Goal: Task Accomplishment & Management: Contribute content

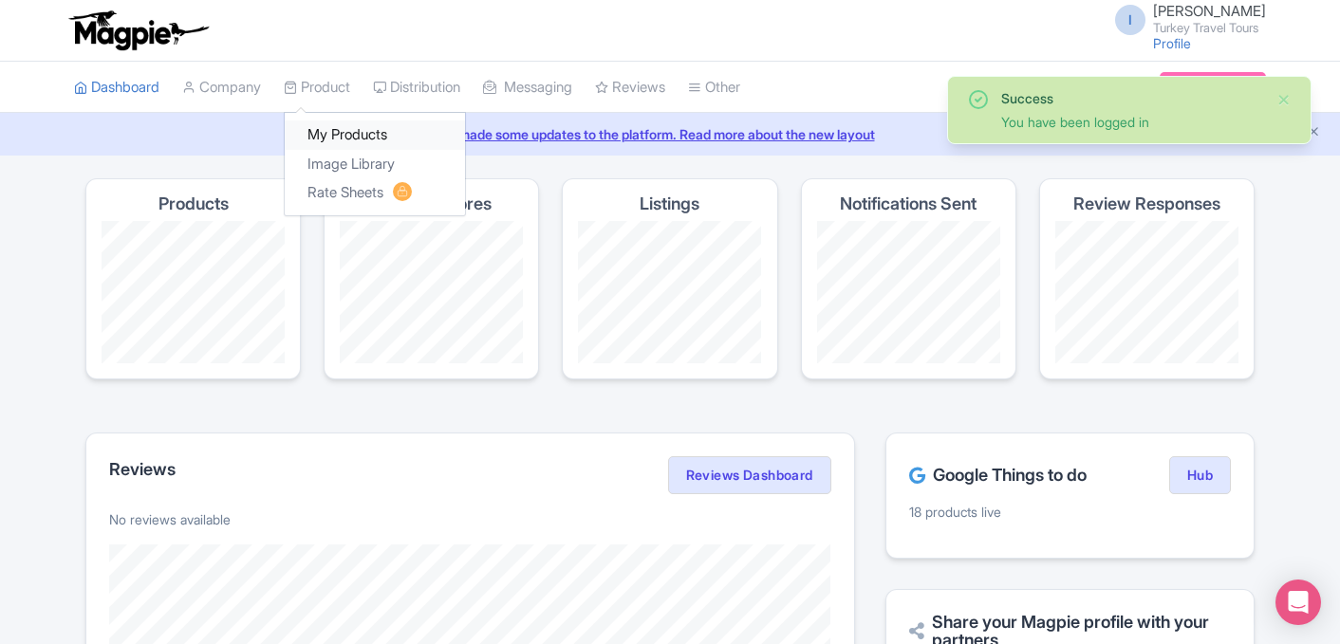
click at [344, 135] on link "My Products" at bounding box center [375, 134] width 180 height 29
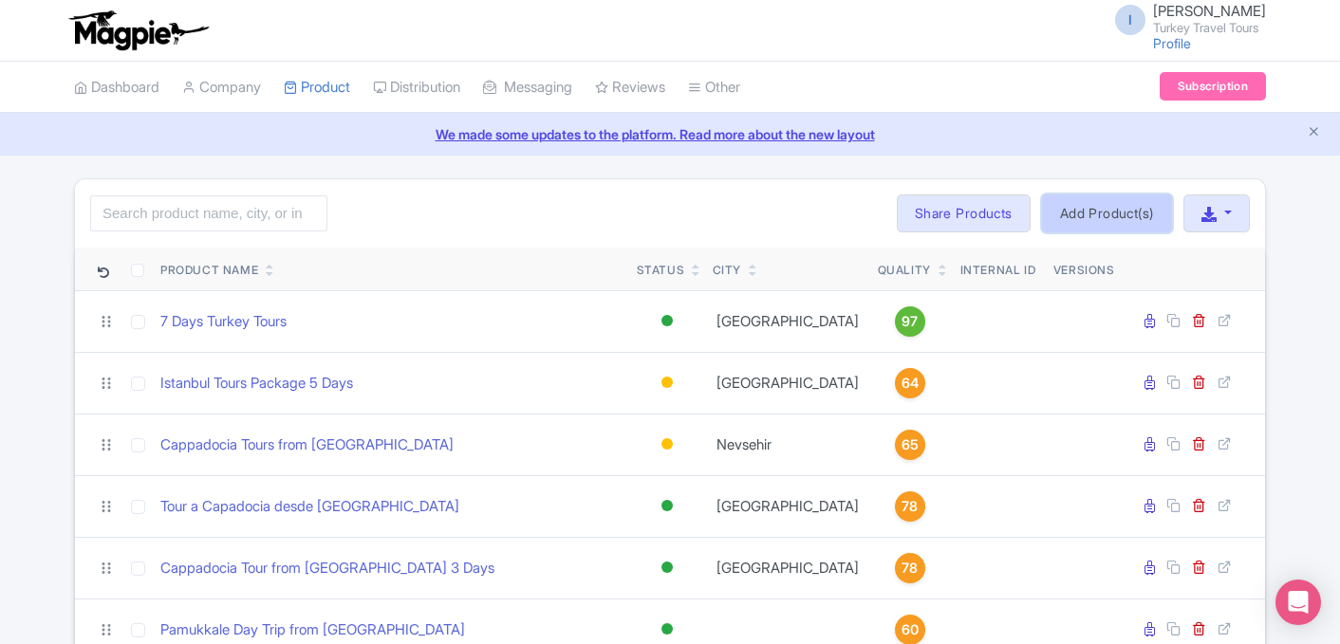
click at [1134, 213] on link "Add Product(s)" at bounding box center [1107, 213] width 130 height 38
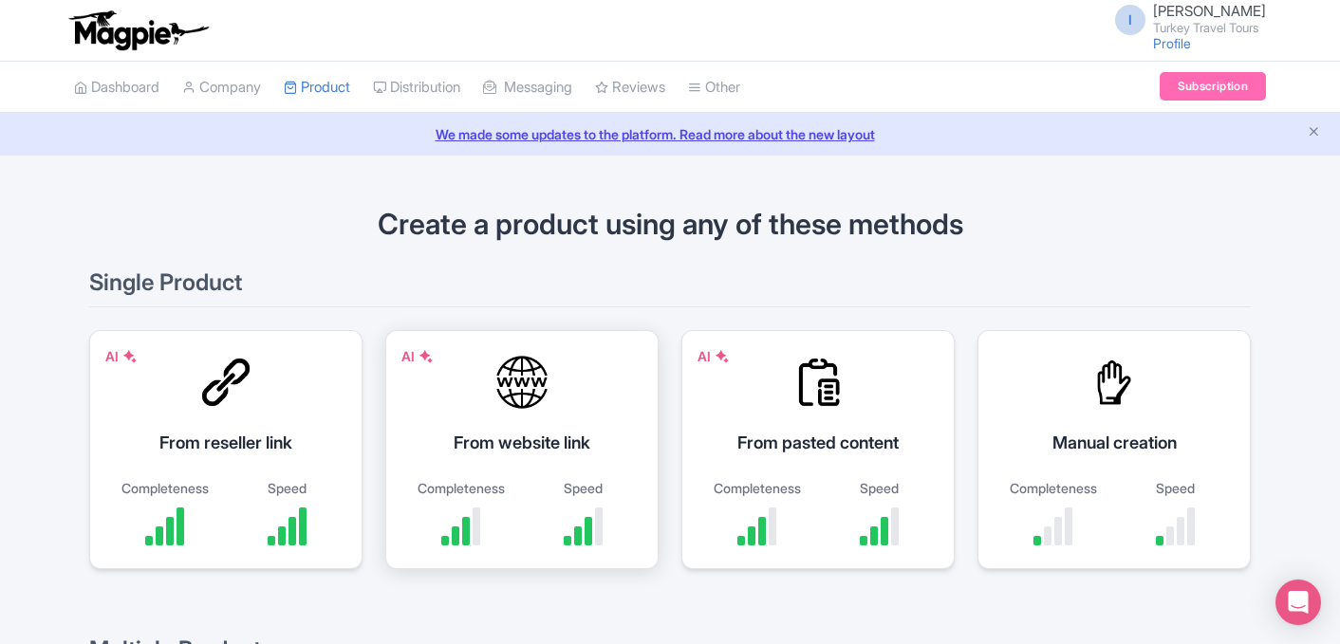
click at [536, 449] on div "From website link" at bounding box center [522, 443] width 226 height 26
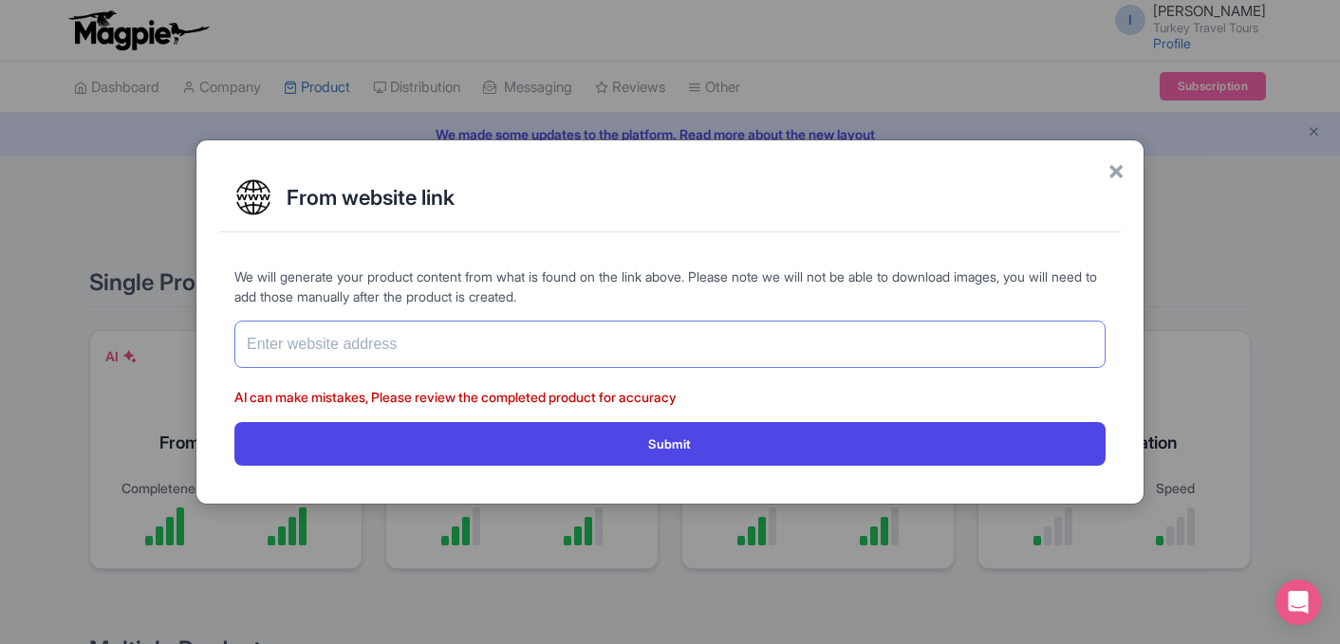
click at [417, 353] on input "text" at bounding box center [669, 344] width 871 height 47
paste input "https://www.turkeytraveltours.com/all/10-days-turkey-tour-from-istanbul-gttd"
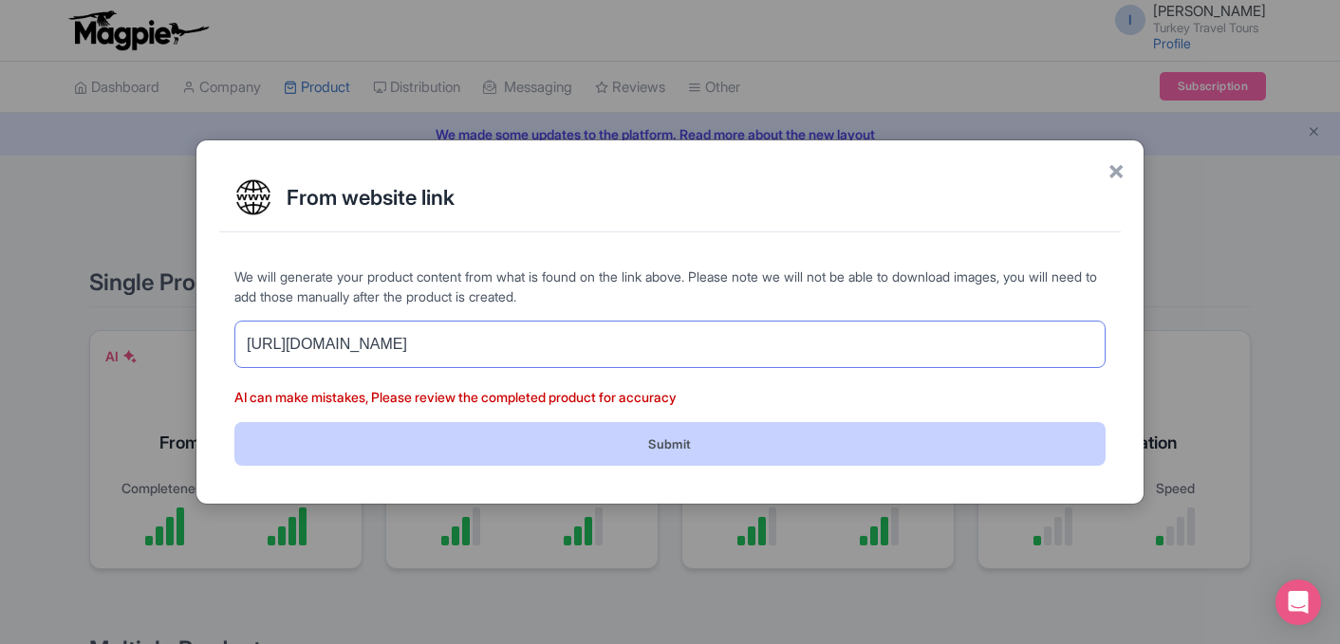
type input "https://www.turkeytraveltours.com/all/10-days-turkey-tour-from-istanbul-gttd"
click at [650, 450] on button "Submit" at bounding box center [669, 443] width 871 height 43
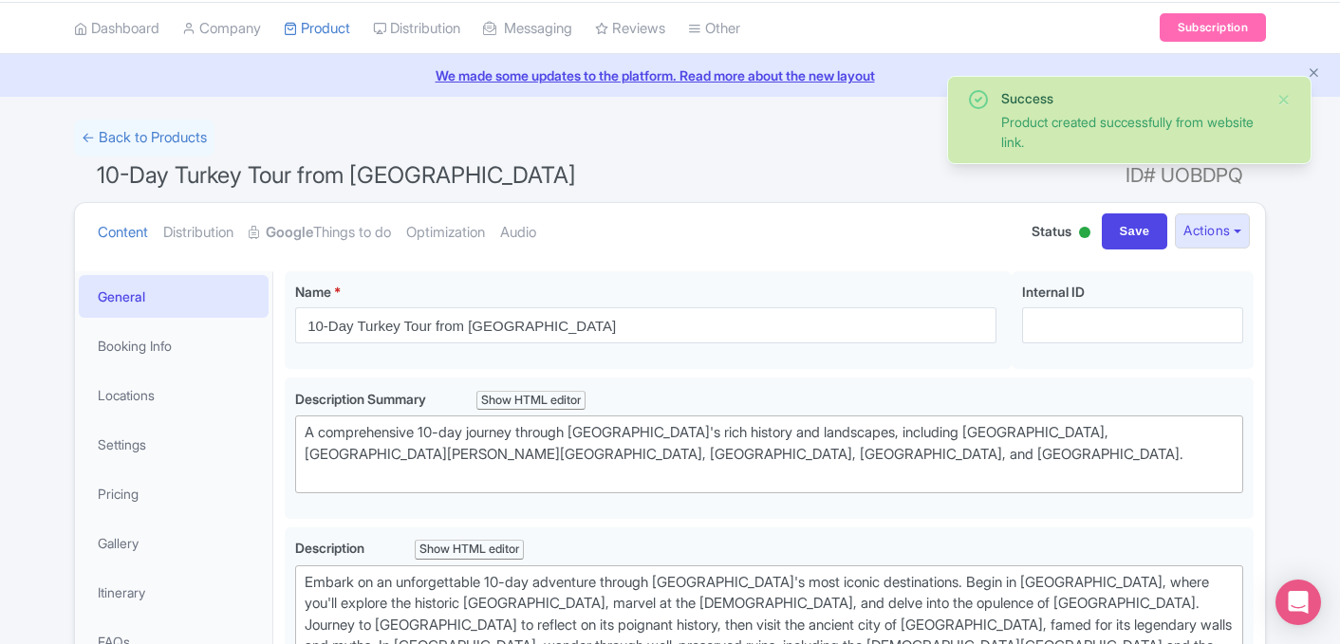
scroll to position [97, 0]
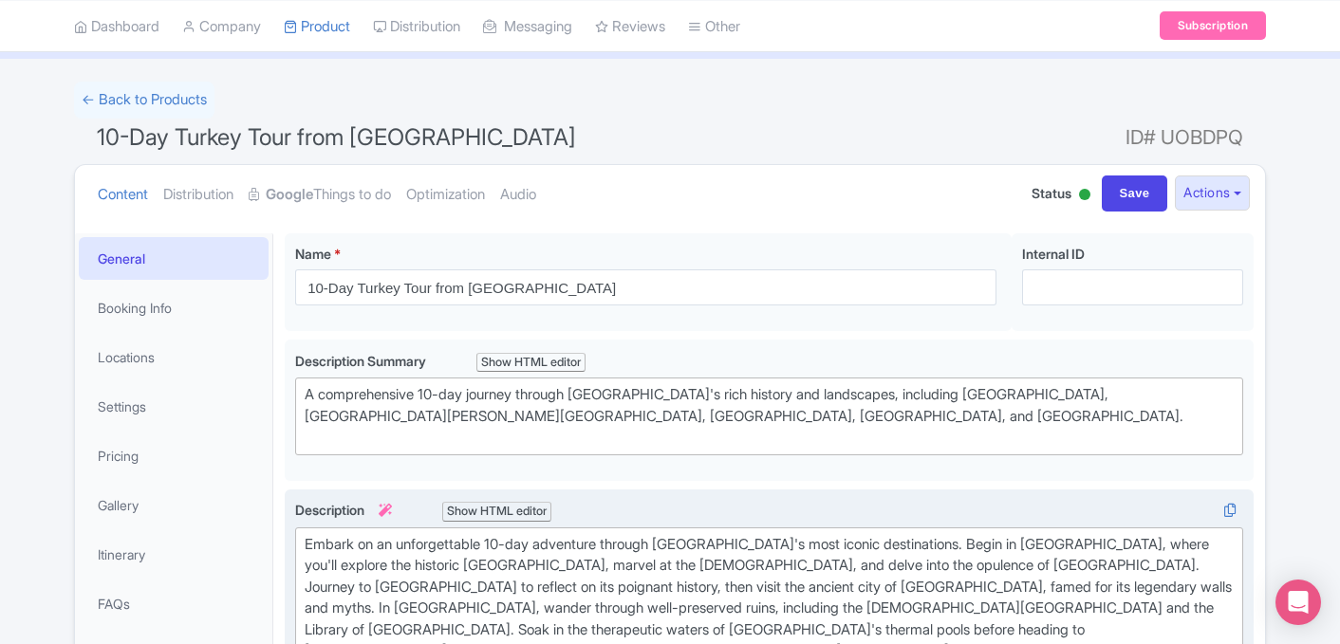
click at [545, 543] on div "Embark on an unforgettable 10-day adventure through Turkey's most iconic destin…" at bounding box center [769, 630] width 929 height 193
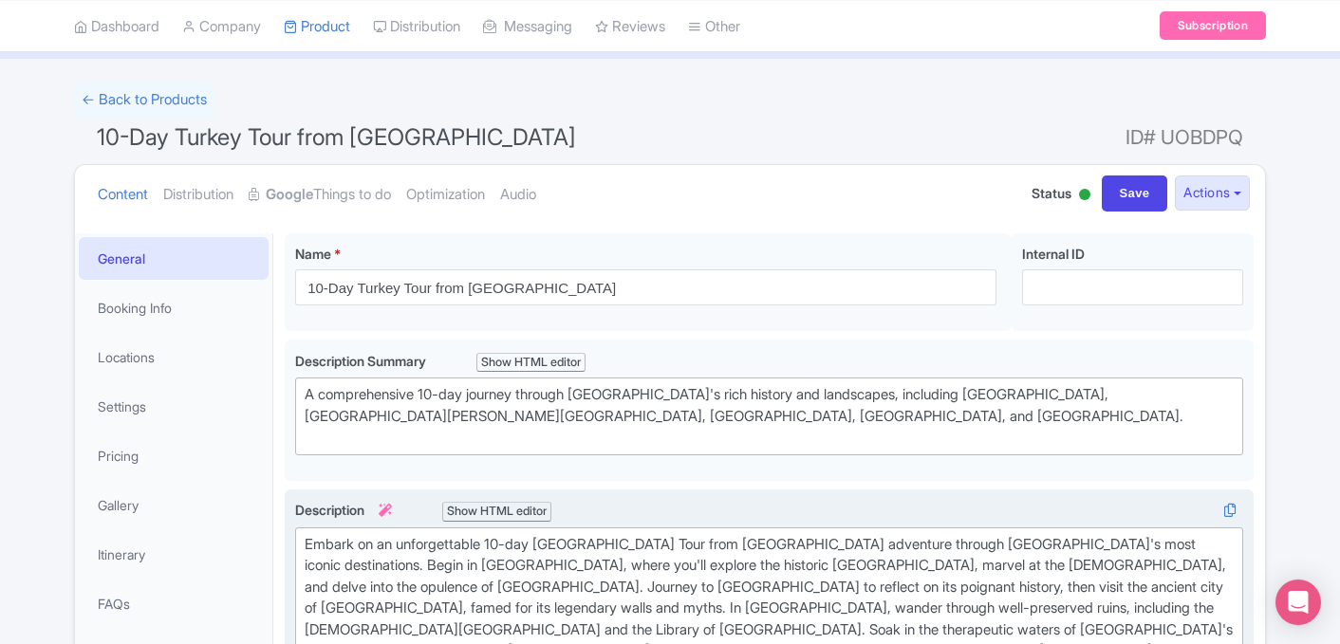
type trix-editor "<div>Embark on an unforgettable 10-day Turkey Tour from Istanbul adventure thro…"
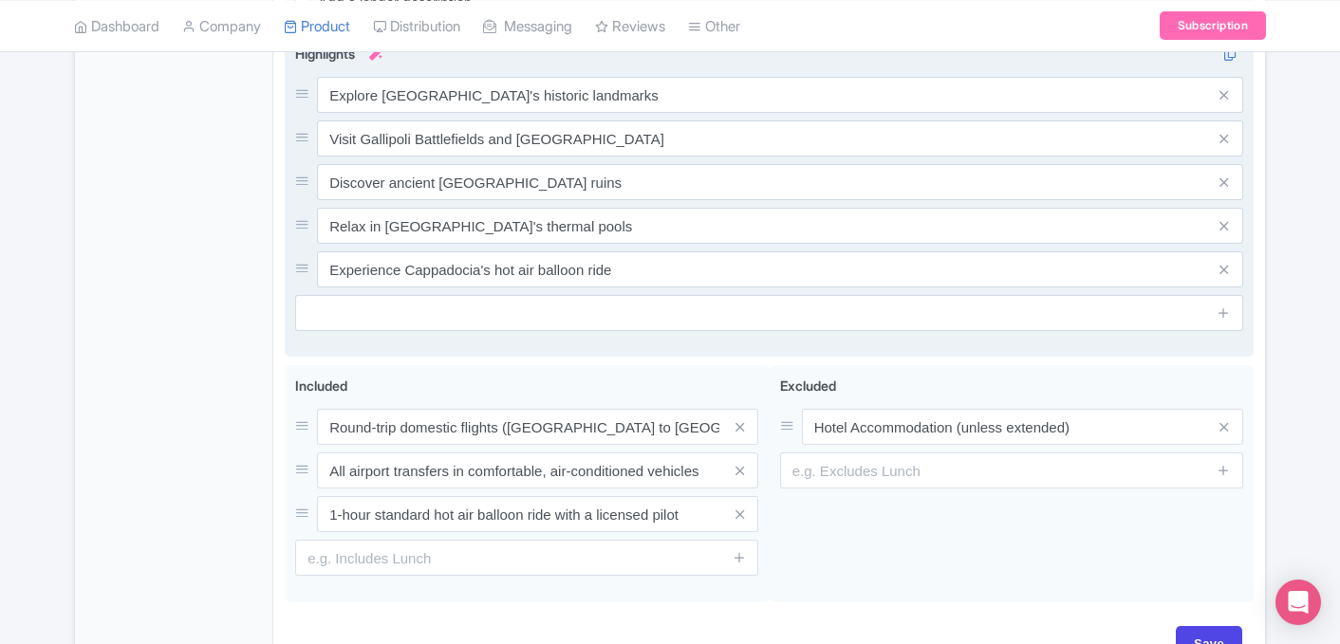
scroll to position [914, 0]
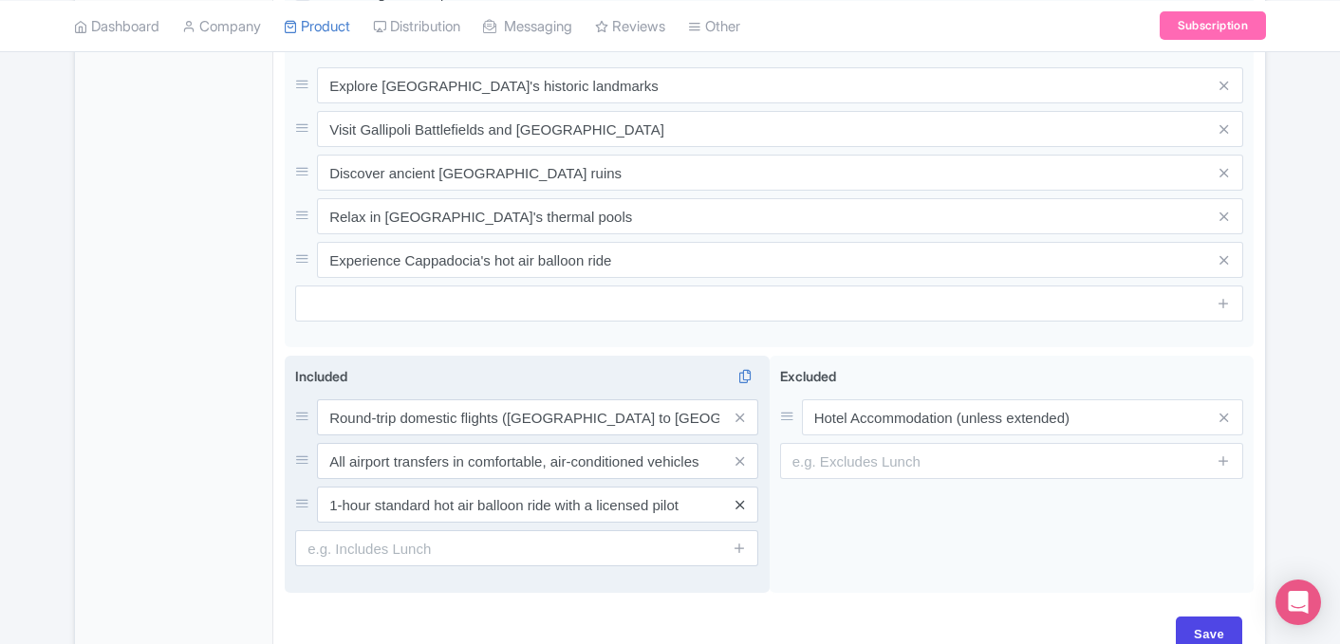
click at [743, 487] on div "Included i Round-trip domestic flights (Istanbul to Cappadocia) All airport tra…" at bounding box center [526, 466] width 463 height 200
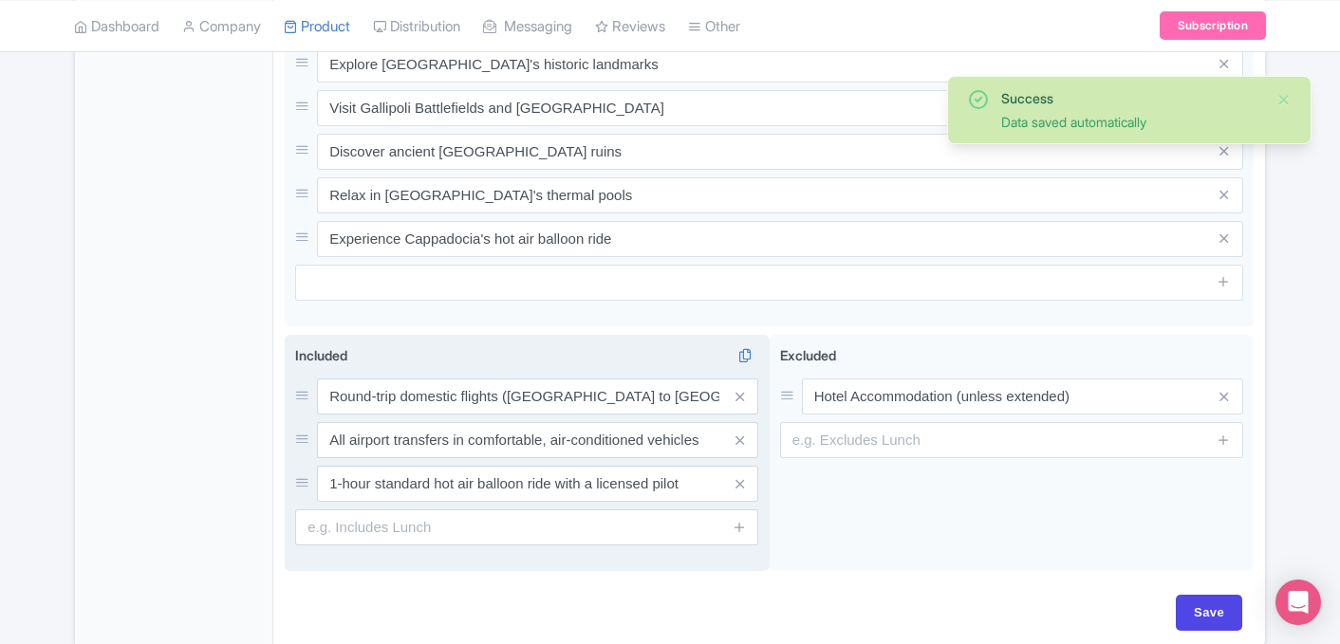
click at [733, 466] on span at bounding box center [739, 484] width 38 height 36
click at [737, 477] on icon at bounding box center [739, 484] width 9 height 14
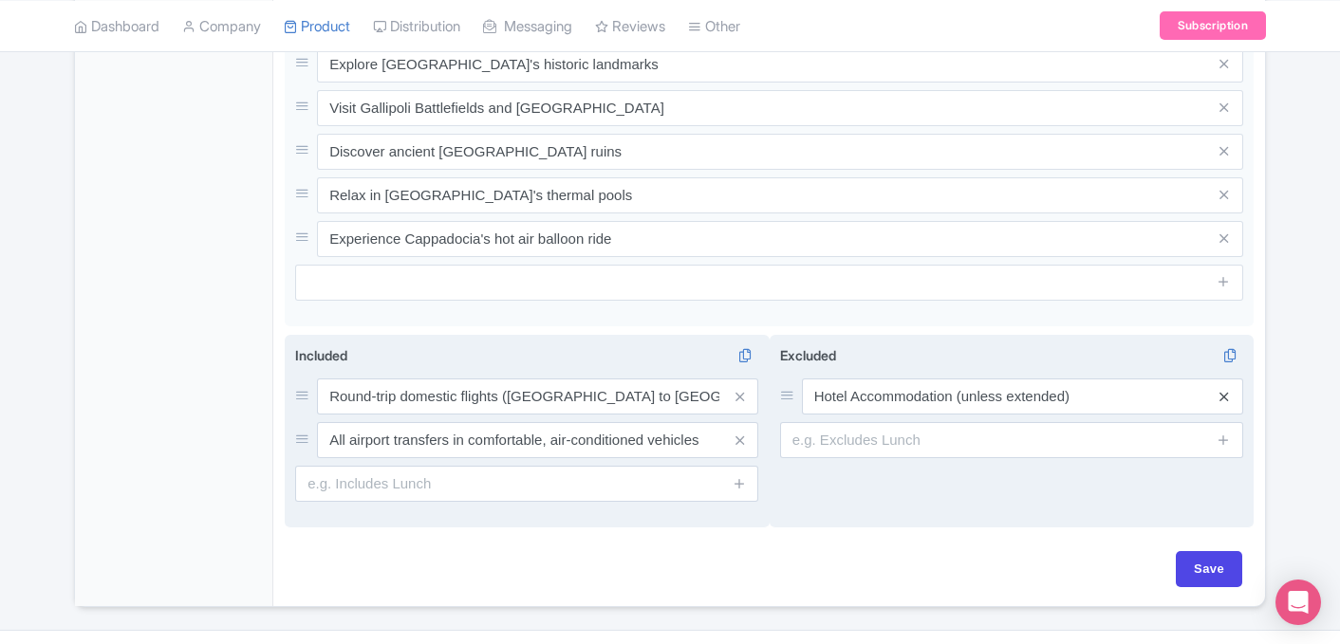
click at [1227, 390] on icon at bounding box center [1223, 397] width 9 height 14
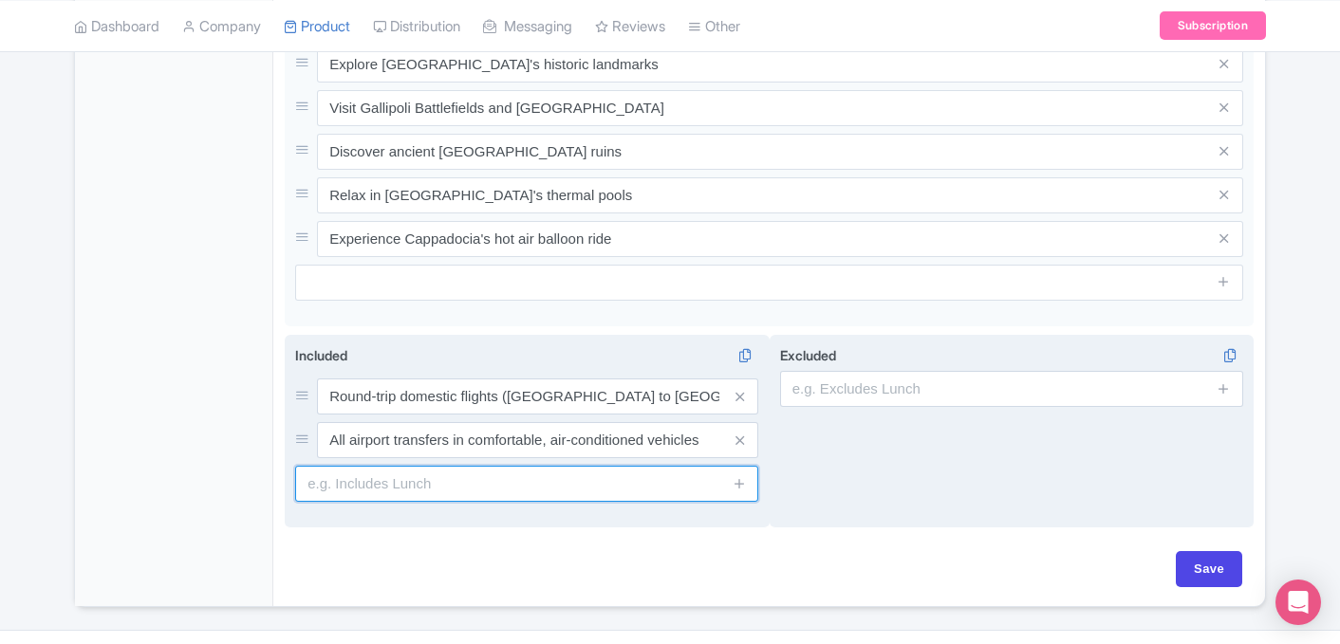
click at [359, 468] on input "text" at bounding box center [526, 484] width 463 height 36
type input "H"
paste input "Hotel Accommodation in double or triple room"
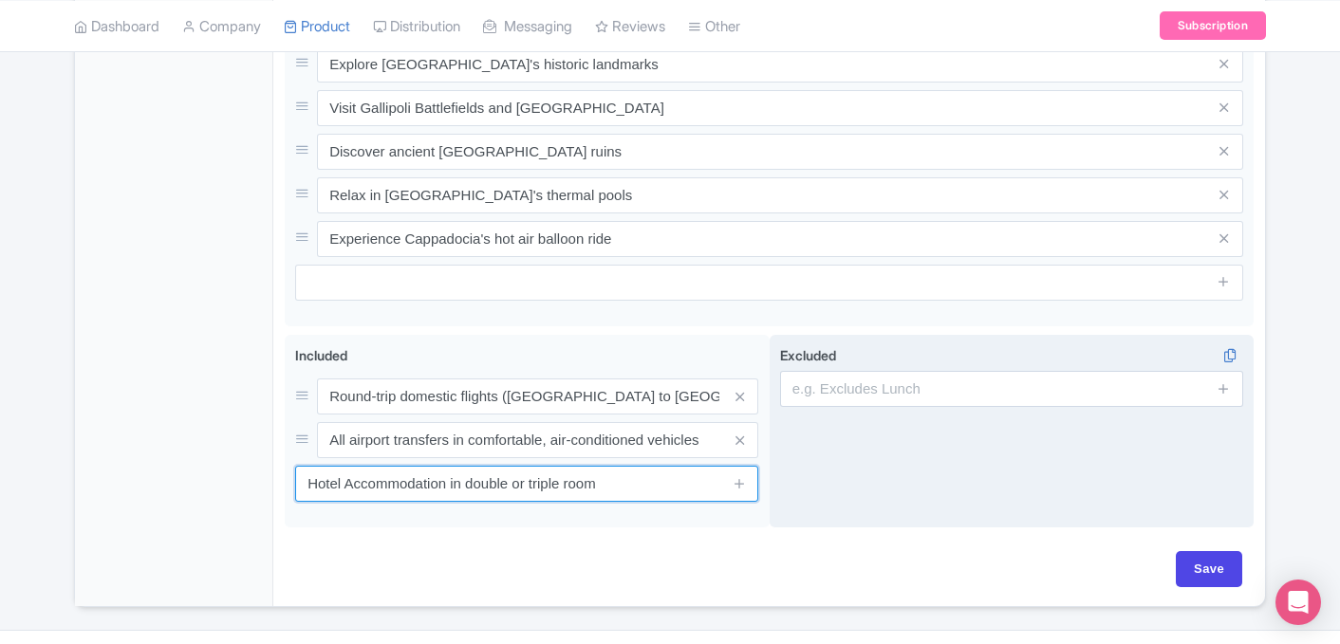
scroll to position [901, 0]
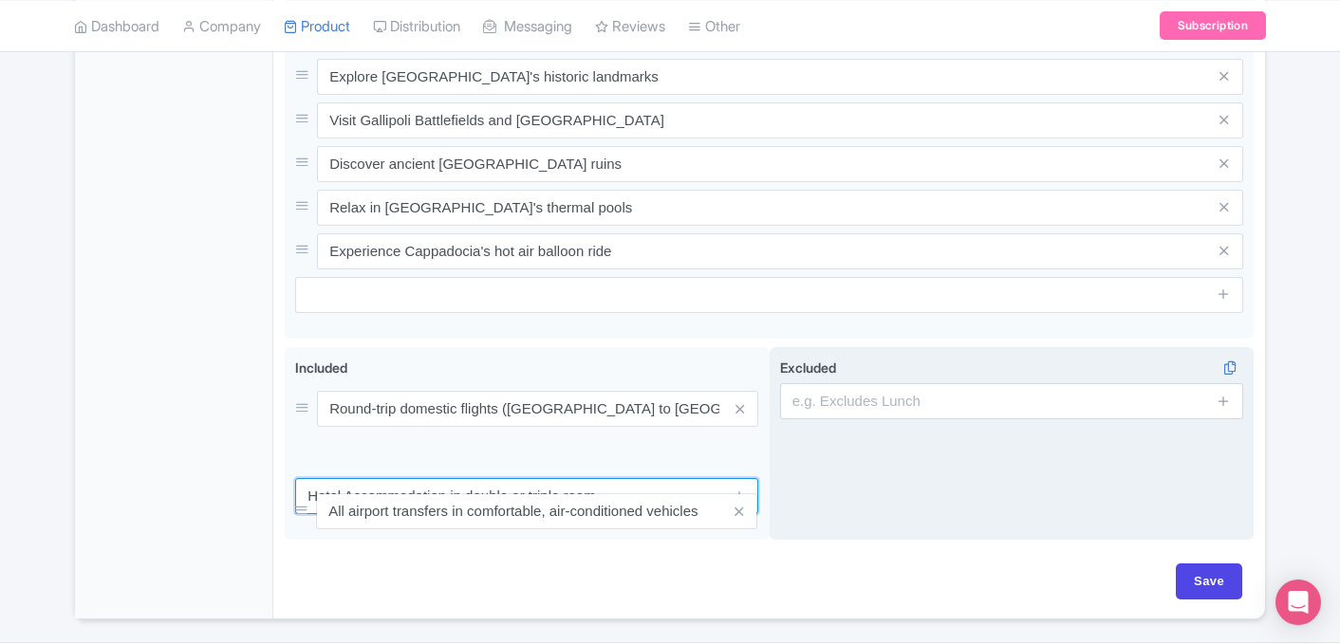
drag, startPoint x: 302, startPoint y: 415, endPoint x: 300, endPoint y: 507, distance: 92.0
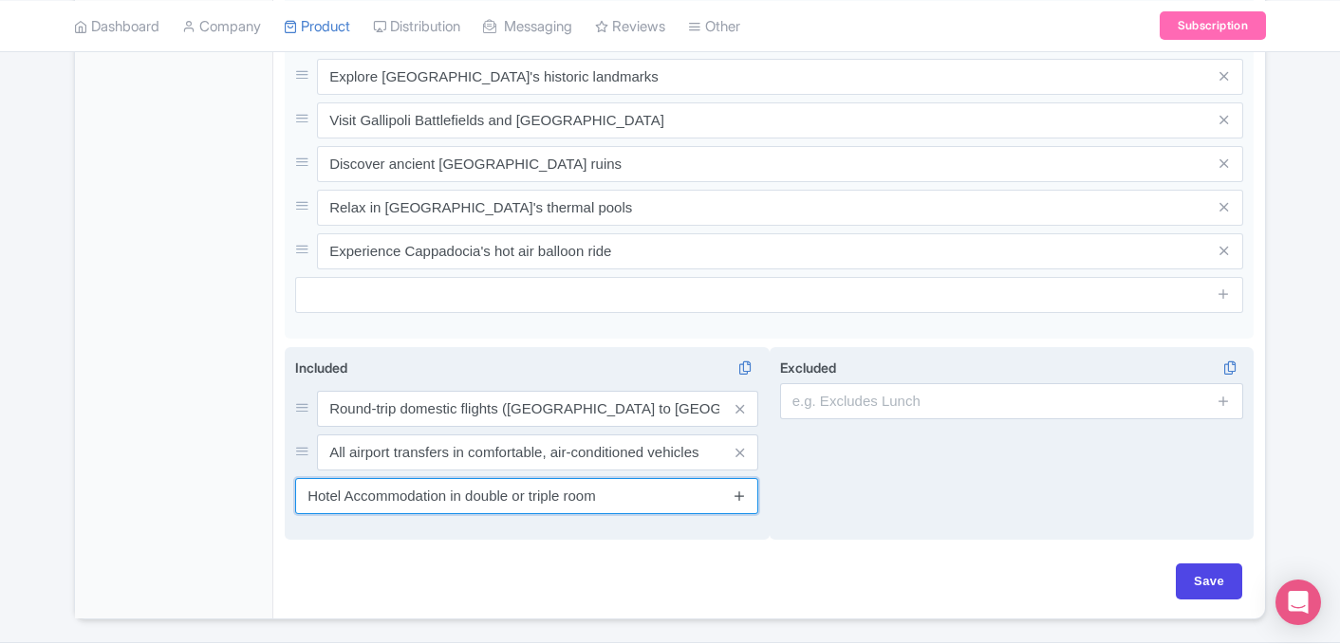
type input "Hotel Accommodation in double or triple room"
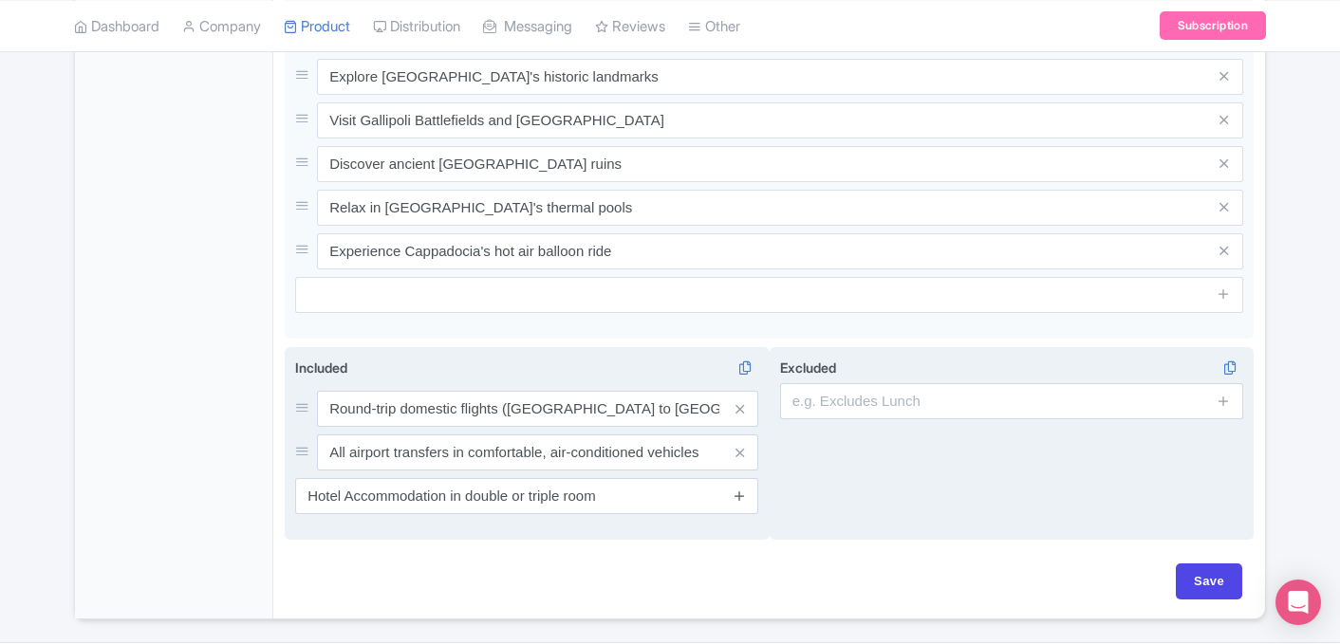
click at [736, 489] on icon at bounding box center [739, 496] width 14 height 14
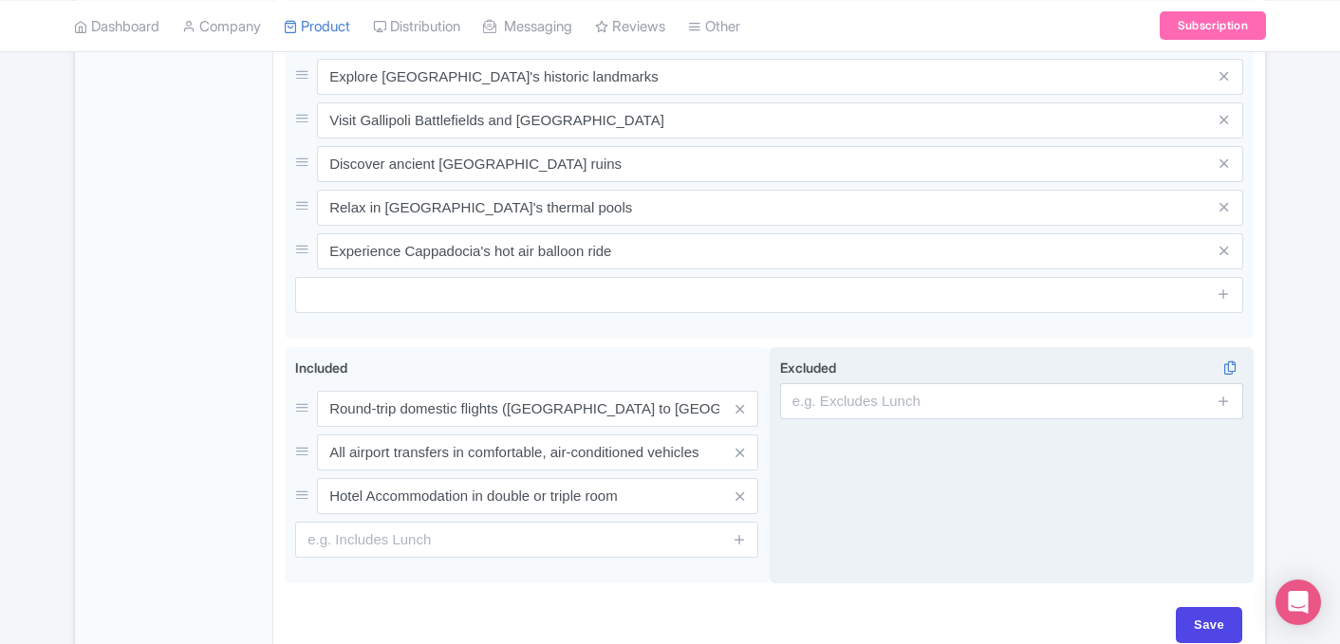
click at [305, 486] on div at bounding box center [306, 497] width 22 height 22
drag, startPoint x: 305, startPoint y: 473, endPoint x: 289, endPoint y: 384, distance: 90.5
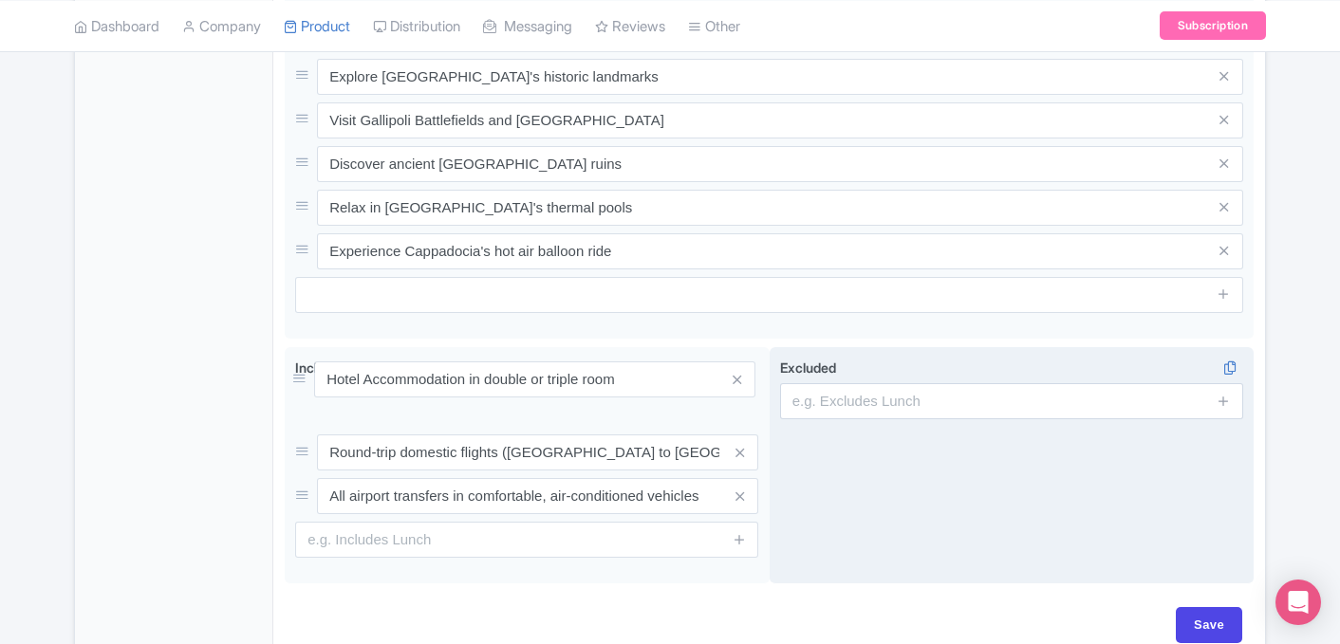
drag, startPoint x: 303, startPoint y: 472, endPoint x: 300, endPoint y: 377, distance: 95.9
click at [742, 446] on icon at bounding box center [739, 453] width 9 height 14
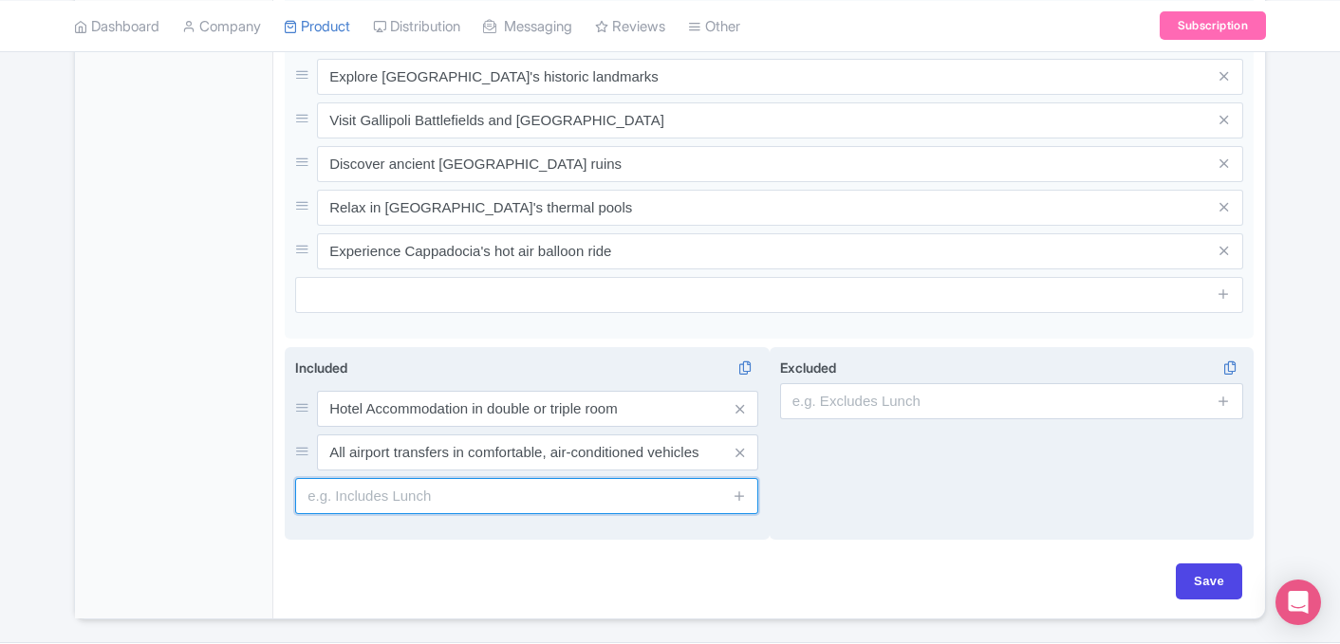
click at [445, 480] on input "text" at bounding box center [526, 496] width 463 height 36
paste input "Domestic Flight Tickets in Economy Class with 15 kgs luggage allowance"
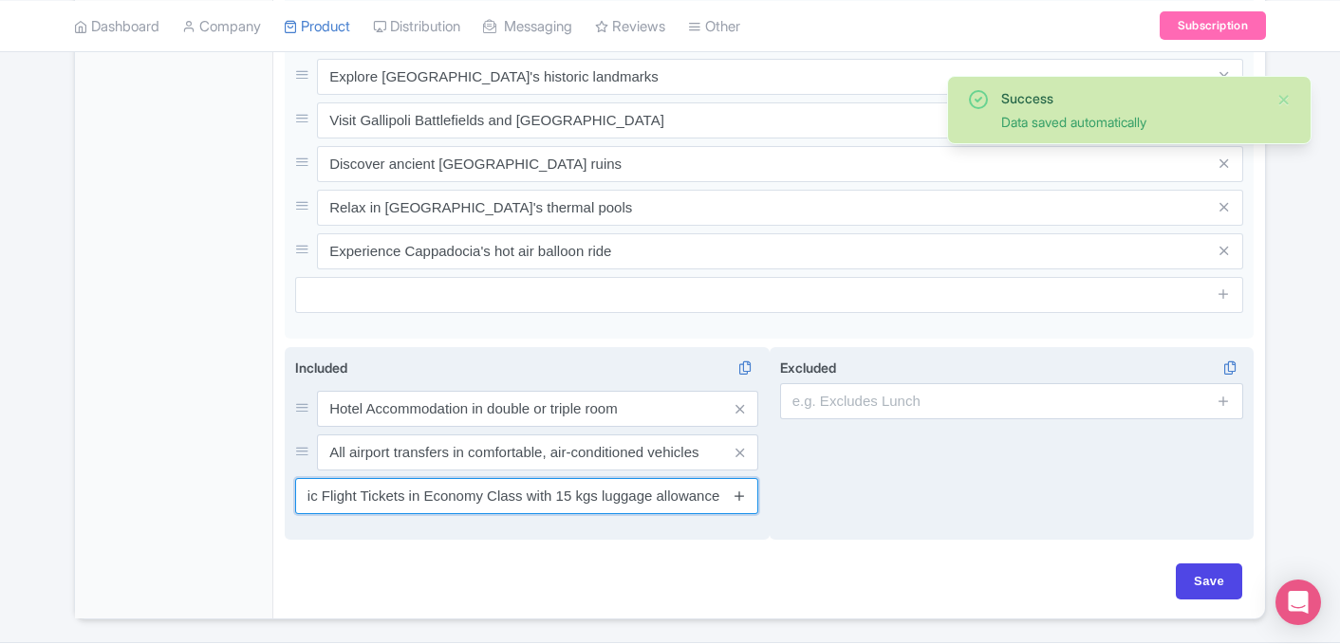
type input "Domestic Flight Tickets in Economy Class with 15 kgs luggage allowance"
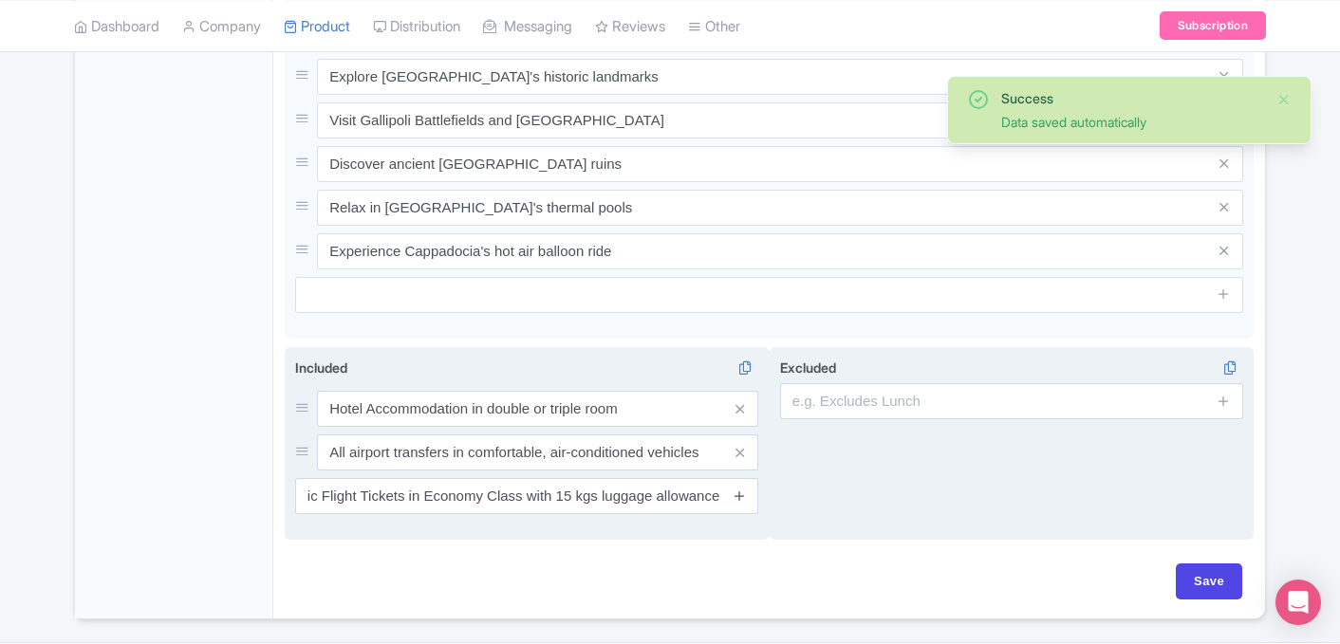
scroll to position [0, 0]
click at [738, 489] on icon at bounding box center [739, 496] width 14 height 14
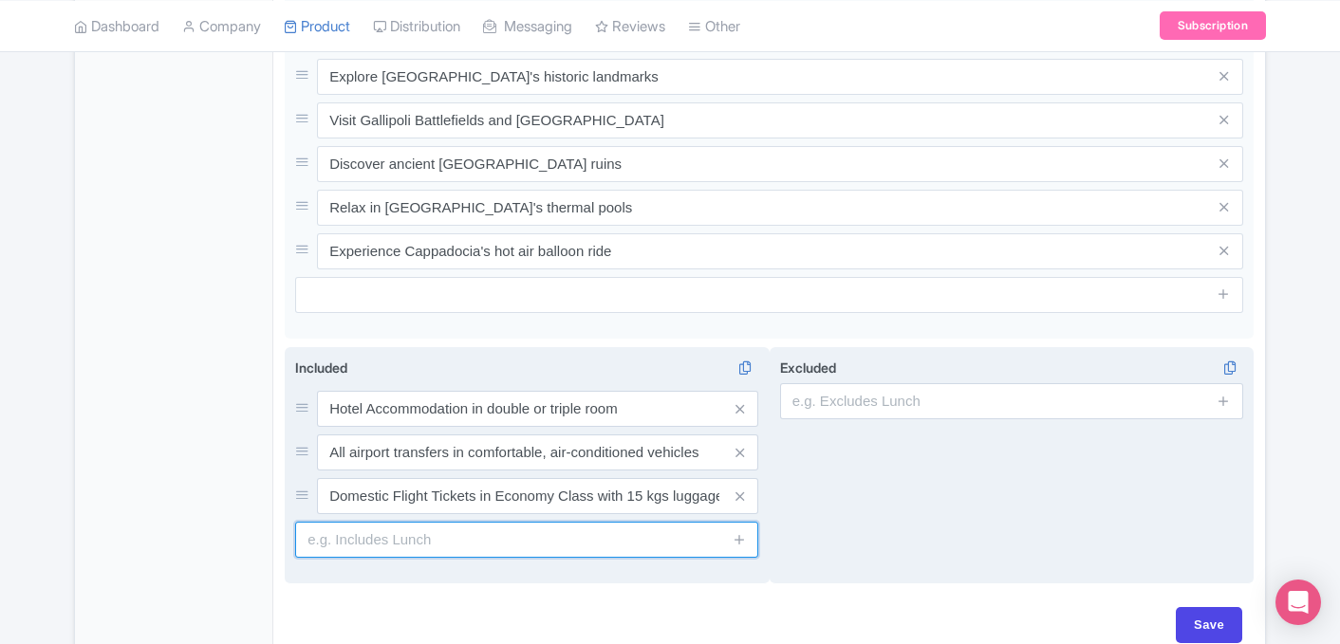
click at [406, 533] on input "text" at bounding box center [526, 540] width 463 height 36
paste input "7 Full Day Excursions with English Speaking Guide Escort"
type input "7 Full Day Excursions with English Speaking Guide Escort"
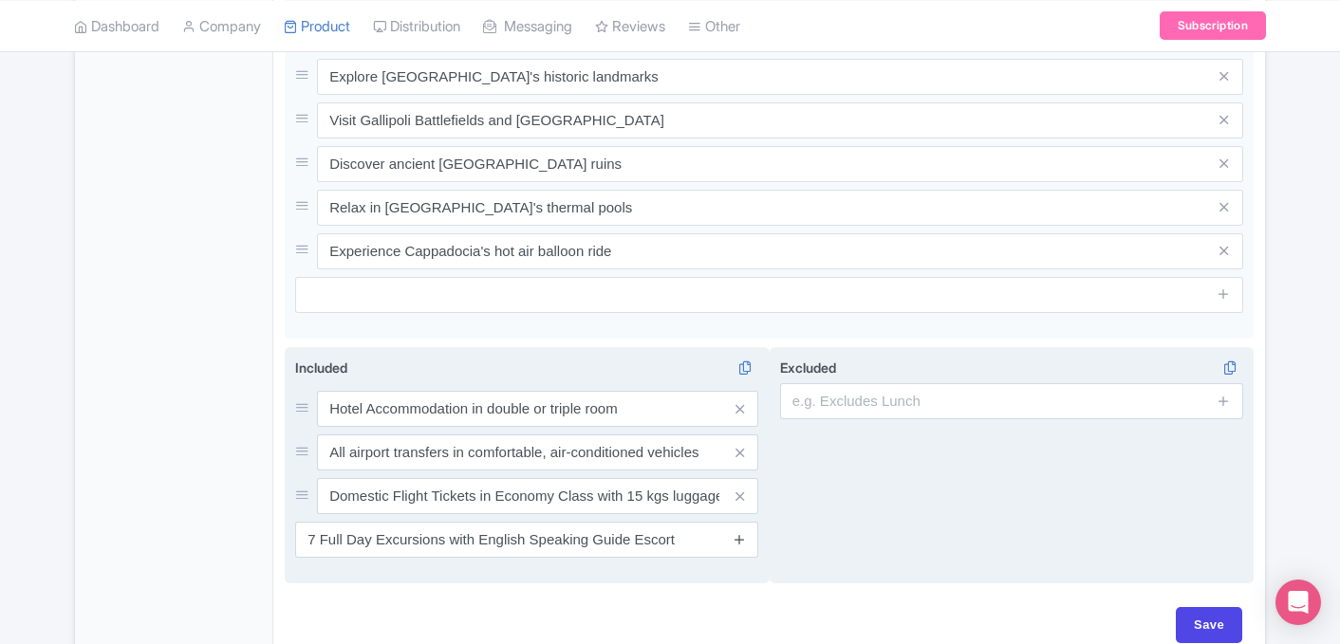
click at [735, 532] on icon at bounding box center [739, 539] width 14 height 14
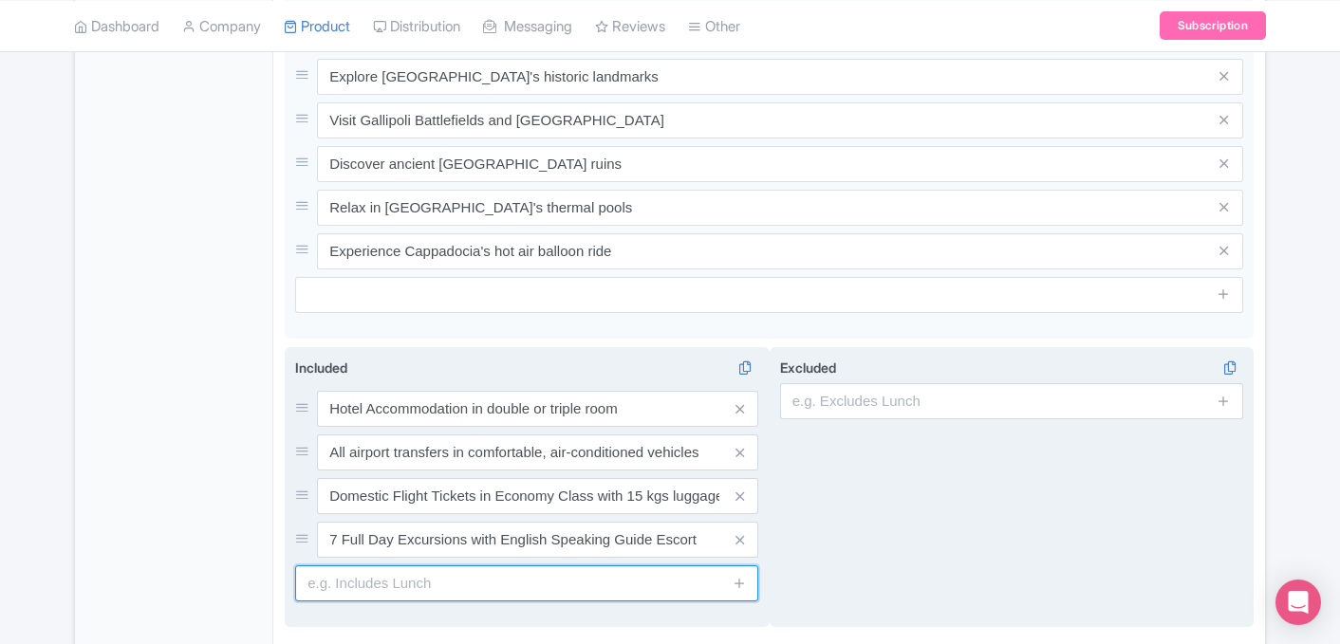
click at [473, 569] on input "text" at bounding box center [526, 583] width 463 height 36
paste input "Entrance fees to the Museums"
click at [552, 565] on input "Entrance fees to the Museums during Excursions" at bounding box center [526, 583] width 463 height 36
type input "Entrance fees to the Museums during Guided Excursions"
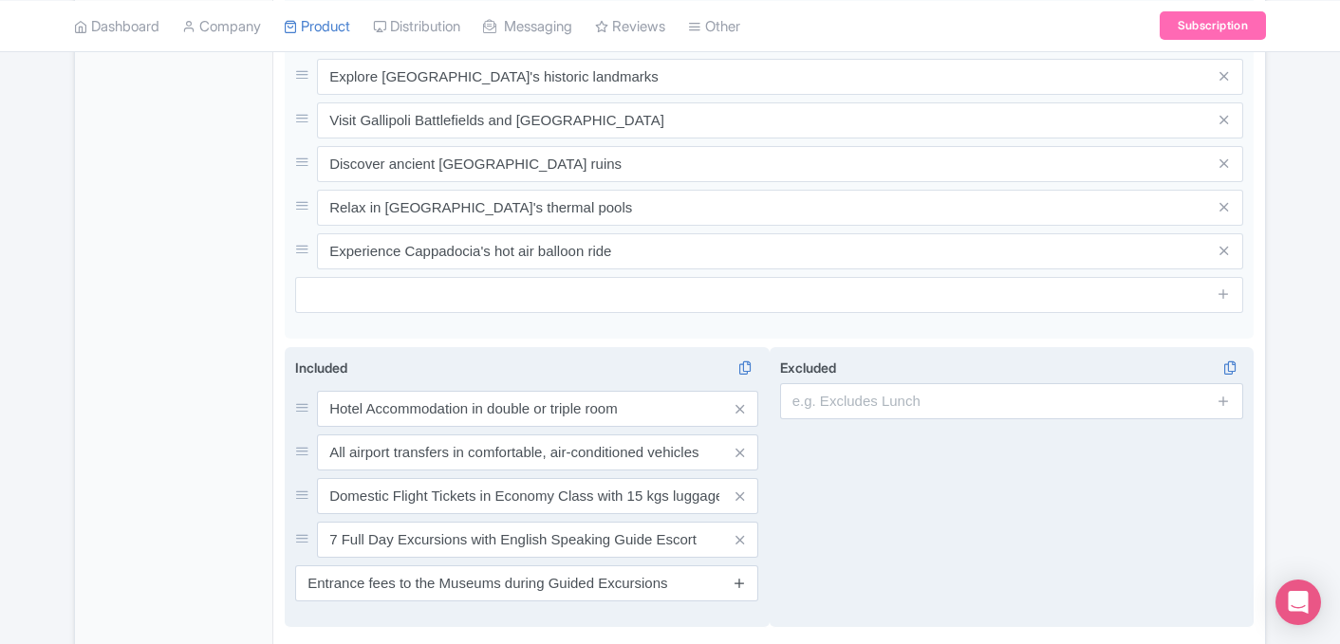
click at [740, 576] on icon at bounding box center [739, 583] width 14 height 14
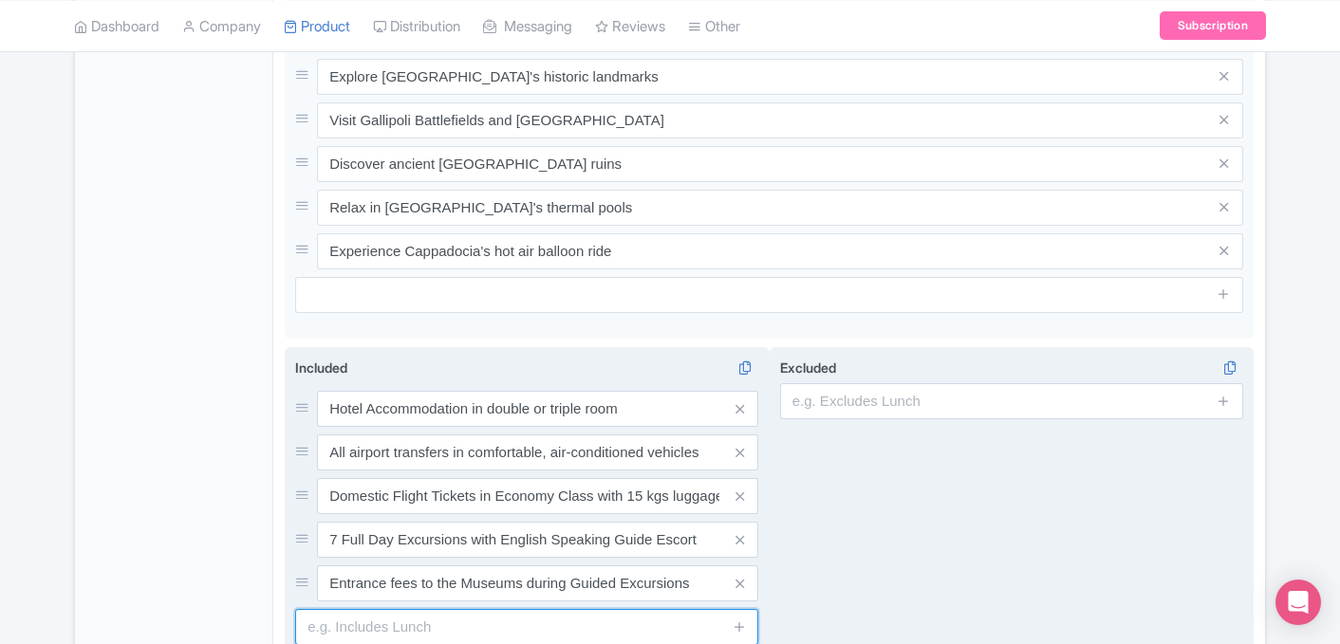
click at [384, 609] on input "text" at bounding box center [526, 627] width 463 height 36
paste input "7 Lunch will be served in restaurants during excursions (Drinks are additional …"
click at [516, 609] on input "7 Lunch will be served in restaurants during excursions (Drinks are additional …" at bounding box center [526, 627] width 463 height 36
drag, startPoint x: 494, startPoint y: 609, endPoint x: 349, endPoint y: 604, distance: 145.2
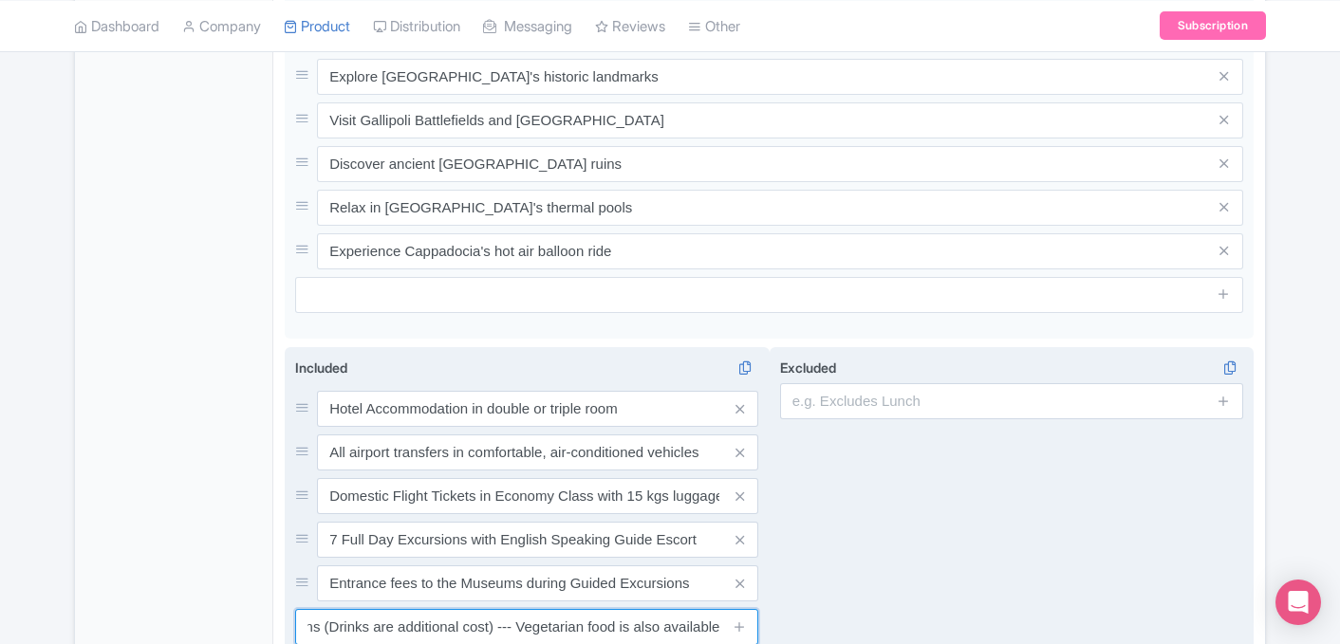
click at [349, 609] on input "7 Lunch will be served in restaurants during excursions (Drinks are additional …" at bounding box center [526, 627] width 463 height 36
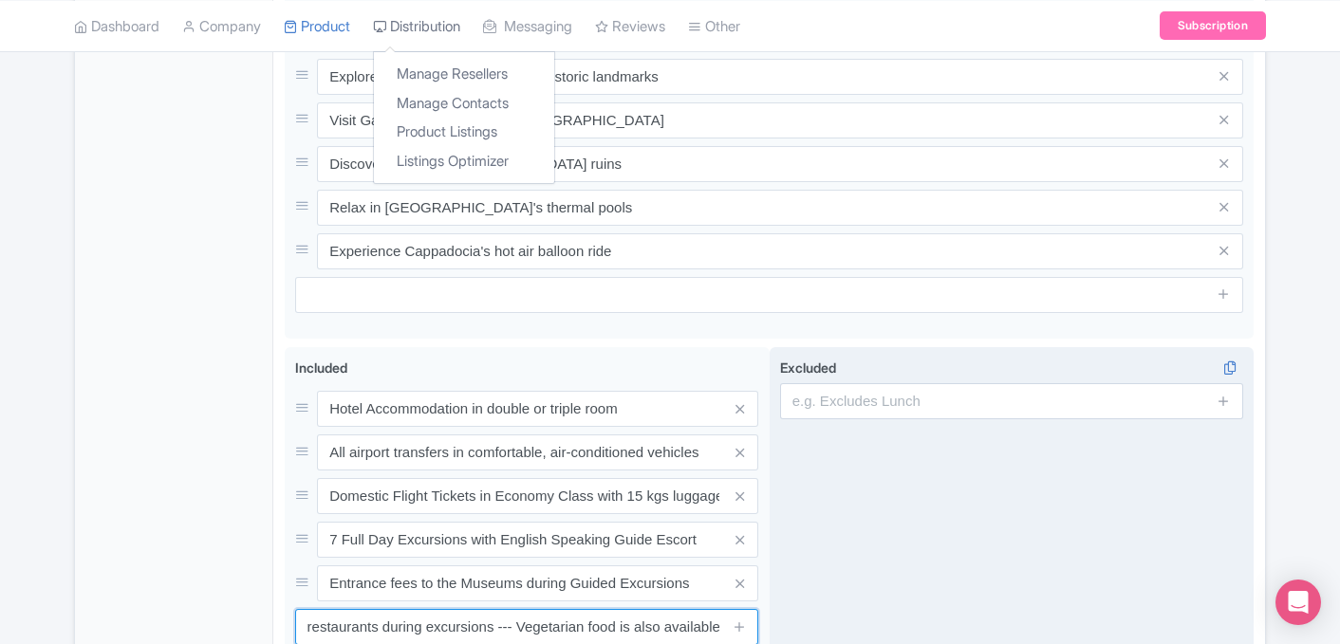
type input "7 Lunch will be served in restaurants during excursions --- Vegetarian food is …"
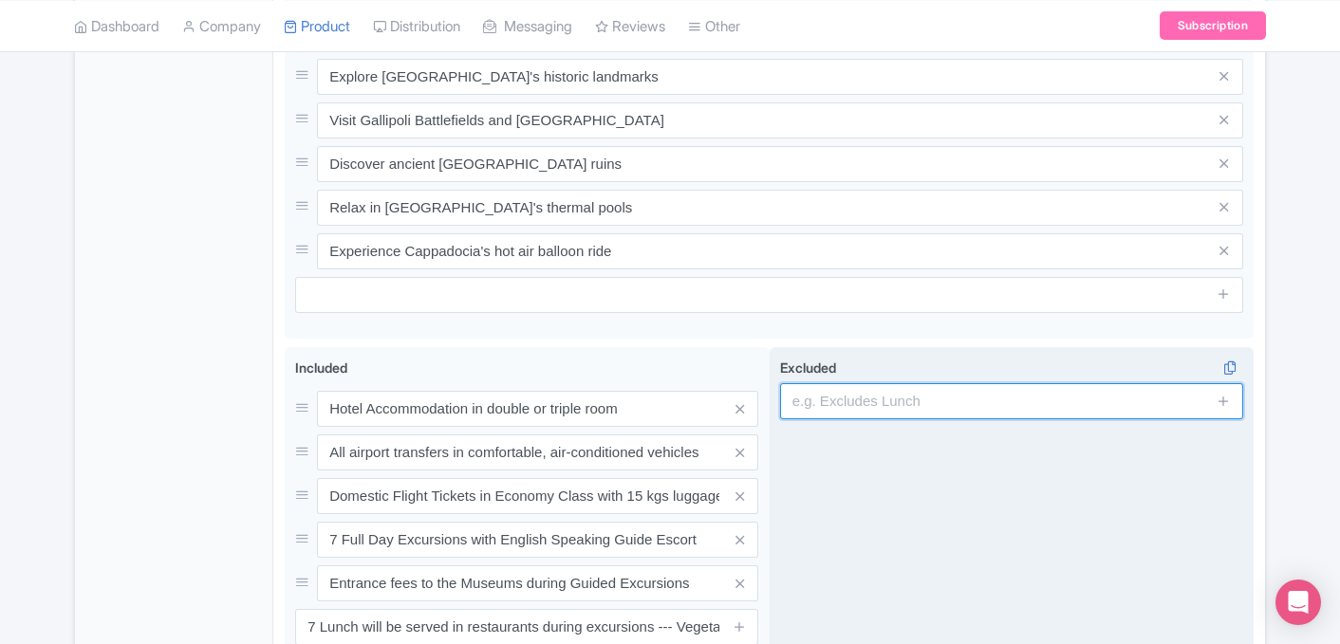
click at [883, 384] on input "text" at bounding box center [1011, 401] width 463 height 36
type input "Hot Air Balloon Ride in Cappadocia"
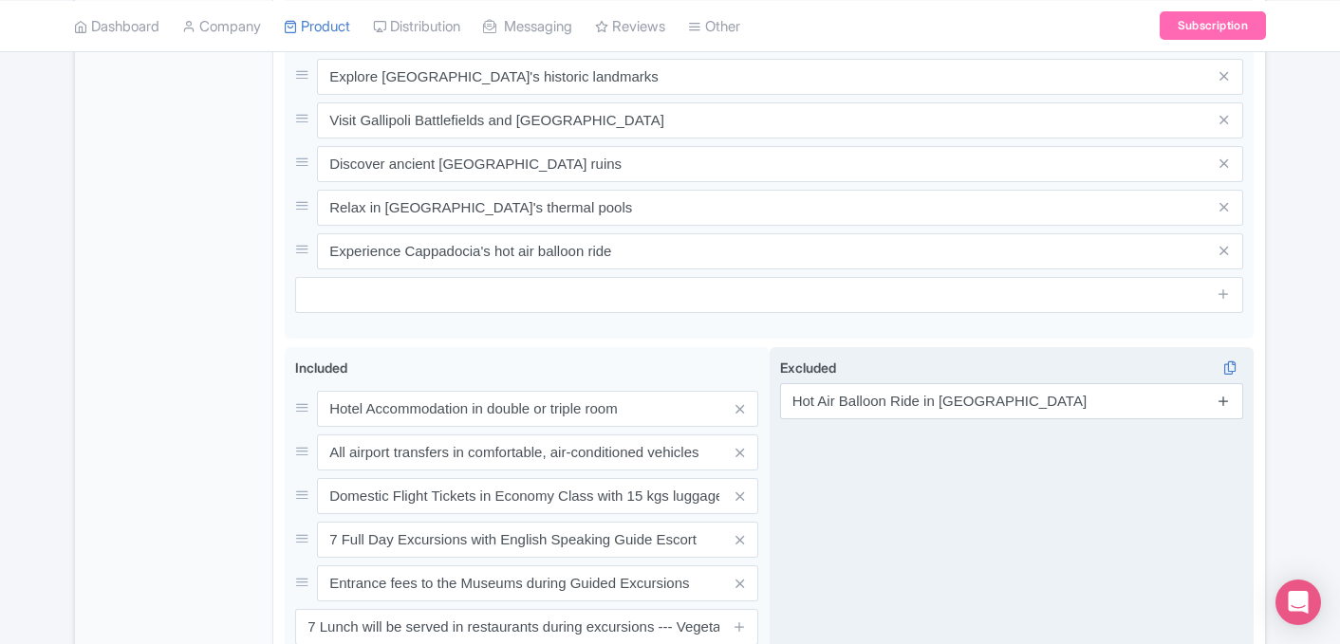
click at [1223, 394] on icon at bounding box center [1223, 401] width 14 height 14
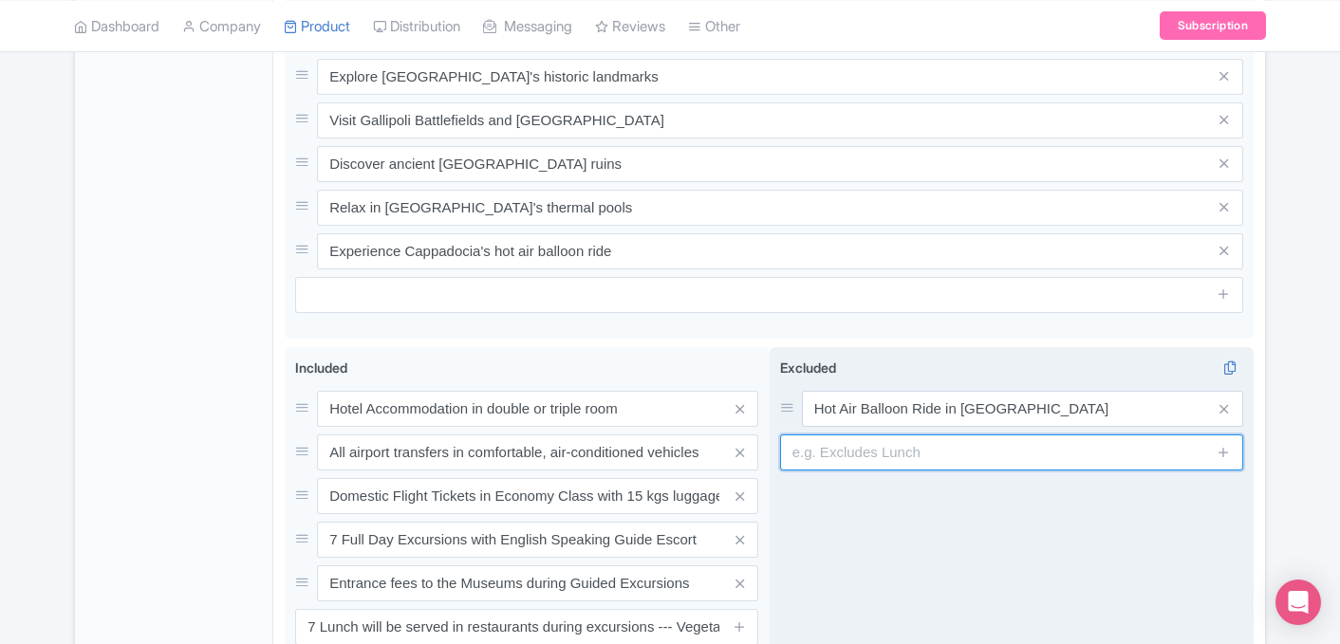
click at [850, 435] on input "text" at bounding box center [1011, 453] width 463 height 36
type input "International Flight Tickets"
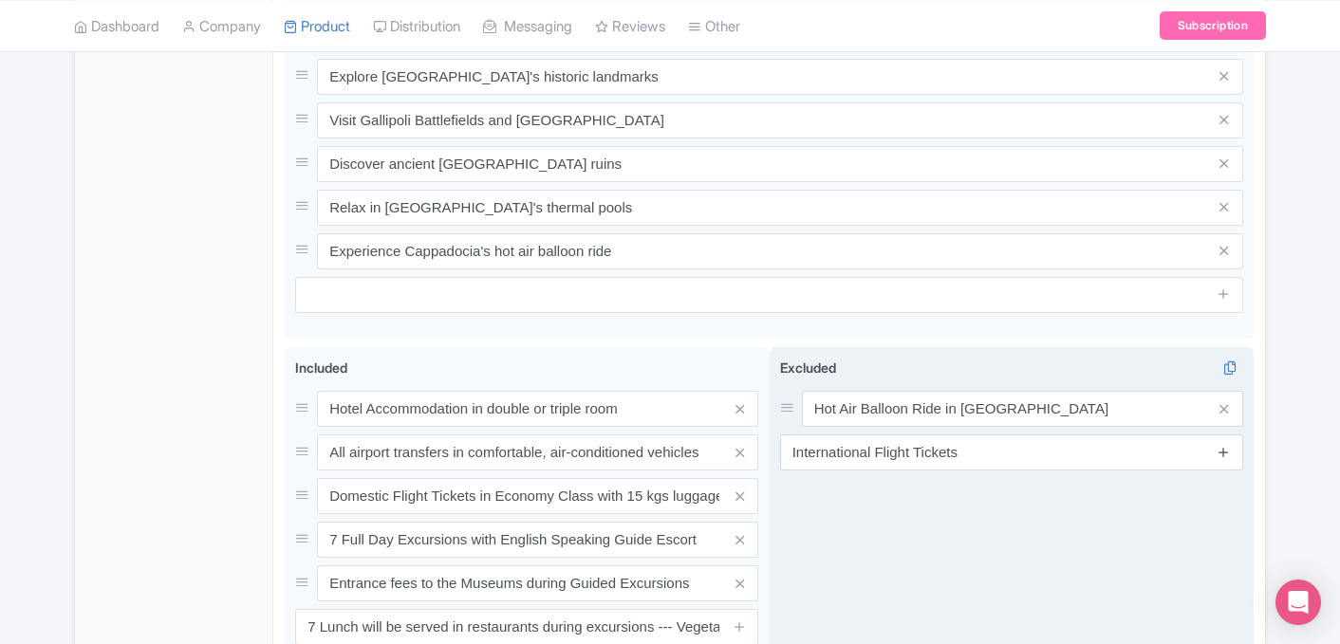
click at [1225, 445] on icon at bounding box center [1223, 452] width 14 height 14
click at [797, 478] on input "text" at bounding box center [1011, 496] width 463 height 36
type input "Turkish Visa"
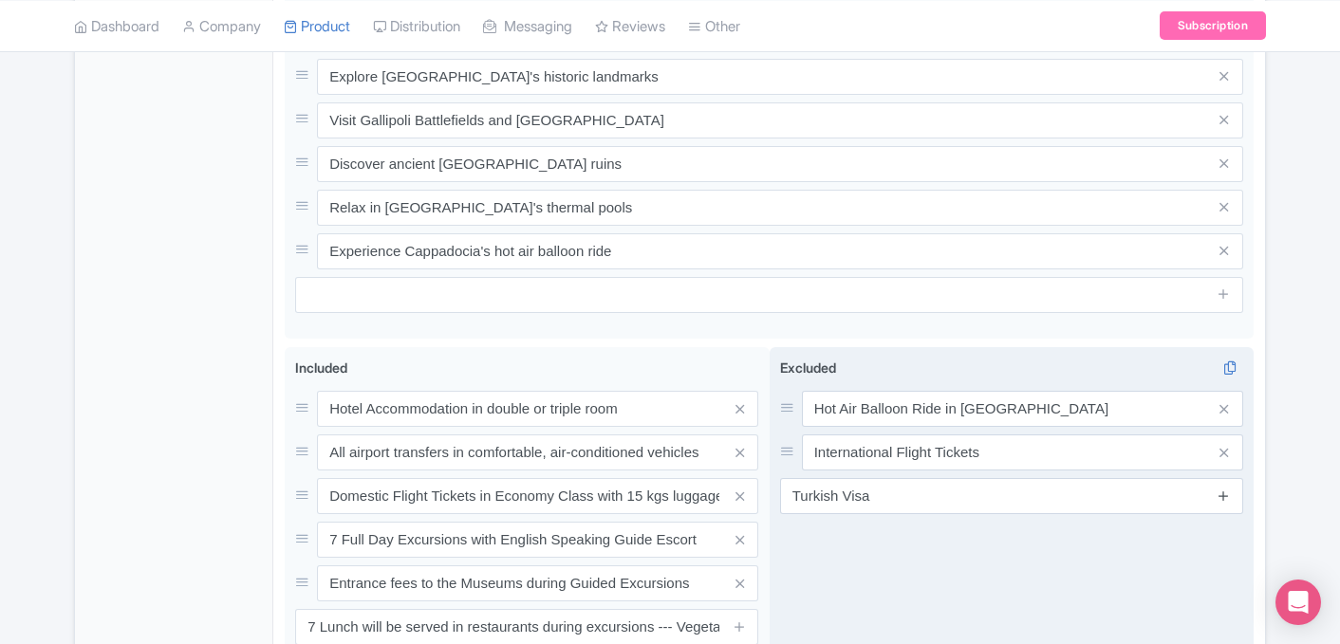
click at [1225, 489] on icon at bounding box center [1223, 496] width 14 height 14
click at [873, 522] on input "text" at bounding box center [1011, 540] width 463 height 36
paste input "Personal Expenses"
type input "Personal Expenses"
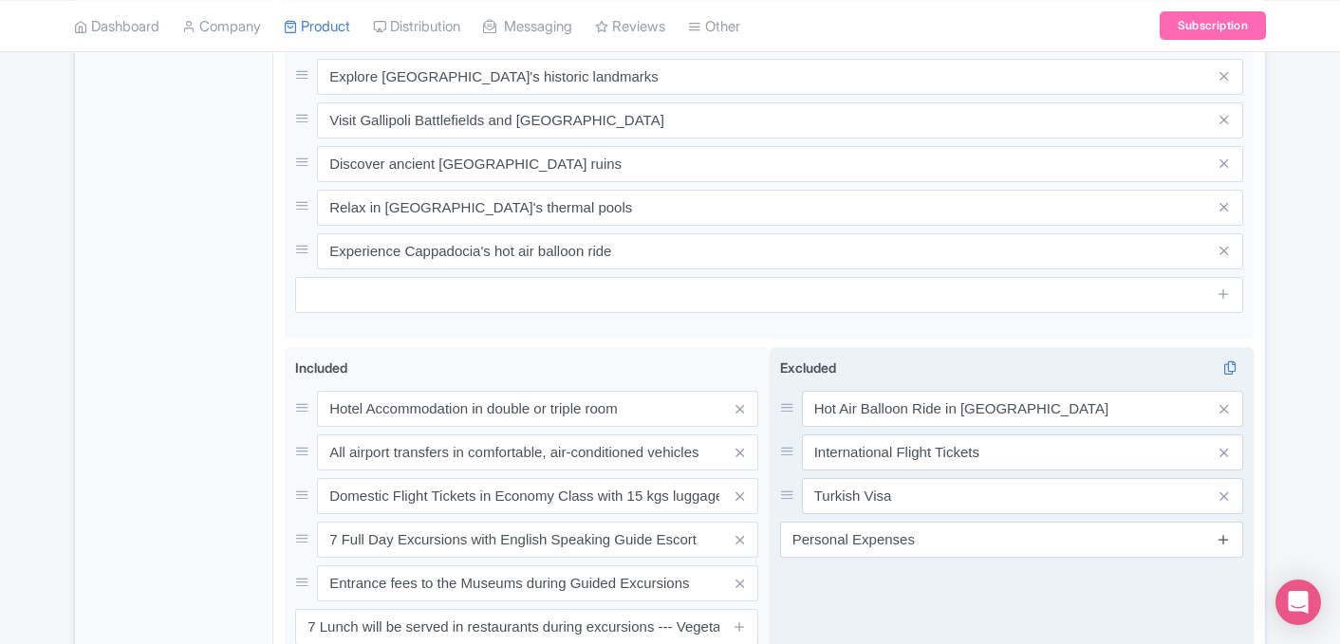
click at [1223, 532] on icon at bounding box center [1223, 539] width 14 height 14
click at [930, 566] on input "text" at bounding box center [1011, 583] width 463 height 36
type input "P"
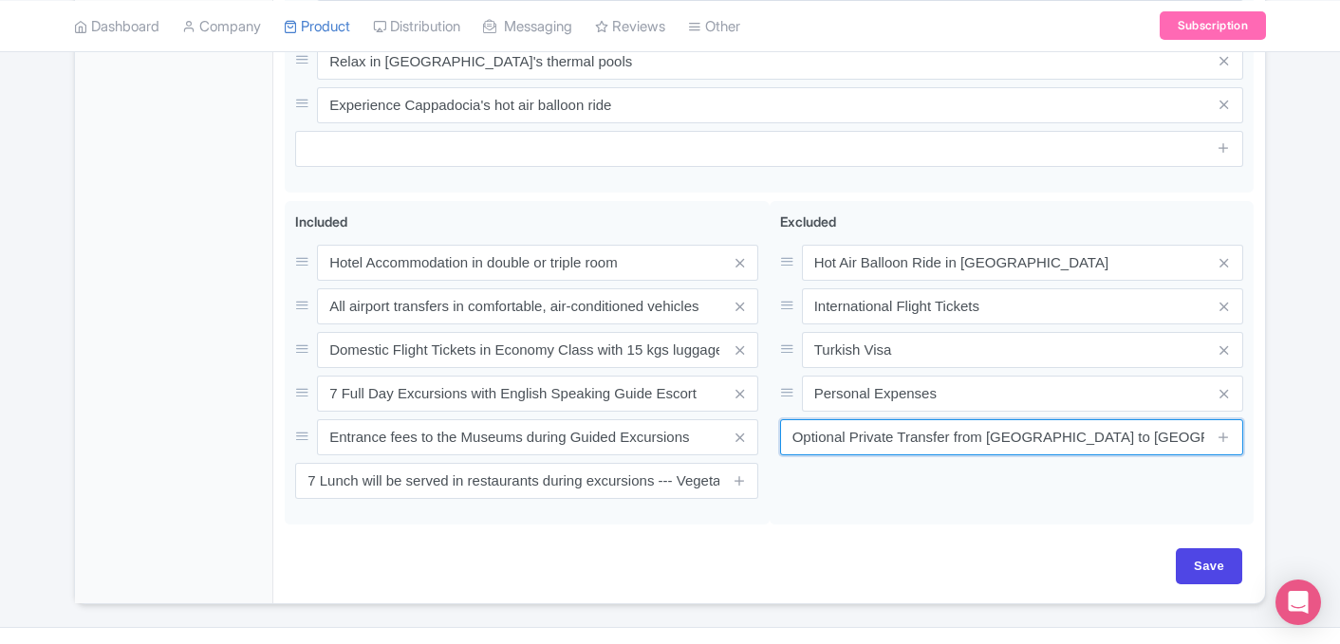
scroll to position [1068, 0]
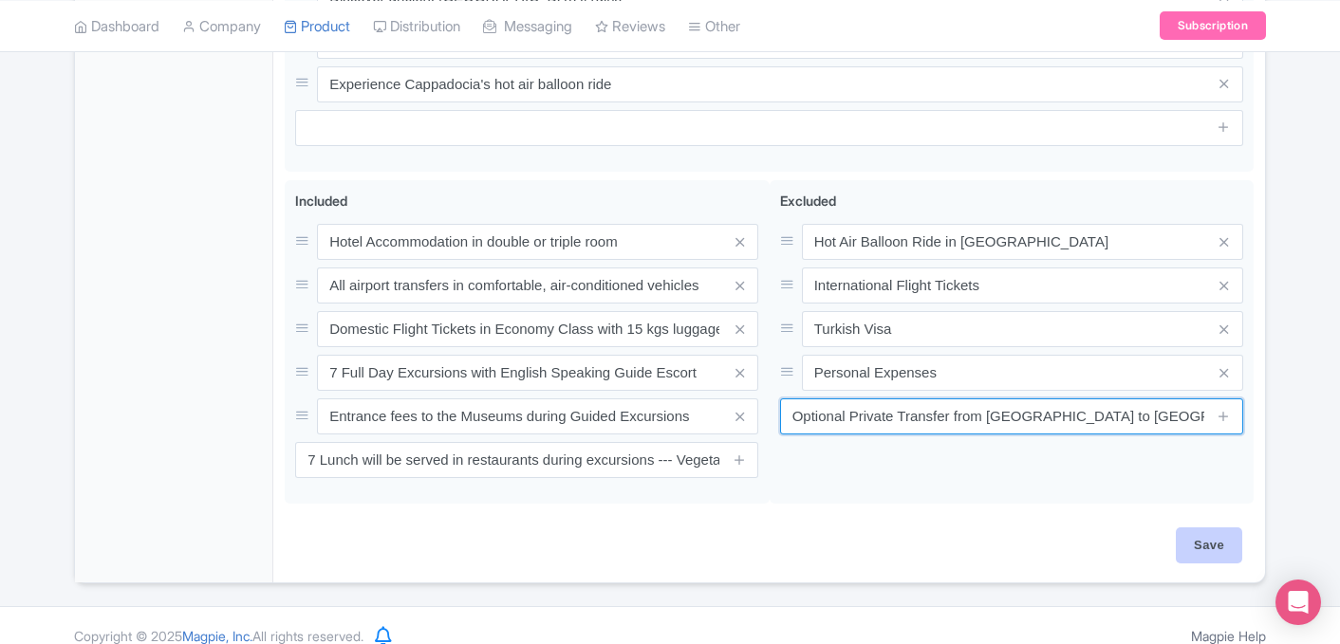
type input "Optional Private Transfer from Pamukkale to Cappaocia"
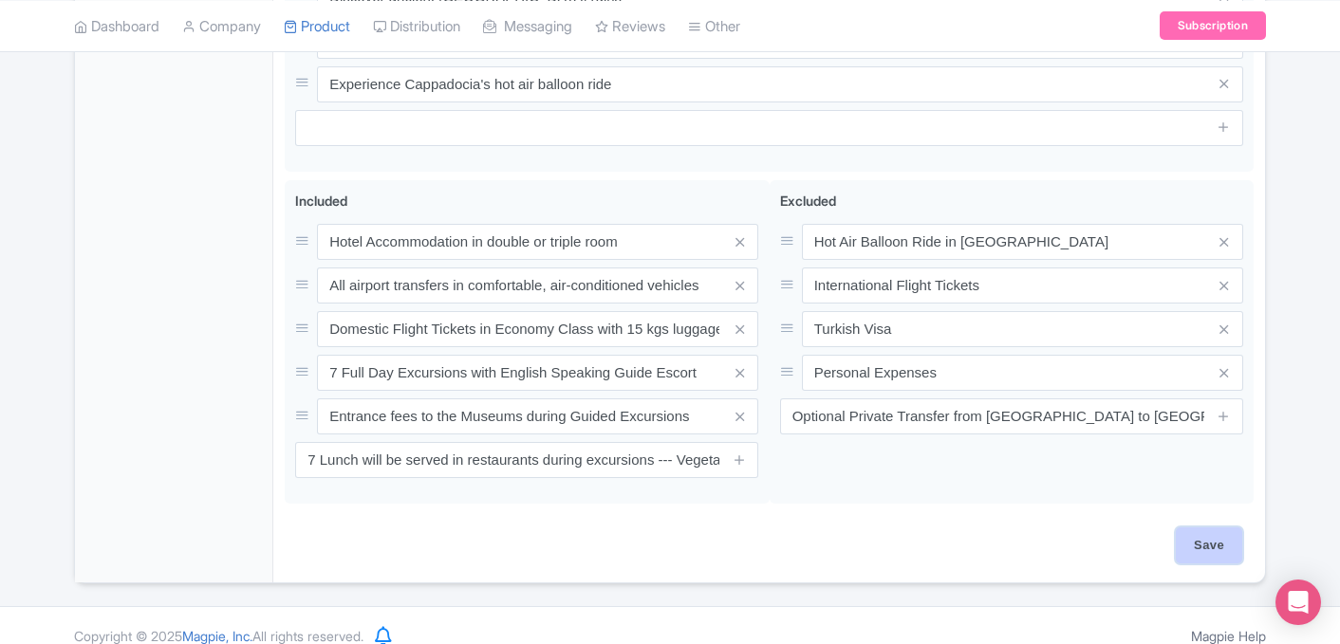
click at [1207, 527] on input "Save" at bounding box center [1208, 545] width 66 height 36
type input "Saving..."
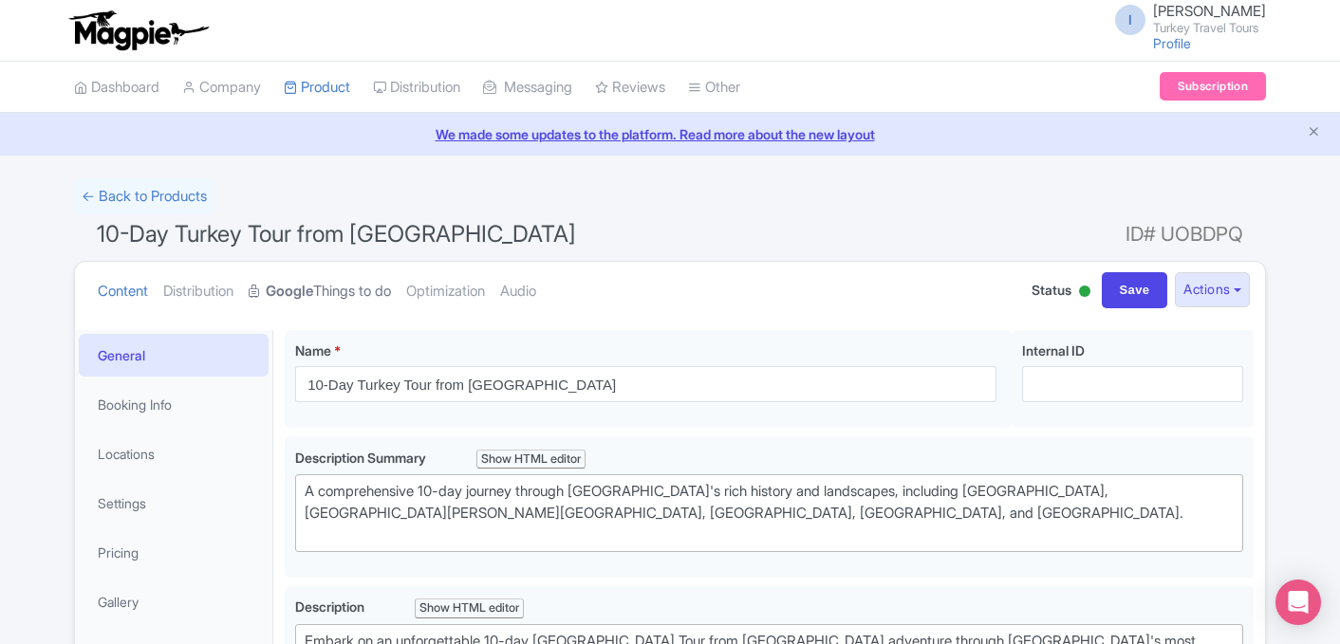
click at [342, 295] on link "Google Things to do" at bounding box center [320, 292] width 142 height 60
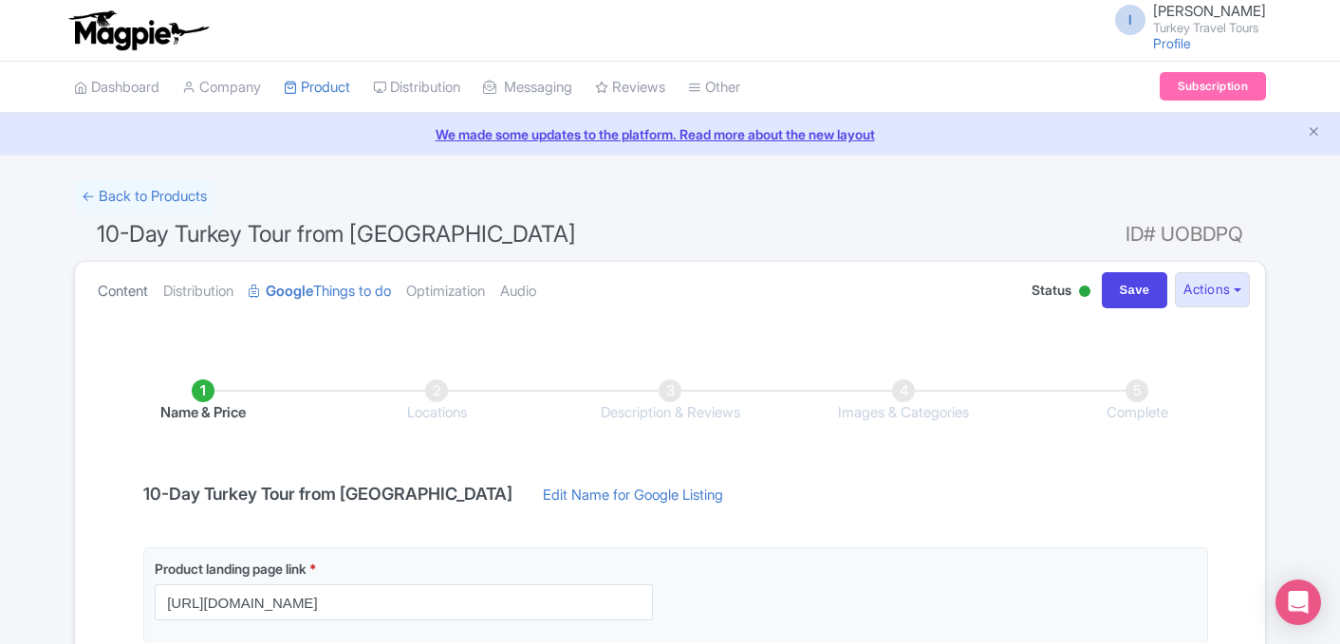
click at [135, 295] on link "Content" at bounding box center [123, 292] width 50 height 60
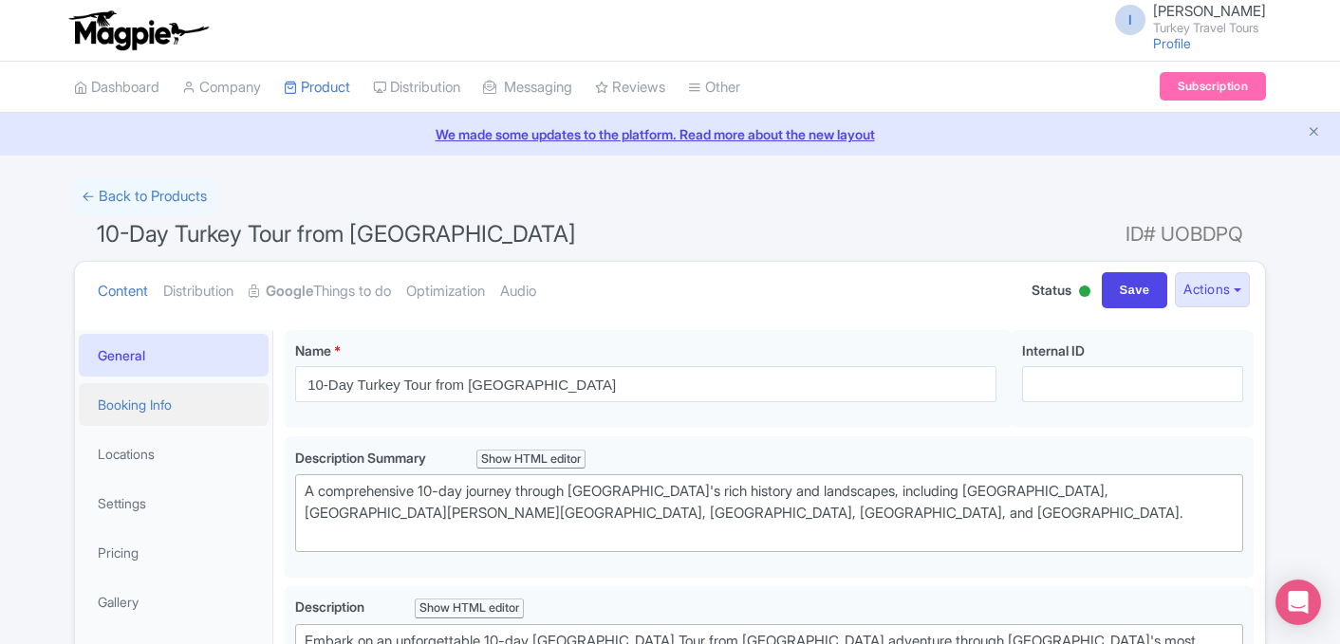
click at [162, 415] on link "Booking Info" at bounding box center [174, 404] width 190 height 43
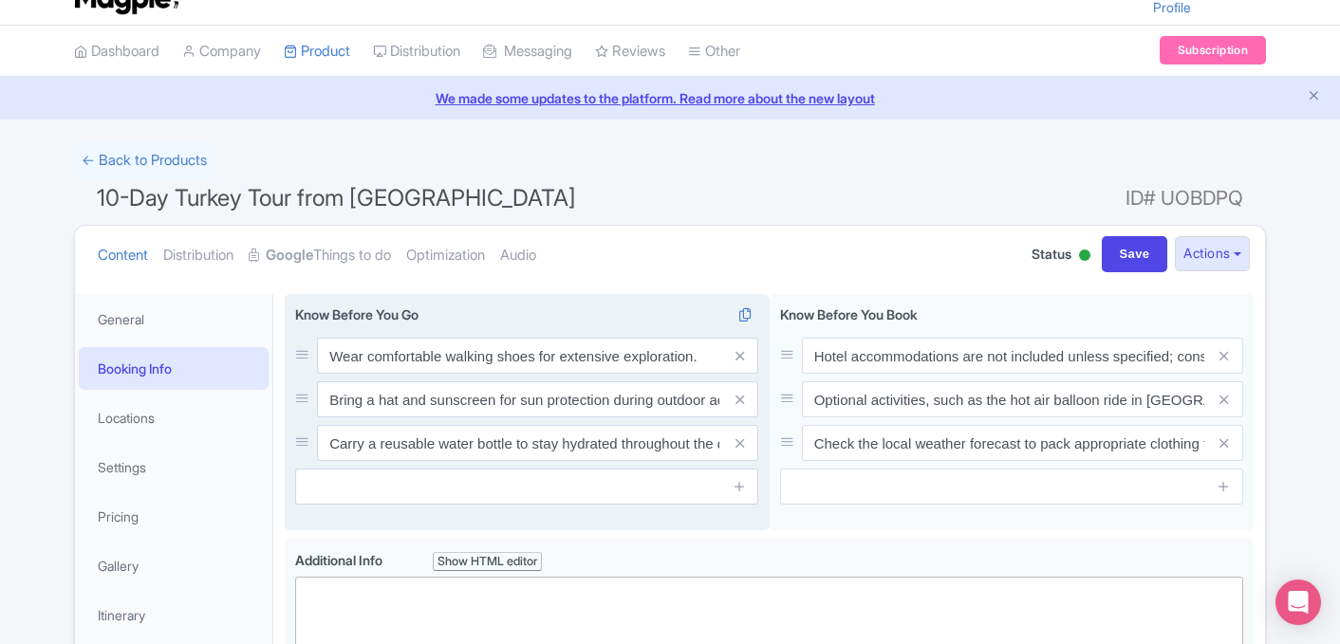
scroll to position [40, 0]
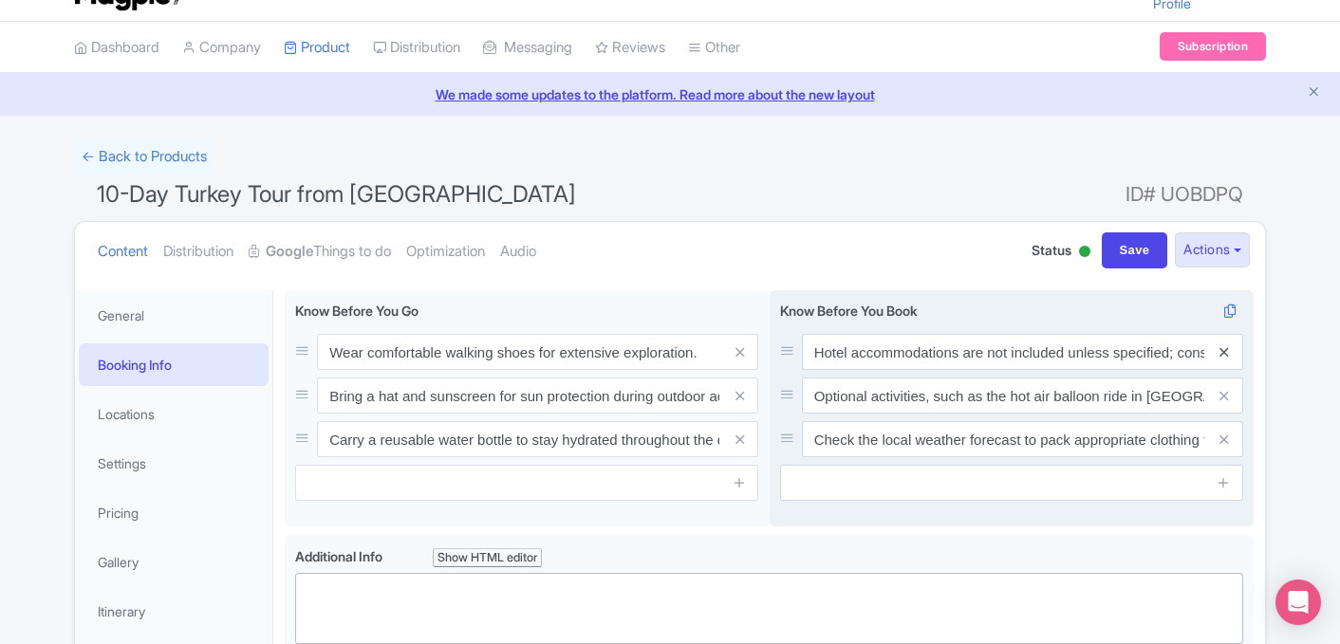
click at [1224, 352] on icon at bounding box center [1223, 352] width 9 height 14
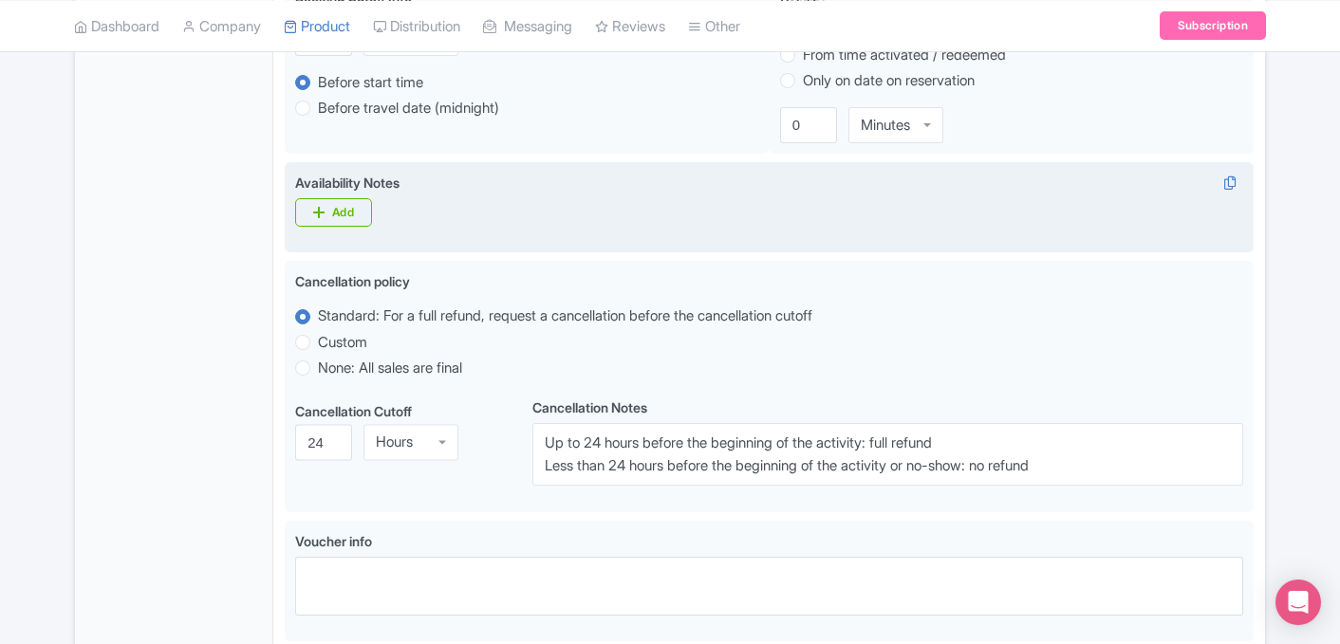
scroll to position [744, 0]
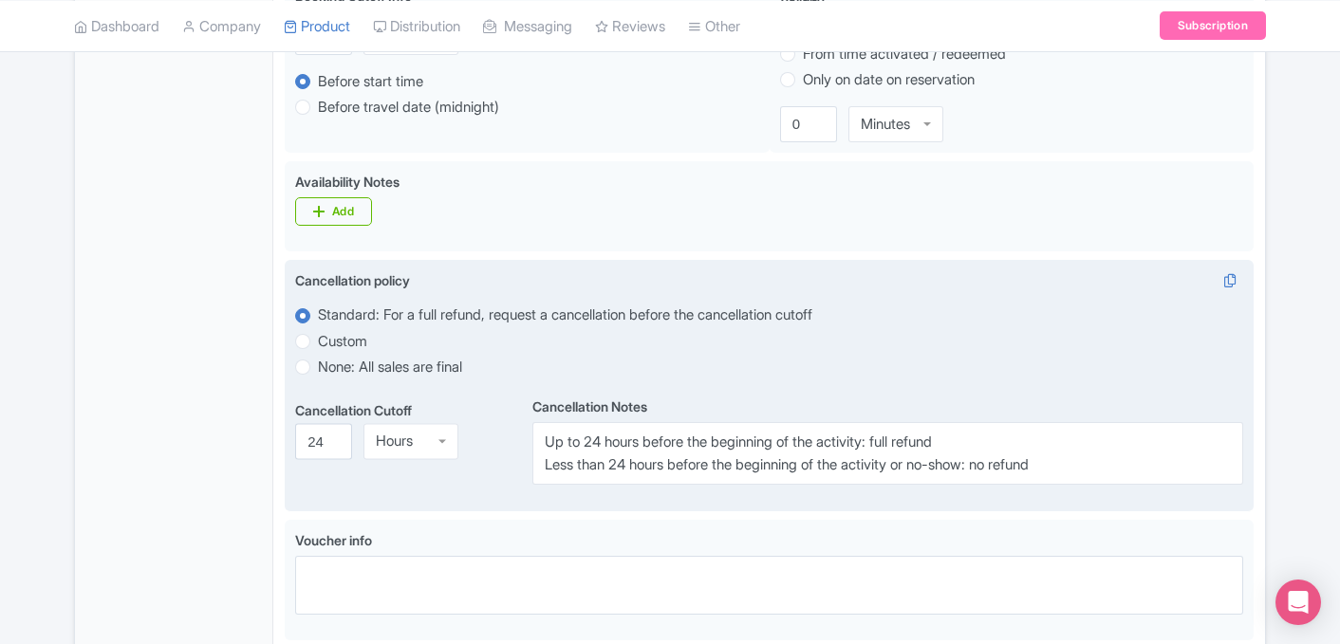
click at [347, 370] on label "None: All sales are final" at bounding box center [390, 368] width 144 height 22
click at [337, 370] on input "None: All sales are final" at bounding box center [327, 365] width 19 height 19
radio input "true"
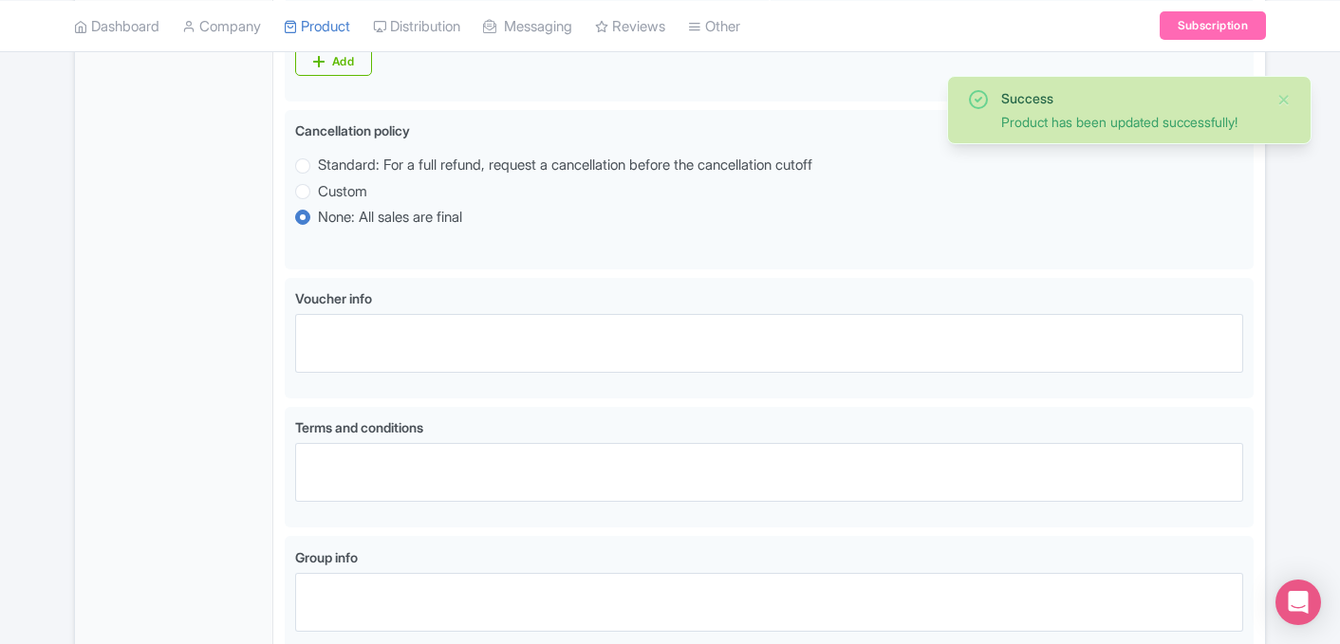
scroll to position [1071, 0]
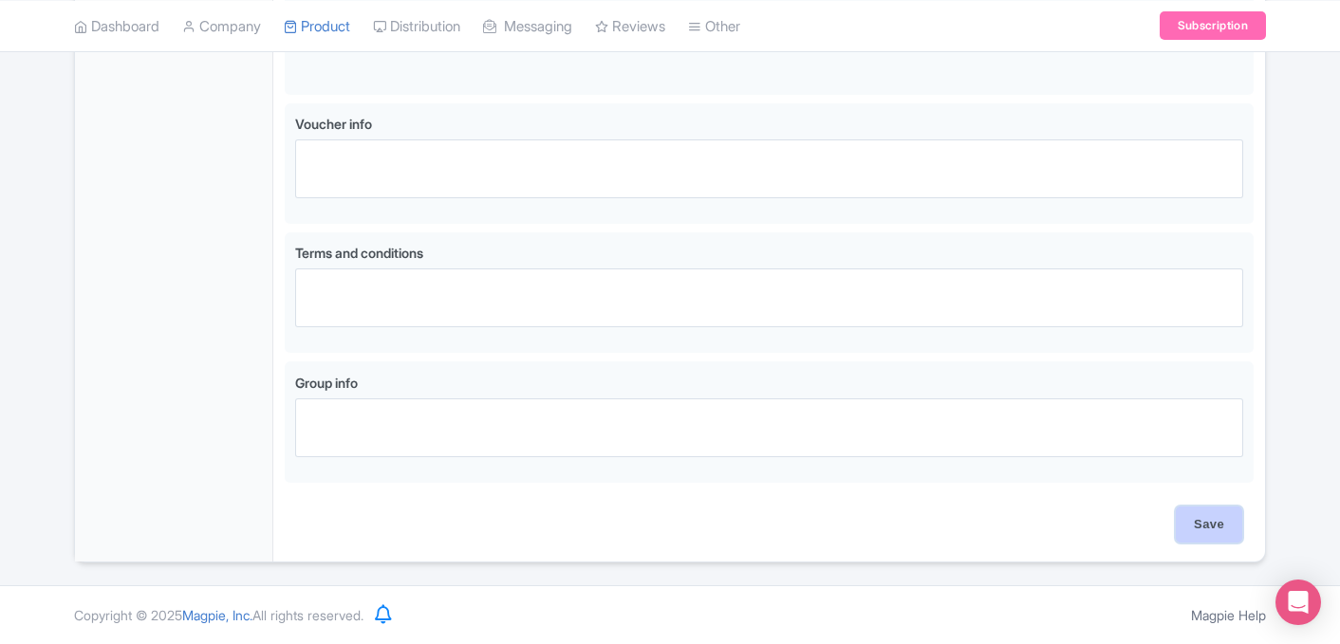
click at [1205, 525] on input "Save" at bounding box center [1208, 525] width 66 height 36
type input "Update Product"
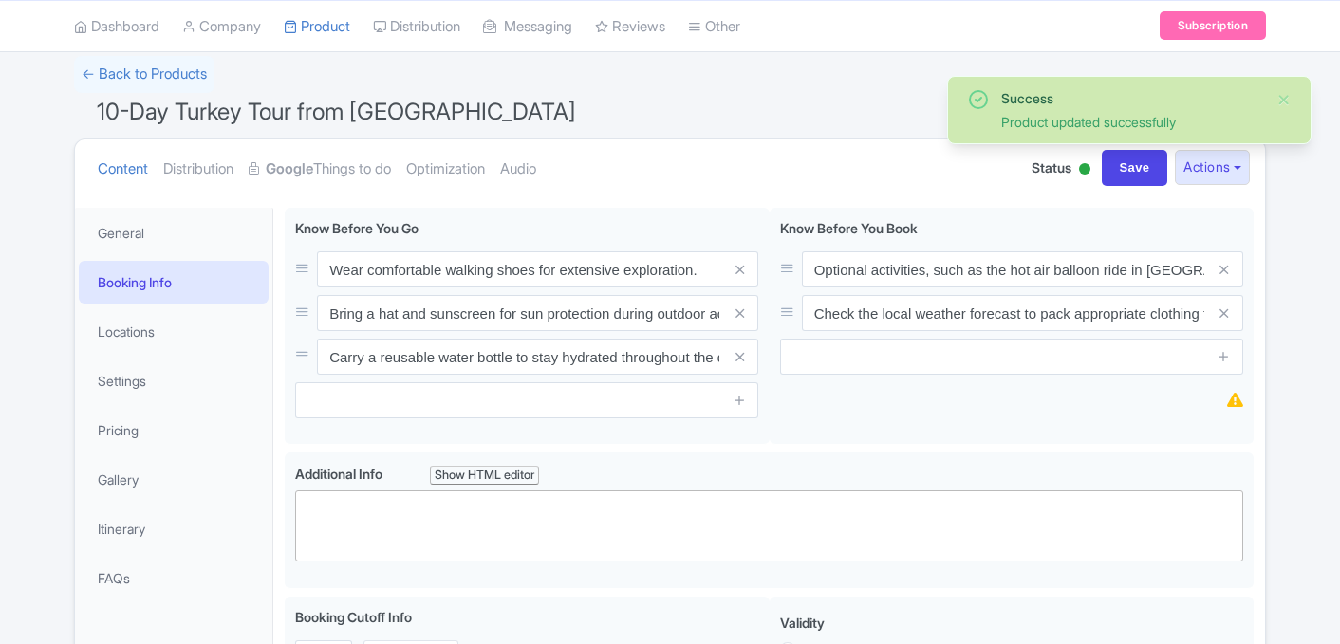
scroll to position [106, 0]
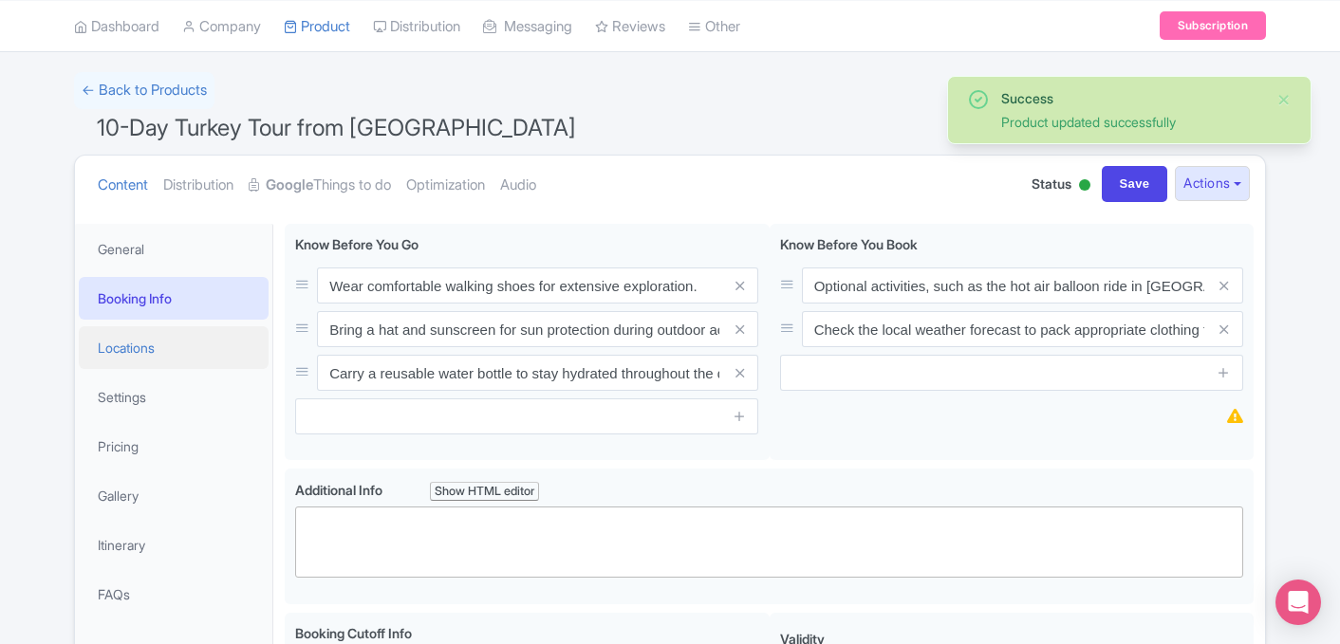
click at [167, 351] on link "Locations" at bounding box center [174, 347] width 190 height 43
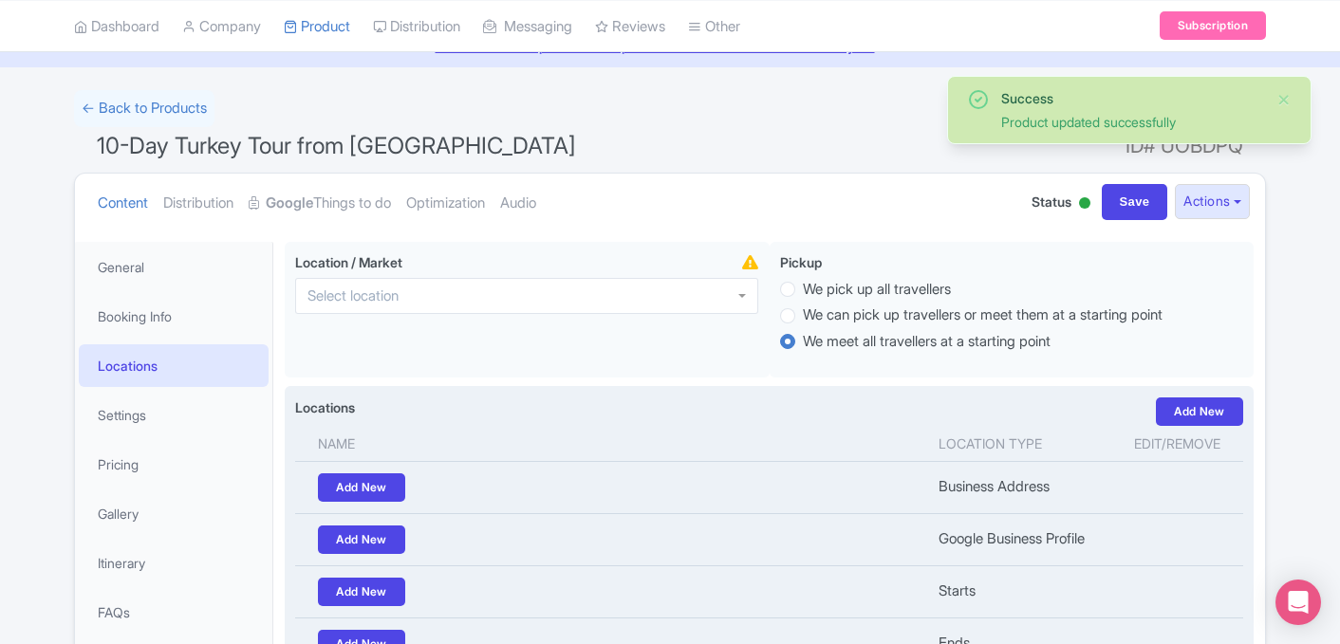
scroll to position [0, 0]
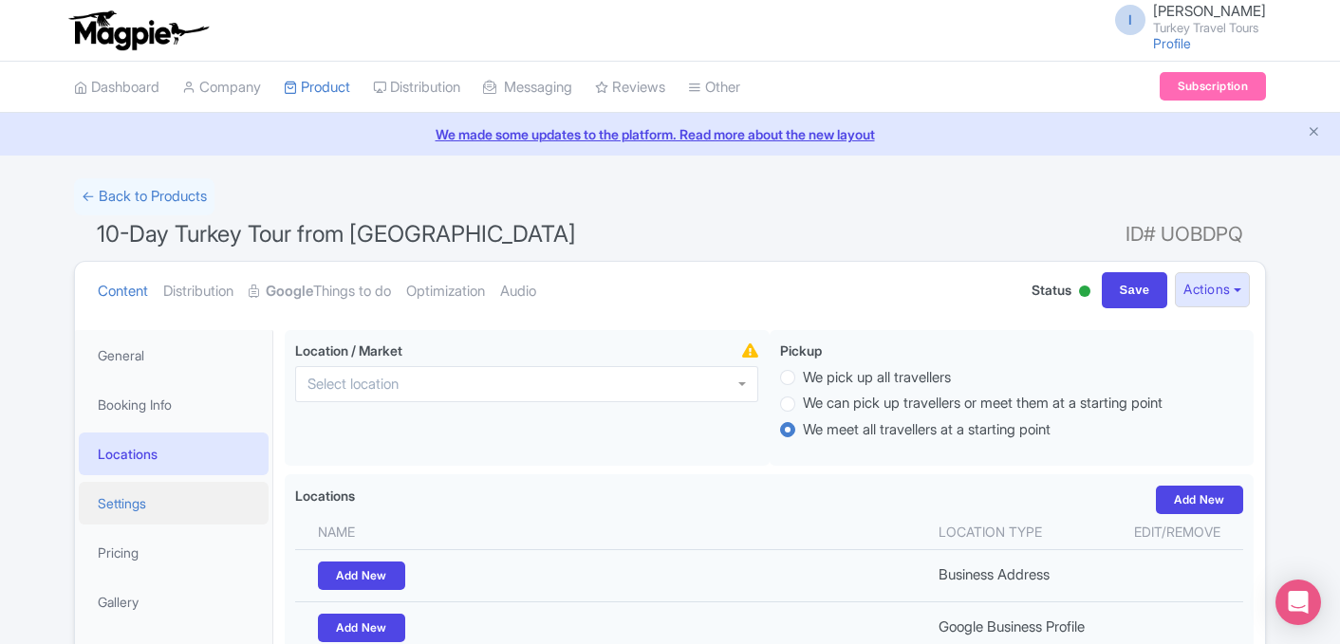
click at [146, 497] on link "Settings" at bounding box center [174, 503] width 190 height 43
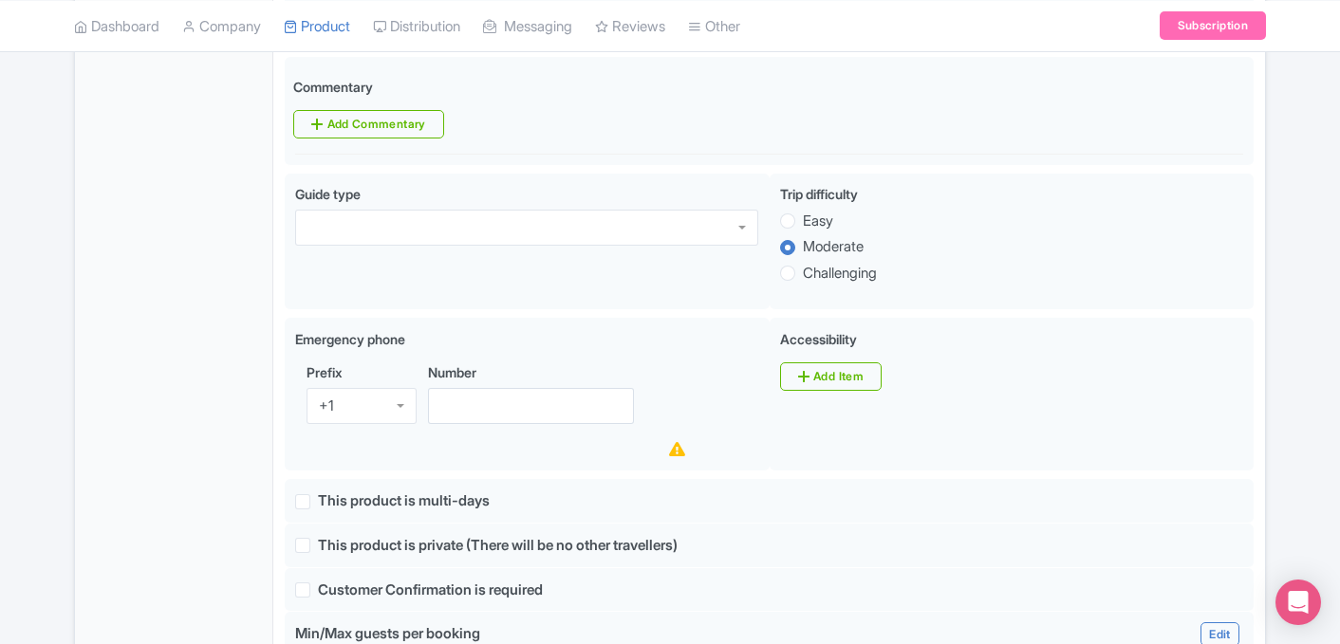
scroll to position [978, 0]
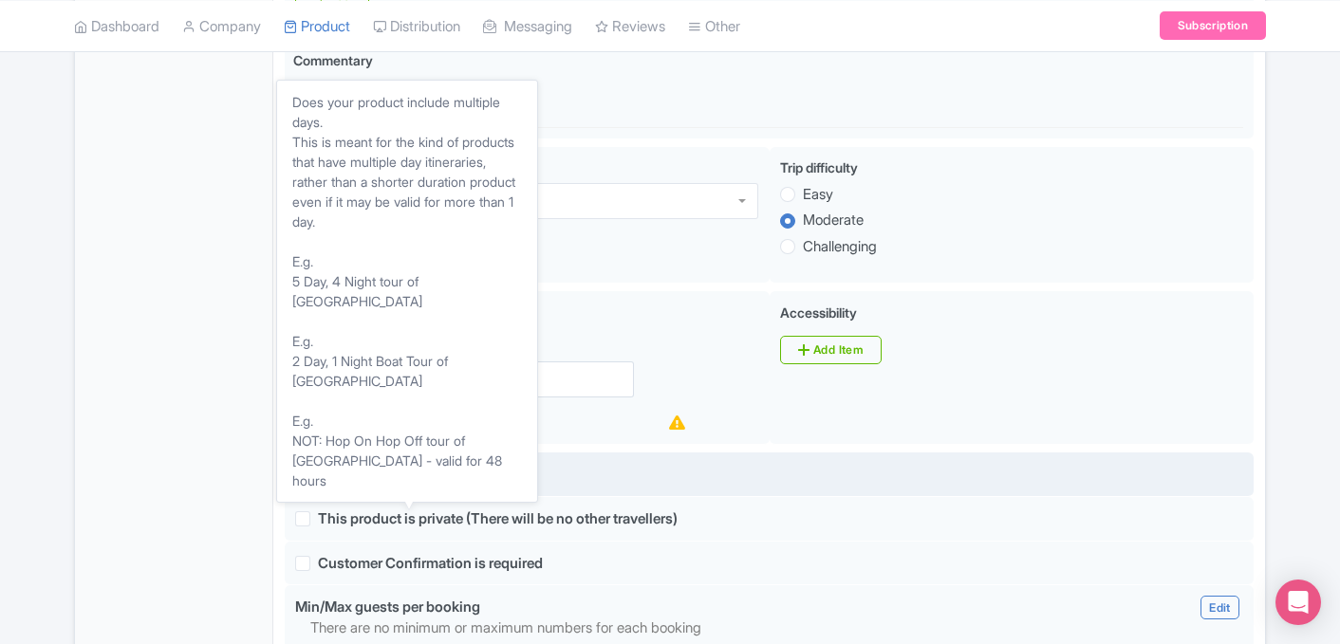
click at [362, 476] on span "This product is multi-days" at bounding box center [404, 474] width 172 height 18
click at [330, 475] on input "This product is multi-days" at bounding box center [324, 469] width 12 height 12
checkbox input "true"
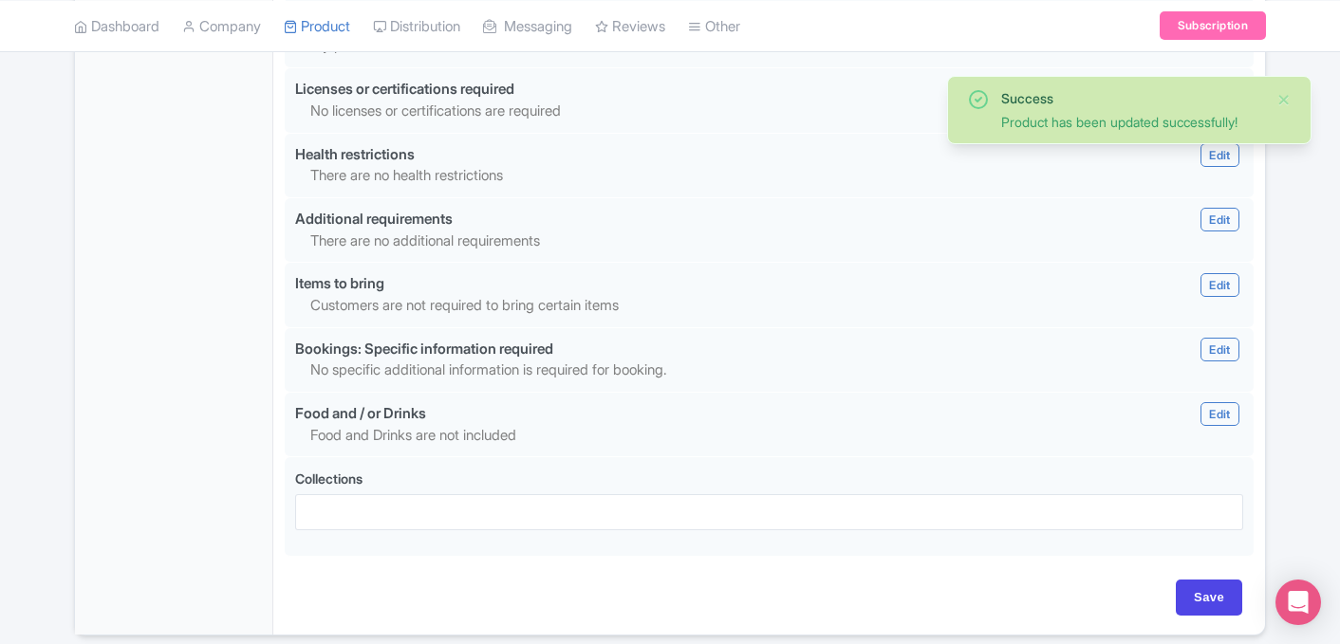
scroll to position [1872, 0]
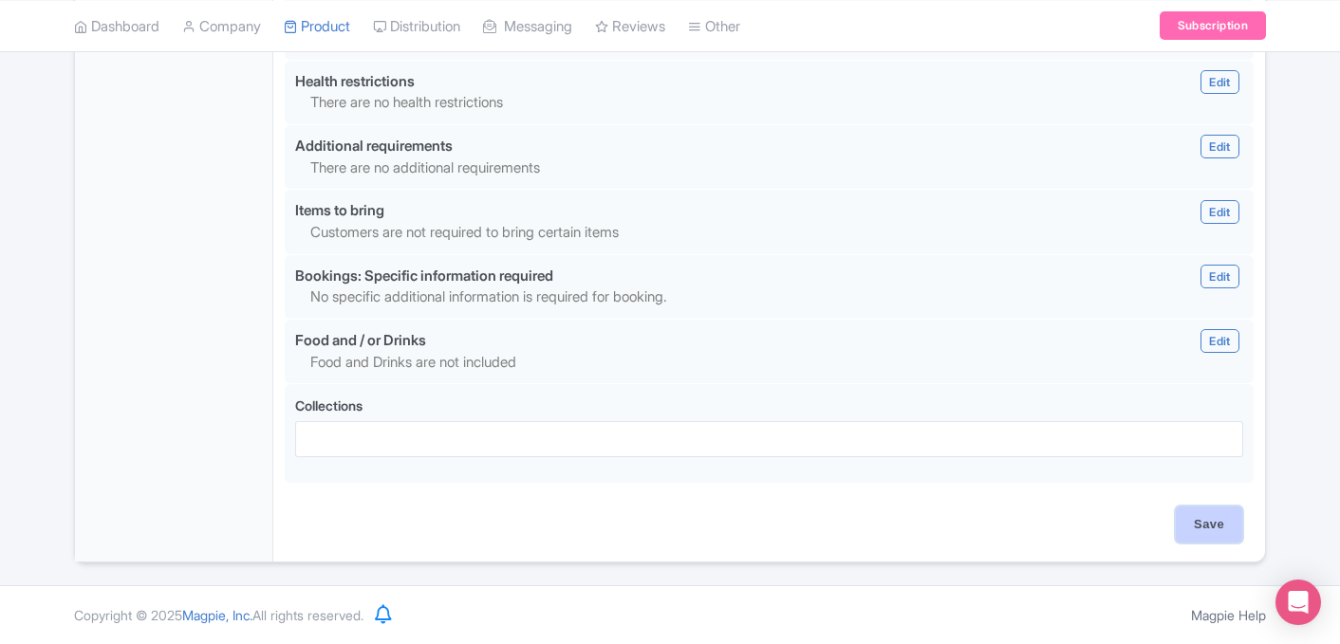
click at [1216, 530] on input "Save" at bounding box center [1208, 525] width 66 height 36
type input "Update Product"
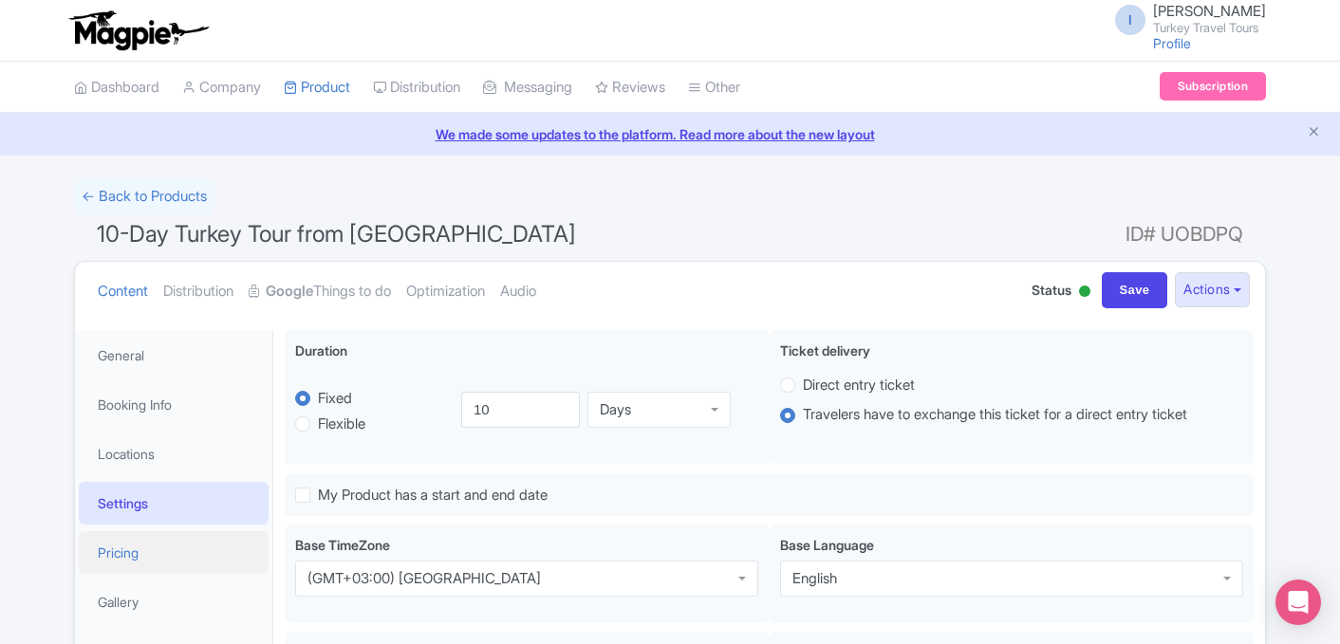
click at [135, 561] on link "Pricing" at bounding box center [174, 552] width 190 height 43
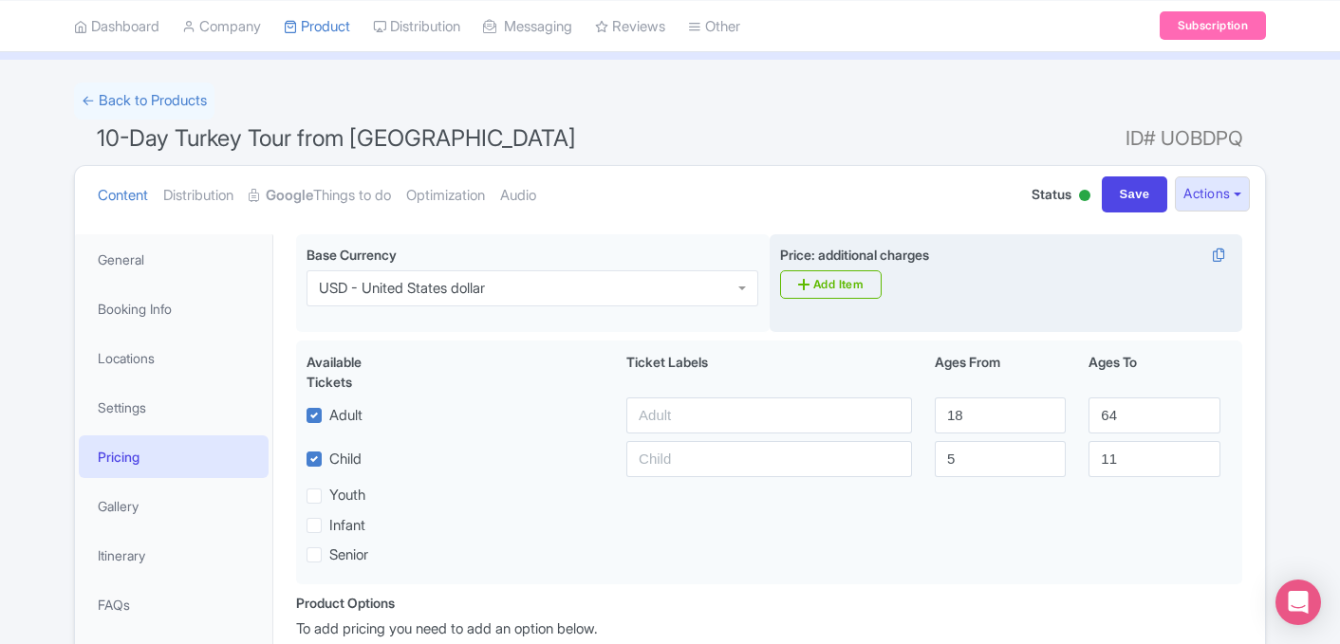
scroll to position [100, 0]
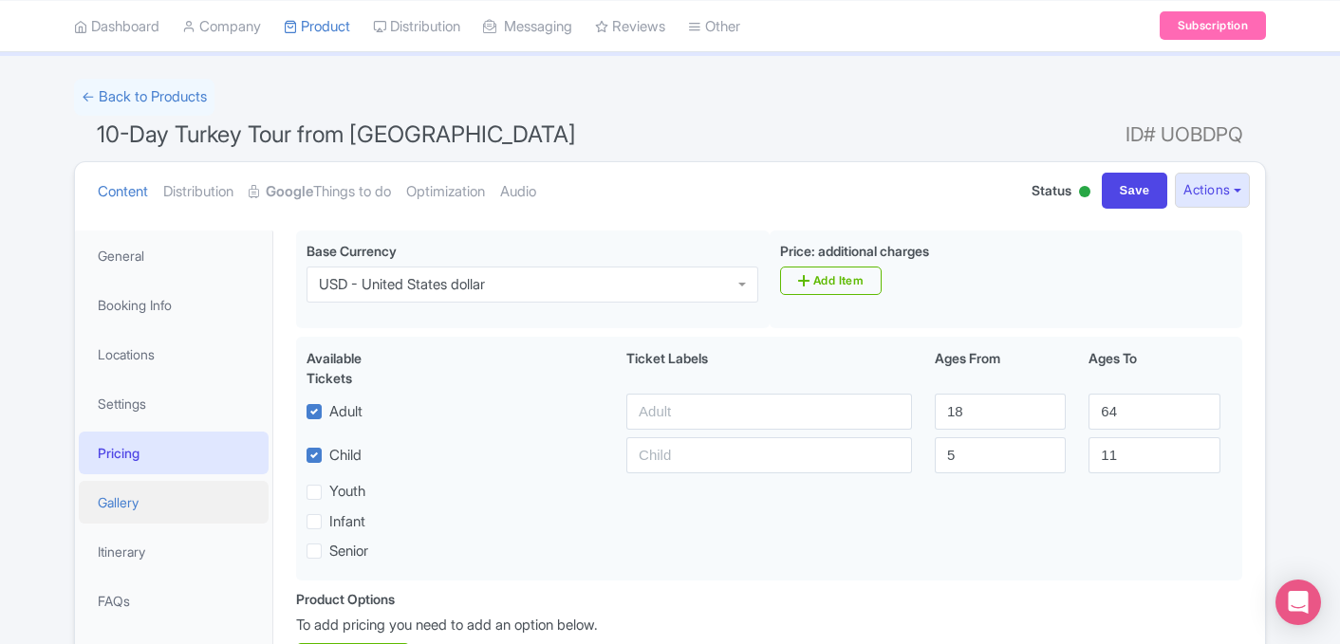
click at [181, 505] on link "Gallery" at bounding box center [174, 502] width 190 height 43
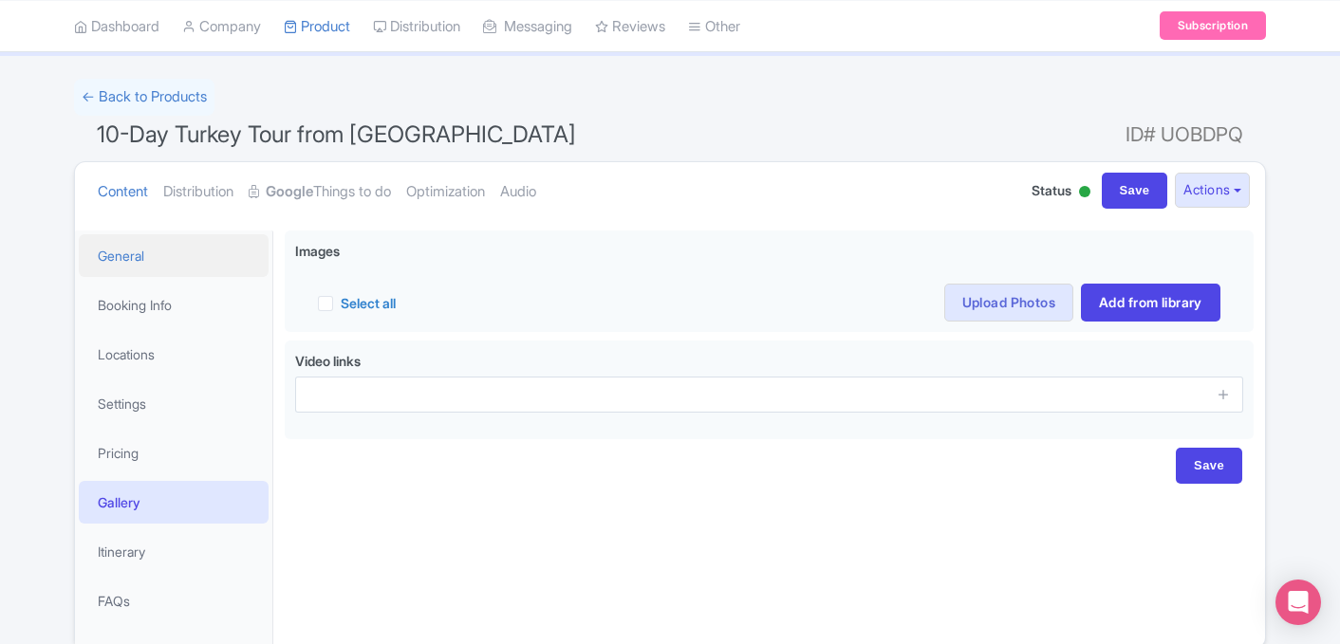
click at [126, 246] on link "General" at bounding box center [174, 255] width 190 height 43
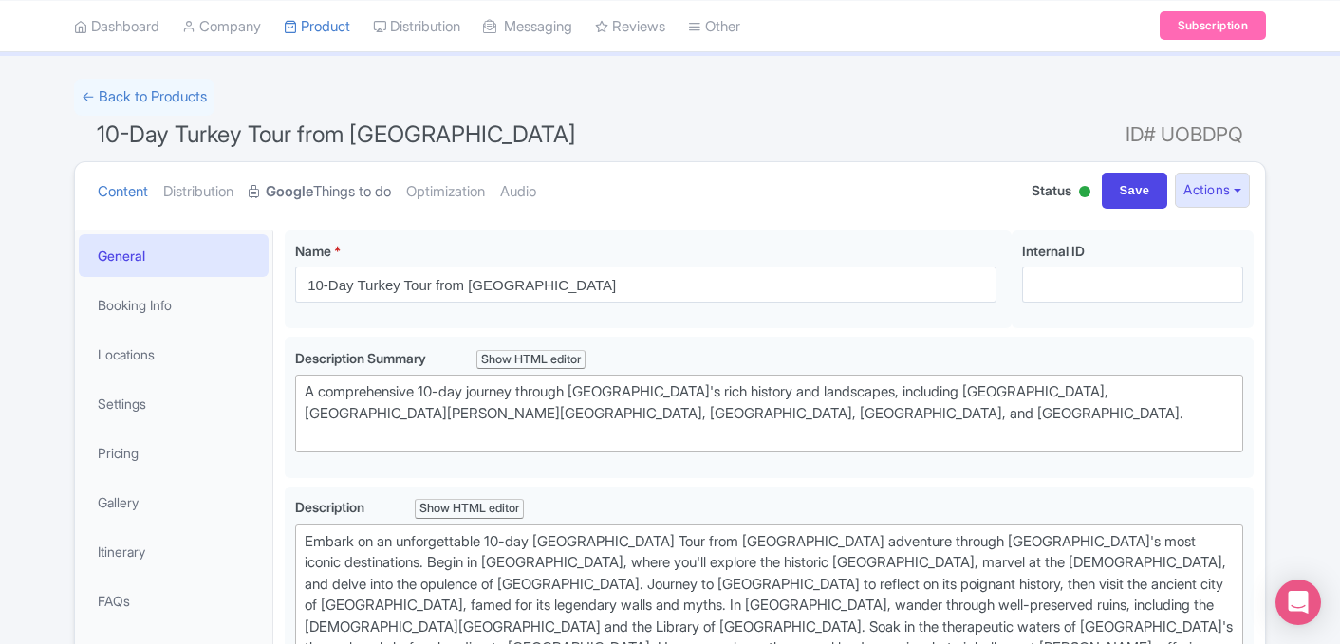
click at [337, 196] on link "Google Things to do" at bounding box center [320, 192] width 142 height 60
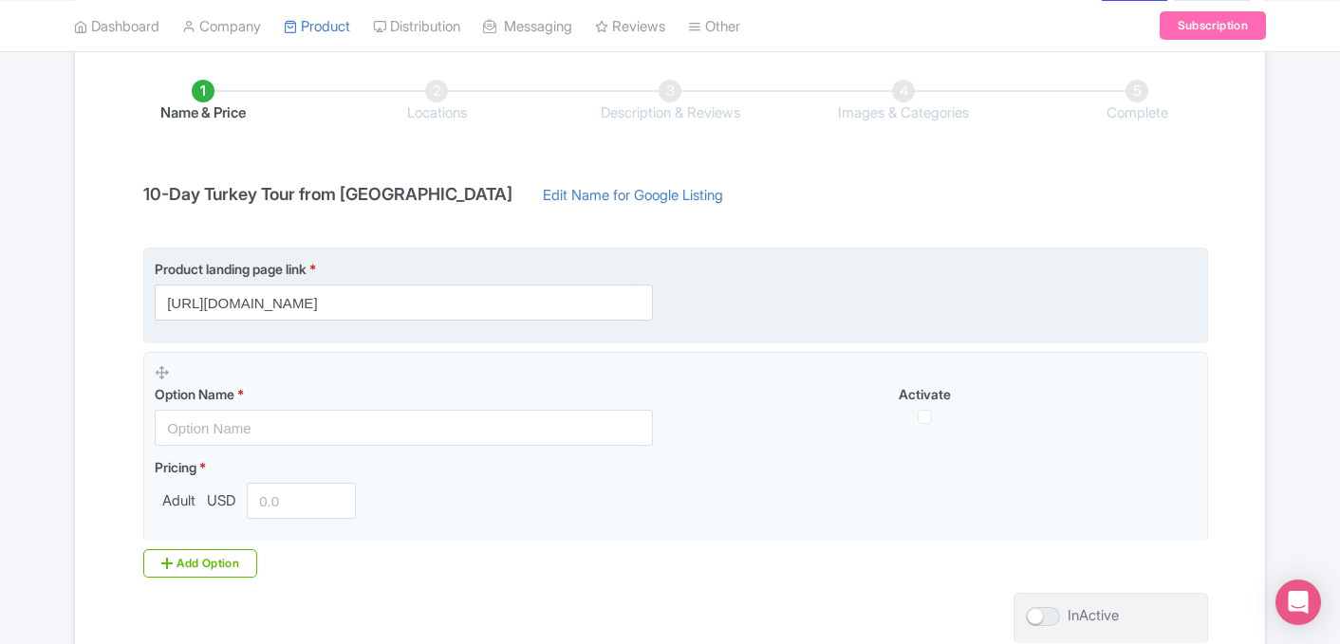
scroll to position [319, 0]
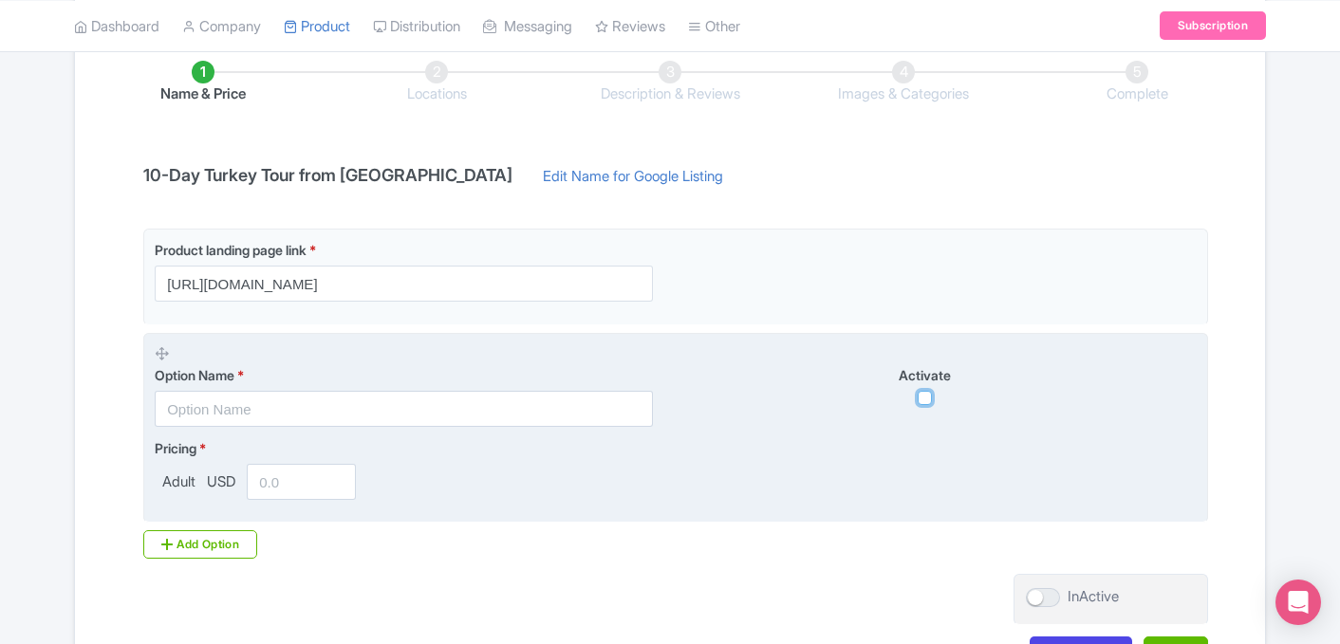
click at [924, 393] on input "checkbox" at bounding box center [924, 398] width 14 height 14
checkbox input "true"
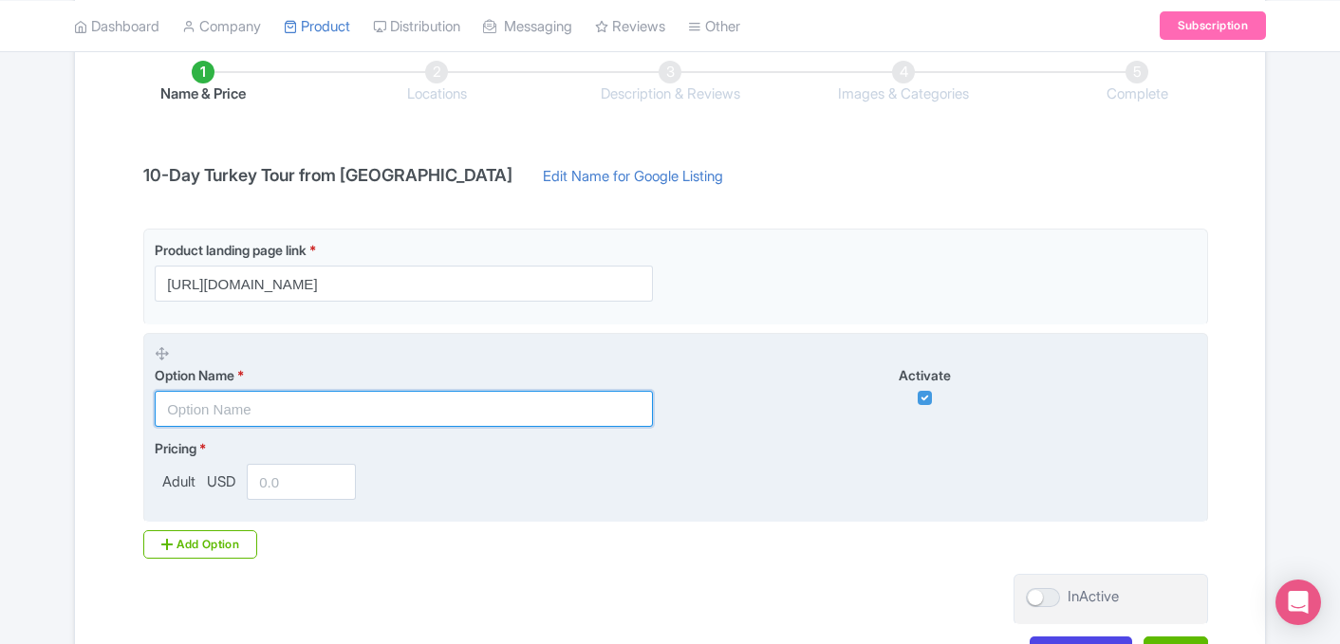
click at [441, 403] on input "text" at bounding box center [404, 409] width 498 height 36
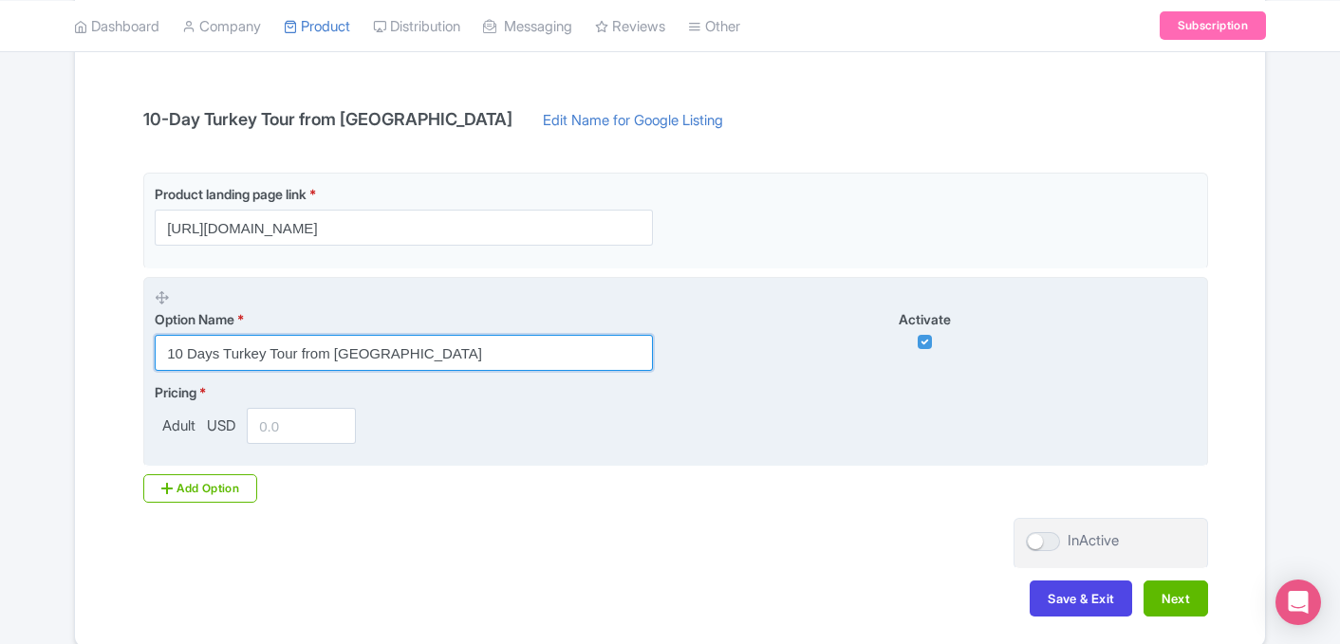
scroll to position [385, 0]
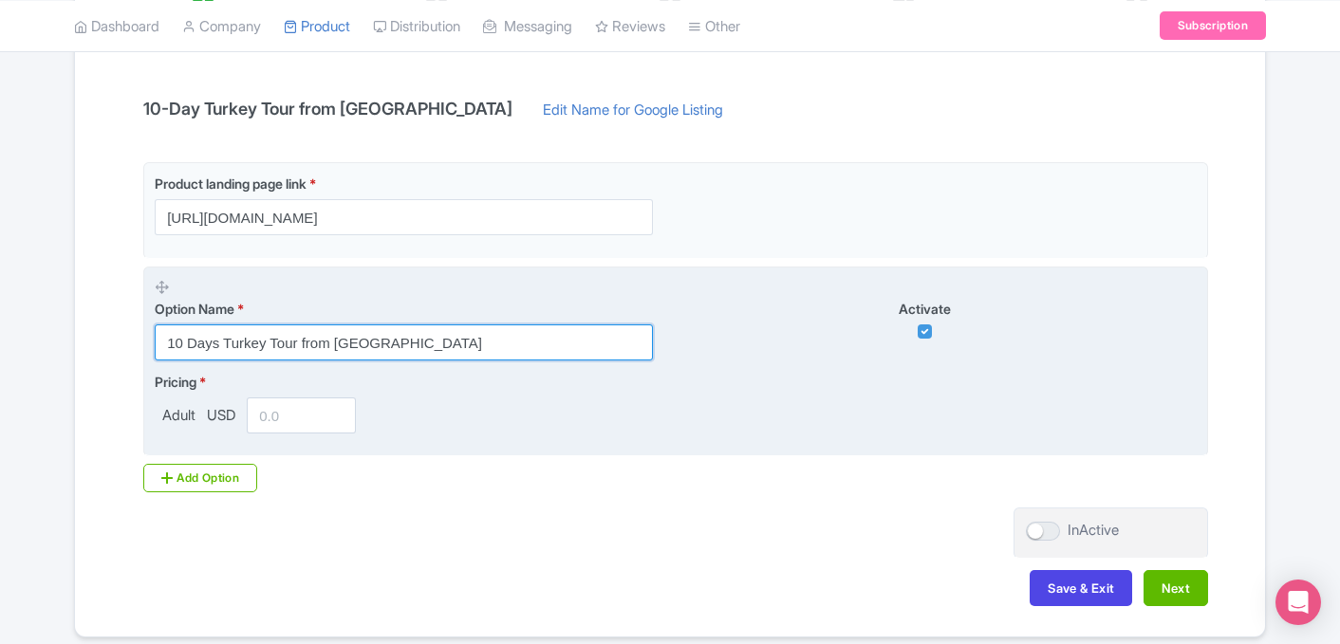
type input "10 Days Turkey Tour from Istanbul"
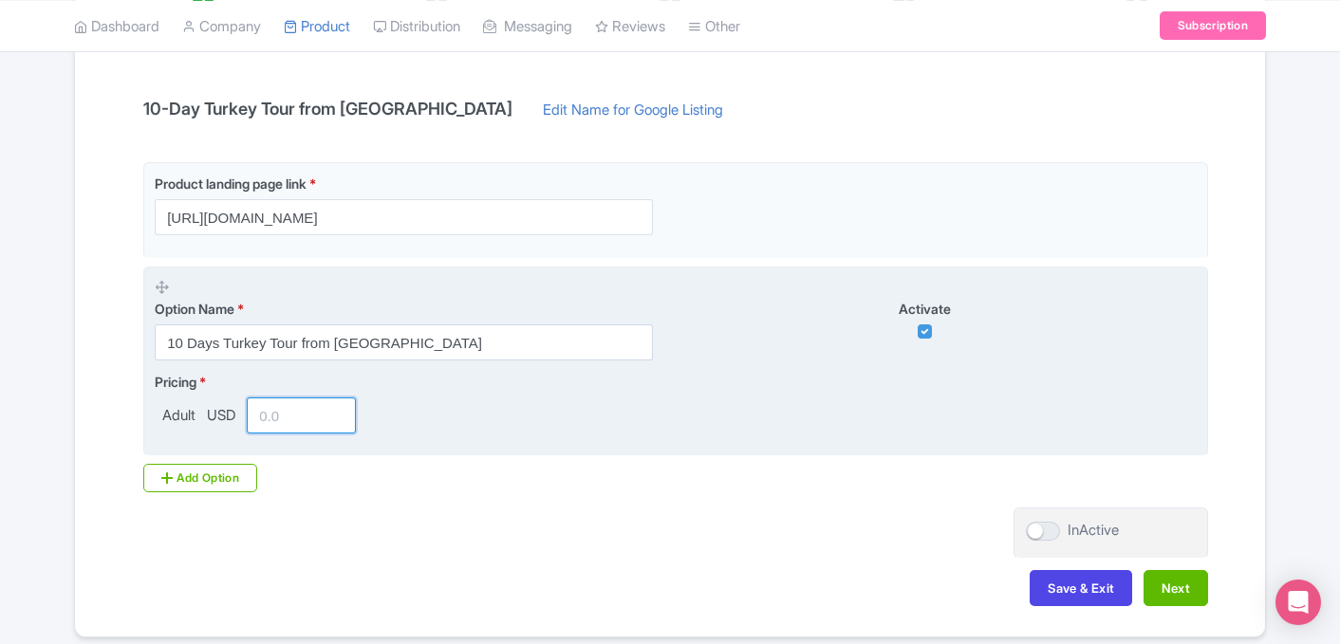
click at [288, 420] on input "number" at bounding box center [301, 416] width 109 height 36
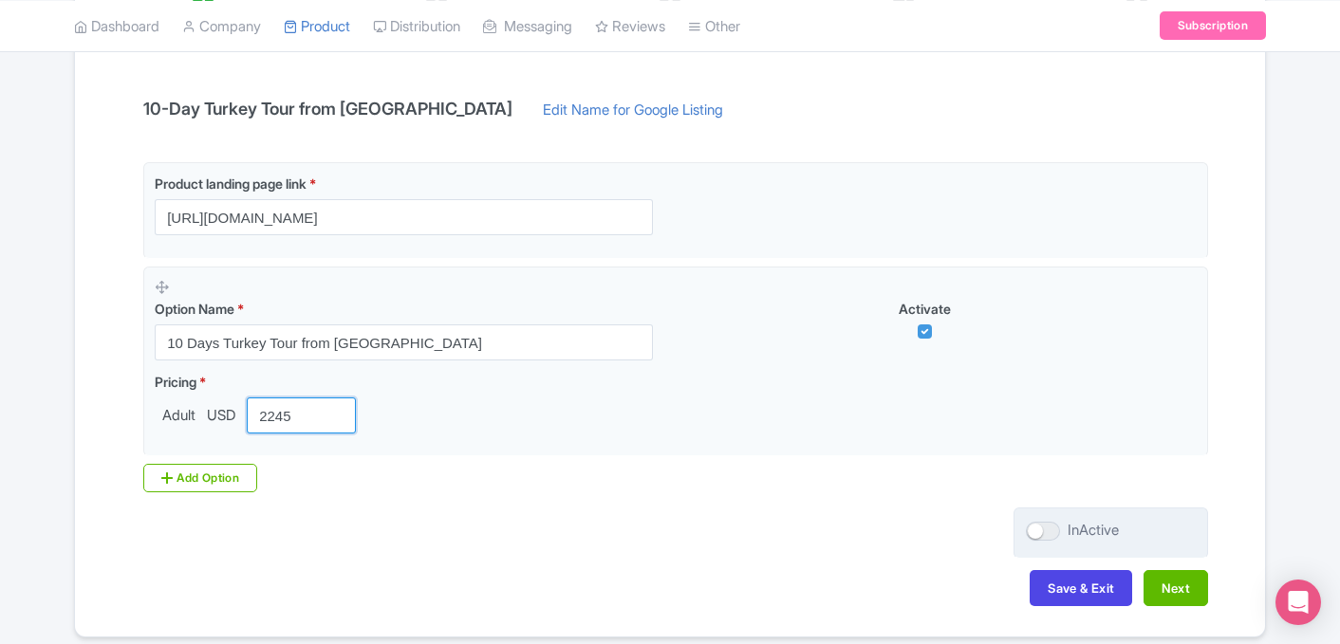
type input "2245"
click at [1043, 540] on label "InActive" at bounding box center [1072, 531] width 93 height 22
click at [1038, 537] on input "InActive" at bounding box center [1032, 531] width 12 height 12
checkbox input "true"
click at [1168, 589] on button "Next" at bounding box center [1175, 588] width 65 height 36
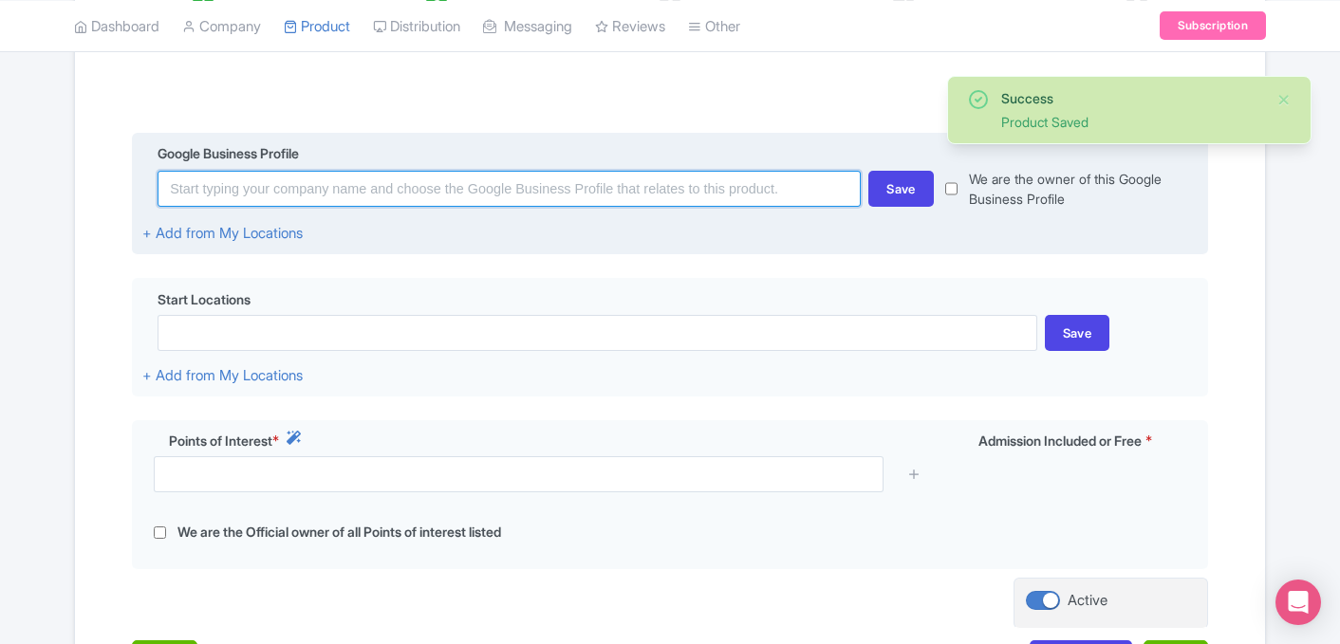
click at [504, 205] on input at bounding box center [508, 189] width 703 height 36
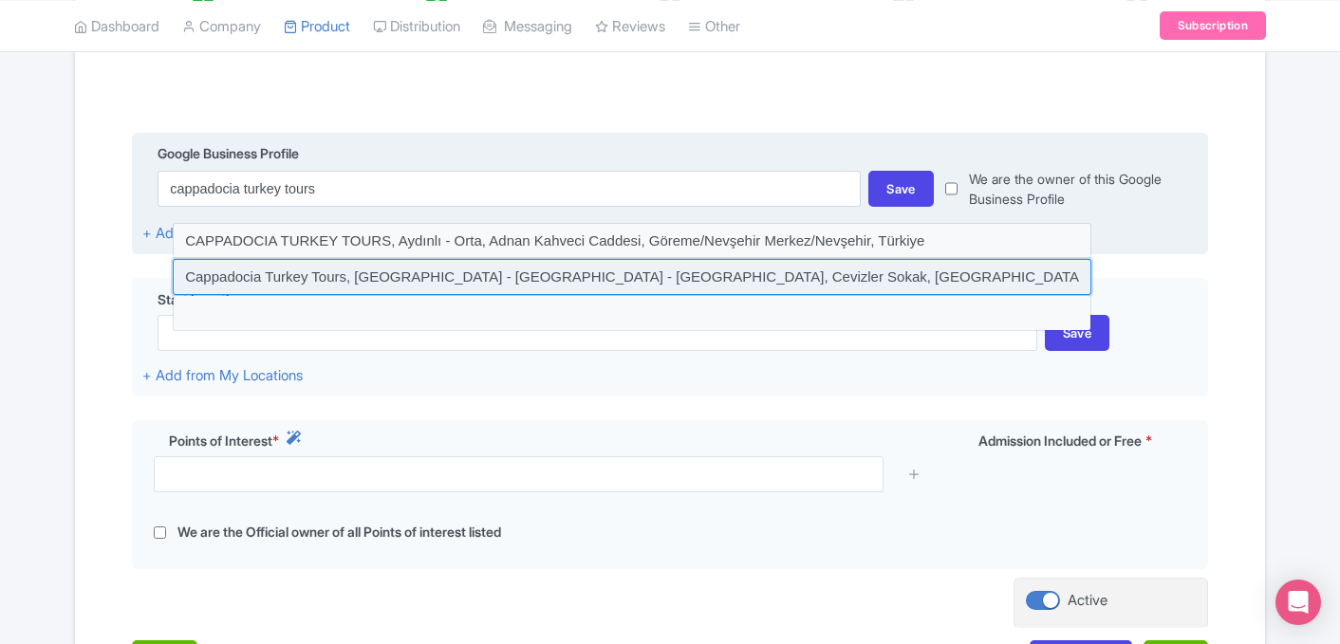
click at [521, 276] on input at bounding box center [632, 277] width 918 height 36
type input "Cappadocia Turkey Tours, İsali - Gaferli - Avcılar, Cevizler Sokak, Göreme/Nevş…"
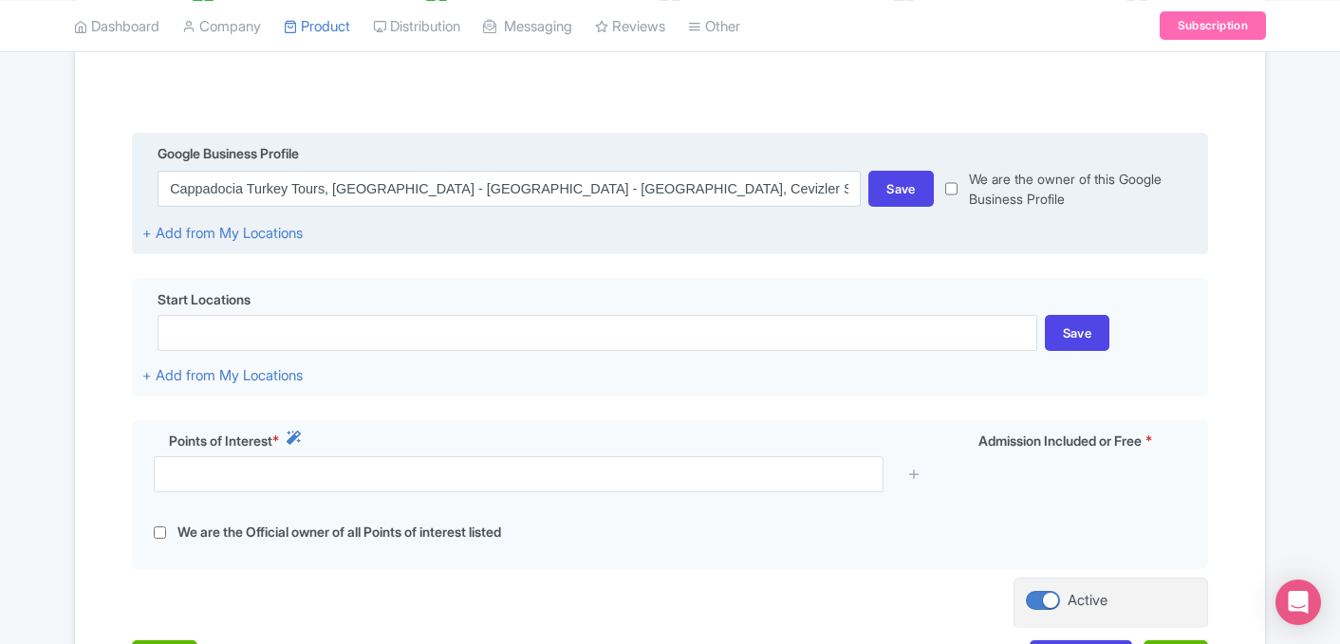
click at [959, 195] on div "We are the owner of this Google Business Profile" at bounding box center [1066, 189] width 264 height 40
click at [954, 194] on input "checkbox" at bounding box center [951, 189] width 12 height 40
checkbox input "true"
click at [902, 194] on div "Save" at bounding box center [900, 189] width 65 height 36
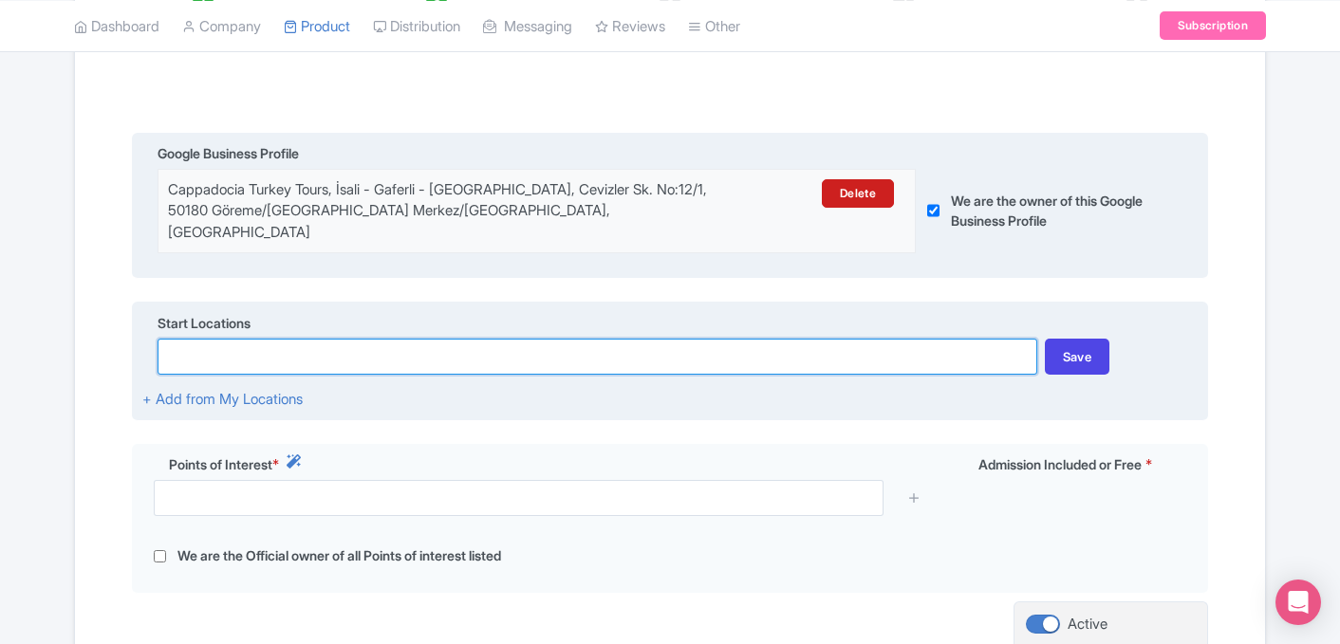
click at [416, 340] on input at bounding box center [596, 357] width 879 height 36
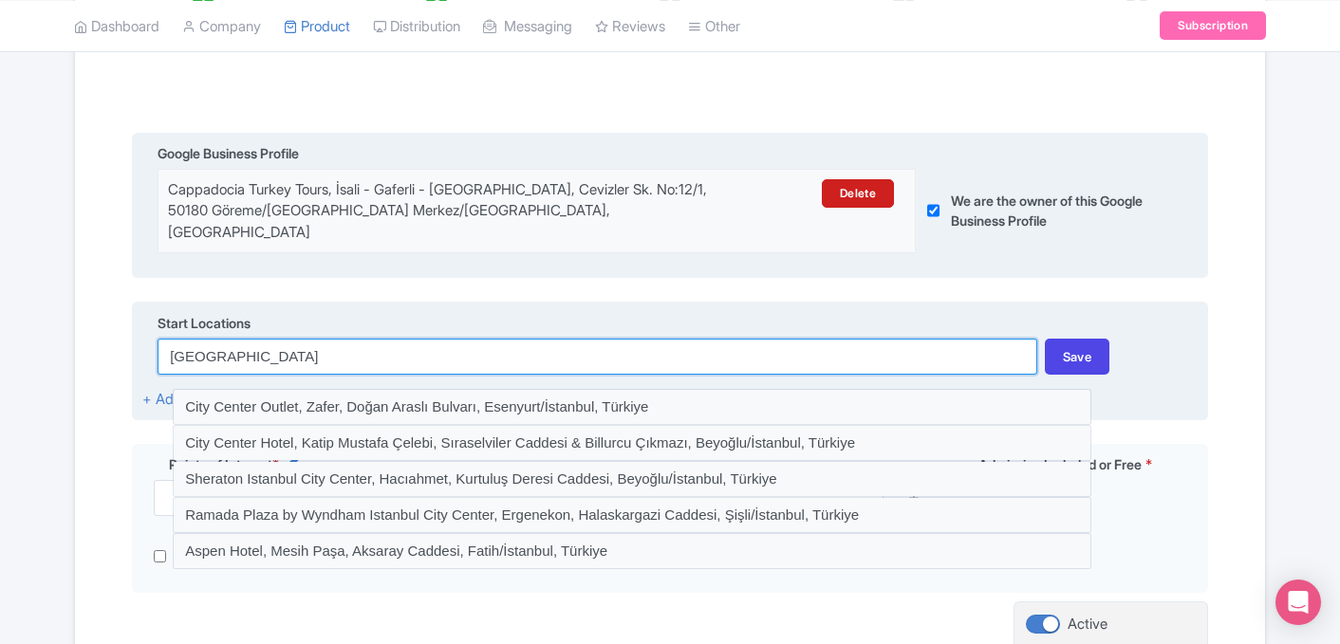
click at [227, 342] on input "istanbul city center" at bounding box center [596, 357] width 879 height 36
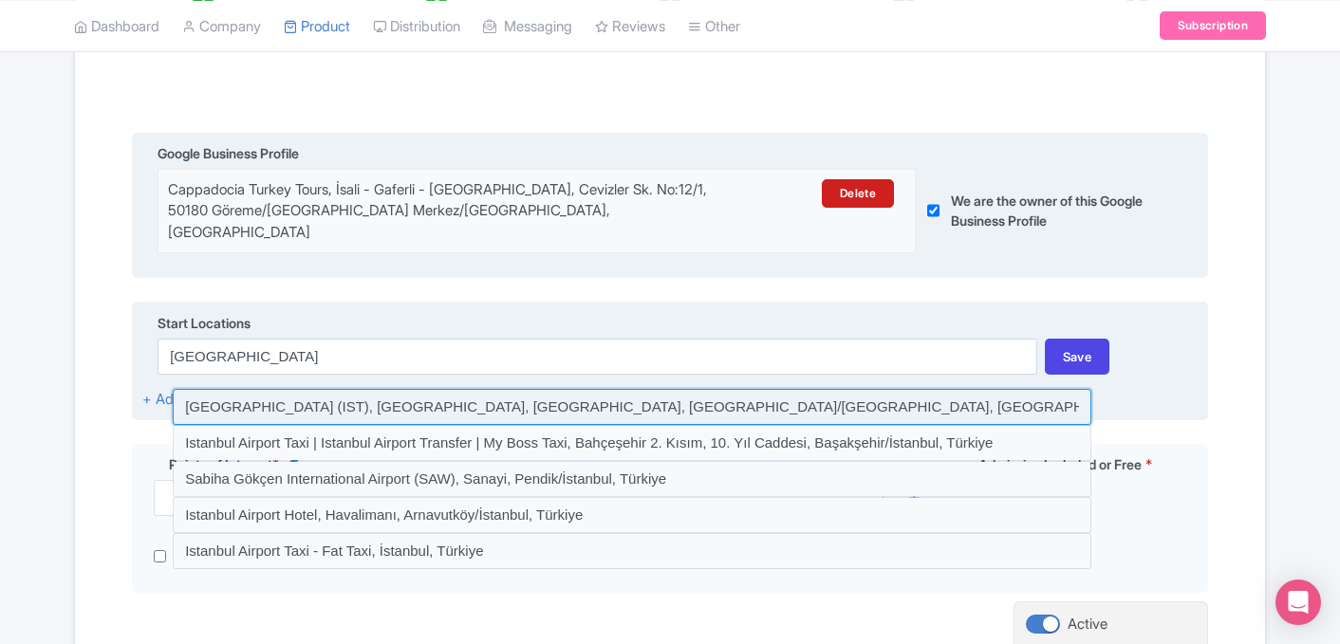
click at [420, 389] on input at bounding box center [632, 407] width 918 height 36
type input "Istanbul Airport (IST), Tayakadın, Terminal Caddesi, Arnavutköy/İstanbul, Türki…"
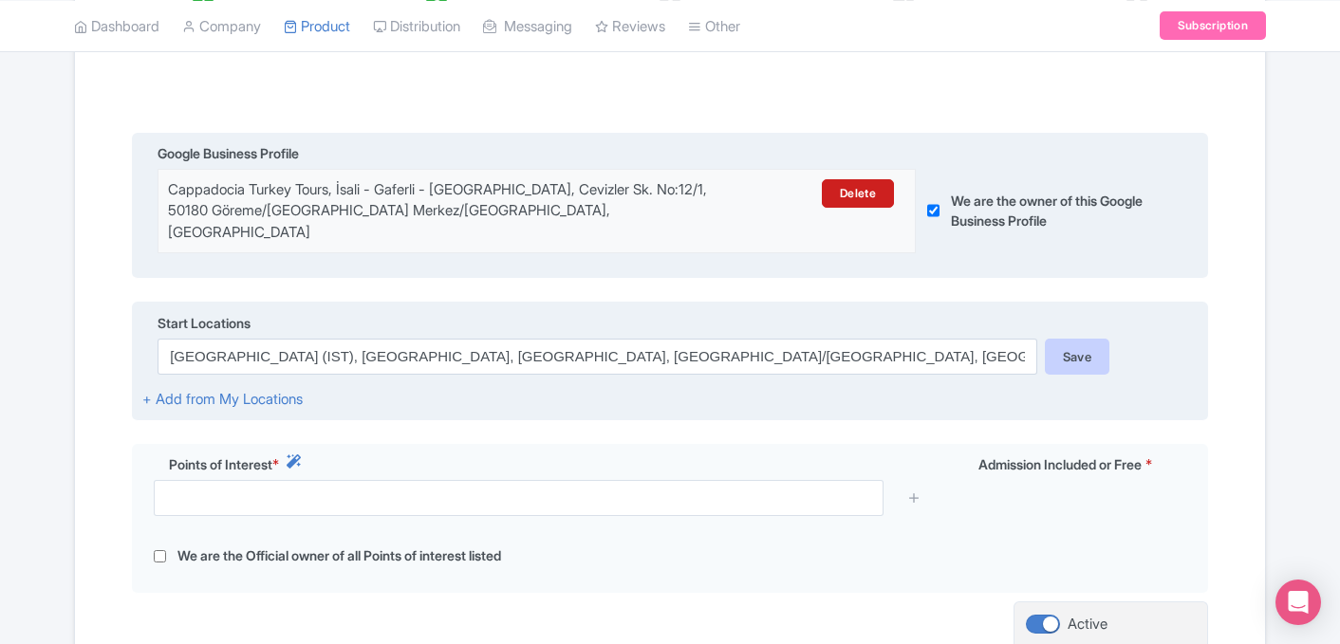
click at [1099, 343] on div "Save" at bounding box center [1077, 357] width 65 height 36
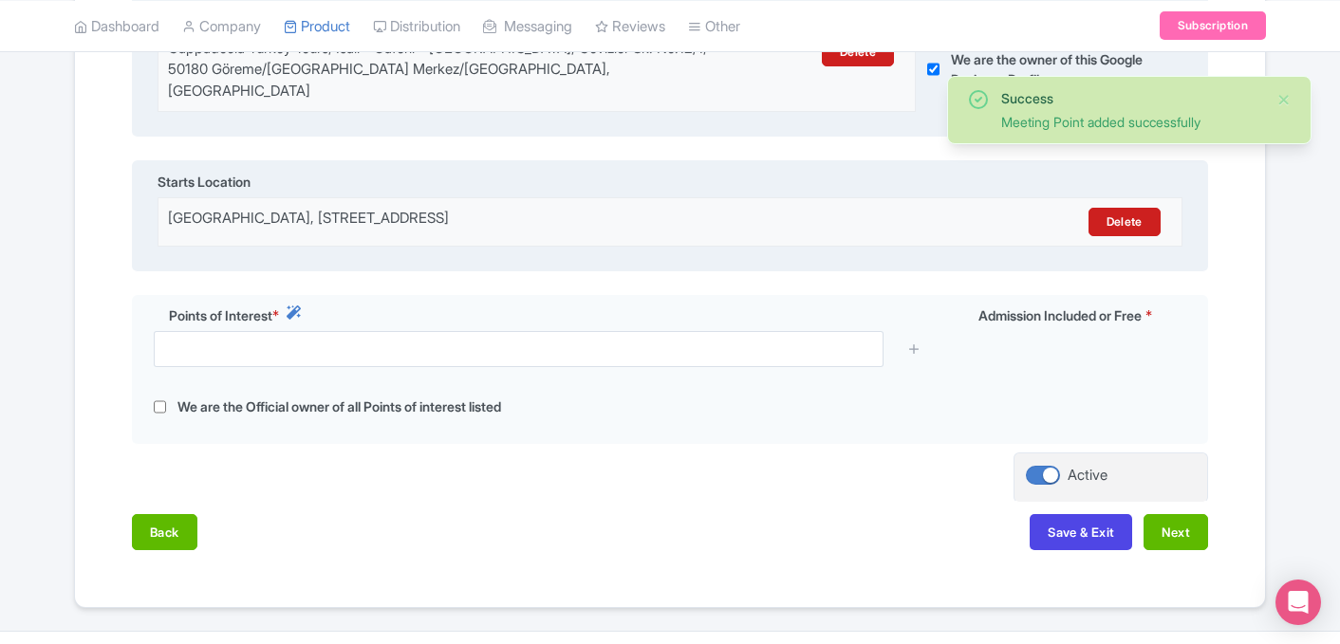
scroll to position [529, 0]
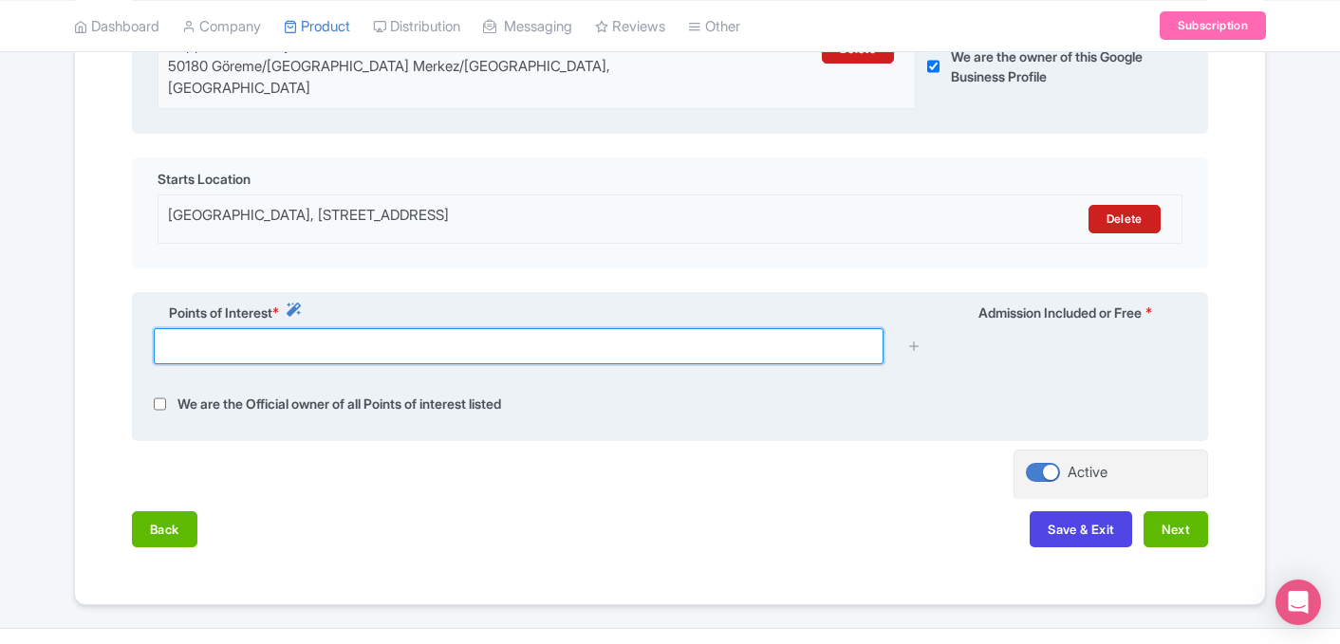
click at [490, 328] on input "text" at bounding box center [519, 346] width 730 height 36
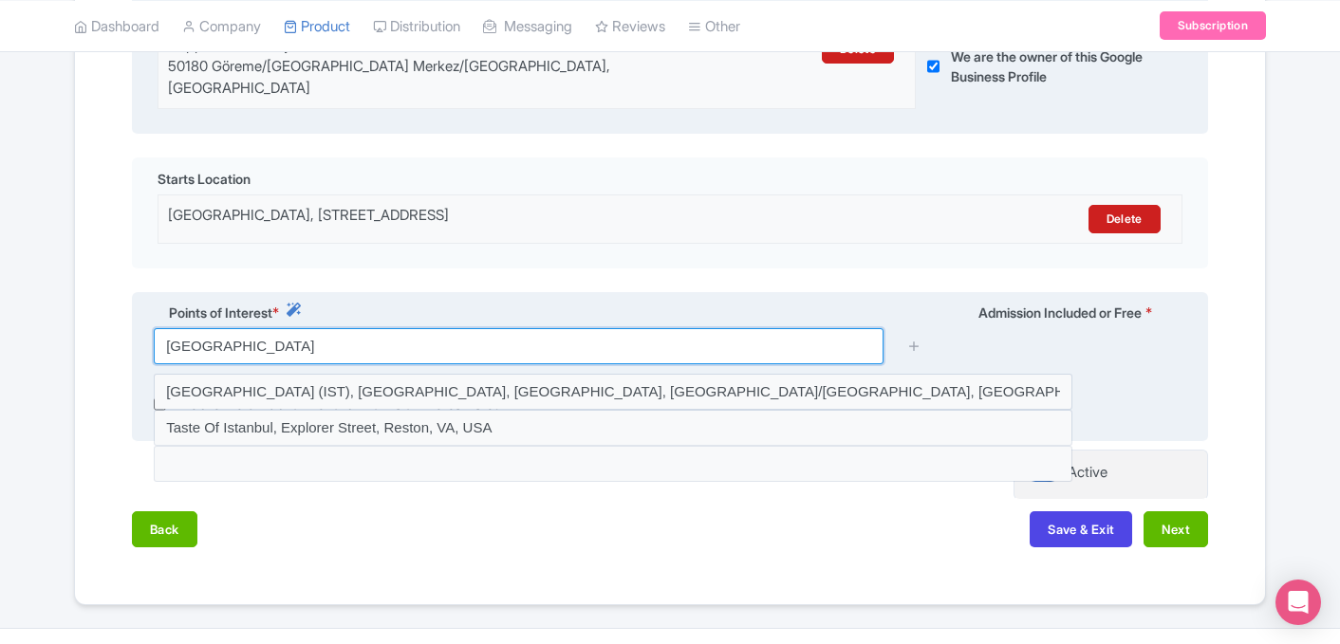
click at [410, 328] on input "istanbul" at bounding box center [519, 346] width 730 height 36
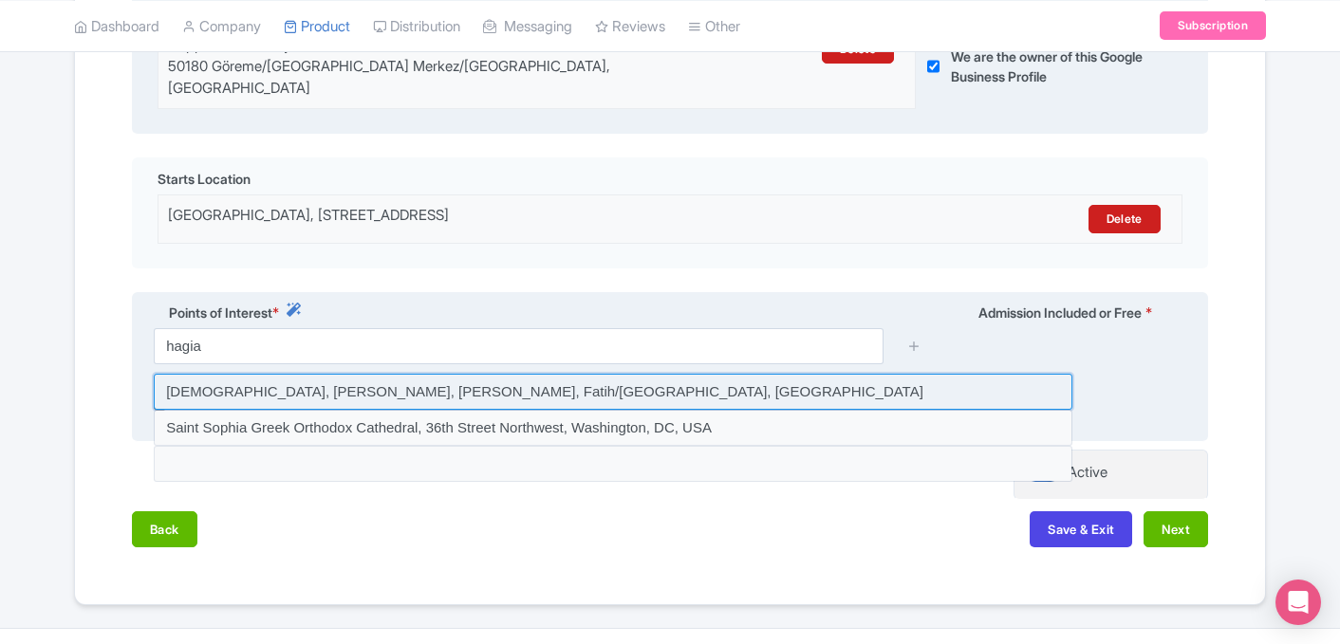
click at [356, 380] on input at bounding box center [613, 392] width 918 height 36
type input "Hagia Sophia Grand Mosque, Sultan Ahmet, Ayasofya Meydanı, Fatih/İstanbul, Türk…"
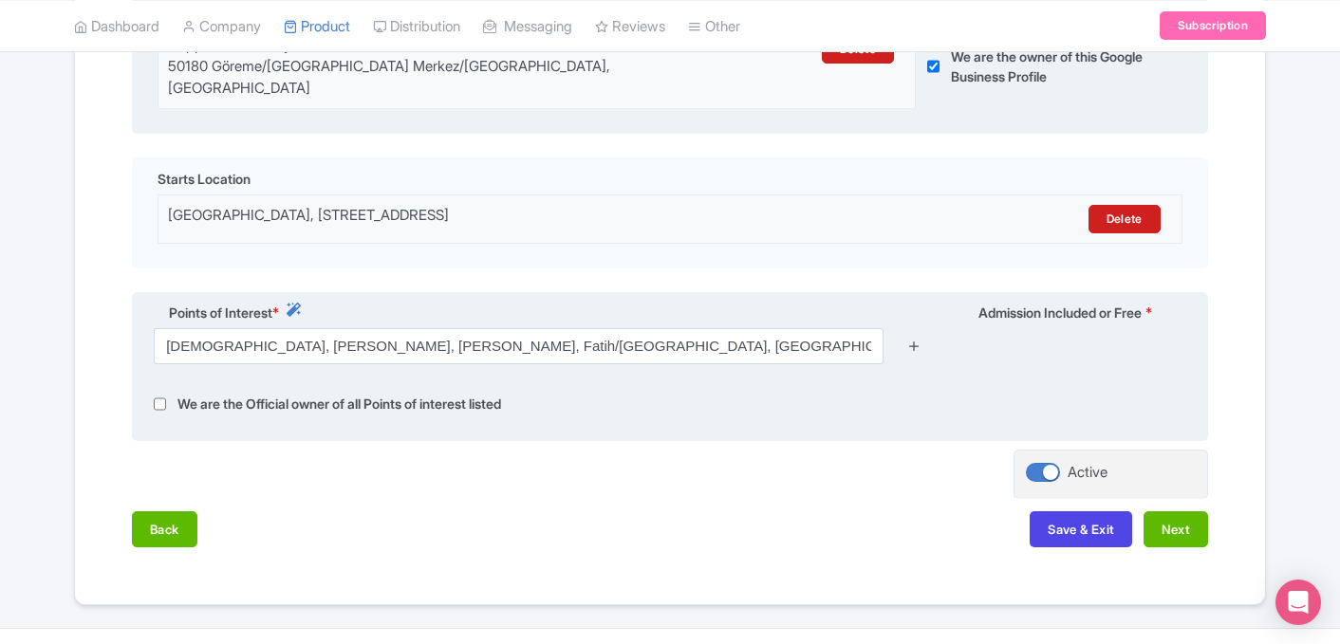
click at [916, 339] on icon at bounding box center [914, 346] width 14 height 14
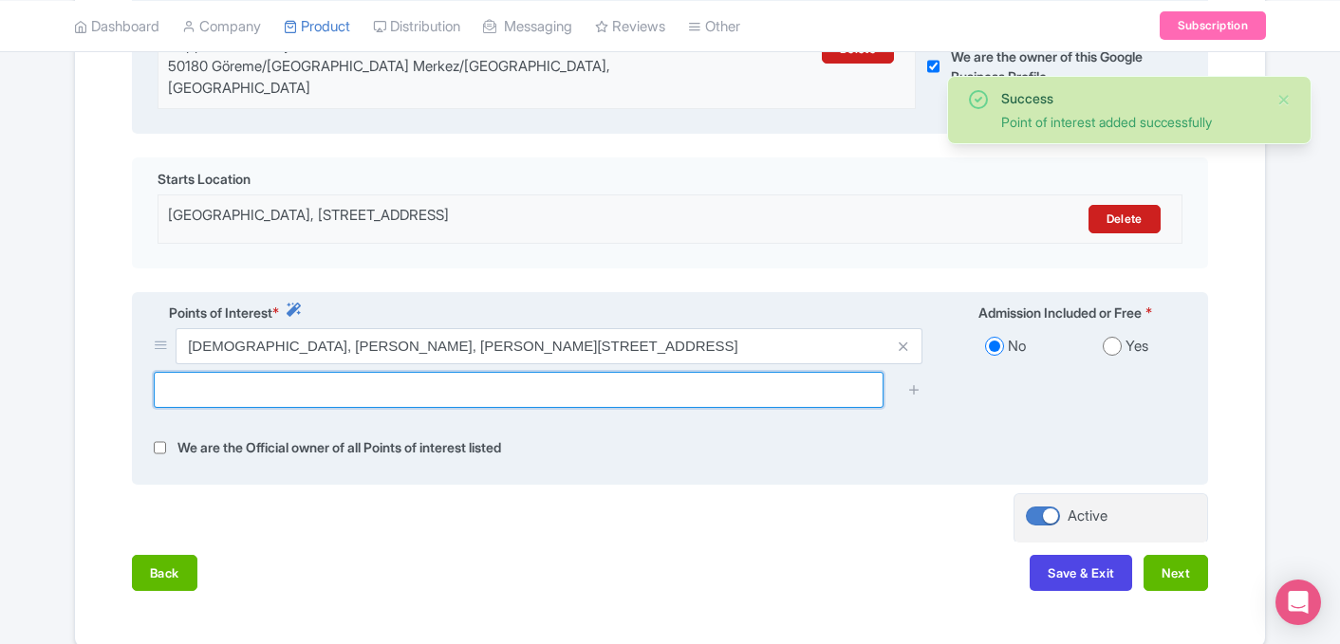
click at [484, 372] on input "text" at bounding box center [519, 390] width 730 height 36
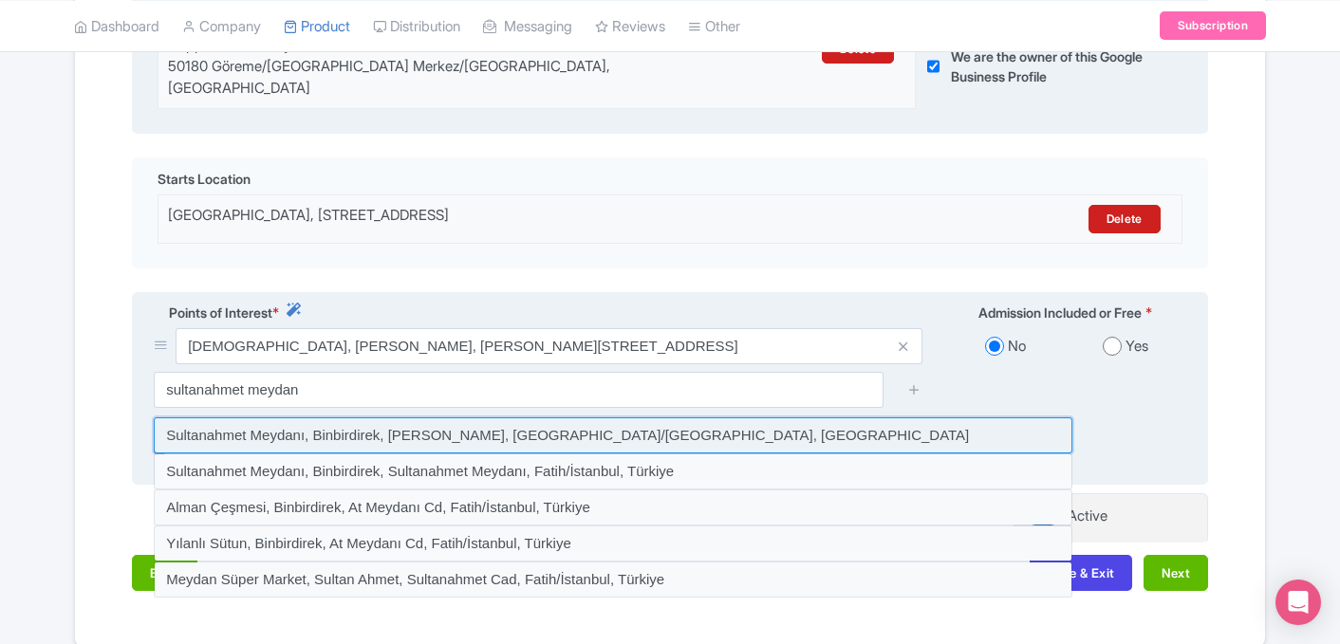
click at [488, 422] on input at bounding box center [613, 435] width 918 height 36
type input "Sultanahmet Meydanı, Binbirdirek, Sultan Ahmet Parkı, Fatih/İstanbul, Türkiye"
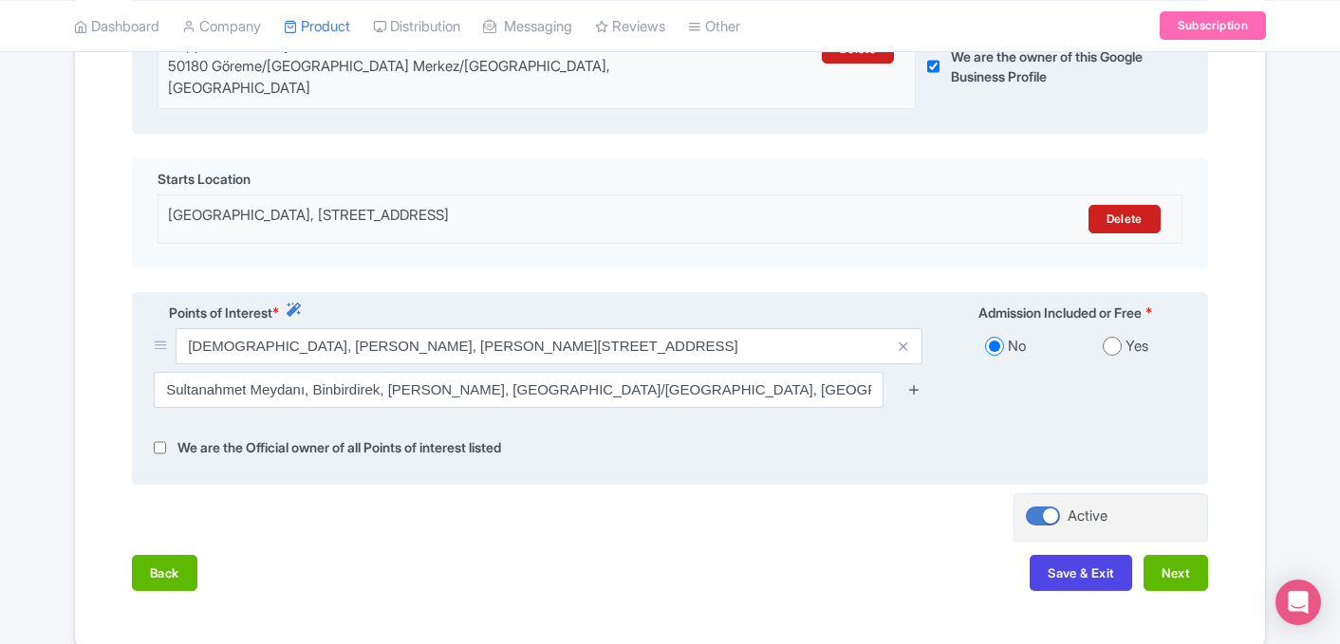
click at [913, 382] on icon at bounding box center [914, 389] width 14 height 14
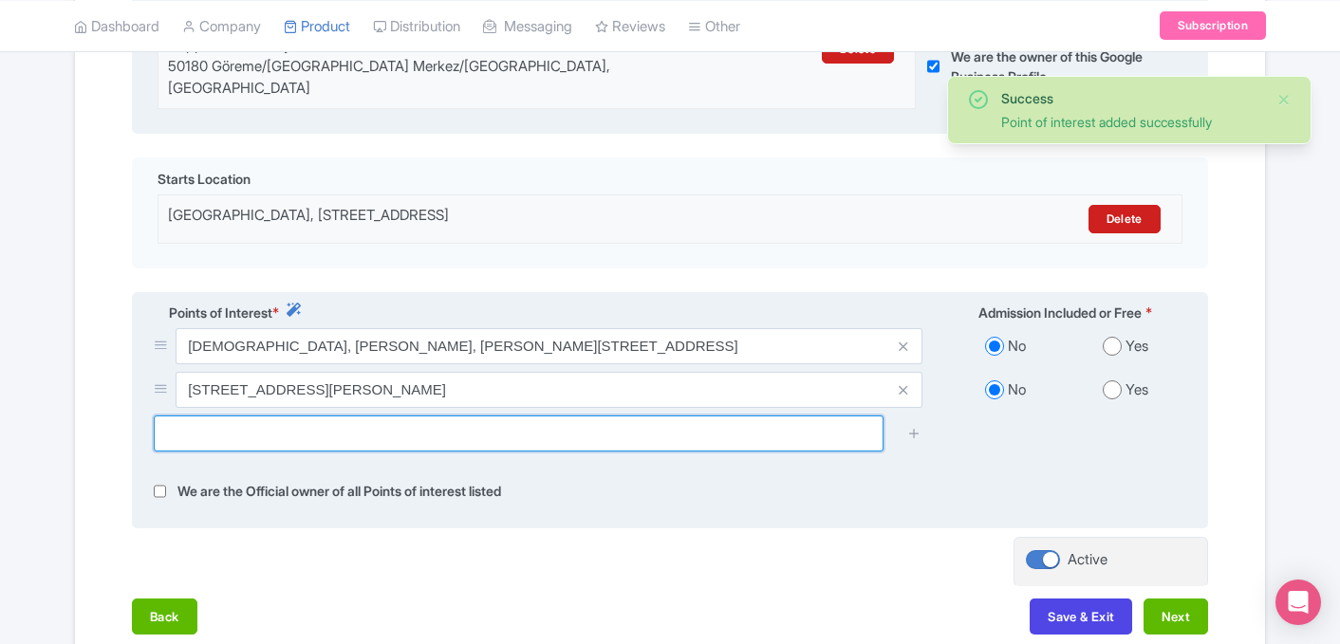
click at [413, 416] on input "text" at bounding box center [519, 434] width 730 height 36
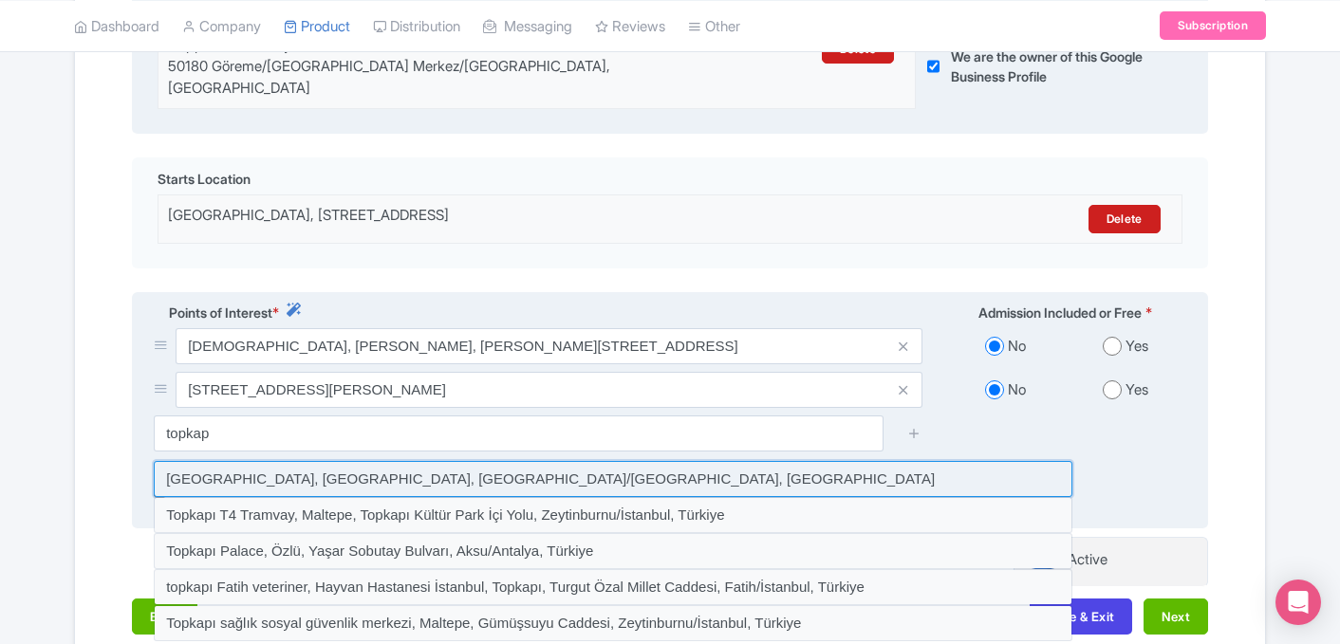
click at [235, 461] on input at bounding box center [613, 479] width 918 height 36
type input "Topkapi Palace Museum, Cankurtaran, Fatih/İstanbul, Türkiye"
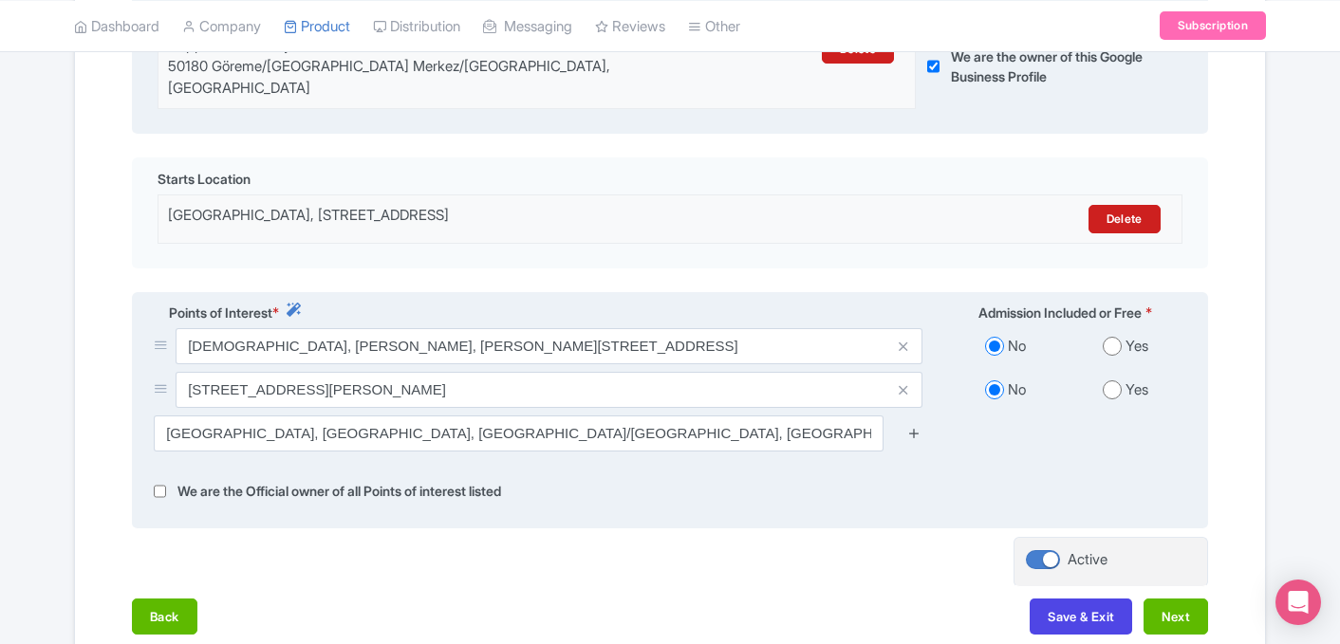
click at [913, 426] on icon at bounding box center [914, 433] width 14 height 14
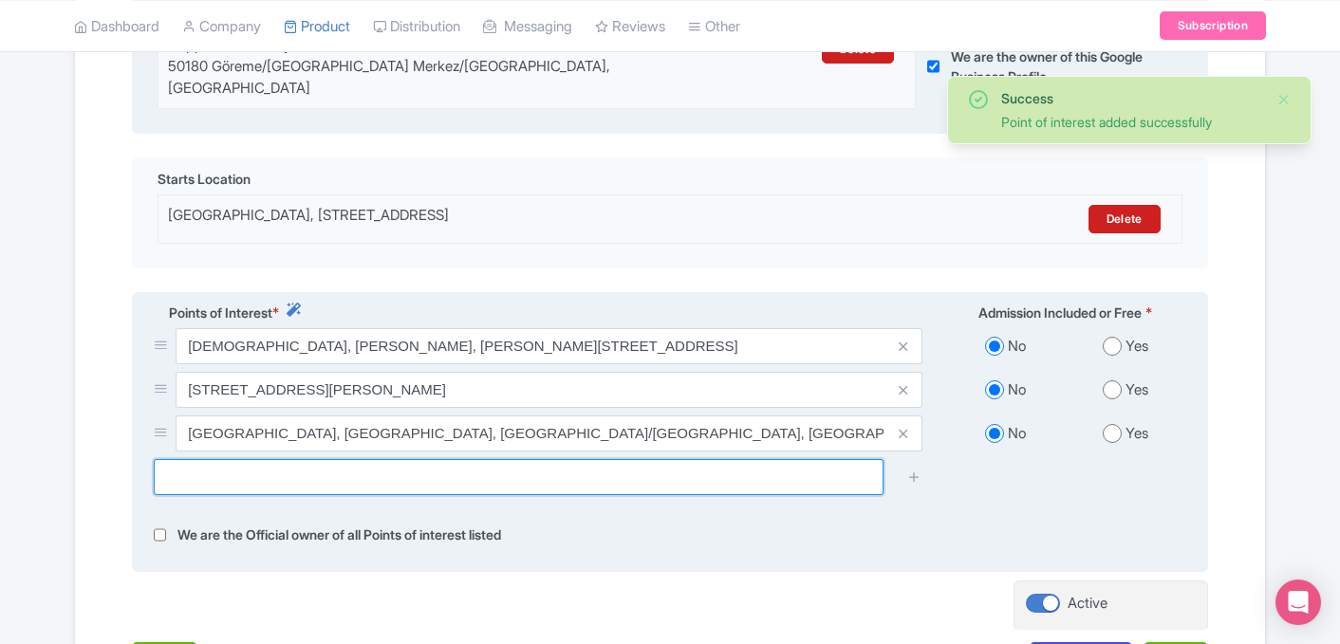
click at [731, 459] on input "text" at bounding box center [519, 477] width 730 height 36
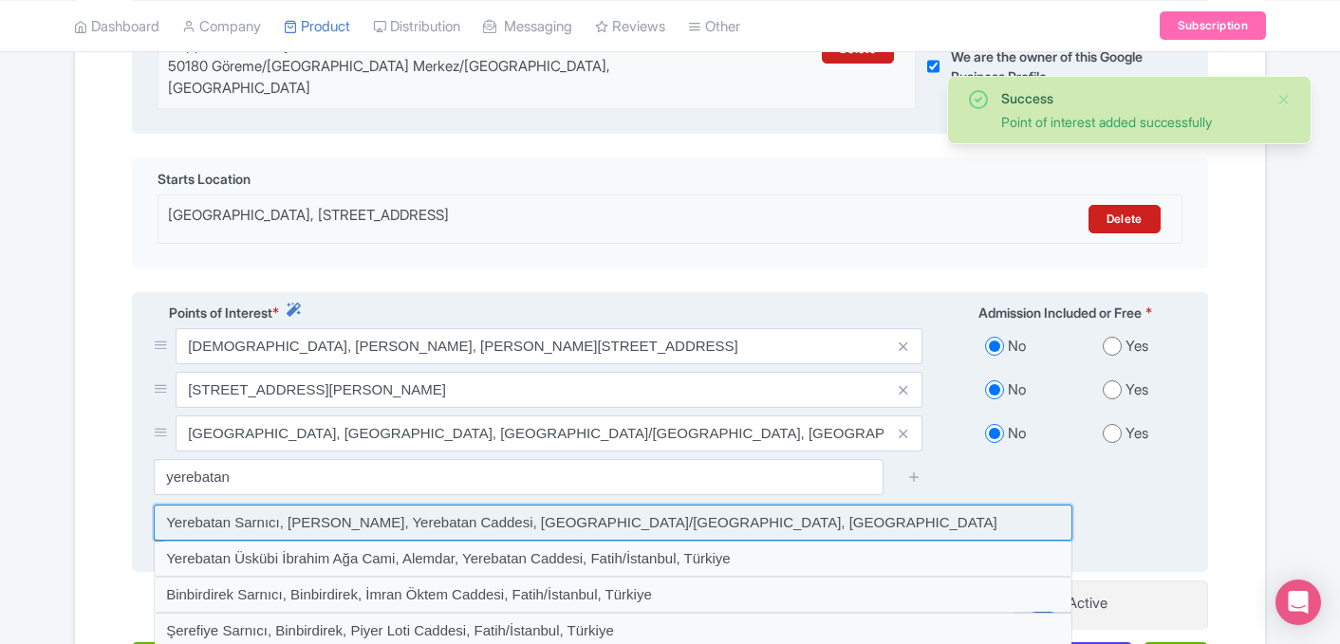
click at [409, 508] on input at bounding box center [613, 523] width 918 height 36
type input "Yerebatan Sarnıcı, Alemdar, Yerebatan Caddesi, Fatih/İstanbul, Türkiye"
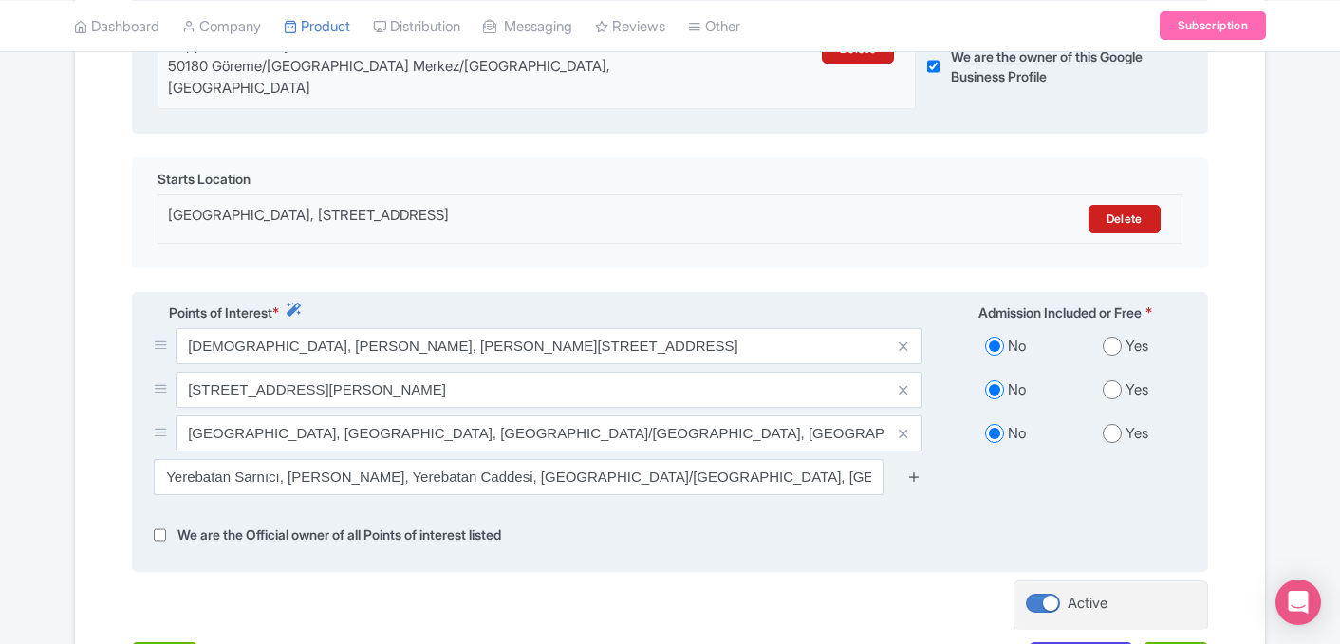
click at [917, 470] on icon at bounding box center [914, 477] width 14 height 14
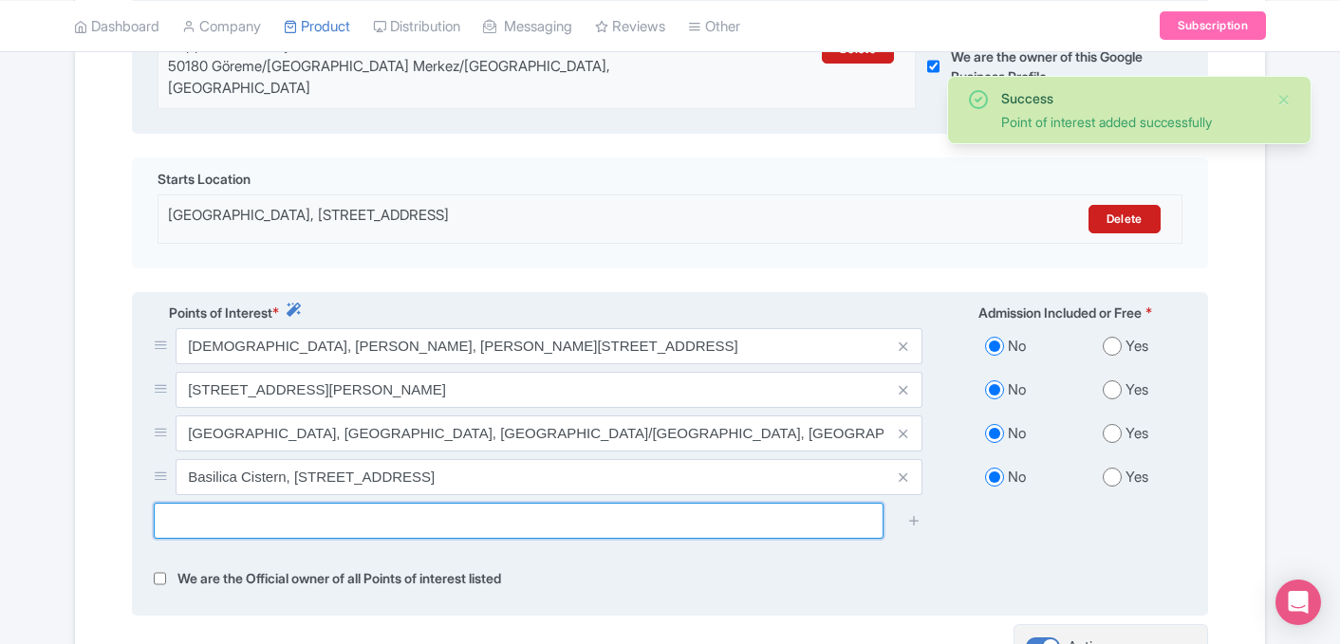
click at [516, 507] on input "text" at bounding box center [519, 521] width 730 height 36
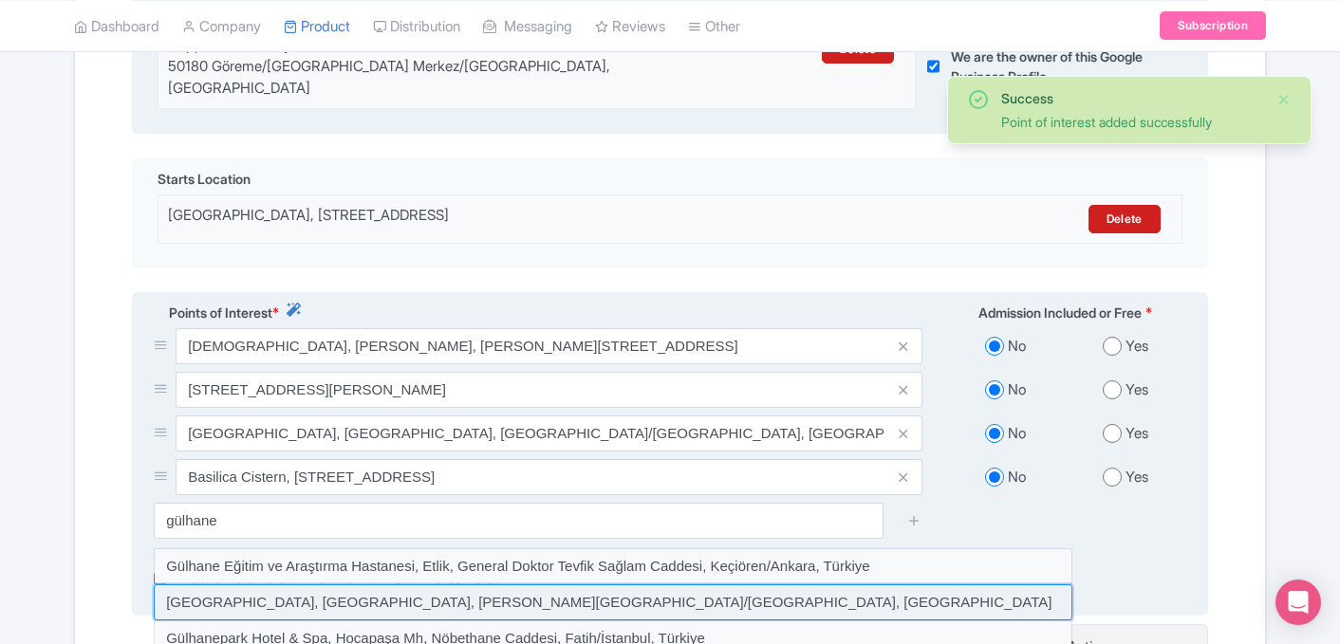
click at [389, 589] on input at bounding box center [613, 602] width 918 height 36
type input "Gülhane Parkı, Cankurtaran, Kennedy Avenue, Fatih/İstanbul, Türkiye"
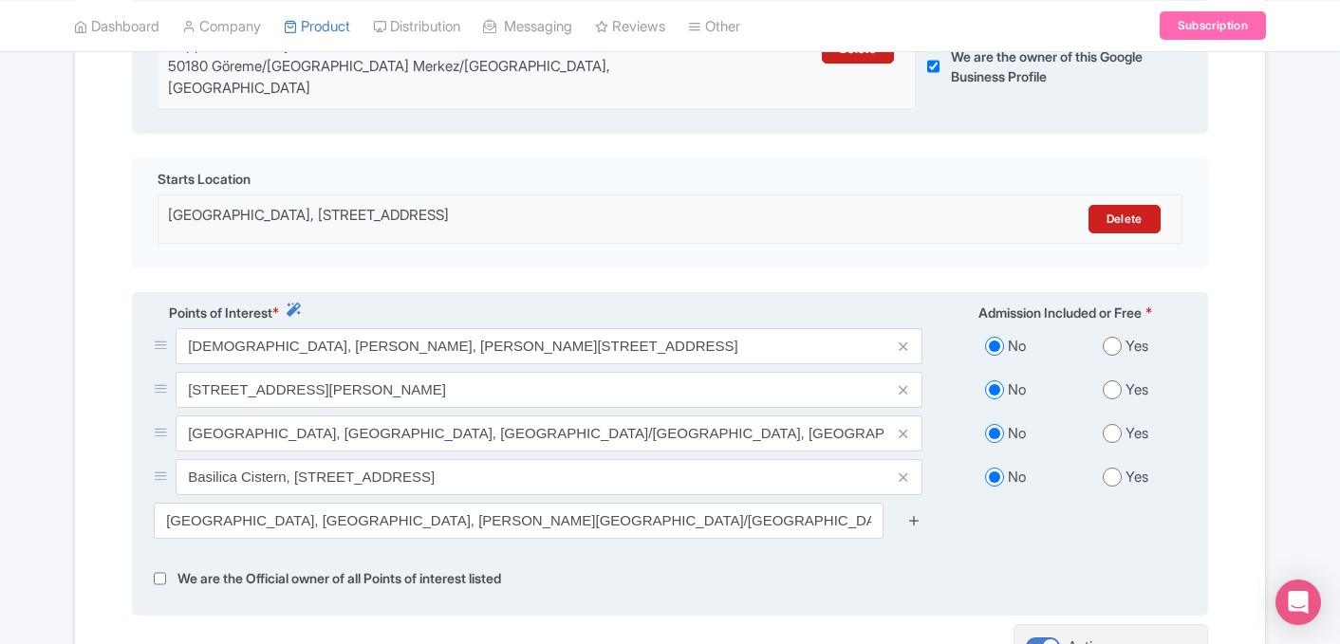
click at [916, 513] on icon at bounding box center [914, 520] width 14 height 14
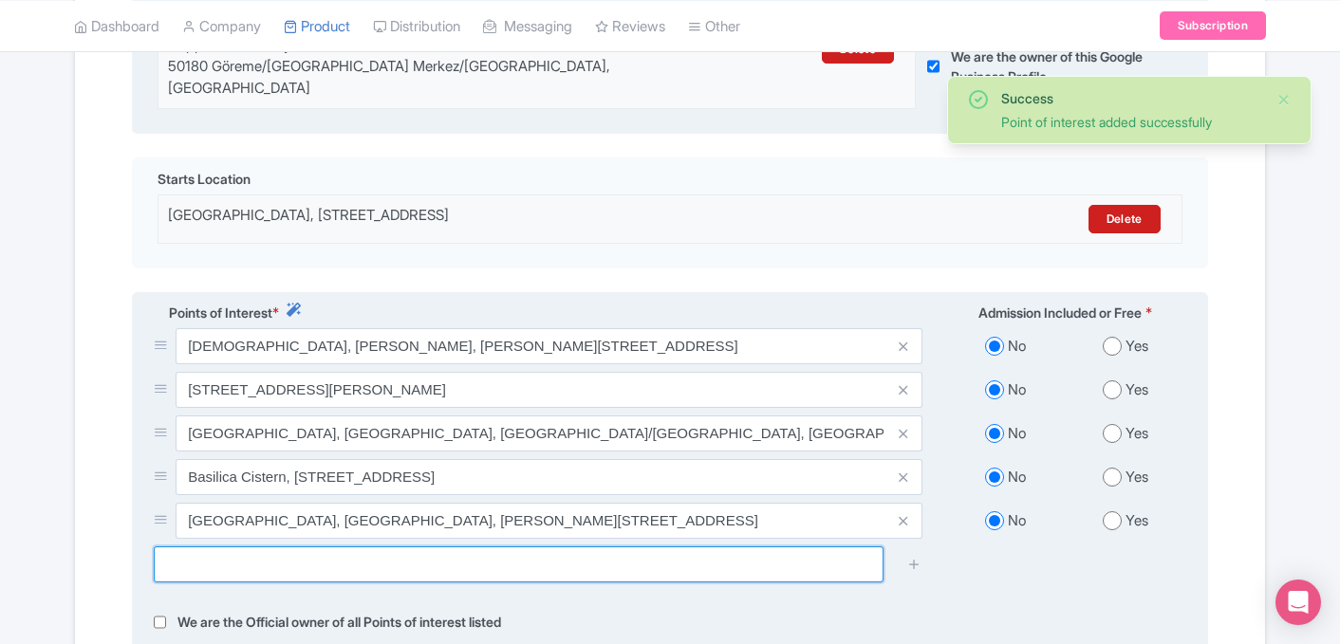
click at [666, 551] on input "text" at bounding box center [519, 564] width 730 height 36
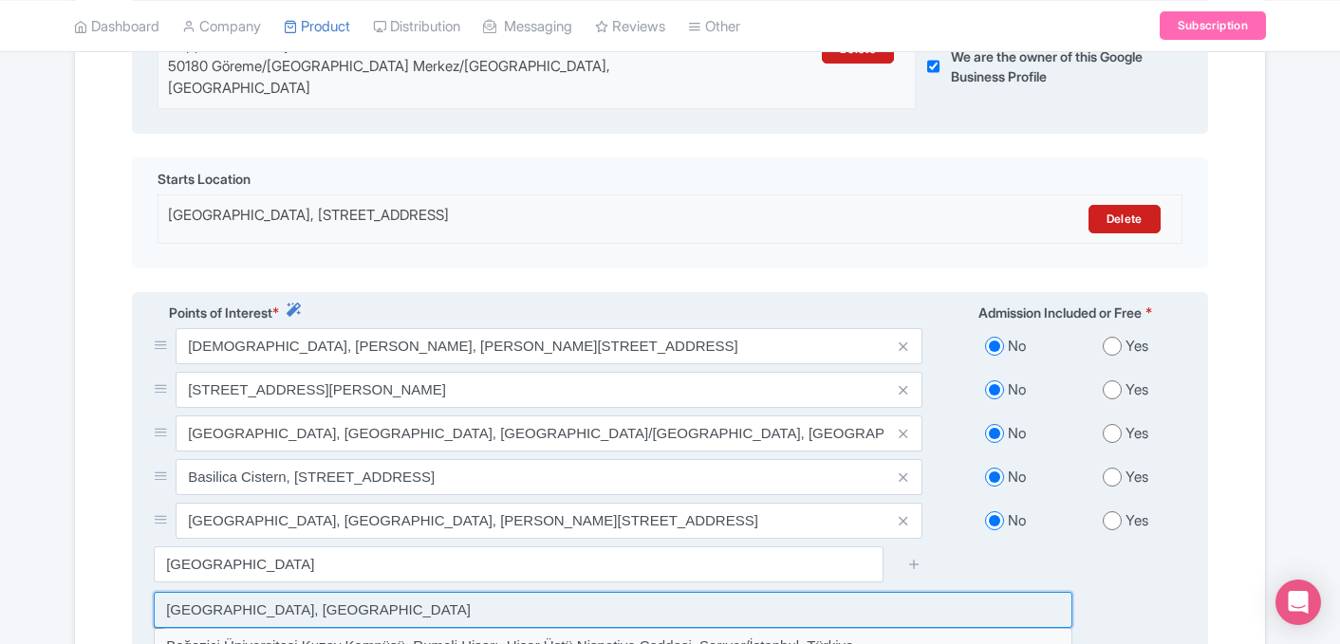
click at [401, 592] on input at bounding box center [613, 610] width 918 height 36
type input "İstanbul Boğazı, Türkiye"
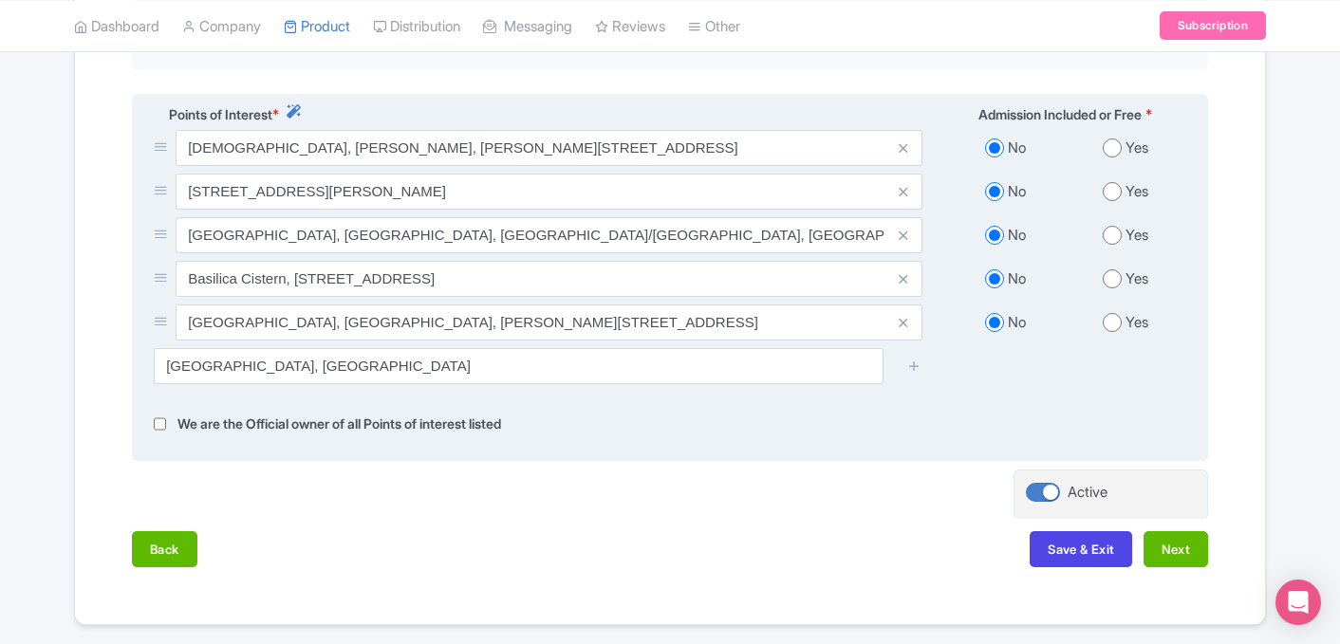
scroll to position [731, 0]
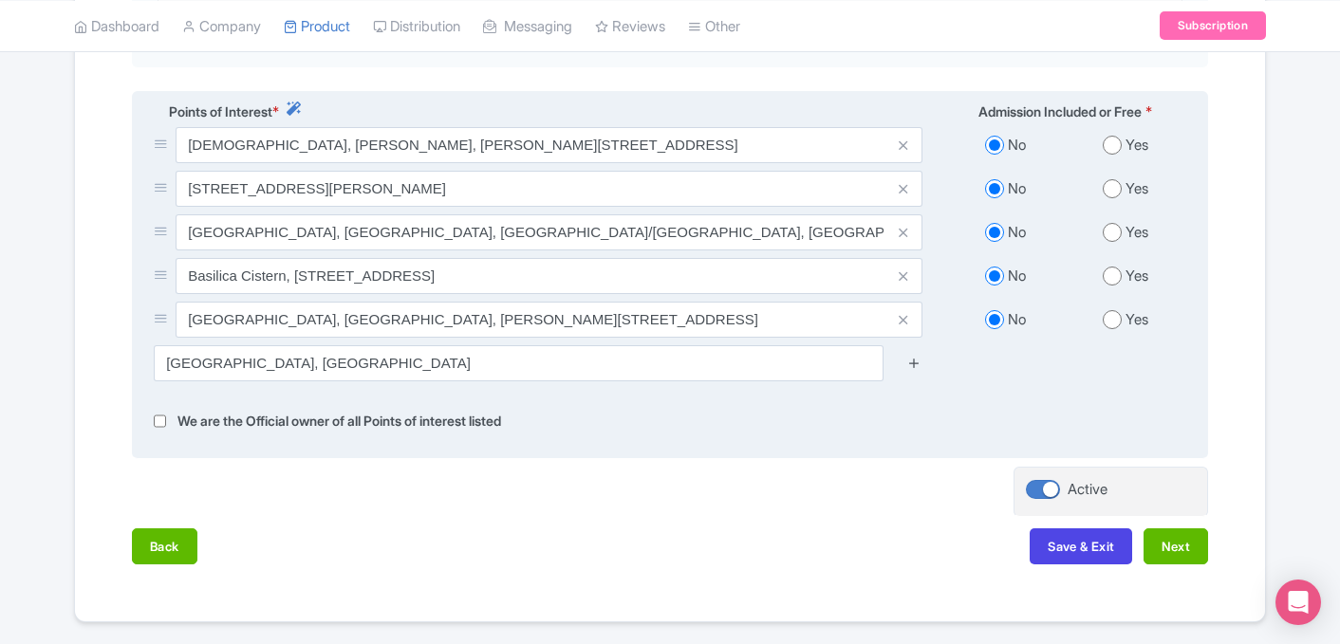
click at [916, 356] on icon at bounding box center [914, 363] width 14 height 14
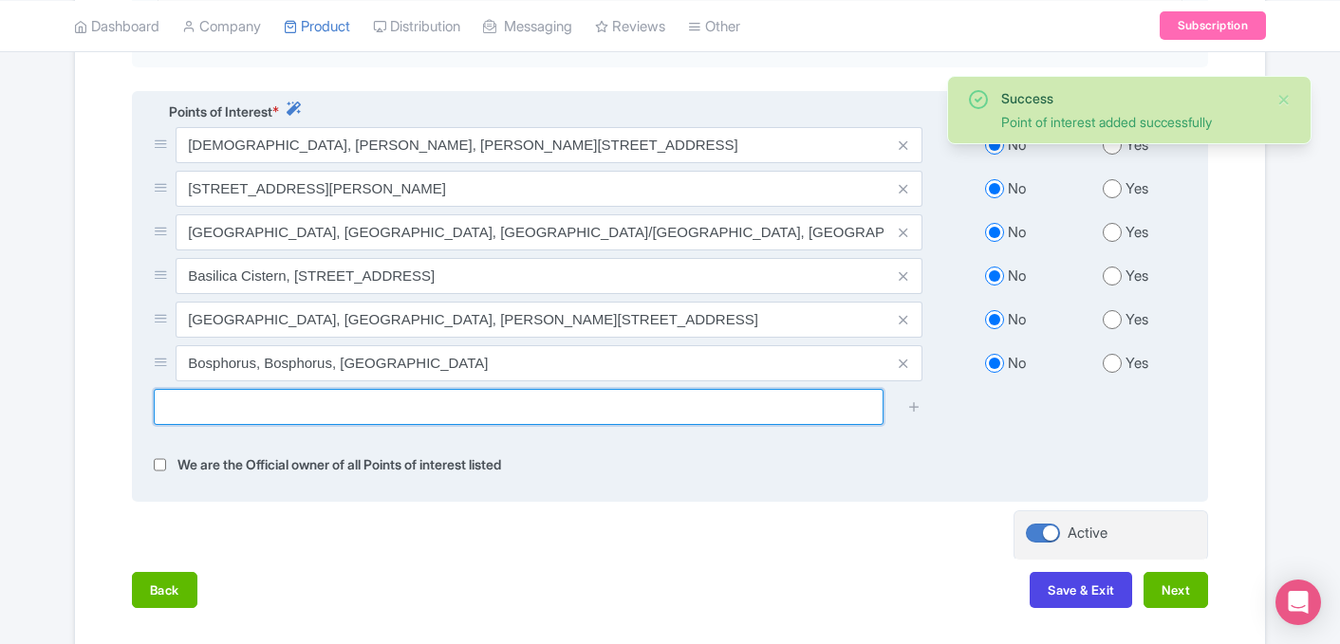
click at [435, 394] on input "text" at bounding box center [519, 407] width 730 height 36
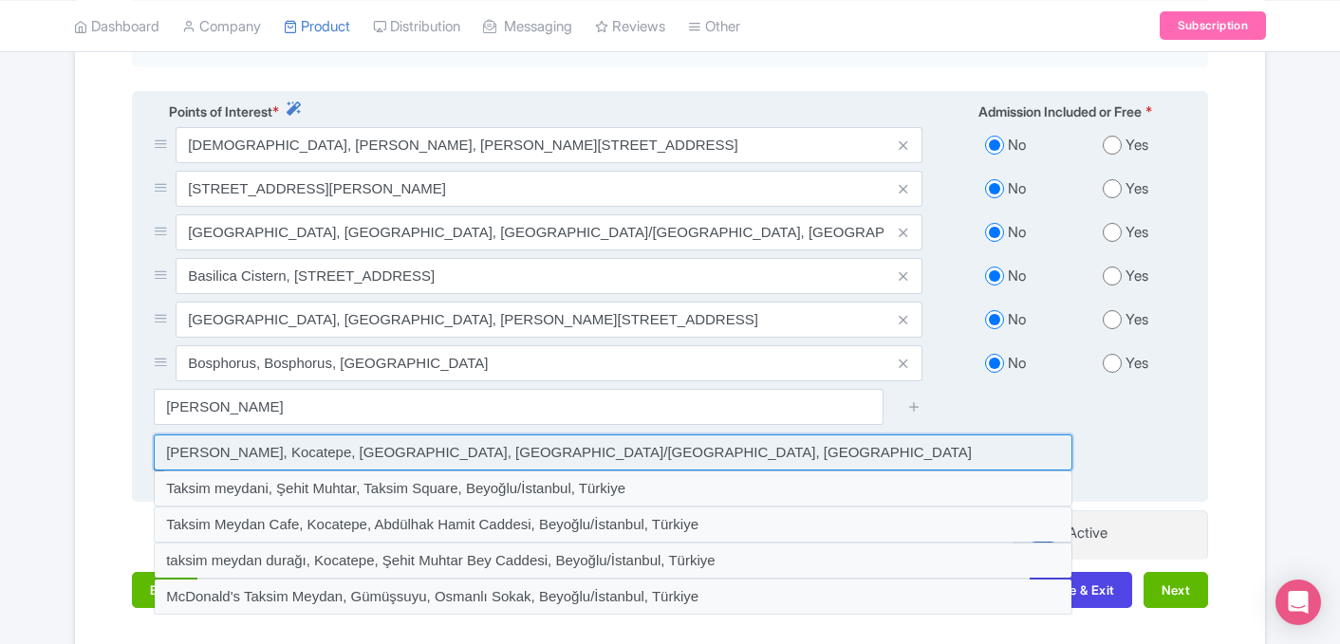
click at [295, 435] on input at bounding box center [613, 453] width 918 height 36
type input "Taksim Meydanı, Kocatepe, Taksim Square, Beyoğlu/İstanbul, Türkiye"
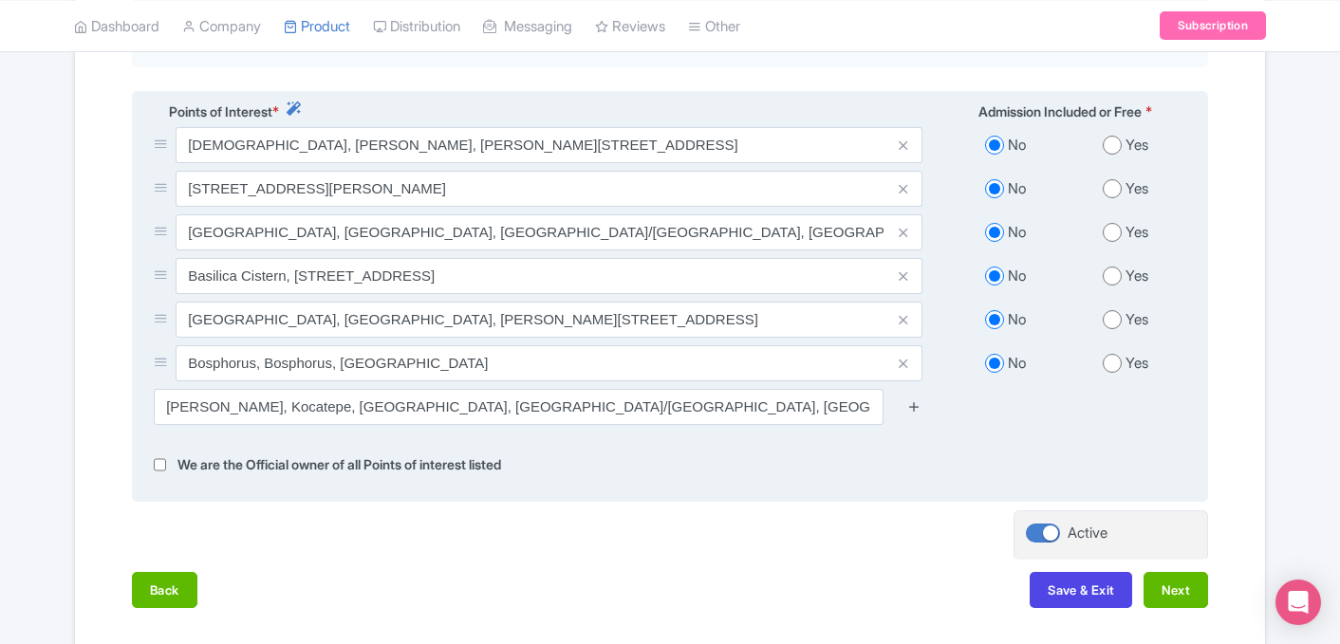
click at [914, 399] on icon at bounding box center [914, 406] width 14 height 14
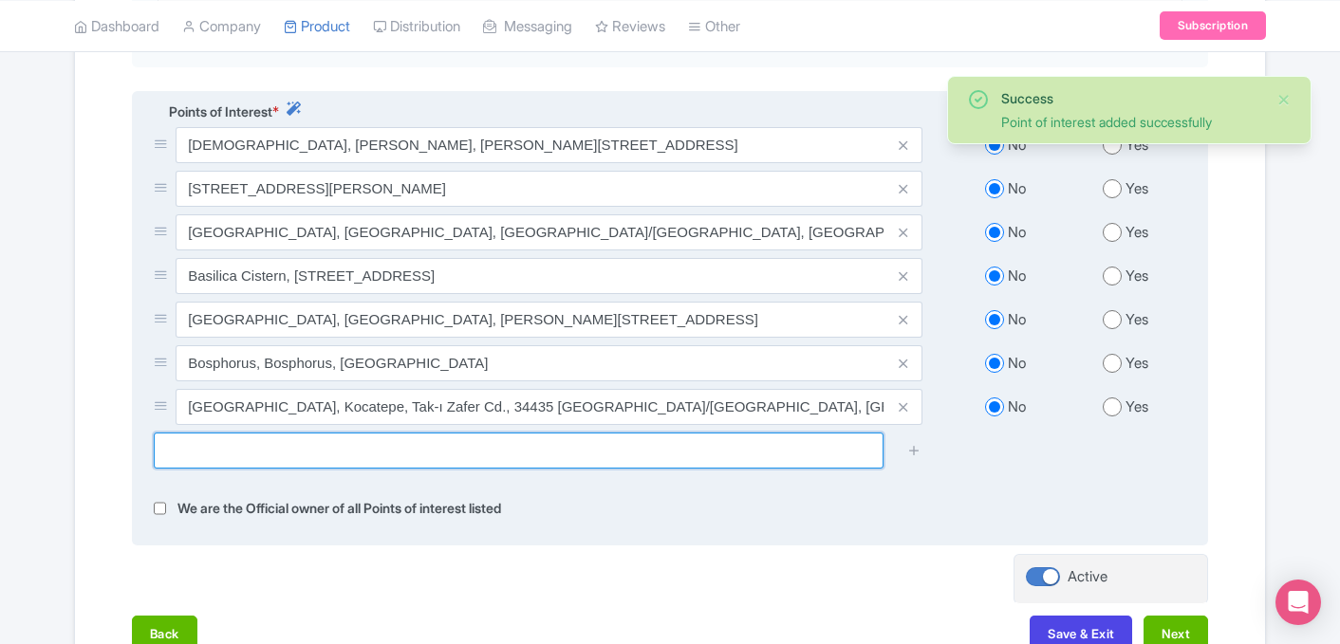
click at [625, 433] on input "text" at bounding box center [519, 451] width 730 height 36
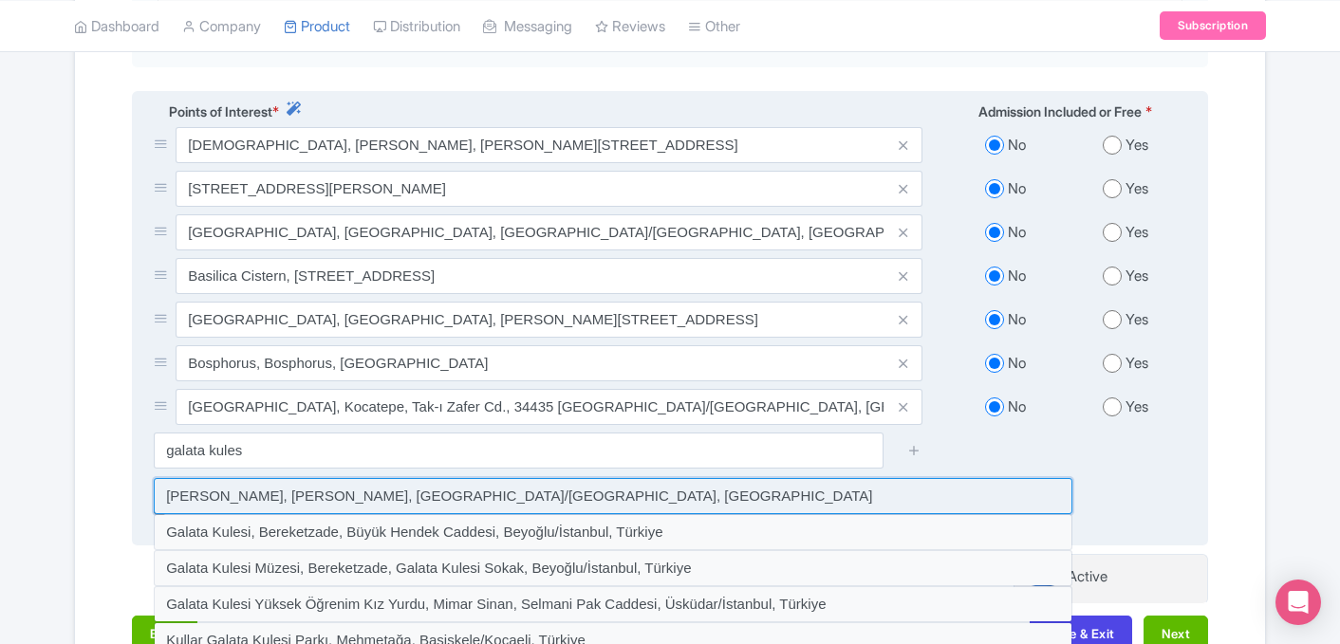
click at [420, 478] on input at bounding box center [613, 496] width 918 height 36
type input "Galata Kulesi, Bereketzade, Beyoğlu/İstanbul, Türkiye"
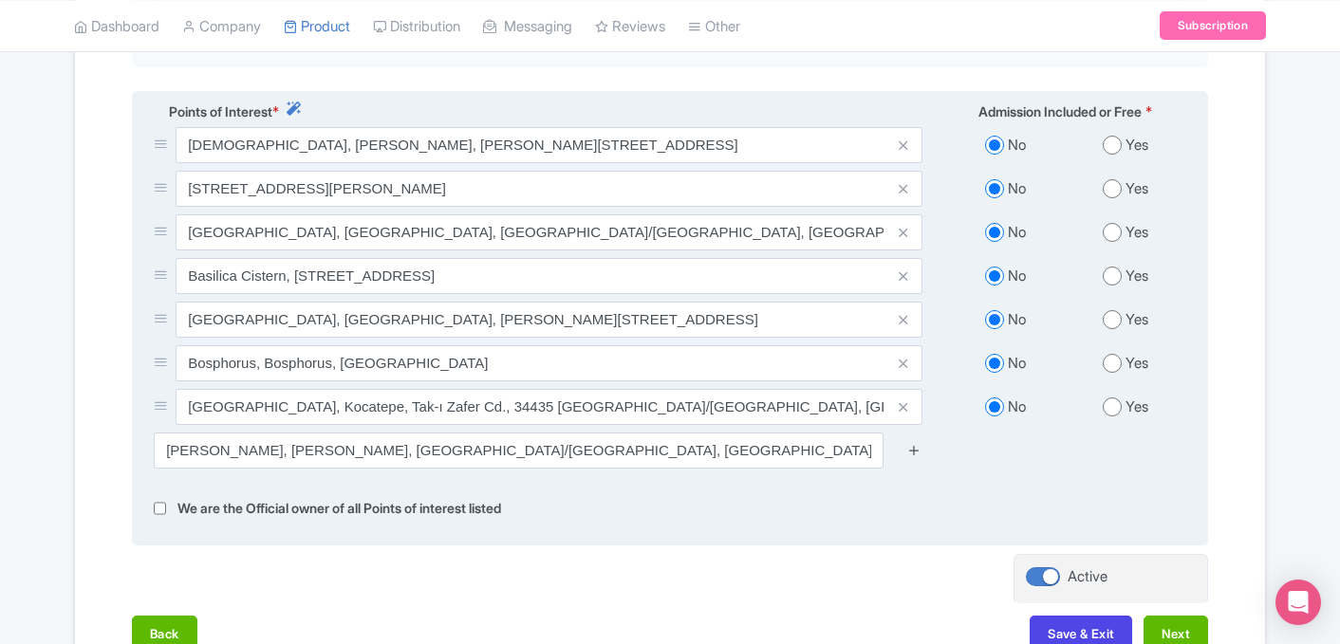
click at [912, 443] on icon at bounding box center [914, 450] width 14 height 14
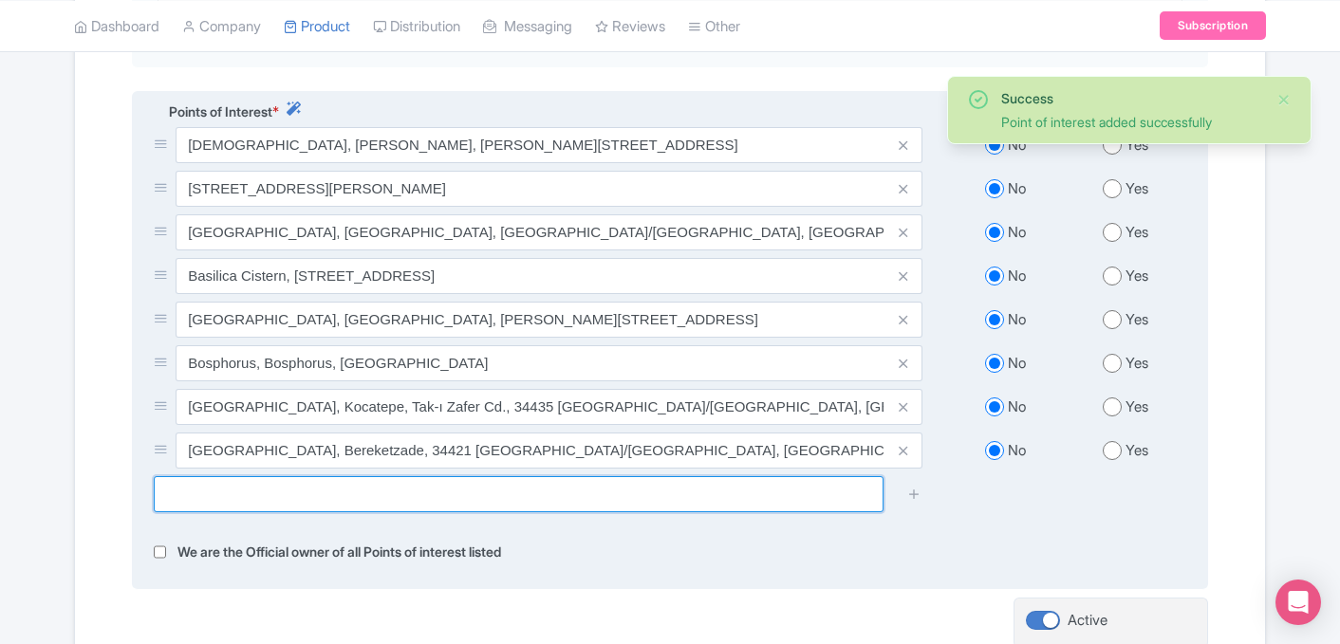
click at [566, 476] on input "text" at bounding box center [519, 494] width 730 height 36
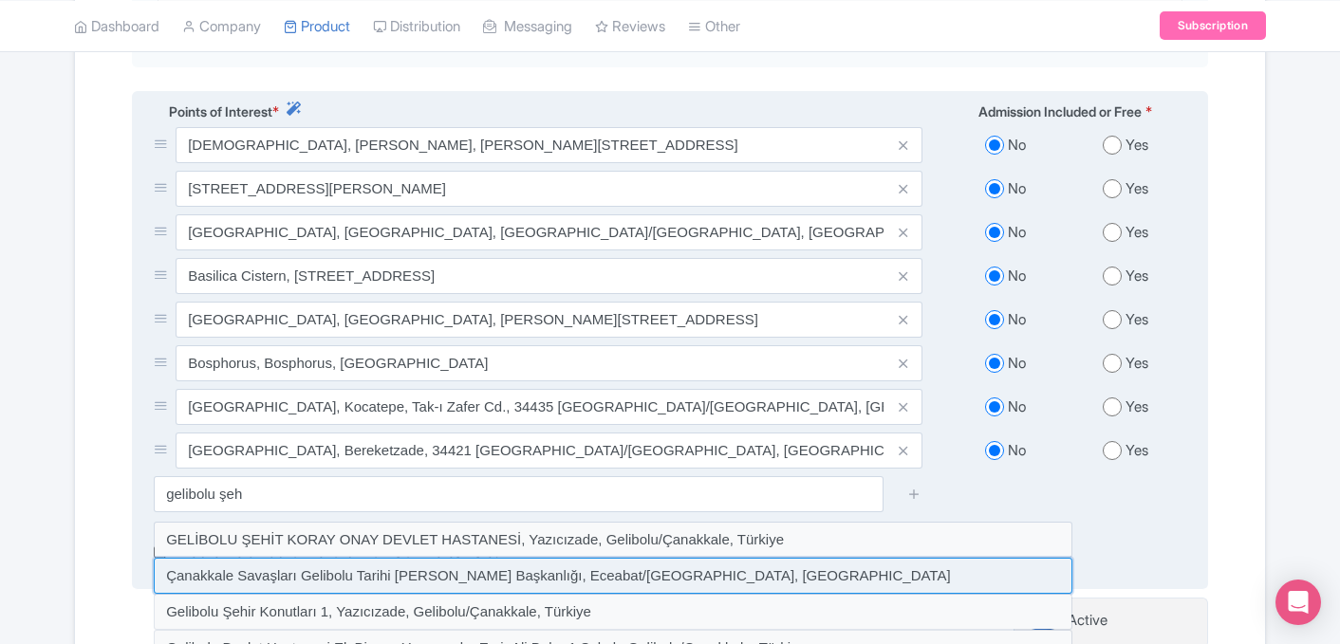
click at [466, 558] on input at bounding box center [613, 576] width 918 height 36
type input "Çanakkale Savaşları Gelibolu Tarihi Alan Başkanlığı, Eceabat/Çanakkale, Türkiye"
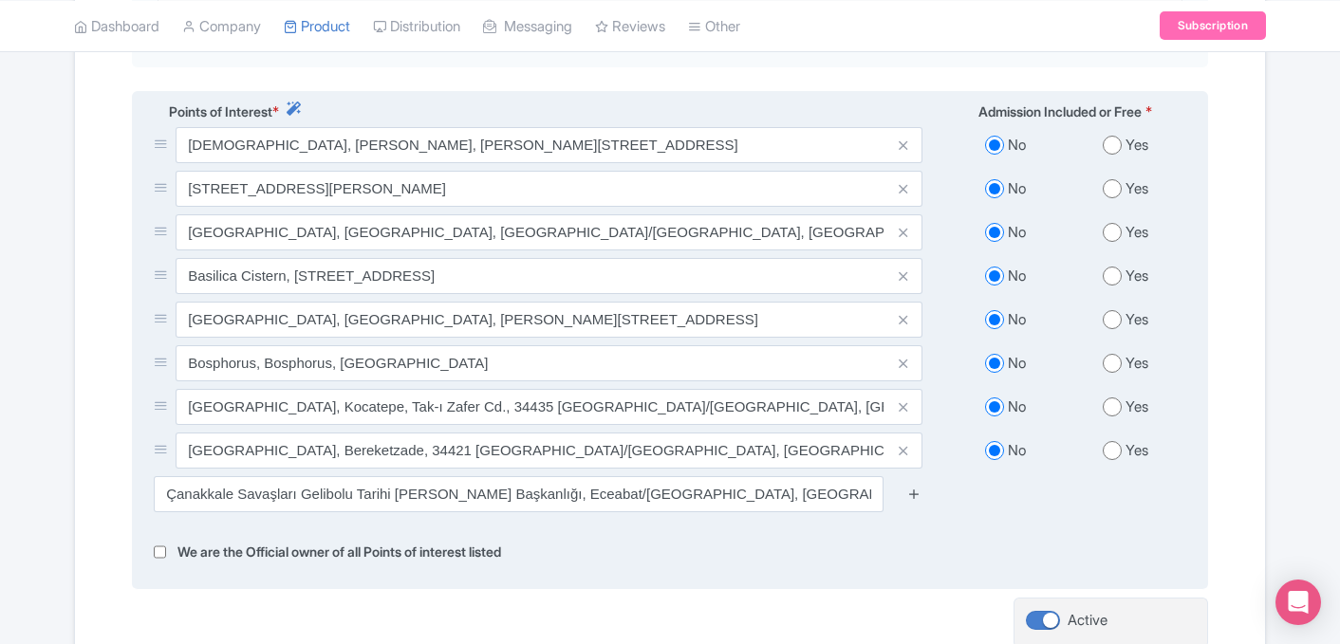
click at [908, 487] on icon at bounding box center [914, 494] width 14 height 14
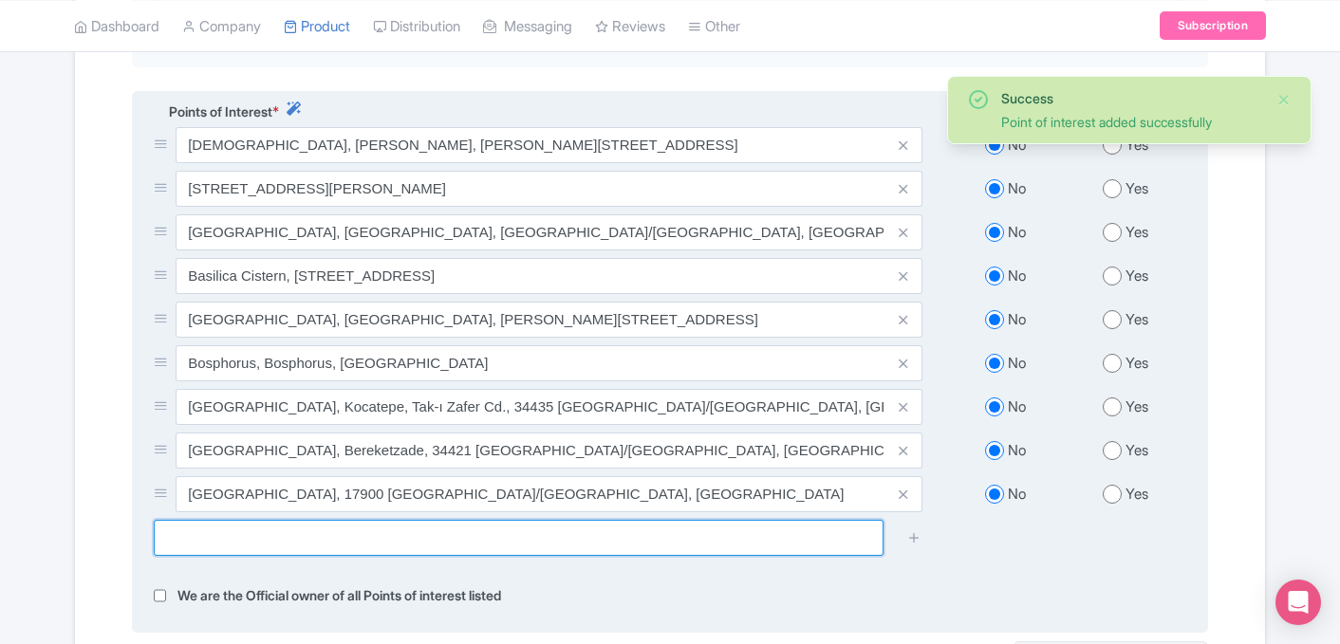
click at [734, 520] on input "text" at bounding box center [519, 538] width 730 height 36
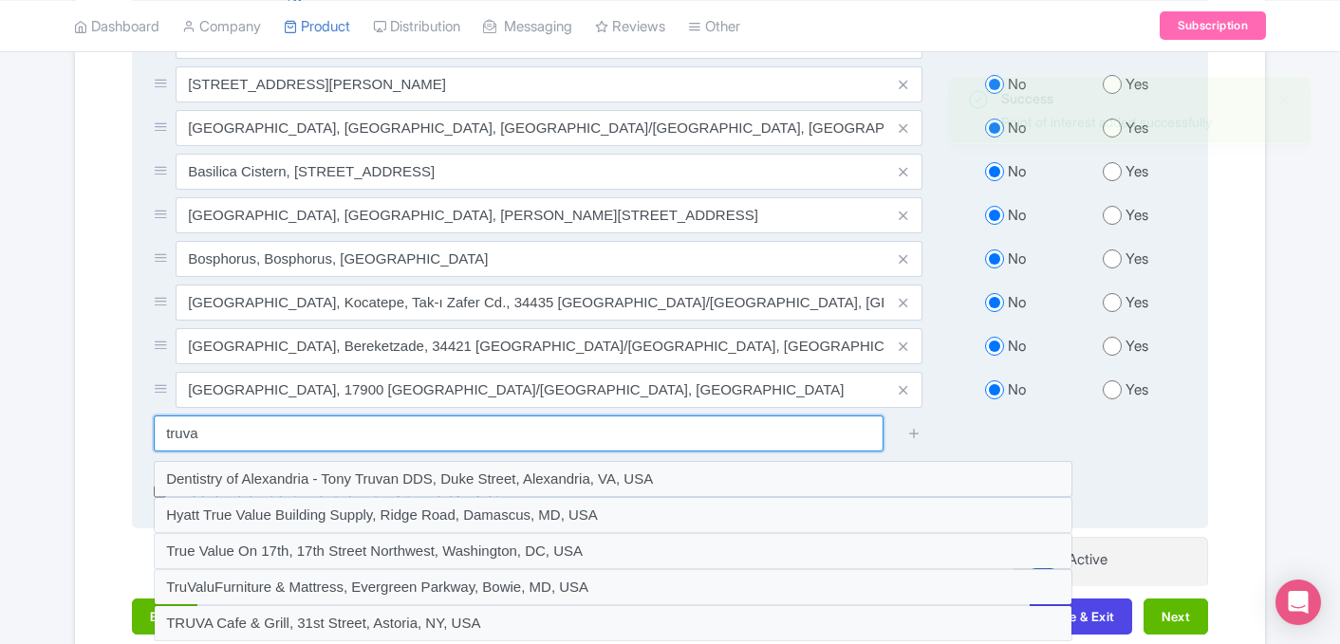
scroll to position [842, 0]
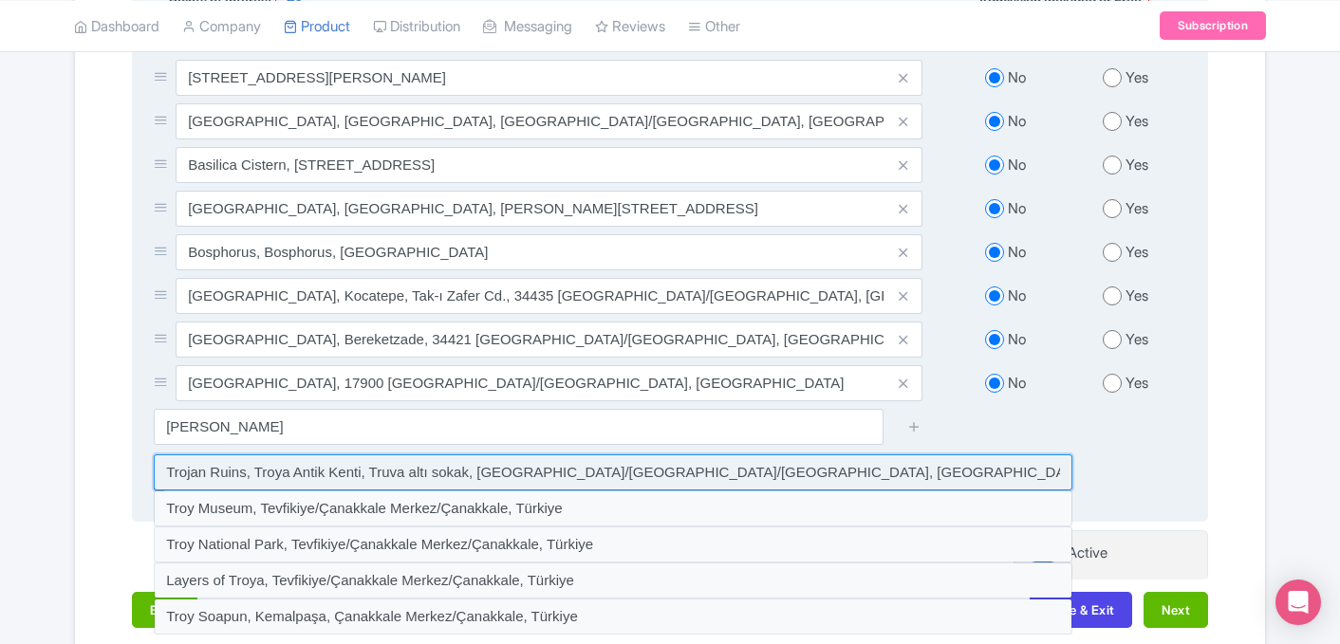
click at [519, 462] on input at bounding box center [613, 472] width 918 height 36
type input "Trojan Ruins, Troya Antik Kenti, Truva altı sokak, Tevfikiye/Çanakkale Merkez/Ç…"
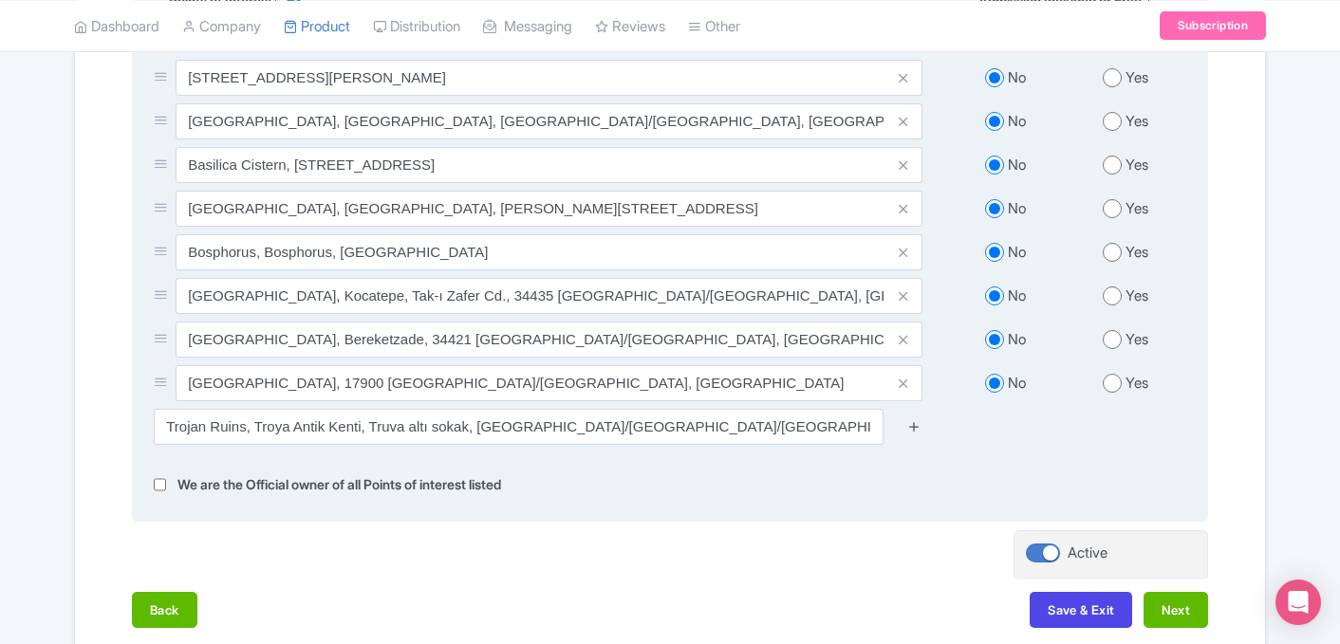
click at [915, 419] on icon at bounding box center [914, 426] width 14 height 14
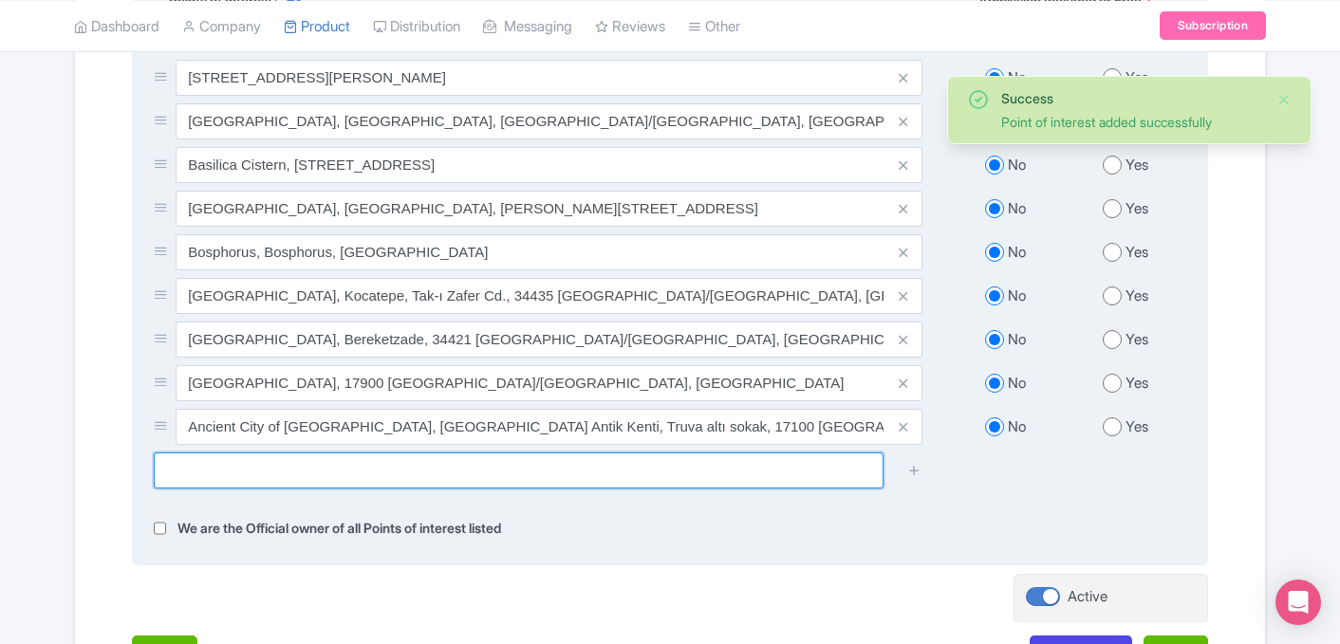
click at [513, 463] on input "text" at bounding box center [519, 471] width 730 height 36
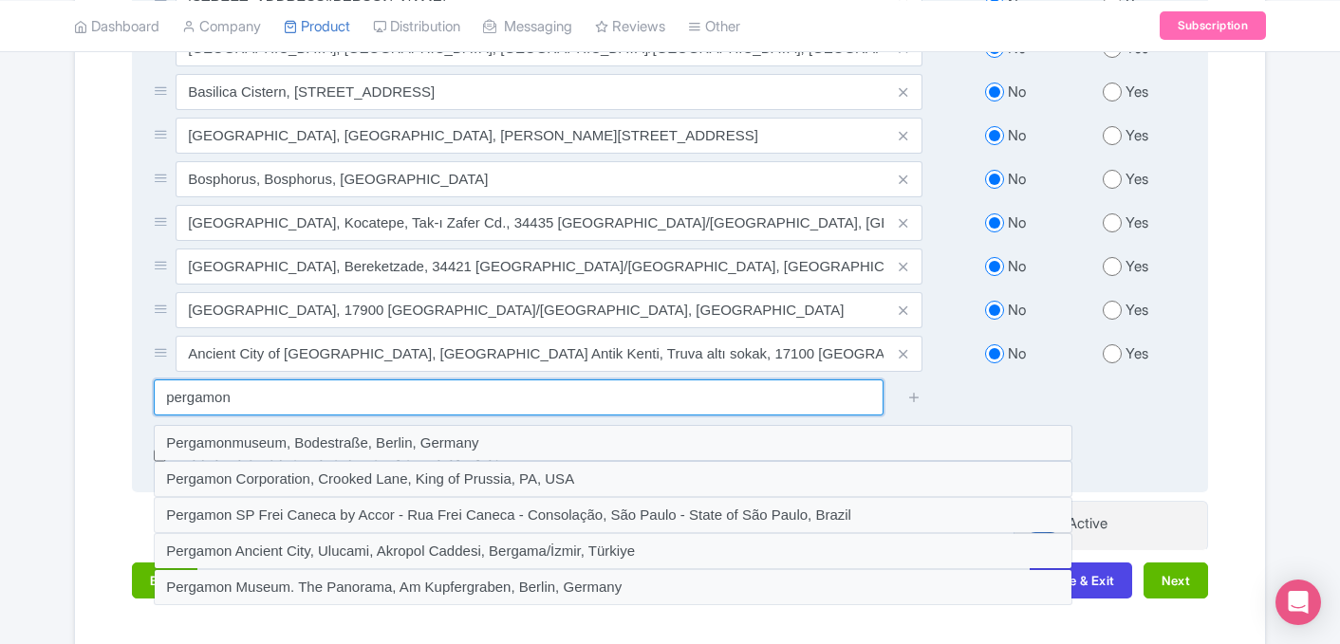
scroll to position [916, 0]
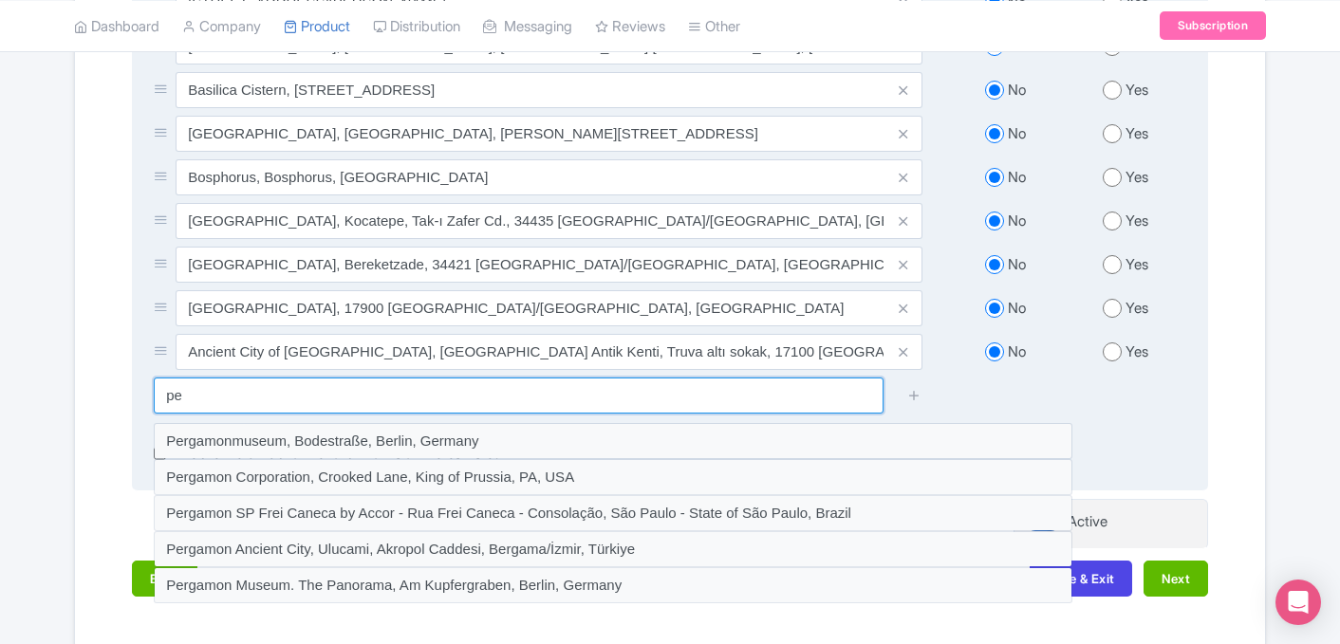
type input "p"
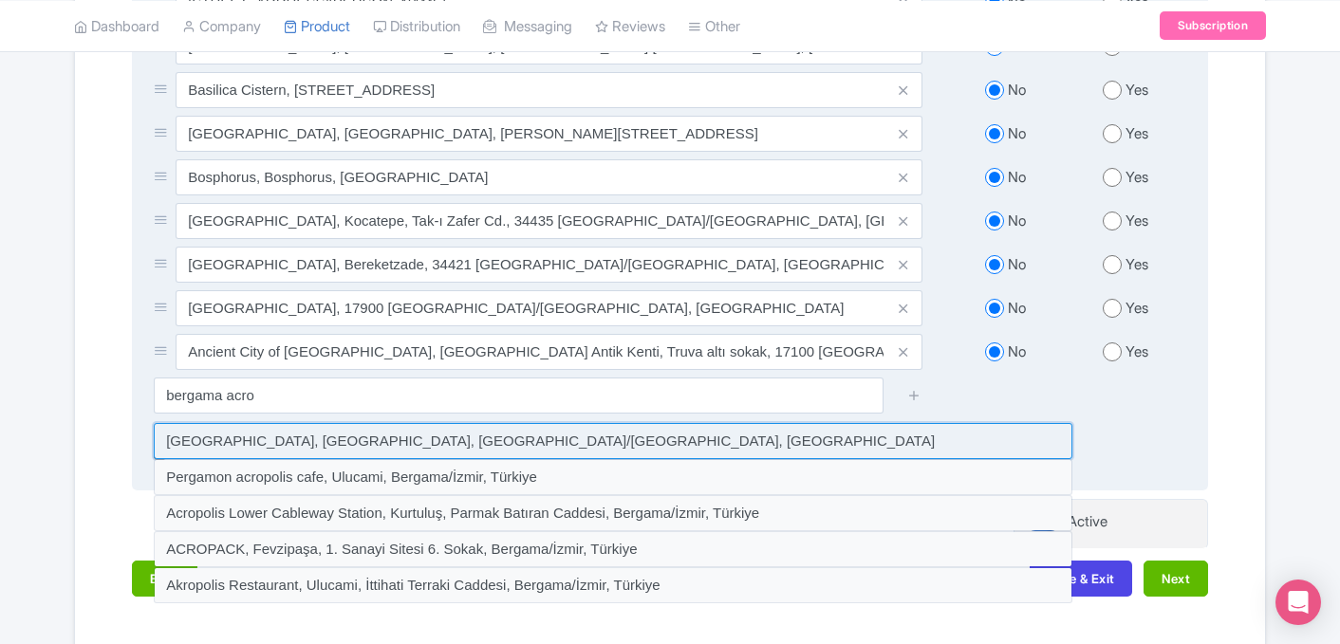
click at [387, 426] on input at bounding box center [613, 441] width 918 height 36
type input "Akropolis, Ulucami, Bergama/İzmir, Türkiye"
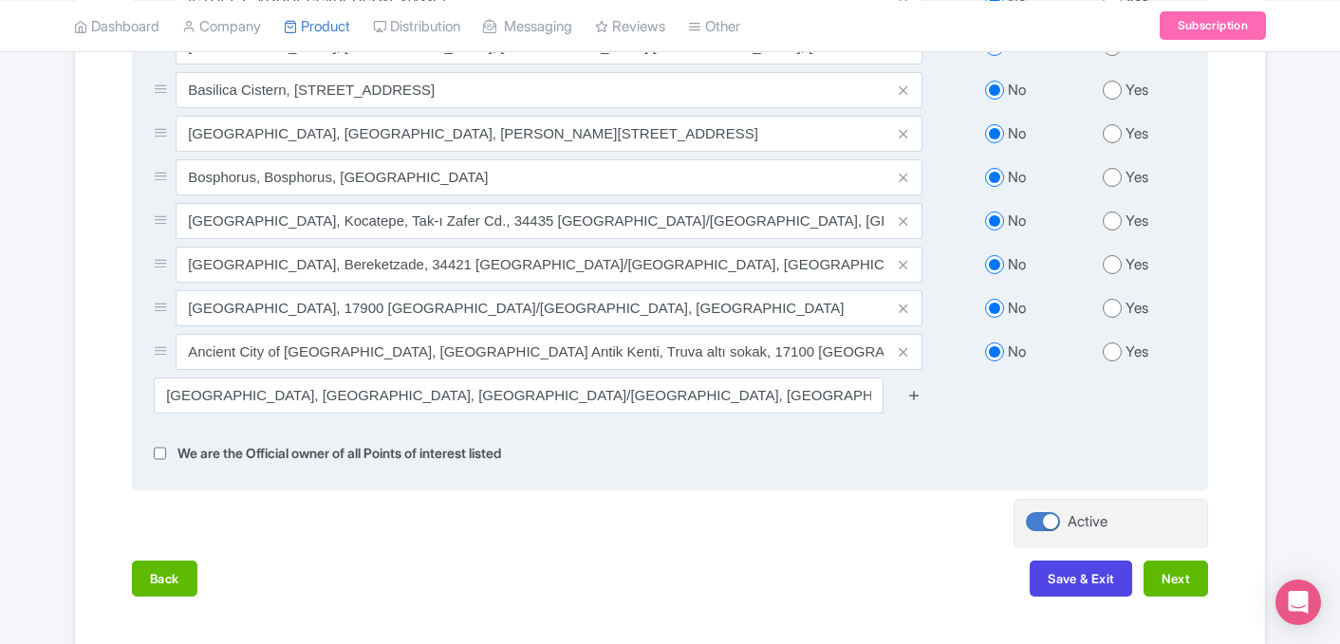
click at [918, 385] on link at bounding box center [914, 396] width 14 height 22
click at [912, 388] on icon at bounding box center [914, 395] width 14 height 14
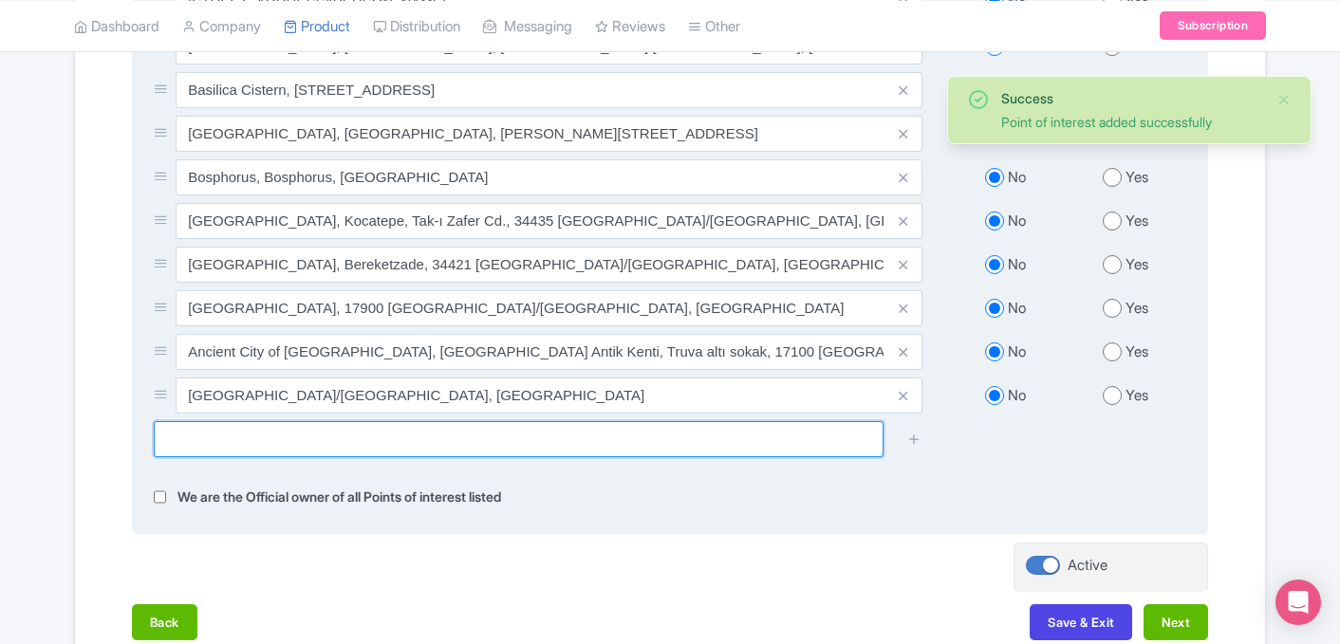
click at [576, 421] on input "text" at bounding box center [519, 439] width 730 height 36
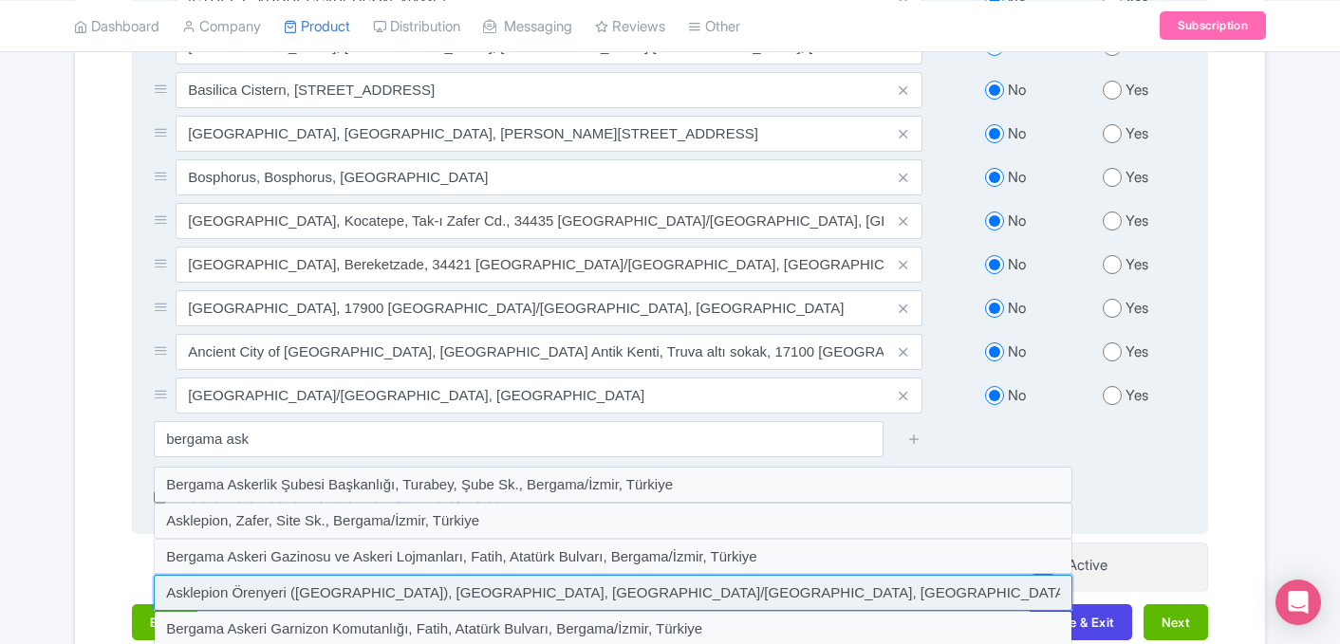
click at [368, 575] on input at bounding box center [613, 593] width 918 height 36
type input "Asklepion Örenyeri (Bergama), Zafer, Bergama/İzmir, Türkiye"
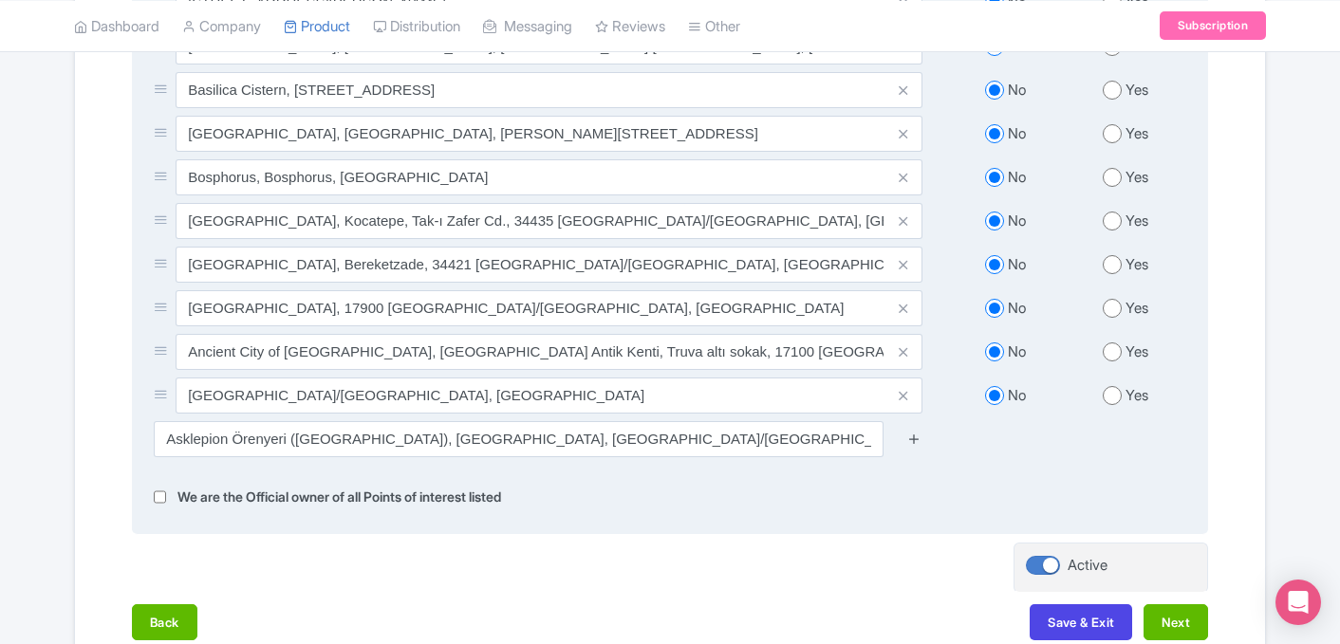
click at [913, 432] on icon at bounding box center [914, 439] width 14 height 14
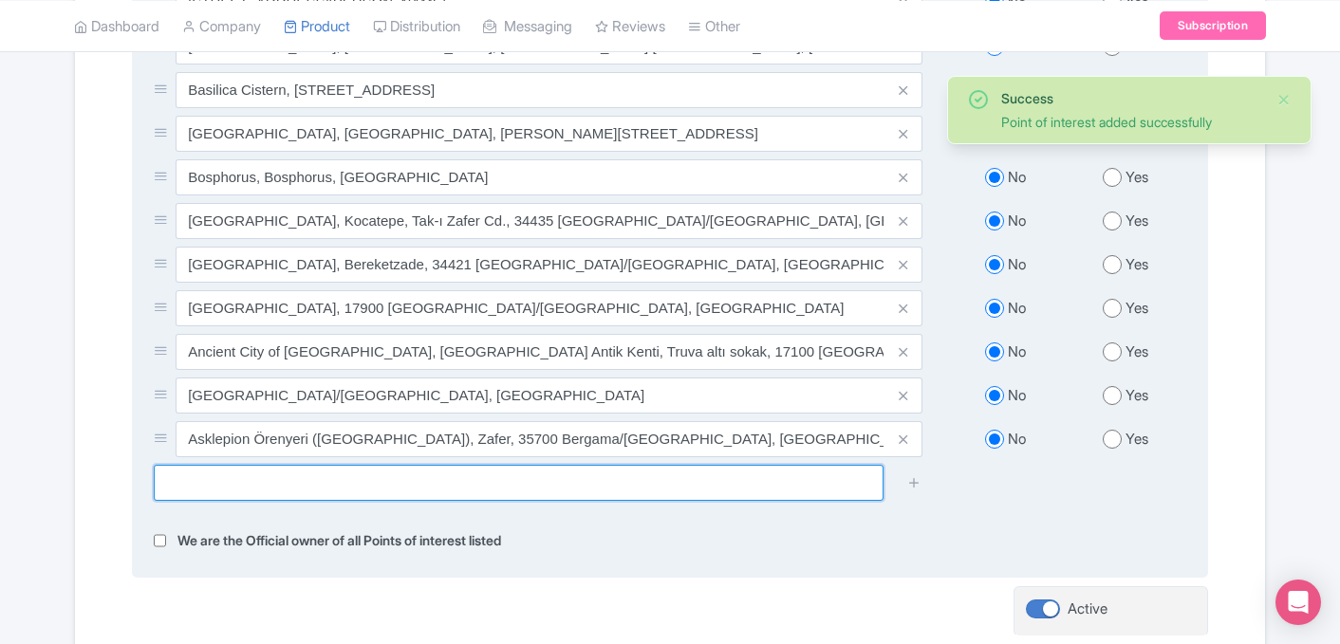
click at [314, 471] on input "text" at bounding box center [519, 483] width 730 height 36
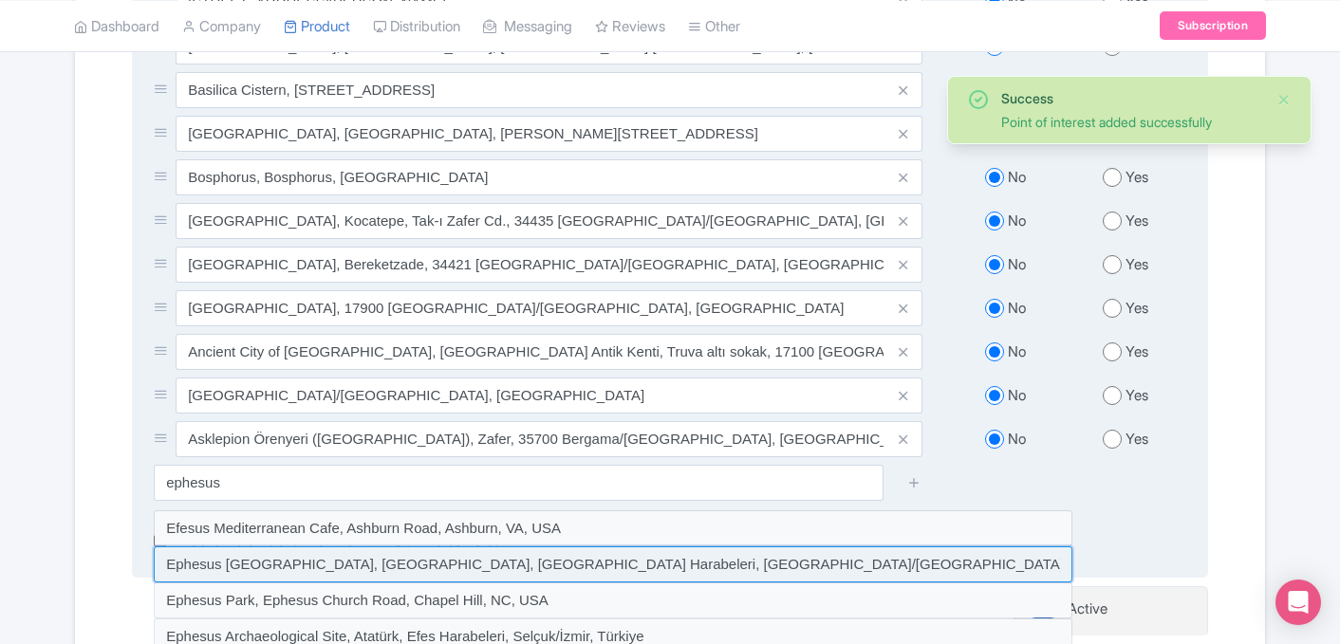
click at [264, 546] on input at bounding box center [613, 564] width 918 height 36
type input "Ephesus Ancient City, Atatürk, Efes Harabeleri, Selçuk/İzmir, Türkiye"
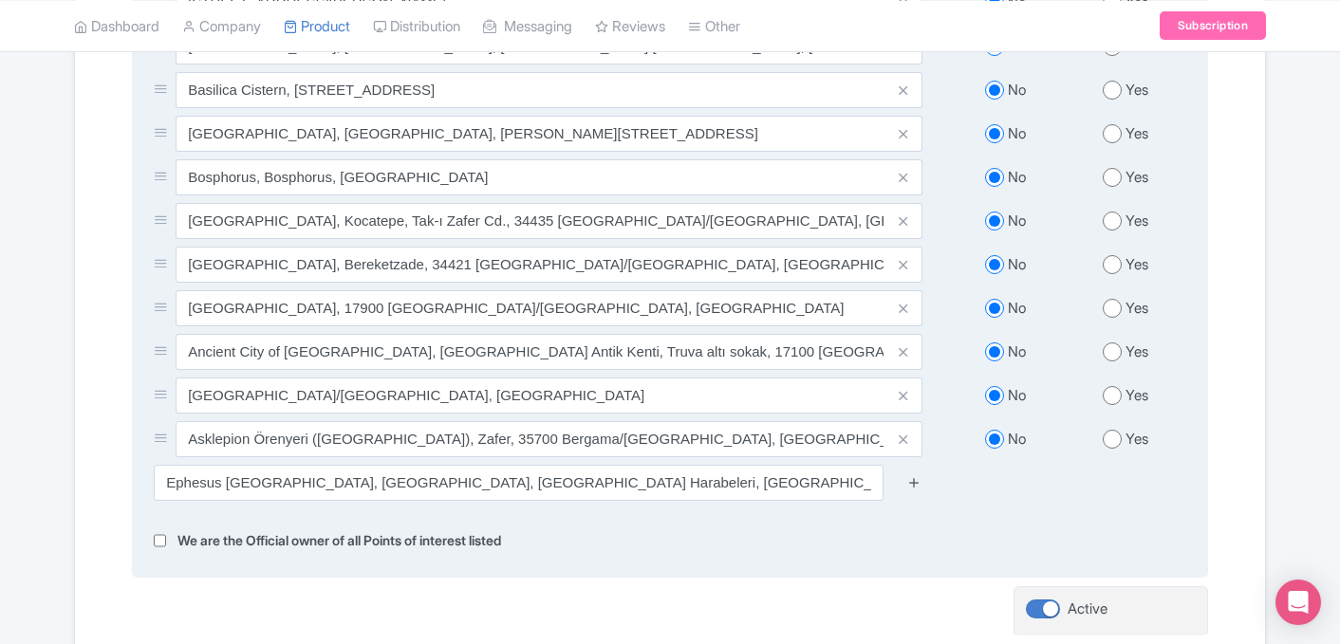
click at [916, 475] on icon at bounding box center [914, 482] width 14 height 14
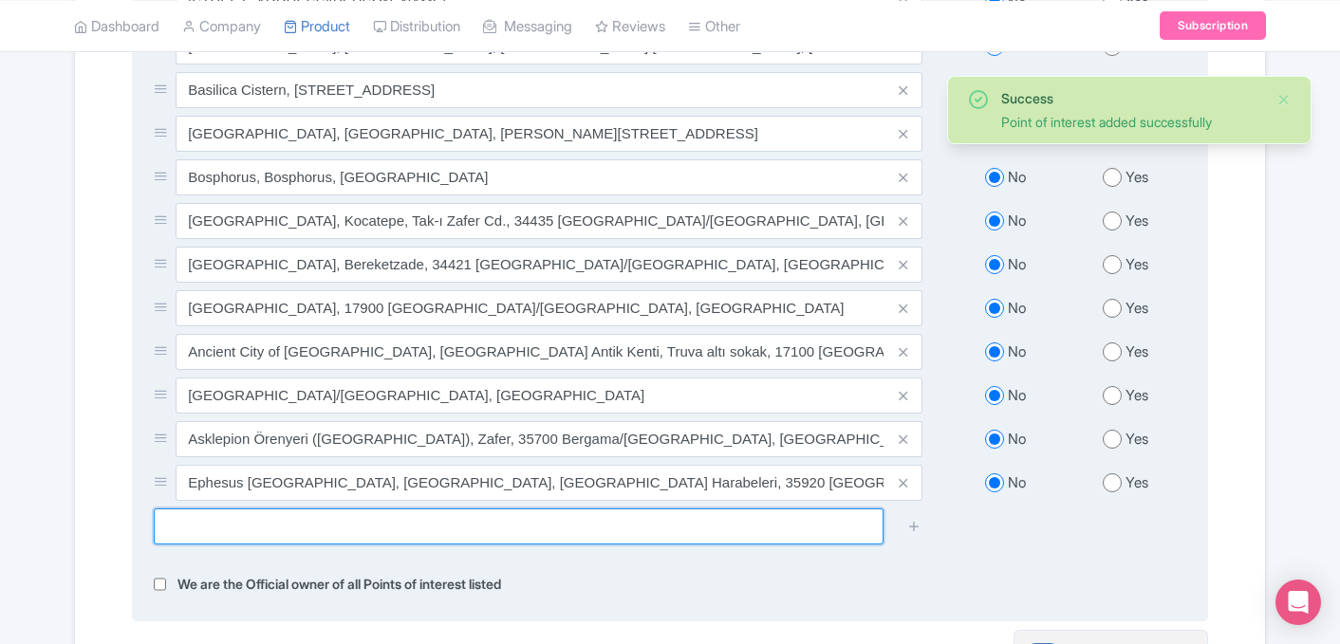
click at [559, 509] on input "text" at bounding box center [519, 527] width 730 height 36
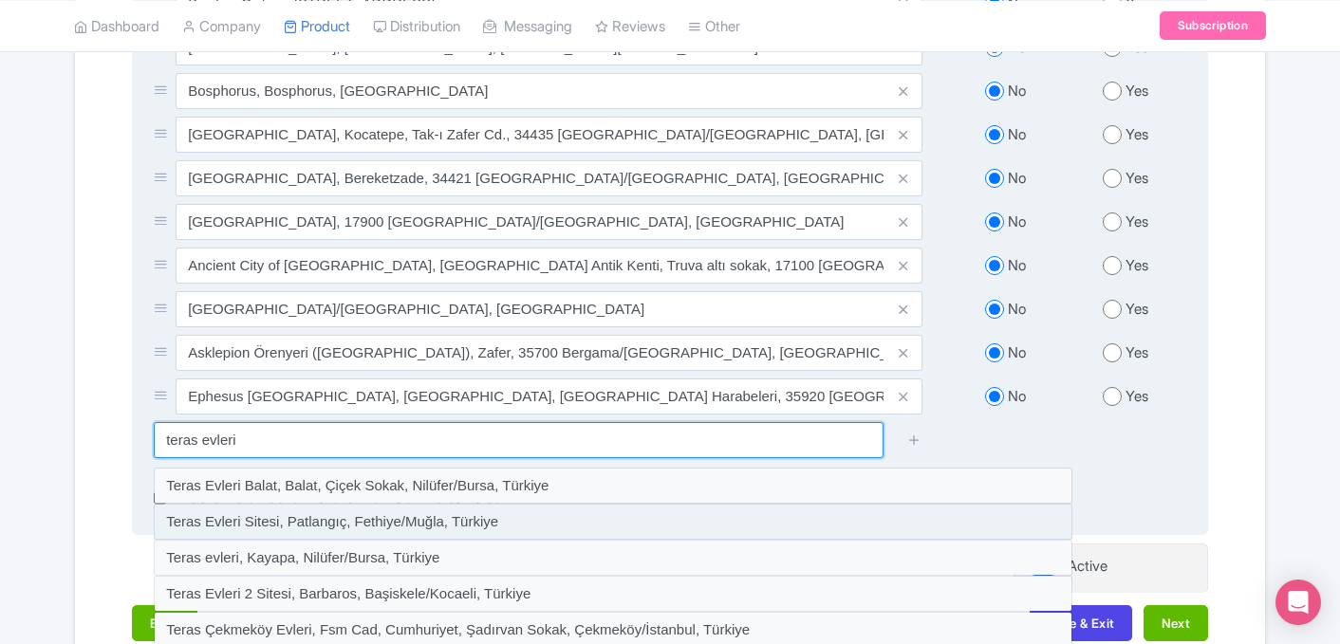
scroll to position [1051, 0]
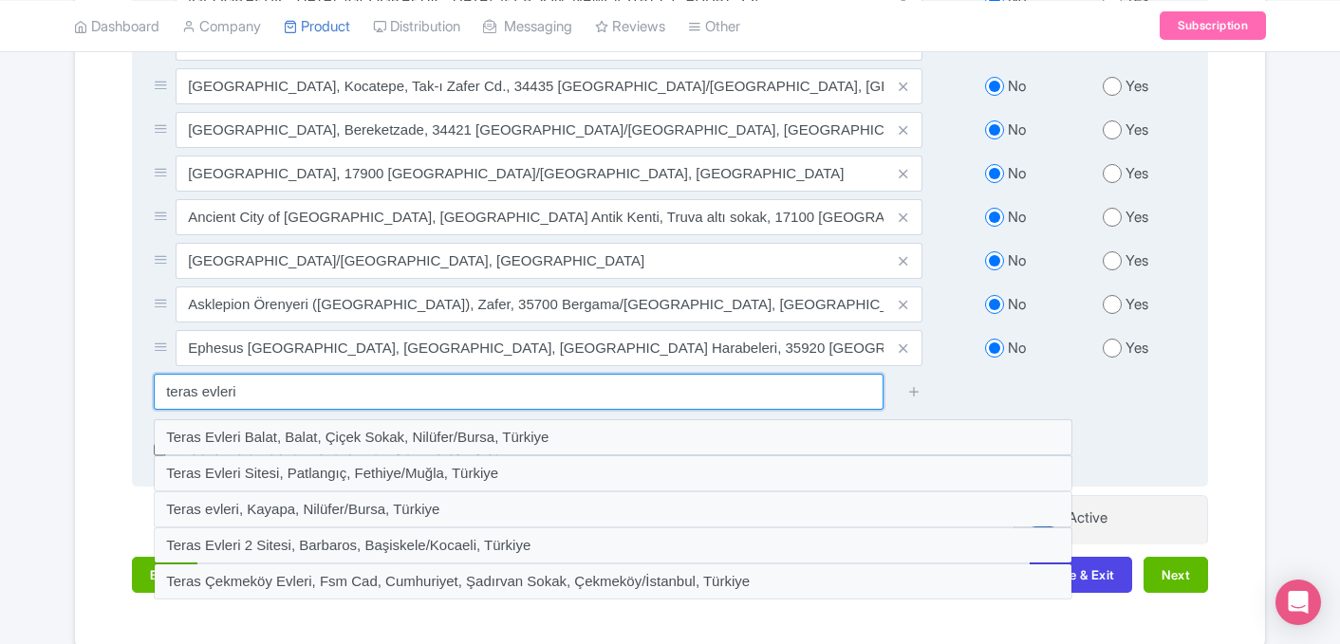
click at [503, 374] on input "teras evleri" at bounding box center [519, 392] width 730 height 36
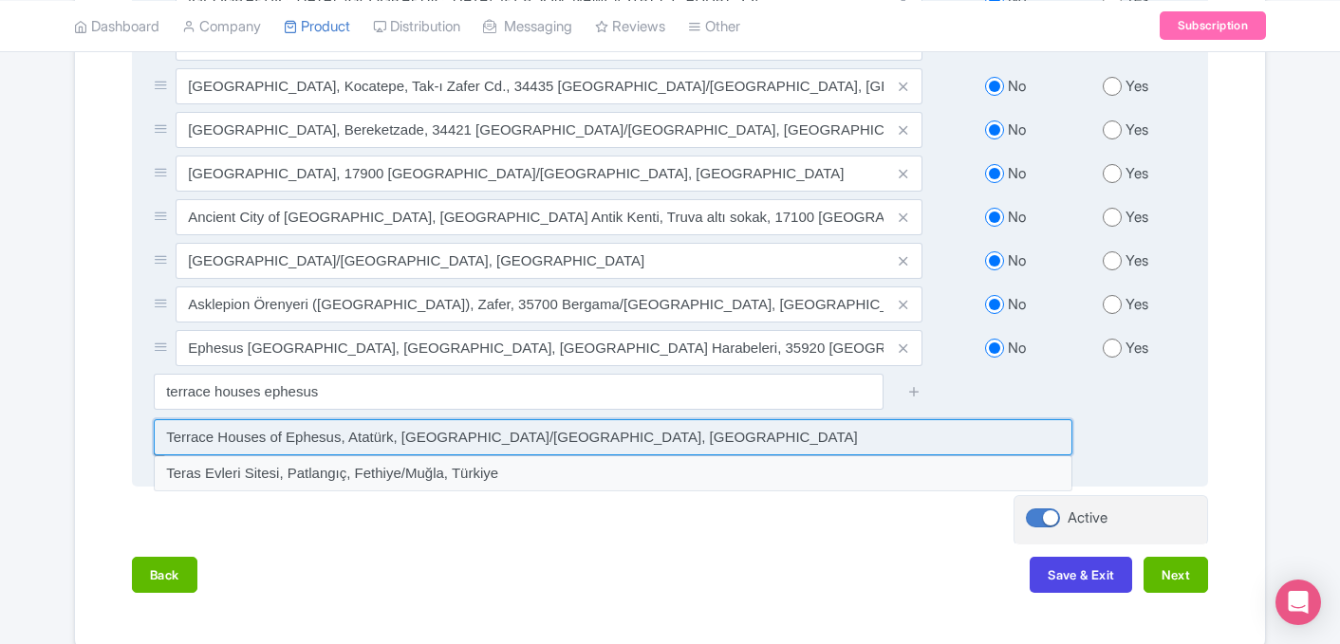
click at [350, 426] on input at bounding box center [613, 437] width 918 height 36
type input "Terrace Houses of Ephesus, Atatürk, Selçuk/İzmir, Türkiye"
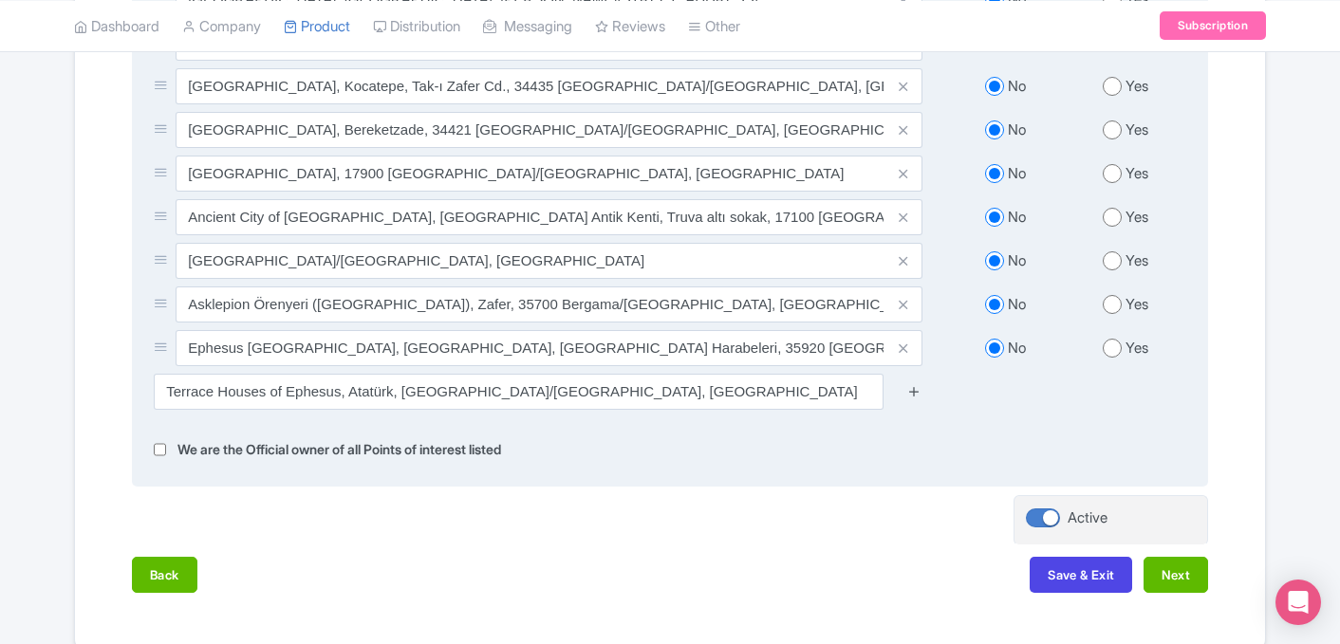
click at [920, 384] on icon at bounding box center [914, 391] width 14 height 14
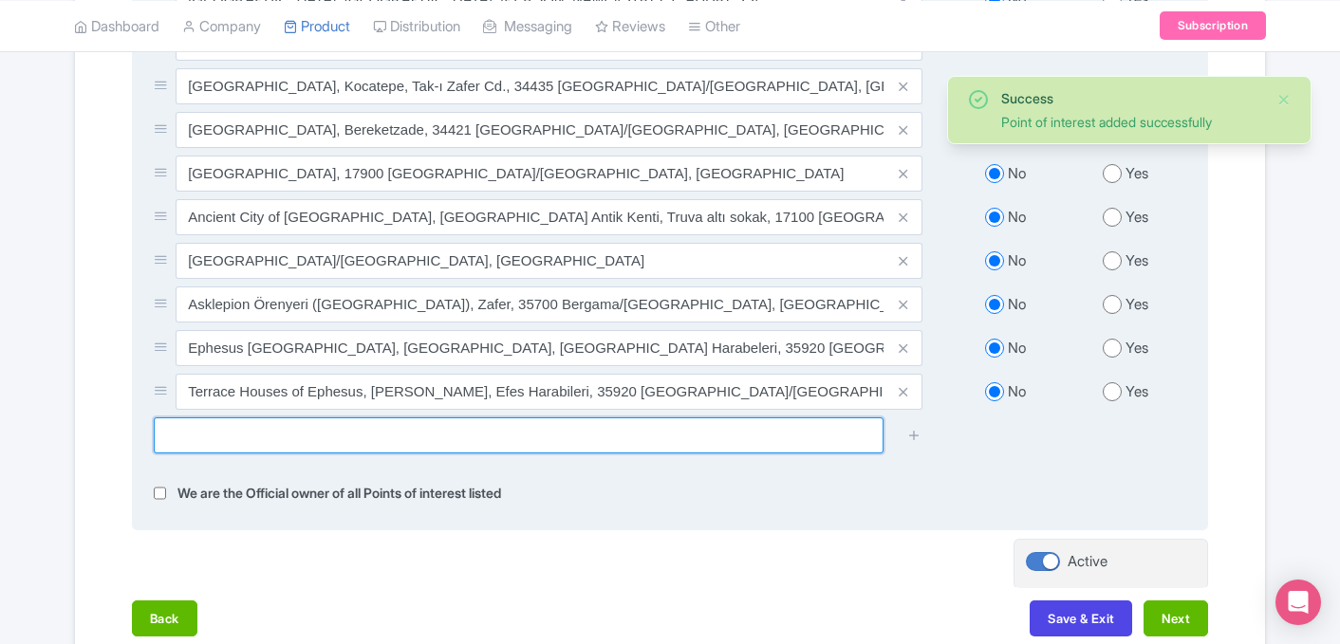
click at [684, 427] on input "text" at bounding box center [519, 435] width 730 height 36
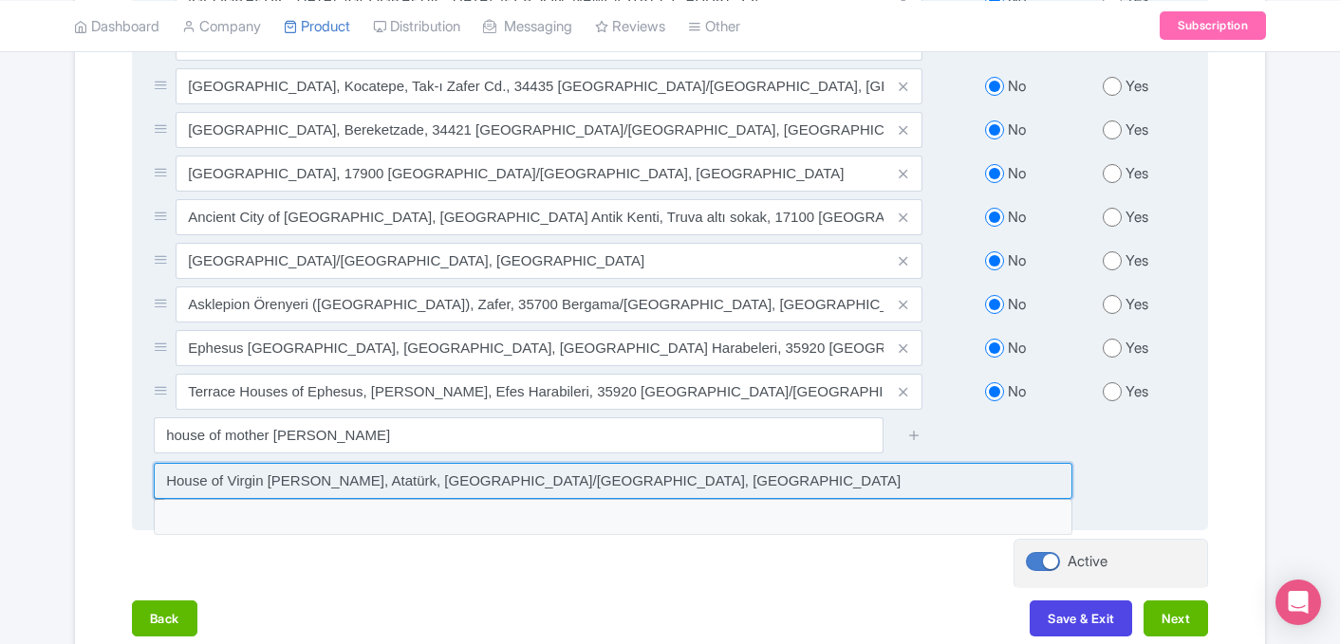
click at [406, 463] on input at bounding box center [613, 481] width 918 height 36
type input "House of Virgin Mary, Atatürk, Selçuk/İzmir, Türkiye"
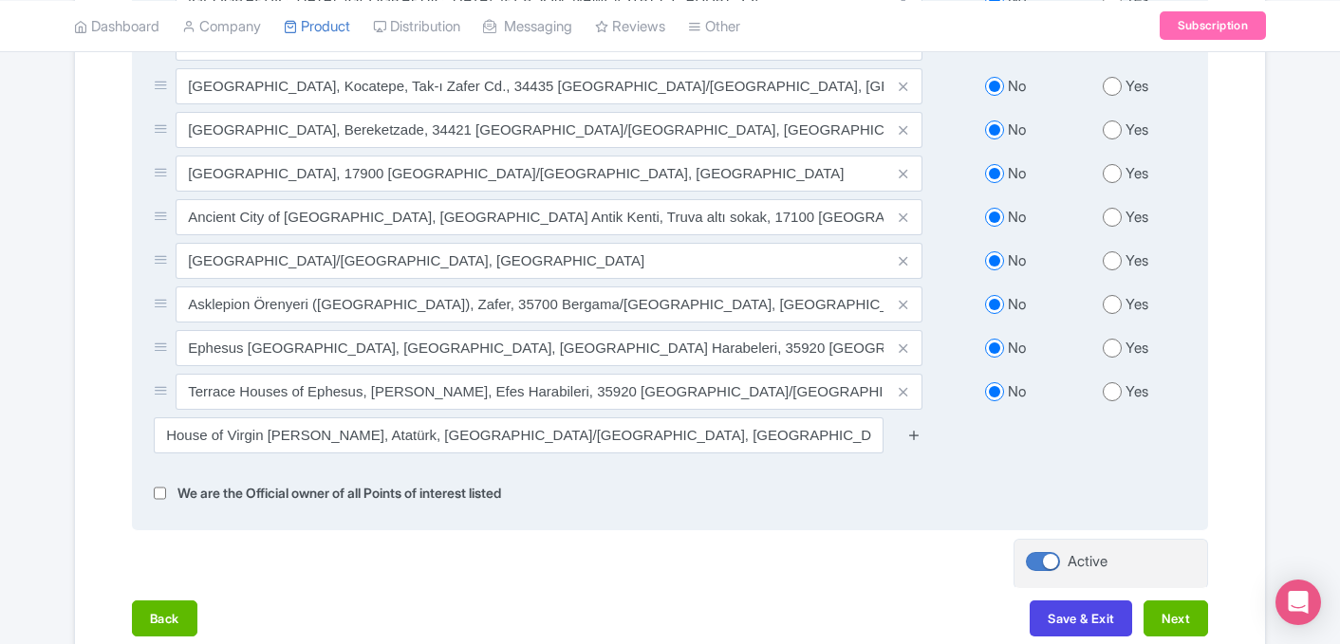
click at [918, 428] on icon at bounding box center [914, 435] width 14 height 14
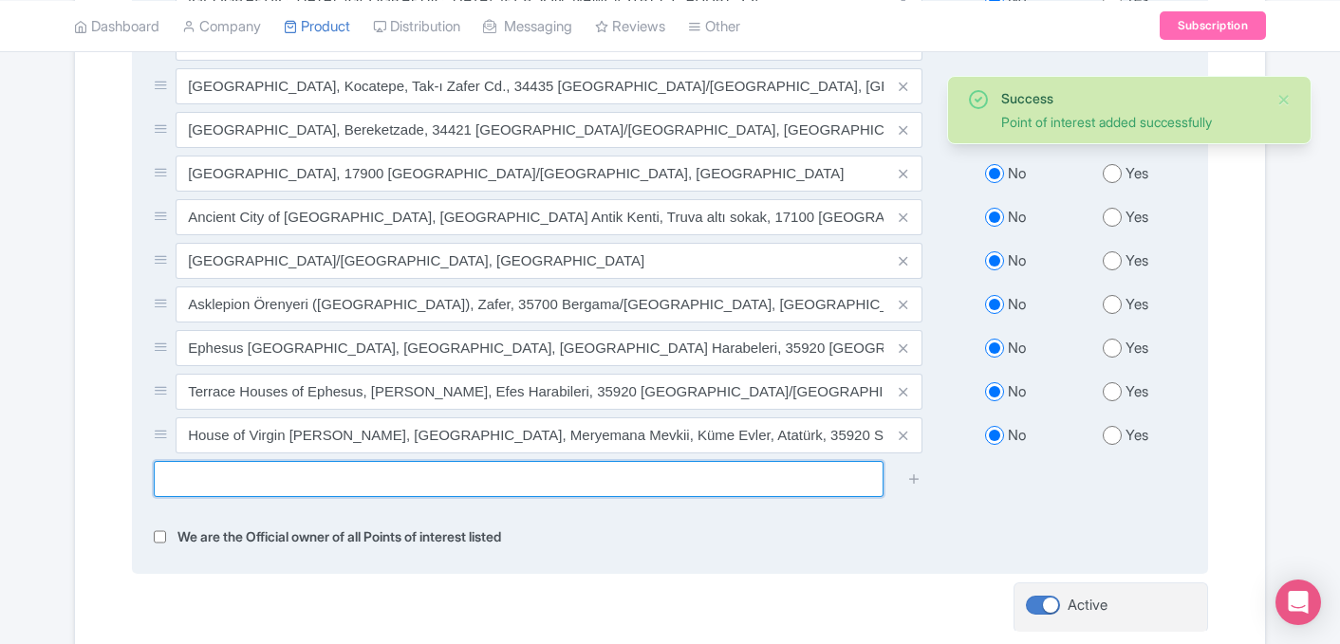
click at [459, 461] on input "text" at bounding box center [519, 479] width 730 height 36
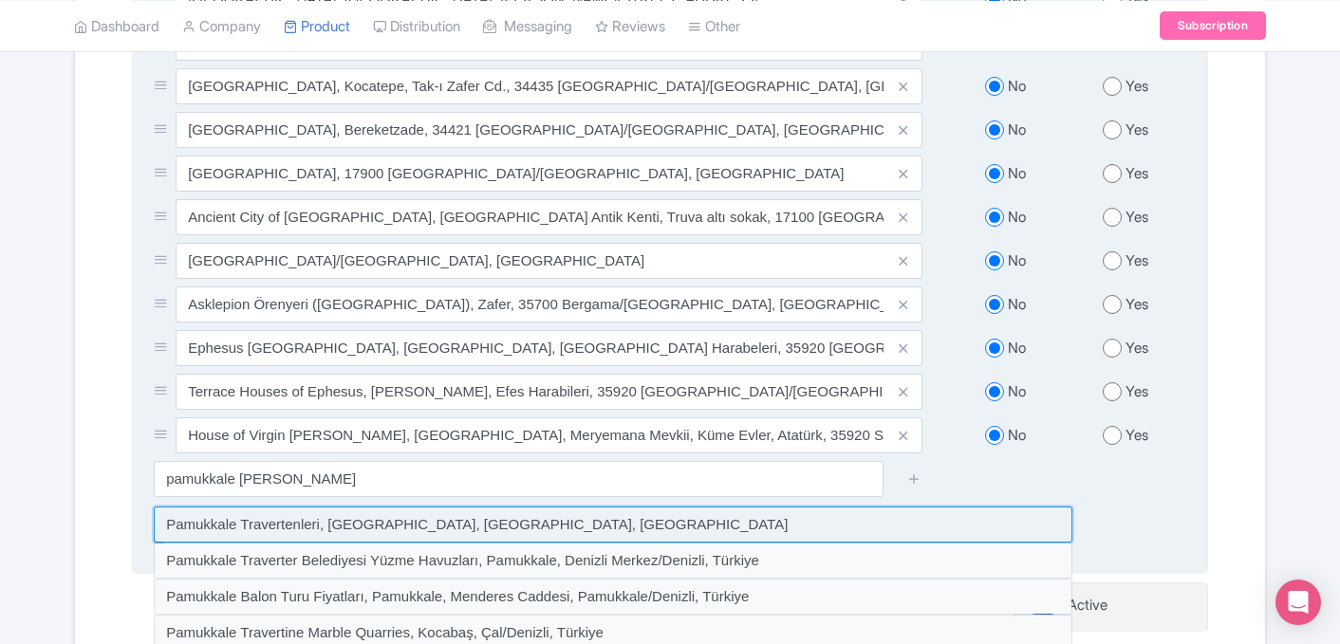
click at [250, 507] on input at bounding box center [613, 525] width 918 height 36
type input "Pamukkale Travertenleri, Pamukkale, Denizli, Türkiye"
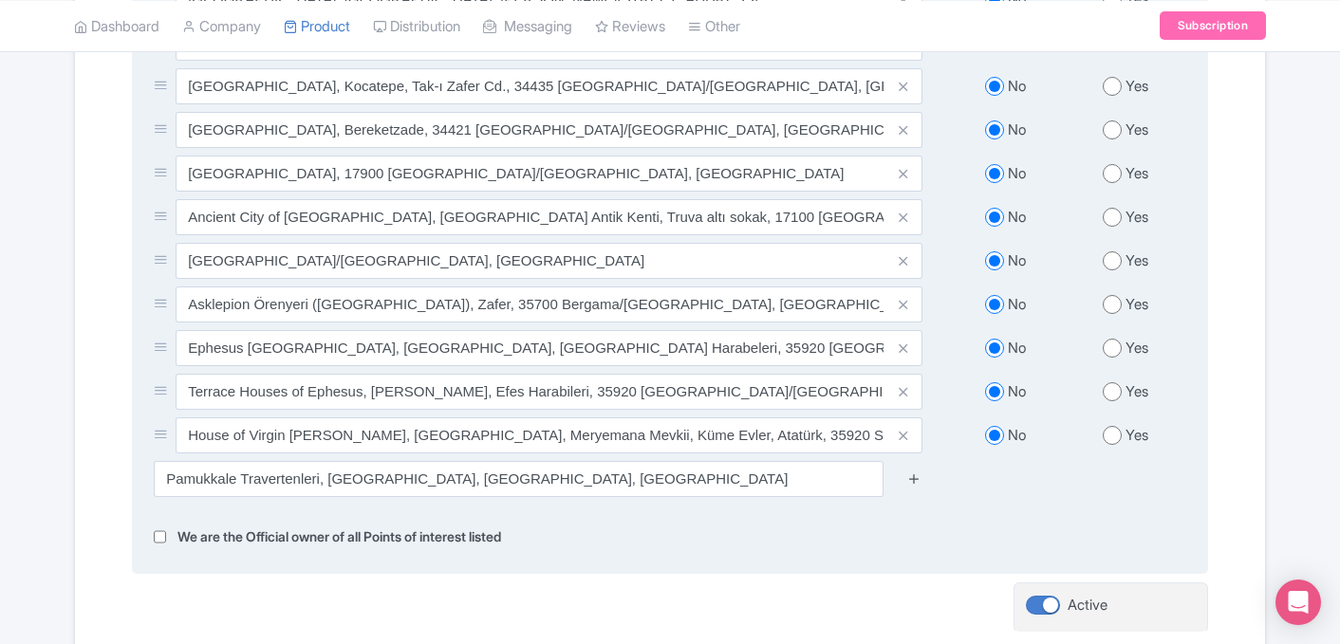
click at [914, 472] on icon at bounding box center [914, 479] width 14 height 14
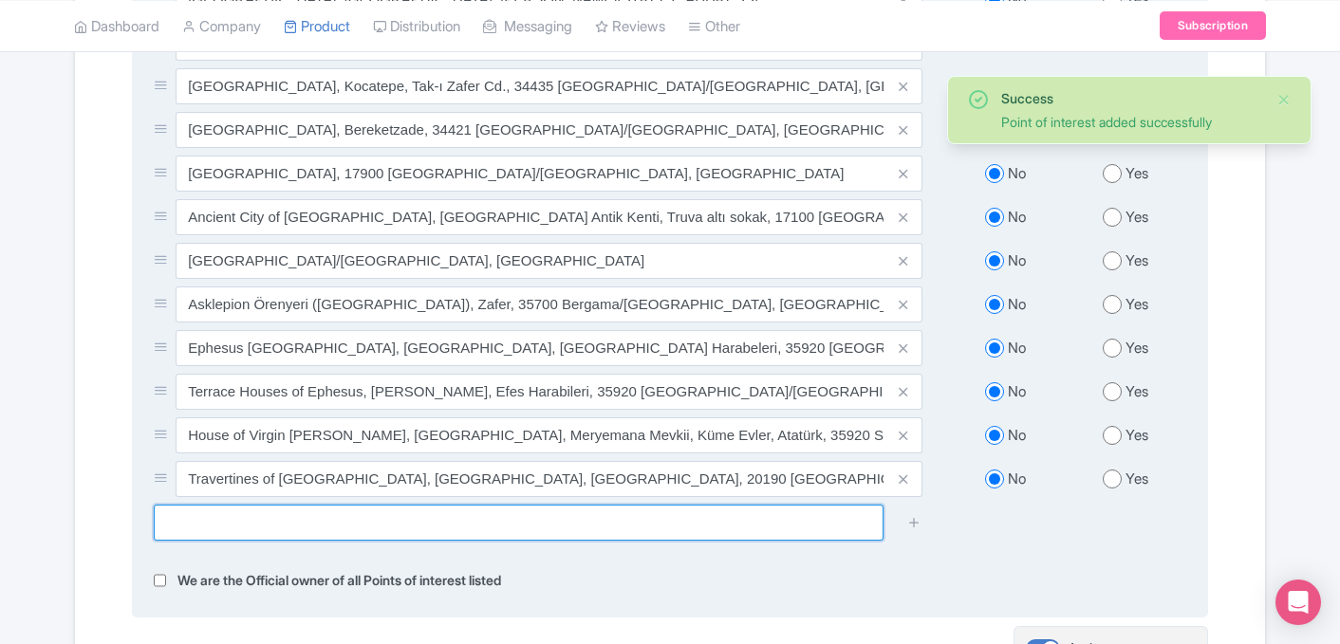
click at [499, 505] on input "text" at bounding box center [519, 523] width 730 height 36
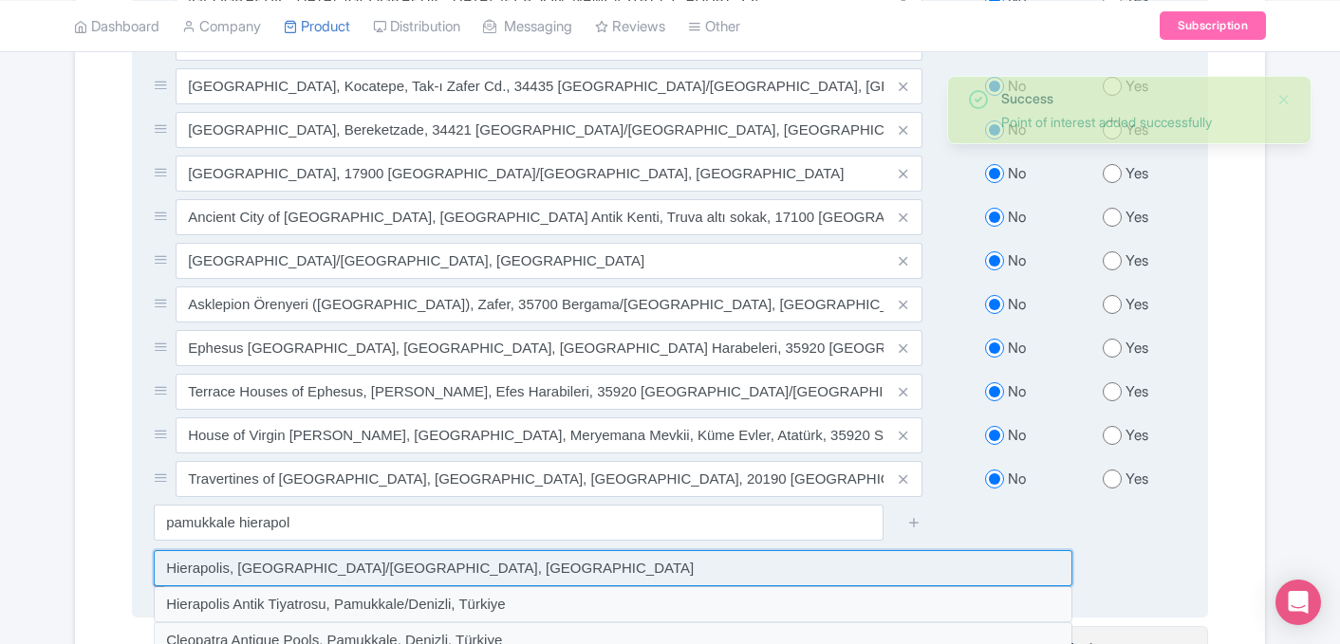
click at [341, 550] on input at bounding box center [613, 568] width 918 height 36
type input "Hierapolis, Pamukkale/Denizli, Türkiye"
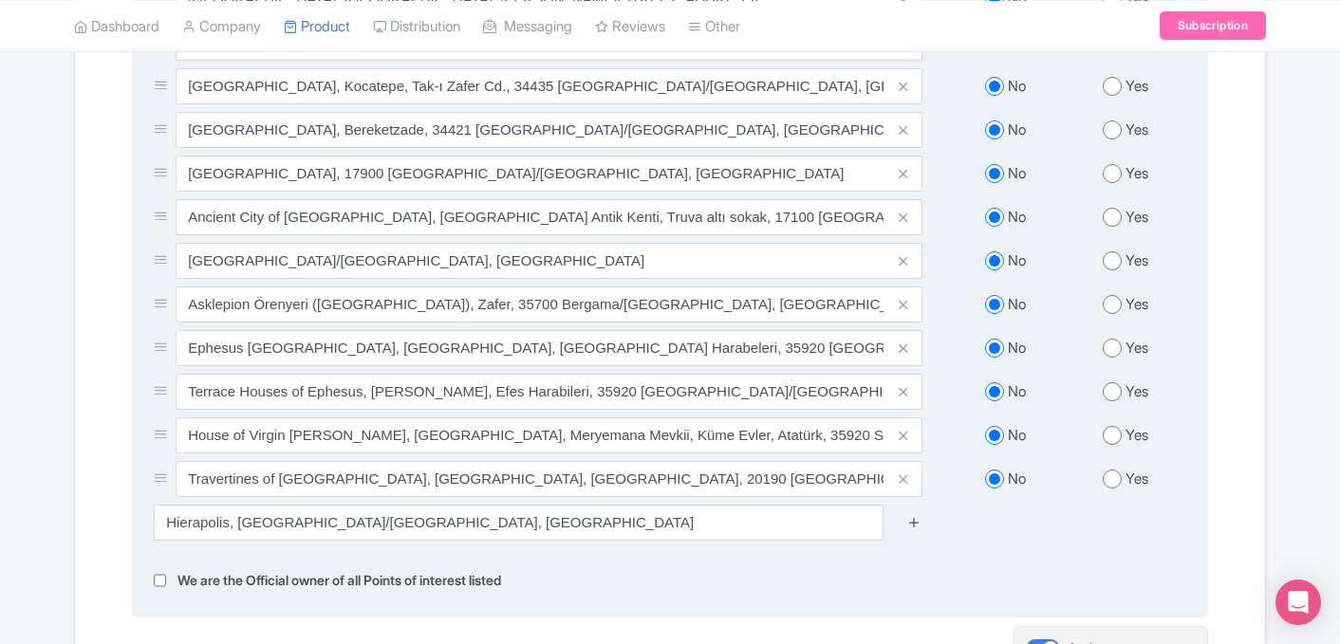
click at [916, 515] on icon at bounding box center [914, 522] width 14 height 14
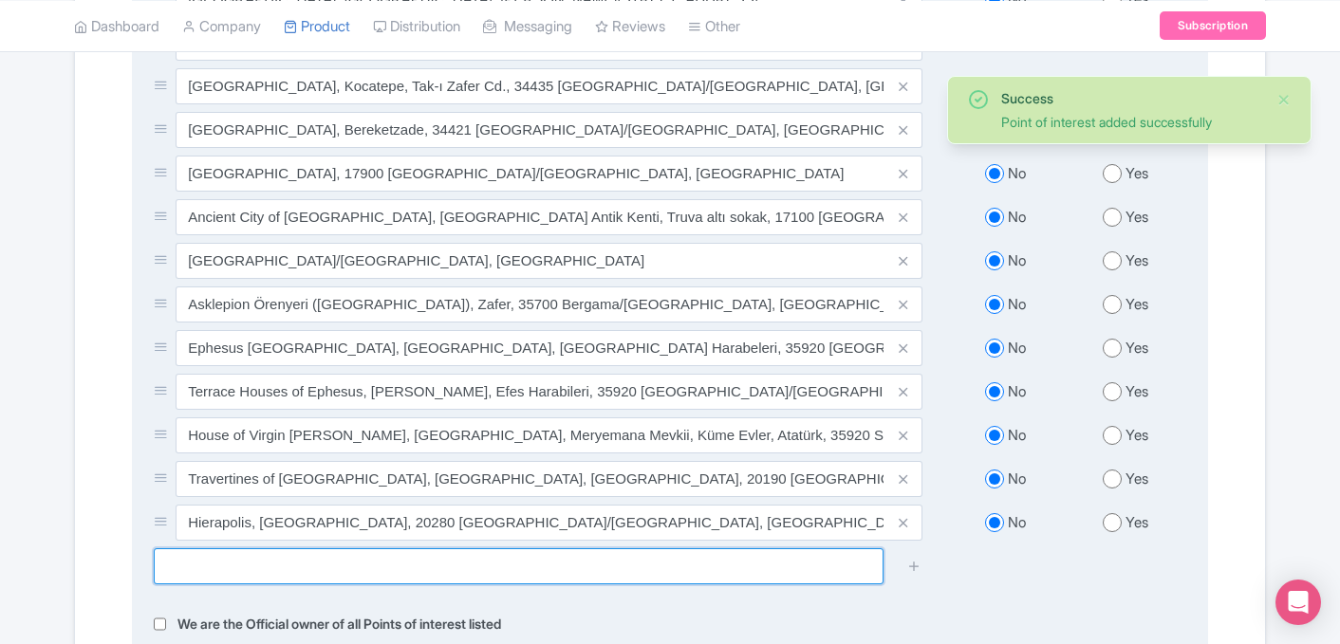
click at [356, 549] on input "text" at bounding box center [519, 566] width 730 height 36
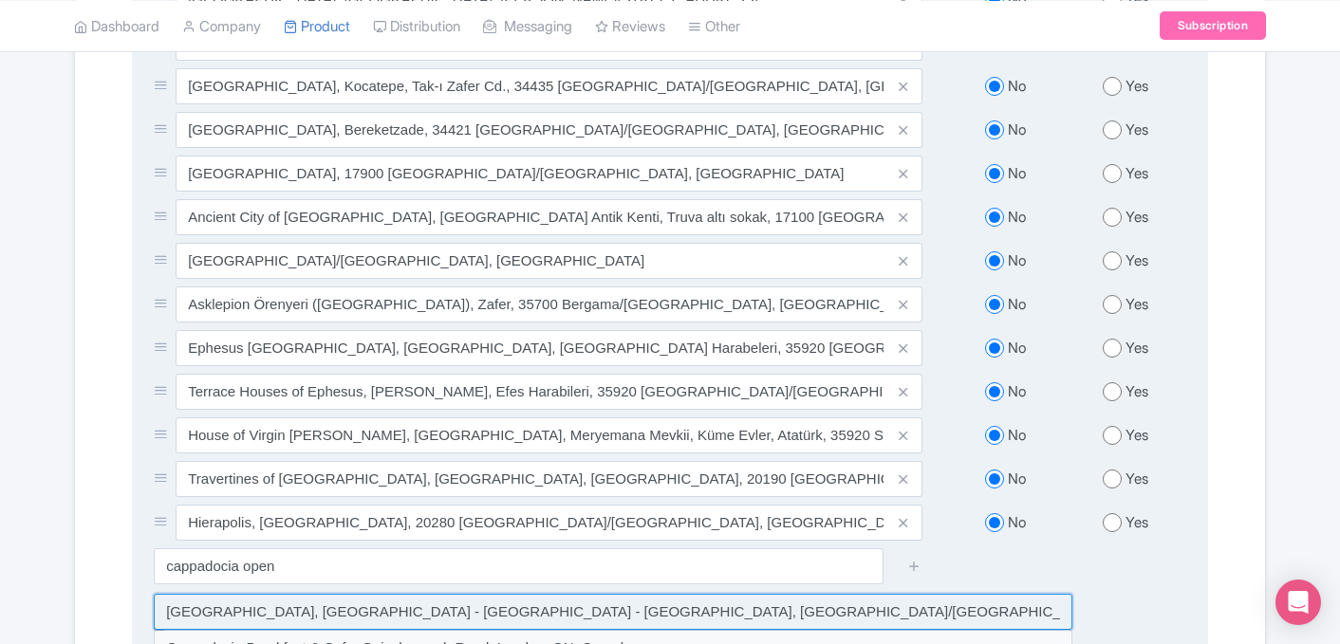
click at [313, 594] on input at bounding box center [613, 612] width 918 height 36
type input "Göreme Open Air Museum, İsali - Gaferli - Avcılar, Göreme/Nevşehir Merkez/Nevşe…"
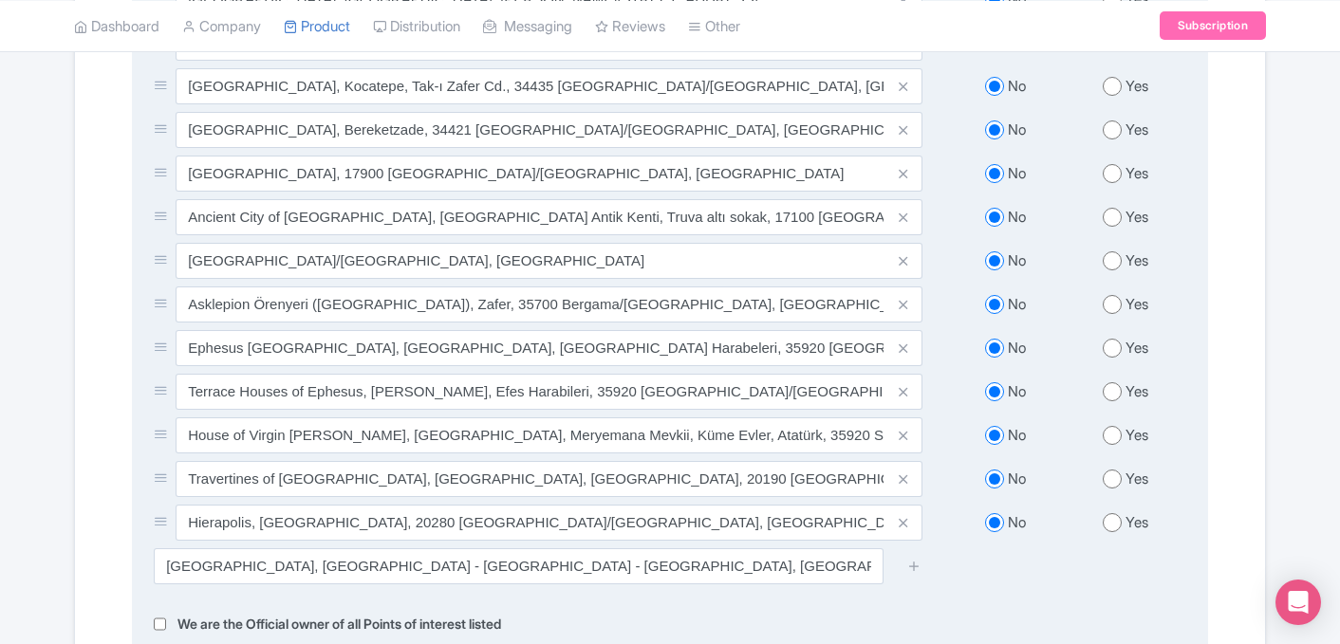
click at [1112, 513] on input "radio" at bounding box center [1111, 522] width 19 height 19
radio input "true"
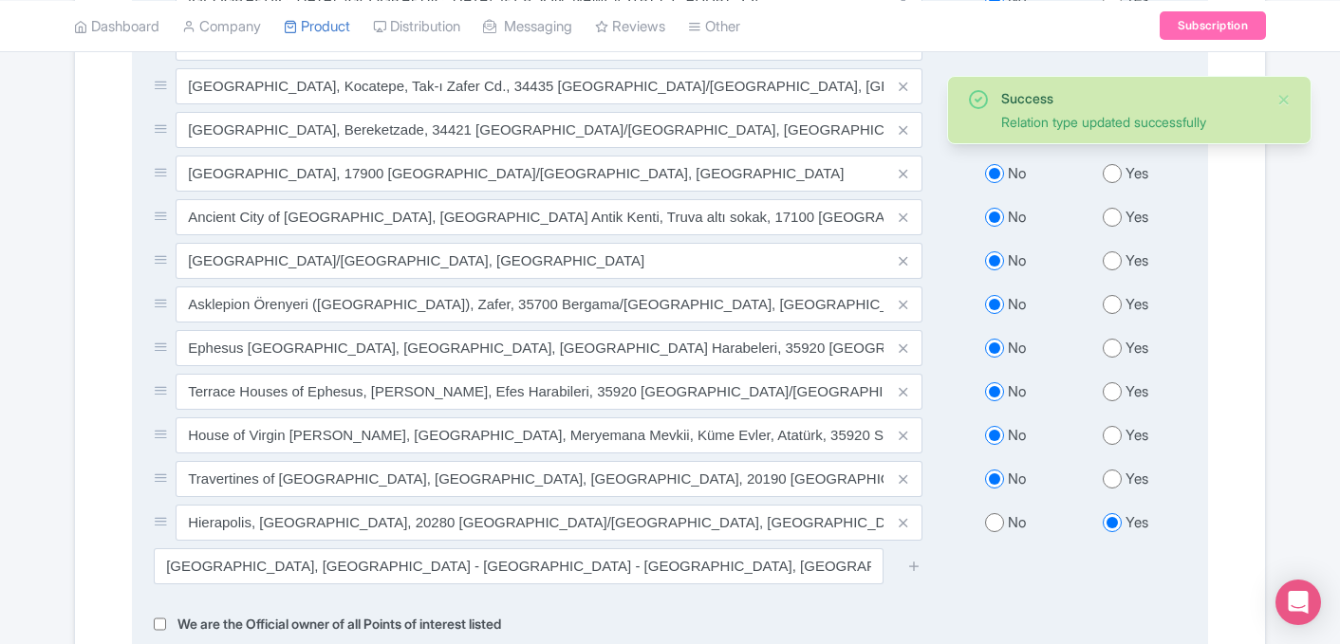
click at [1117, 470] on input "radio" at bounding box center [1111, 479] width 19 height 19
radio input "true"
click at [1119, 426] on input "radio" at bounding box center [1111, 435] width 19 height 19
radio input "true"
click at [1112, 382] on input "radio" at bounding box center [1111, 391] width 19 height 19
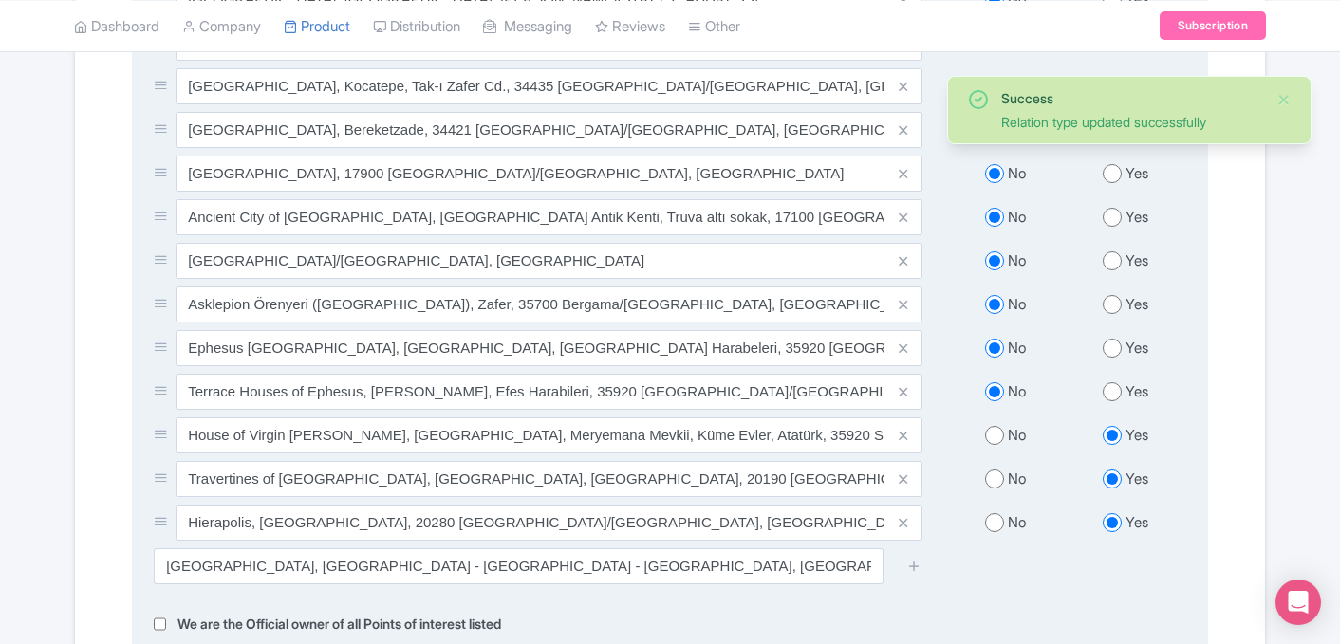
radio input "true"
click at [1118, 339] on input "radio" at bounding box center [1111, 348] width 19 height 19
radio input "true"
click at [1116, 295] on input "radio" at bounding box center [1111, 304] width 19 height 19
radio input "true"
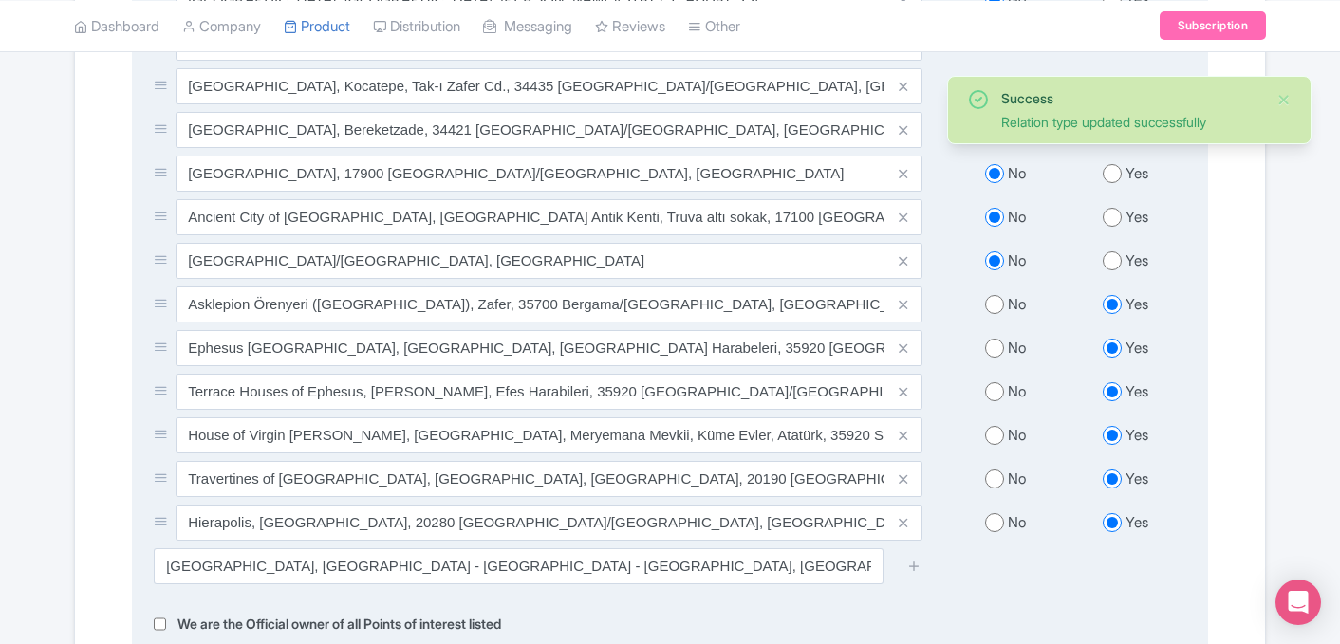
click at [1111, 251] on input "radio" at bounding box center [1111, 260] width 19 height 19
radio input "true"
click at [1113, 208] on input "radio" at bounding box center [1111, 217] width 19 height 19
radio input "true"
click at [1112, 164] on input "radio" at bounding box center [1111, 173] width 19 height 19
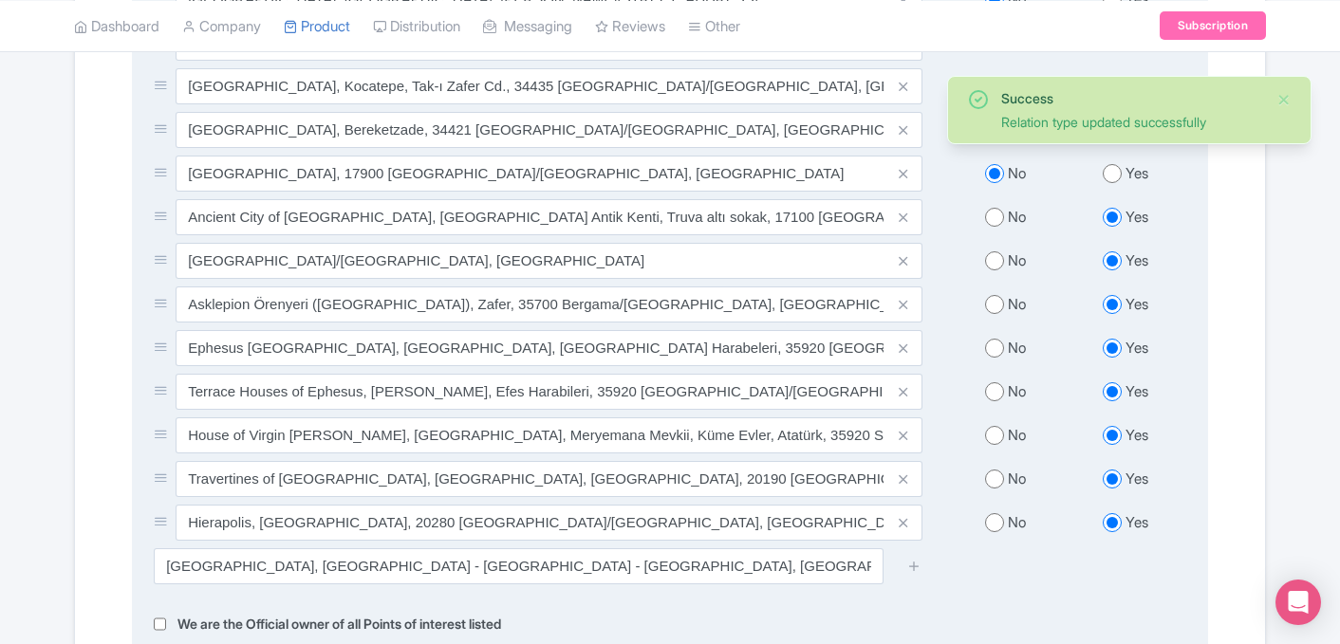
radio input "true"
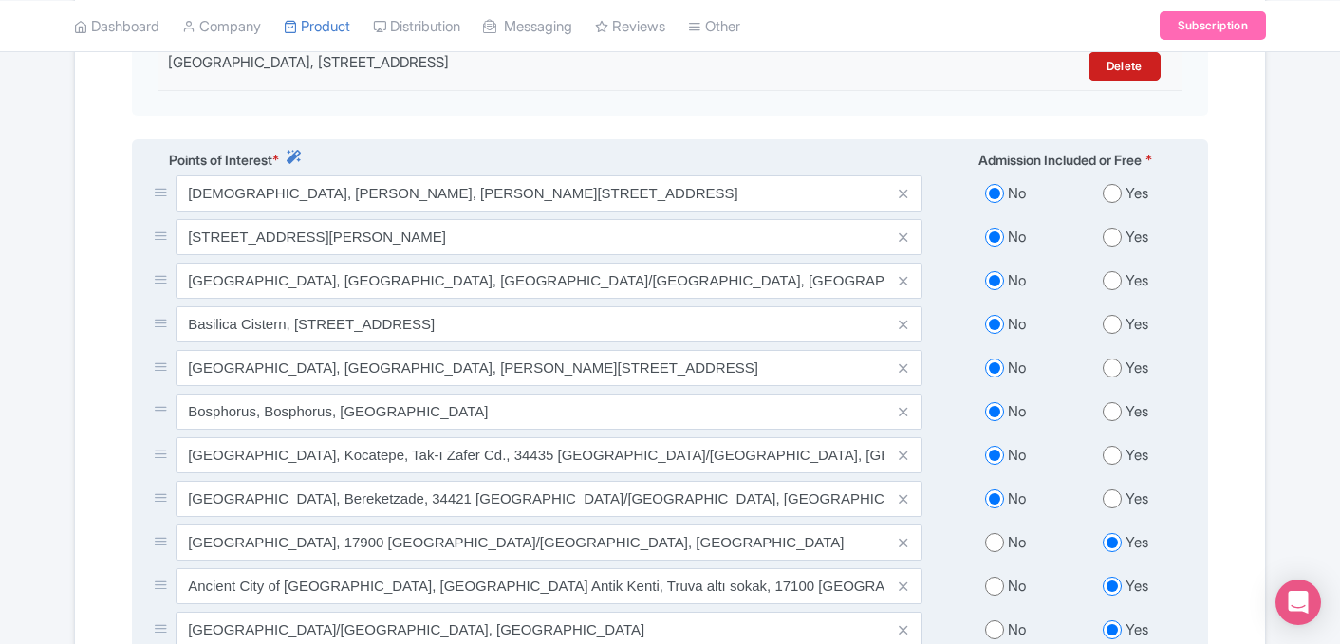
scroll to position [680, 0]
click at [1114, 186] on input "radio" at bounding box center [1111, 195] width 19 height 19
radio input "true"
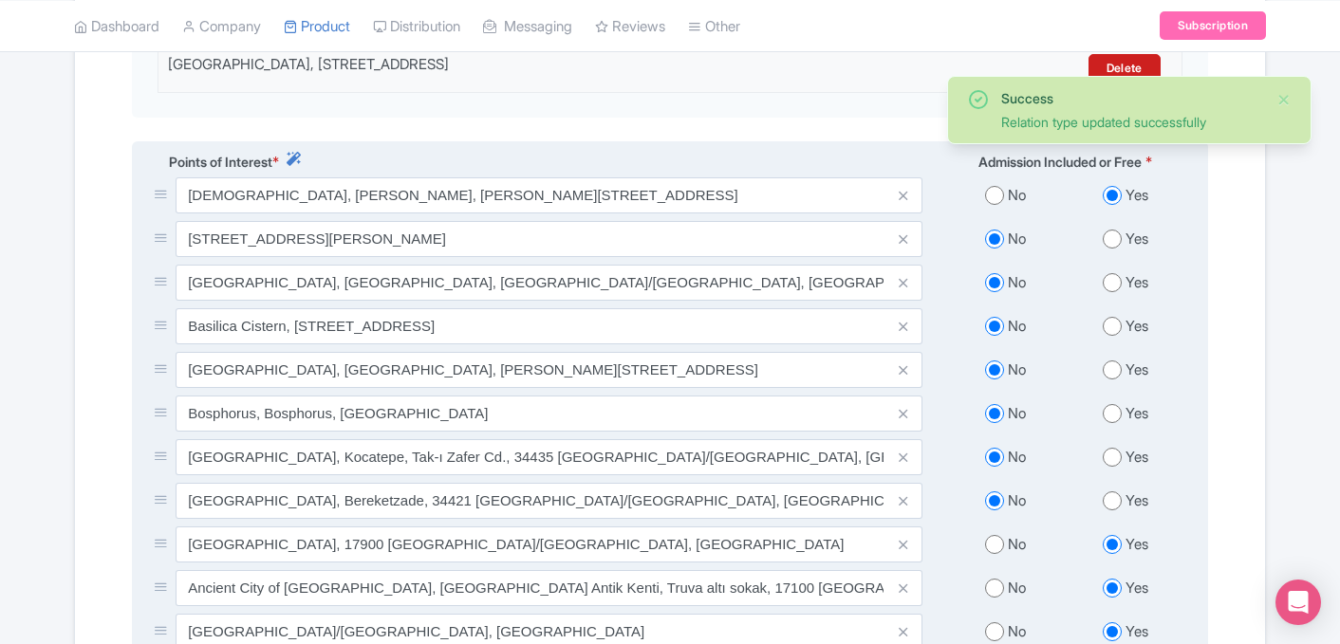
click at [1113, 230] on input "radio" at bounding box center [1111, 239] width 19 height 19
radio input "true"
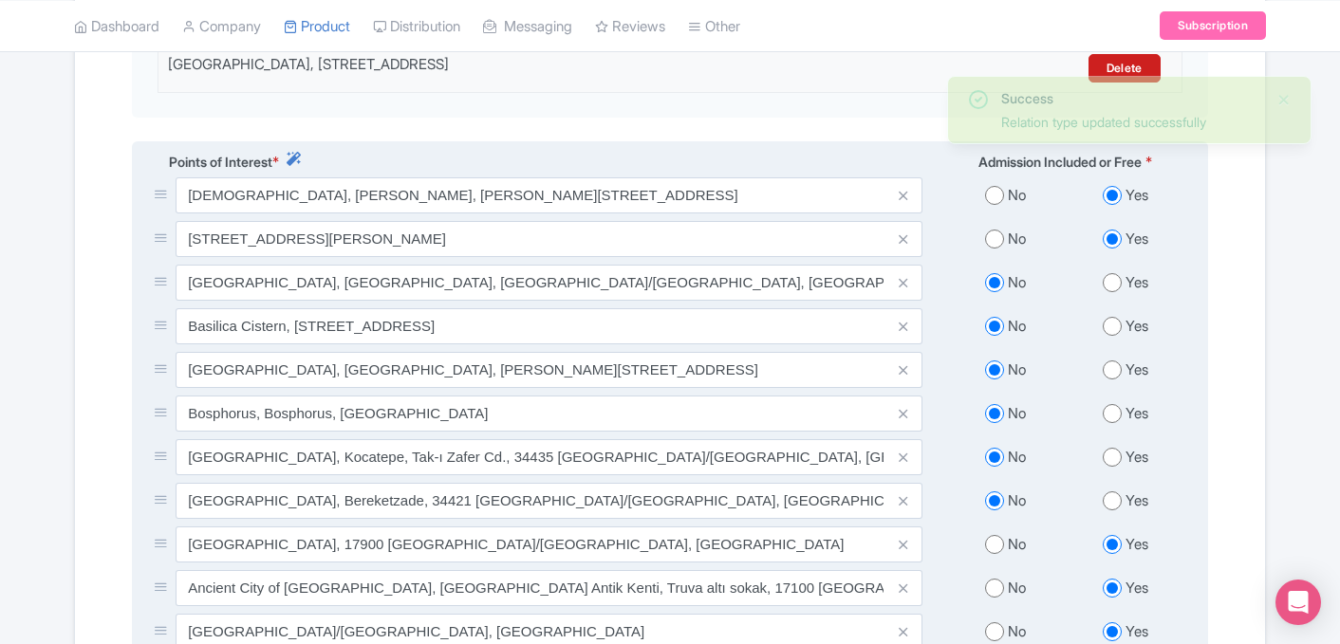
click at [1113, 273] on input "radio" at bounding box center [1111, 282] width 19 height 19
radio input "true"
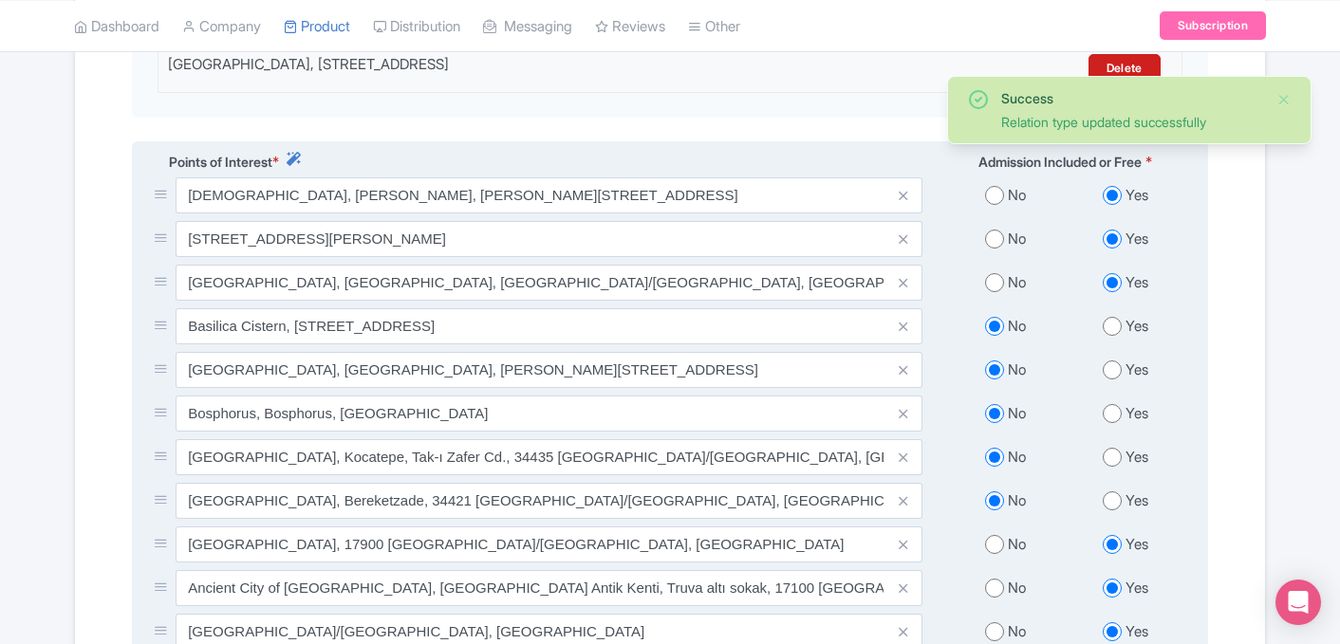
click at [1112, 317] on input "radio" at bounding box center [1111, 326] width 19 height 19
radio input "true"
click at [1115, 361] on input "radio" at bounding box center [1111, 370] width 19 height 19
radio input "true"
click at [1109, 404] on input "radio" at bounding box center [1111, 413] width 19 height 19
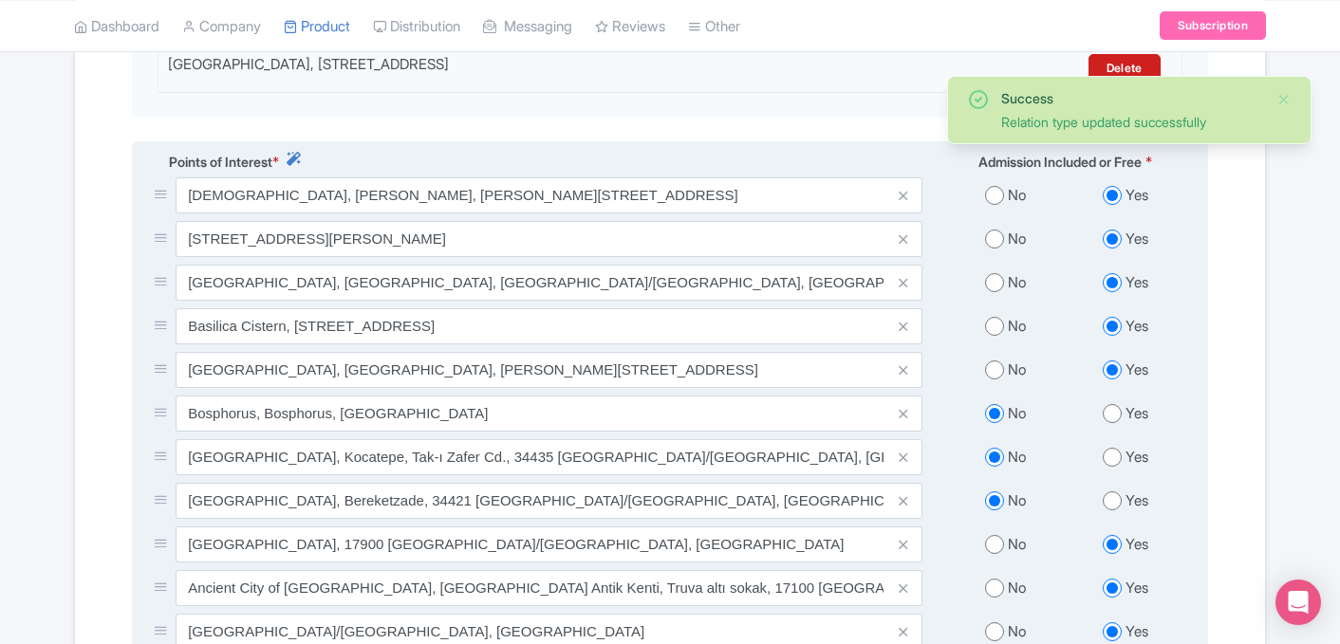
radio input "true"
click at [1115, 448] on input "radio" at bounding box center [1111, 457] width 19 height 19
radio input "true"
click at [1114, 491] on input "radio" at bounding box center [1111, 500] width 19 height 19
radio input "true"
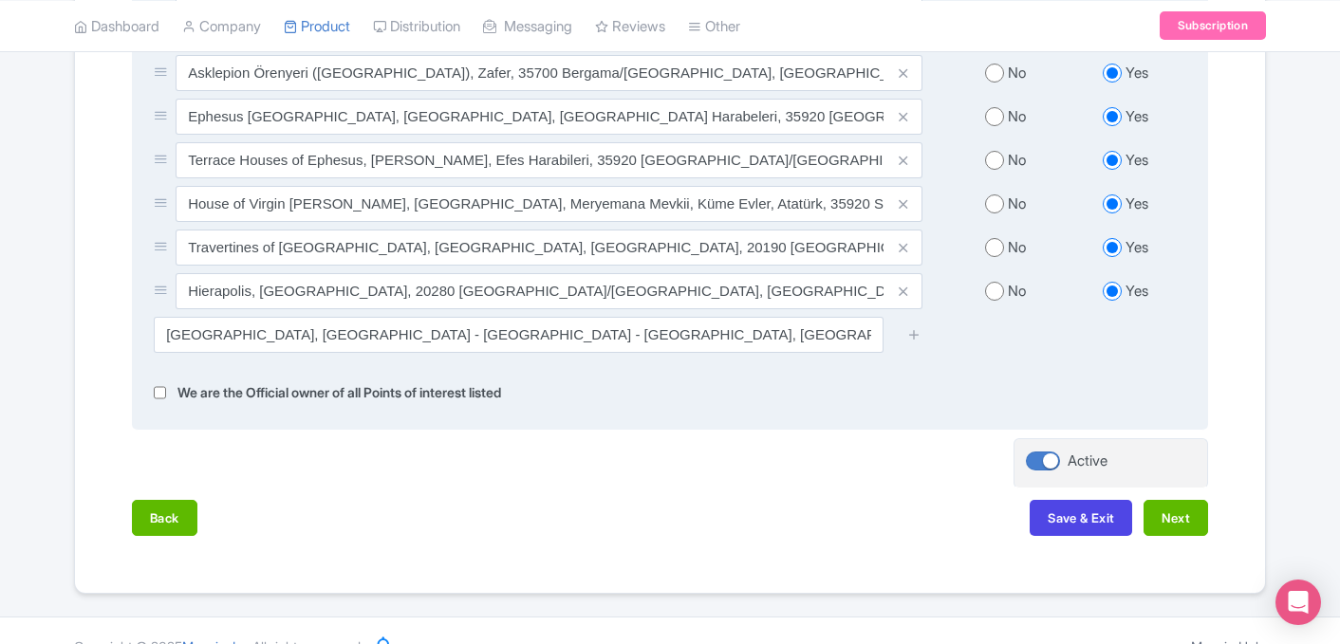
scroll to position [1295, 0]
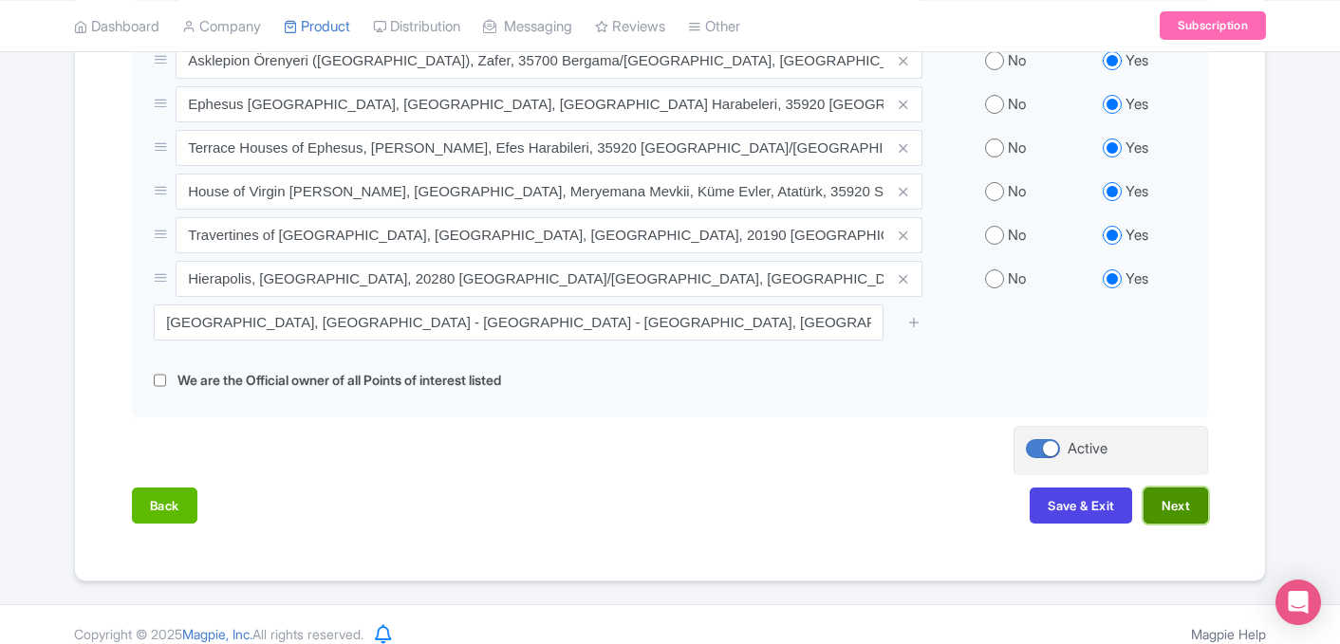
click at [1166, 488] on button "Next" at bounding box center [1175, 506] width 65 height 36
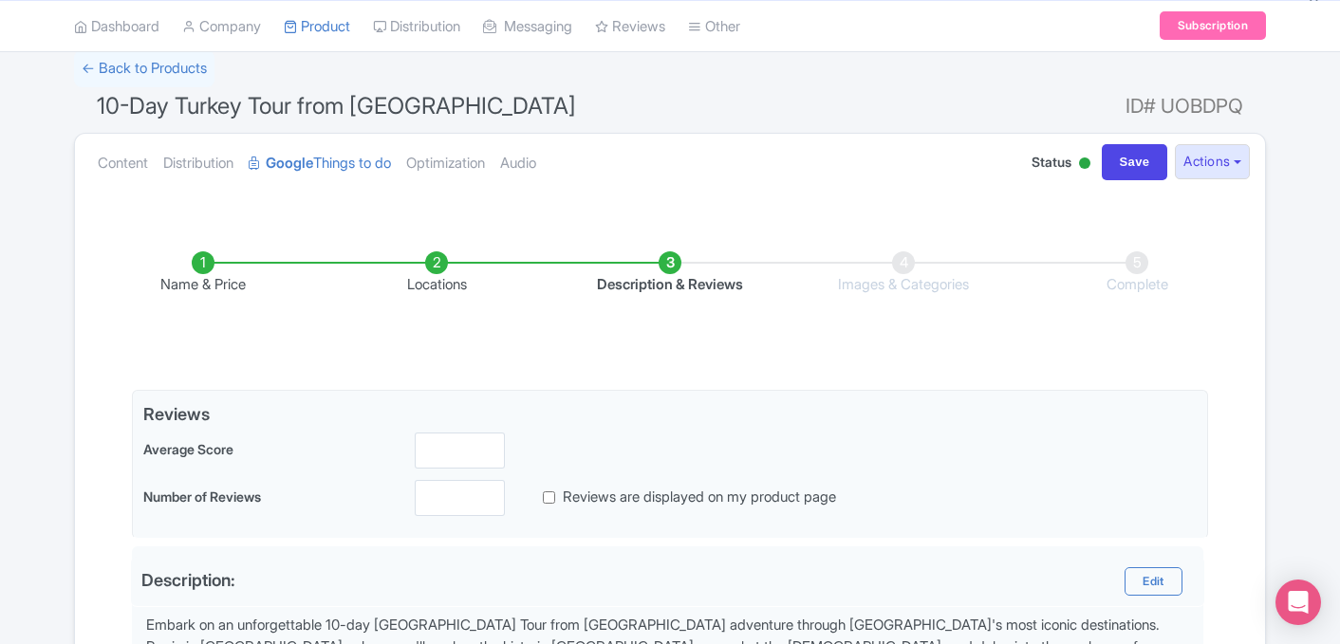
scroll to position [117, 0]
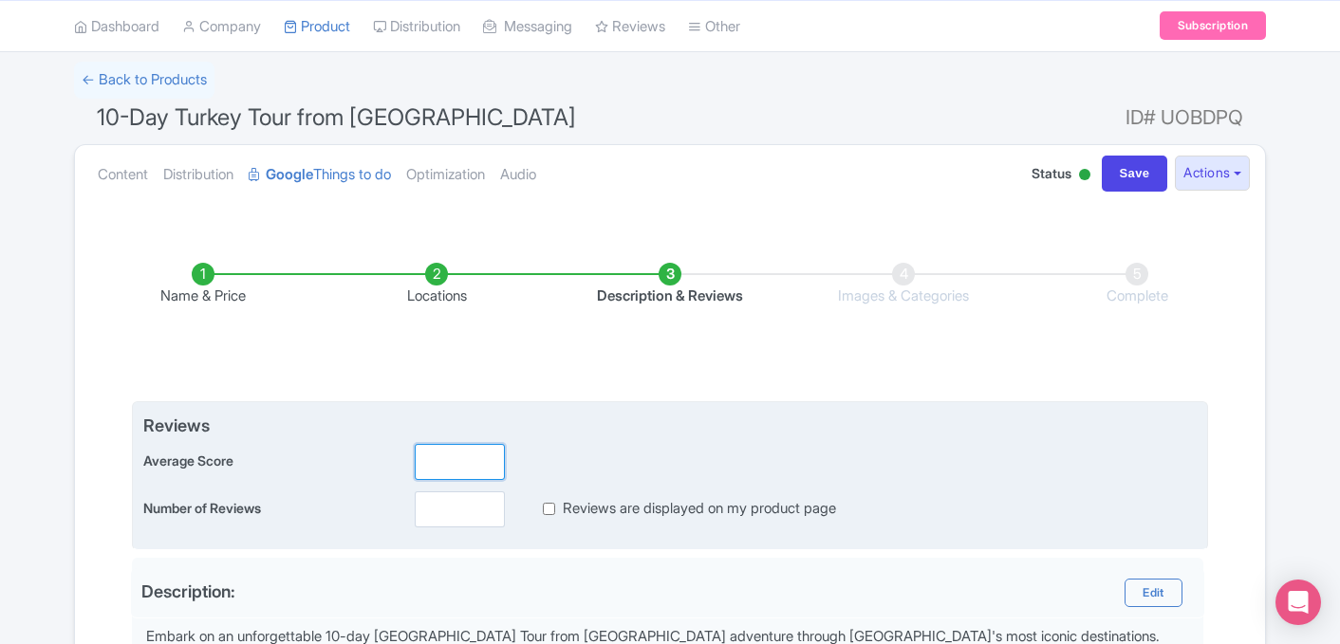
click at [421, 453] on input "number" at bounding box center [460, 462] width 90 height 36
type input "5"
type input "5.0"
click at [442, 512] on input "number" at bounding box center [460, 509] width 90 height 36
type input "162"
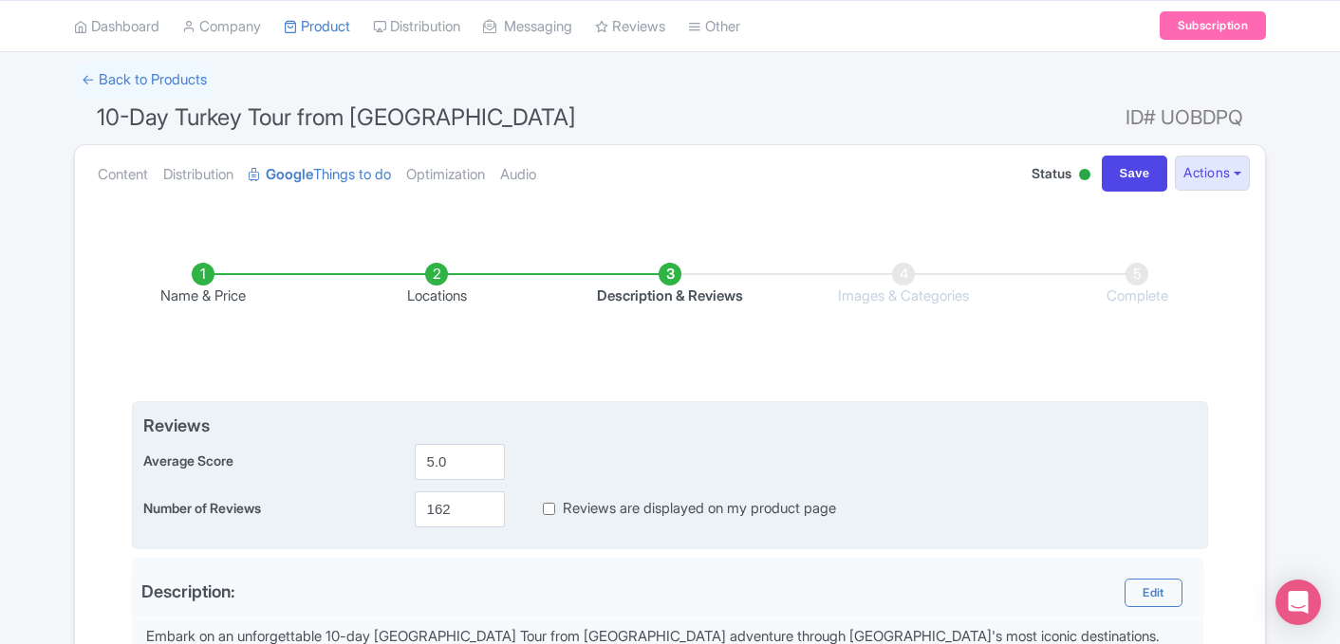
click at [549, 508] on input "Reviews are displayed on my product page" at bounding box center [549, 509] width 12 height 22
checkbox input "true"
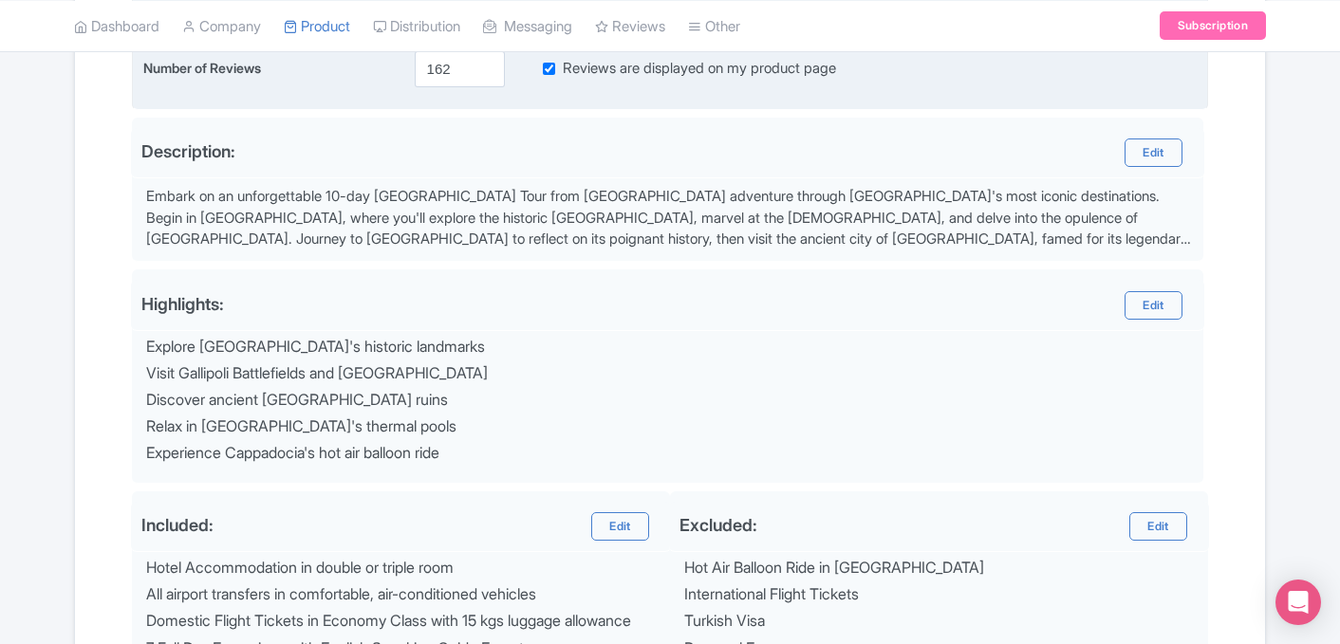
scroll to position [577, 0]
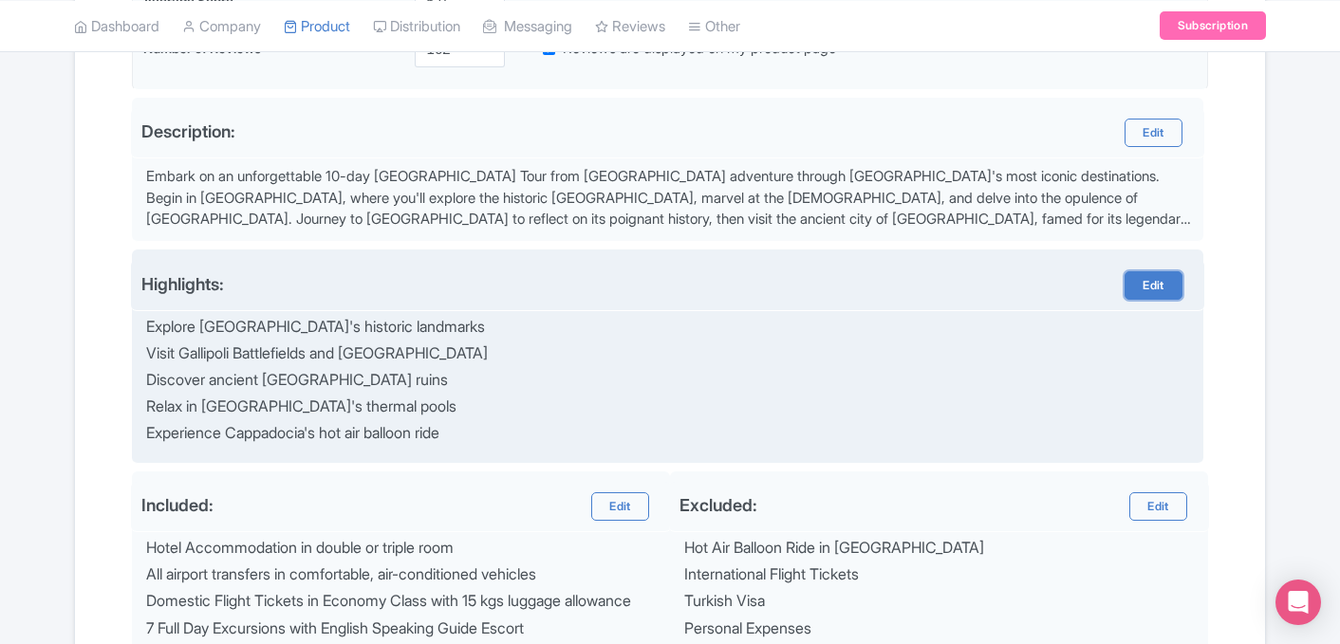
click at [1164, 284] on link "Edit" at bounding box center [1152, 285] width 57 height 28
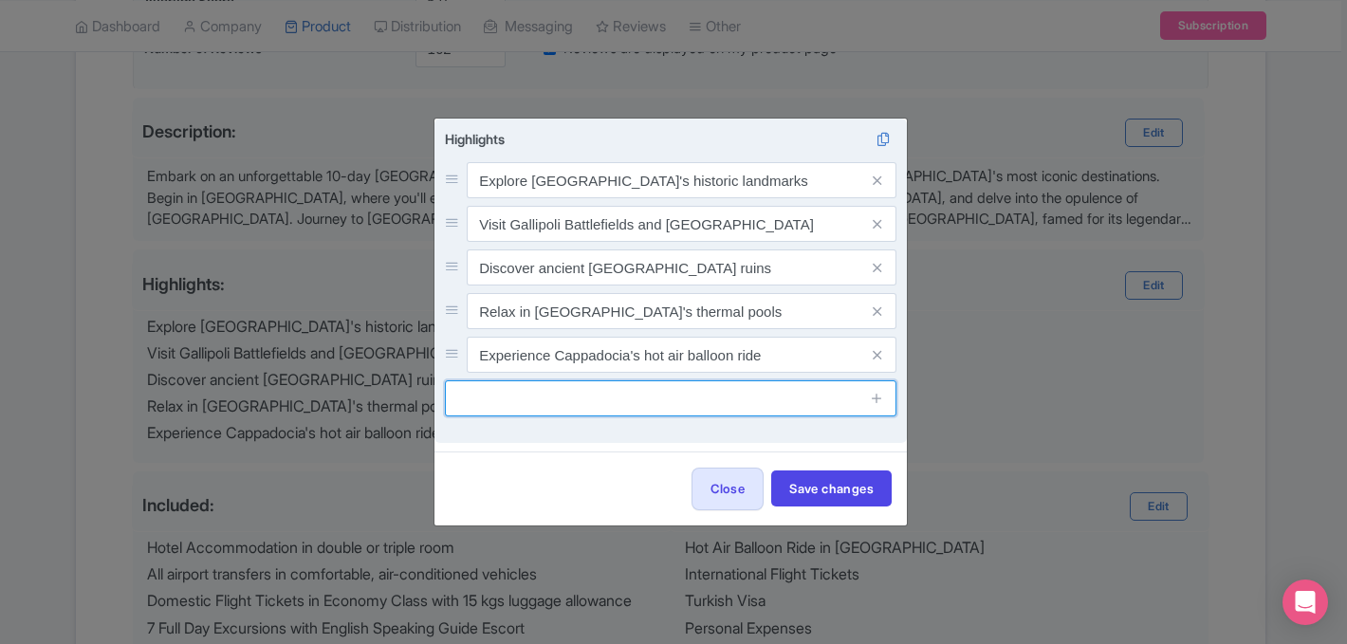
click at [607, 409] on input "text" at bounding box center [671, 398] width 452 height 36
type input "Pergamon Acropolis and Theatre"
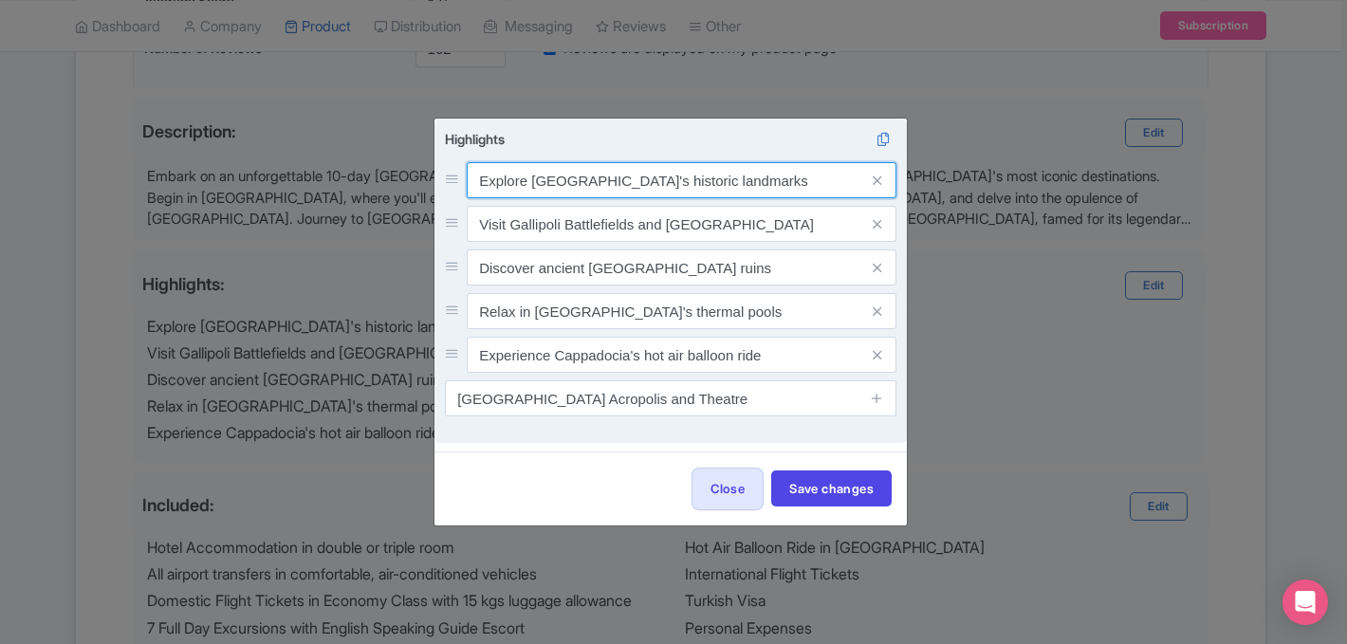
click at [470, 177] on input "Explore Istanbul's historic landmarks" at bounding box center [682, 180] width 430 height 36
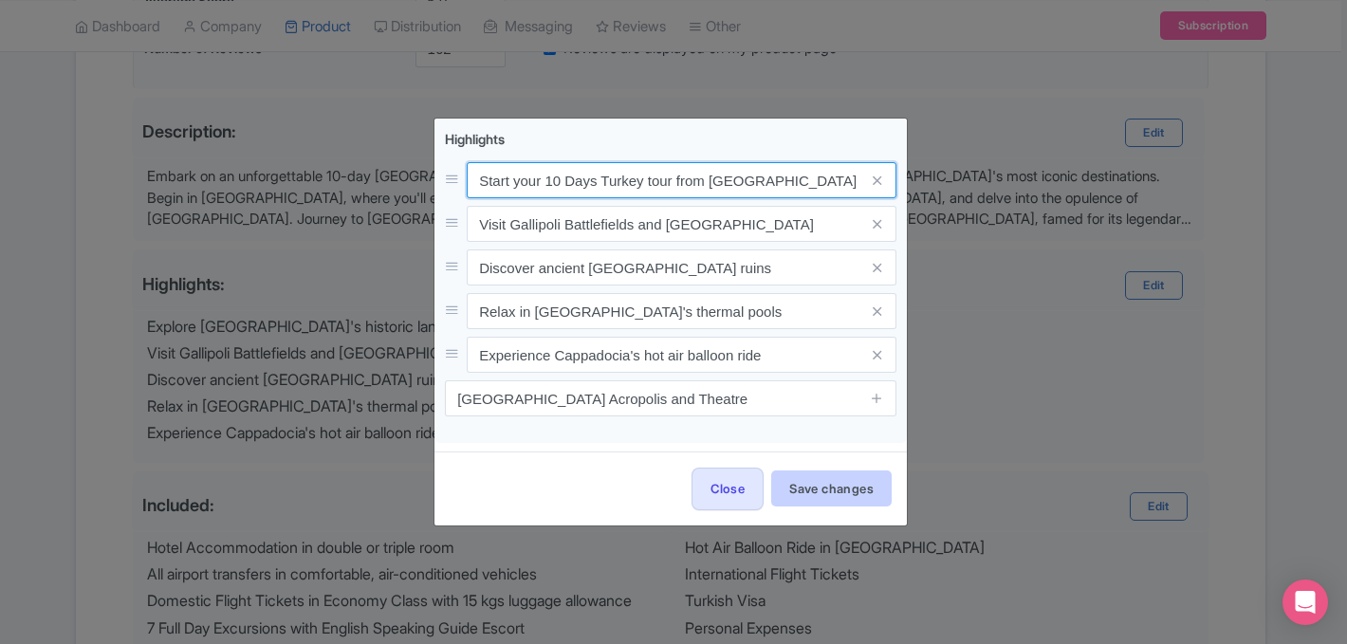
type input "Start your 10 Days Turkey tour from Istanbul and Explore Istanbul's historic la…"
click at [854, 488] on button "Save changes" at bounding box center [831, 489] width 120 height 36
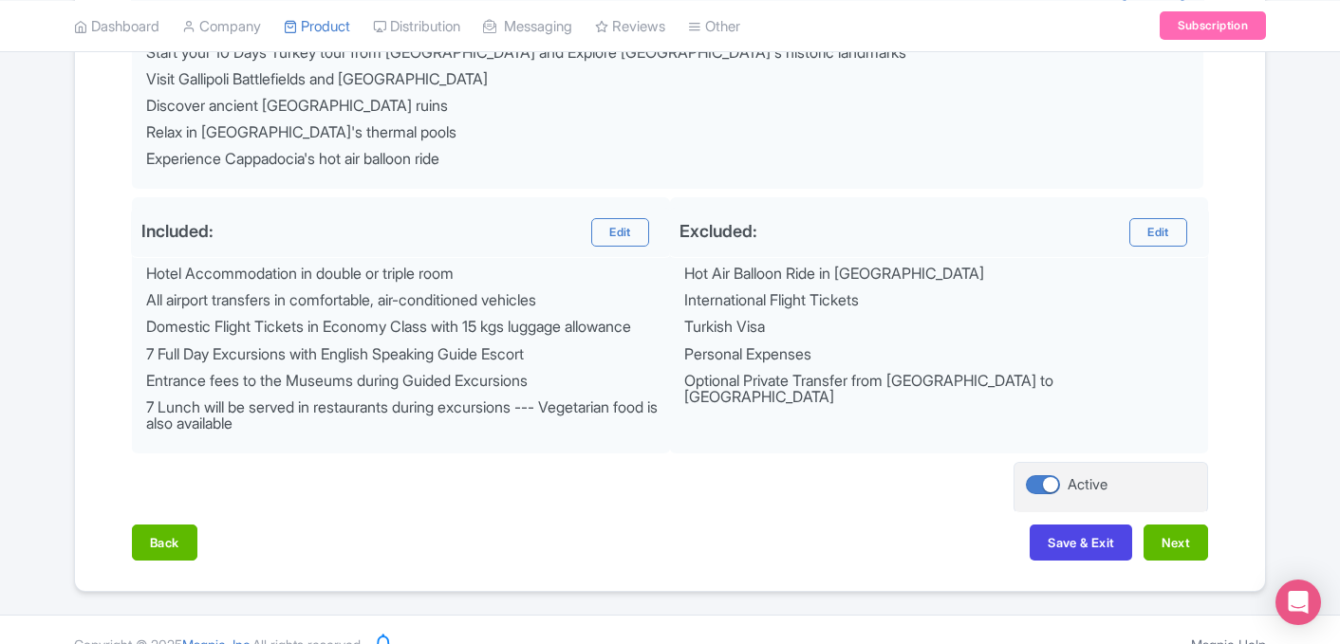
scroll to position [897, 0]
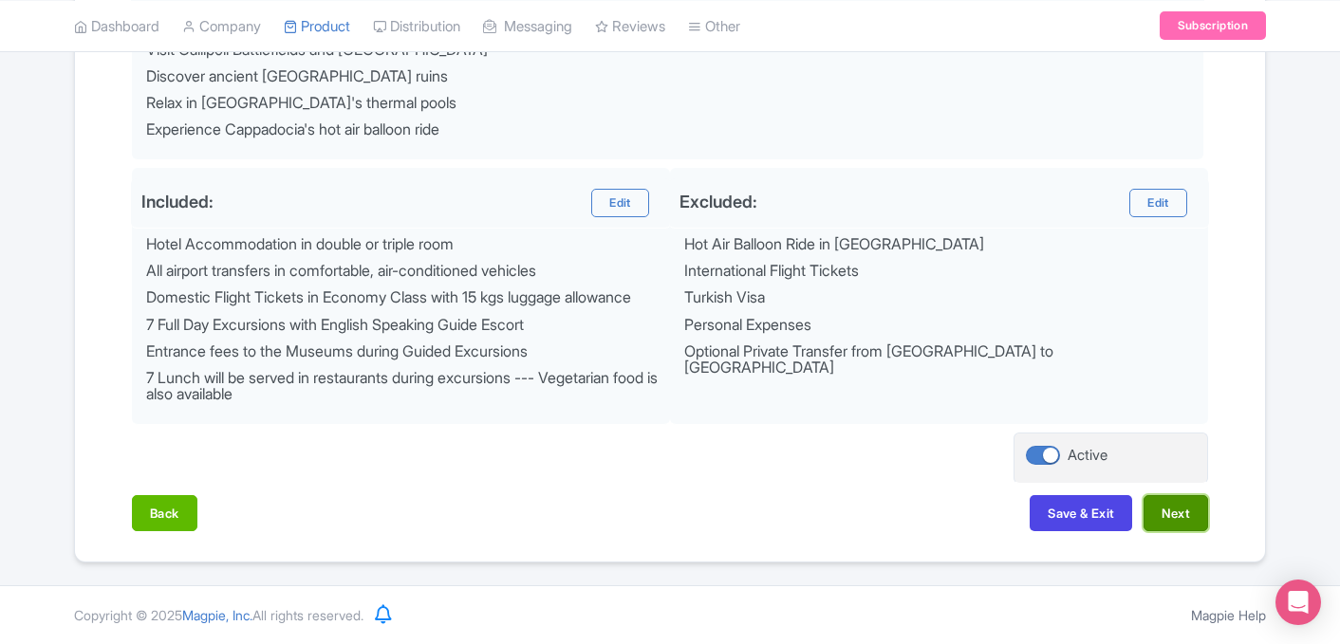
click at [1175, 525] on button "Next" at bounding box center [1175, 513] width 65 height 36
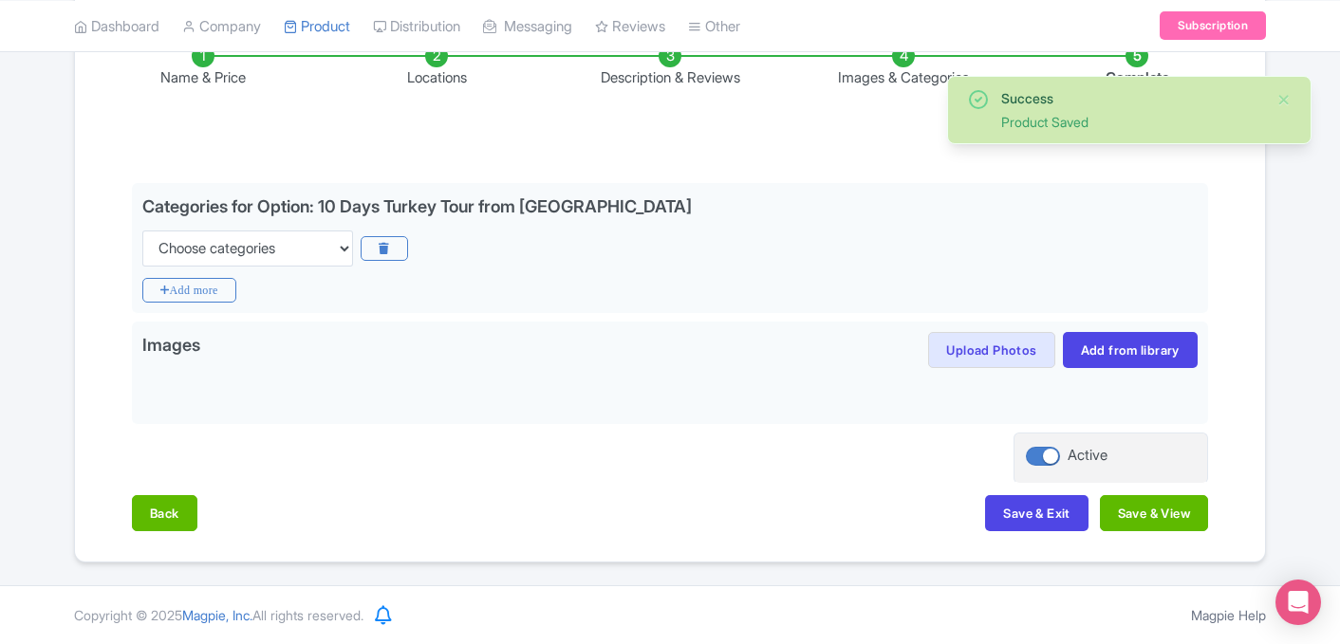
scroll to position [334, 0]
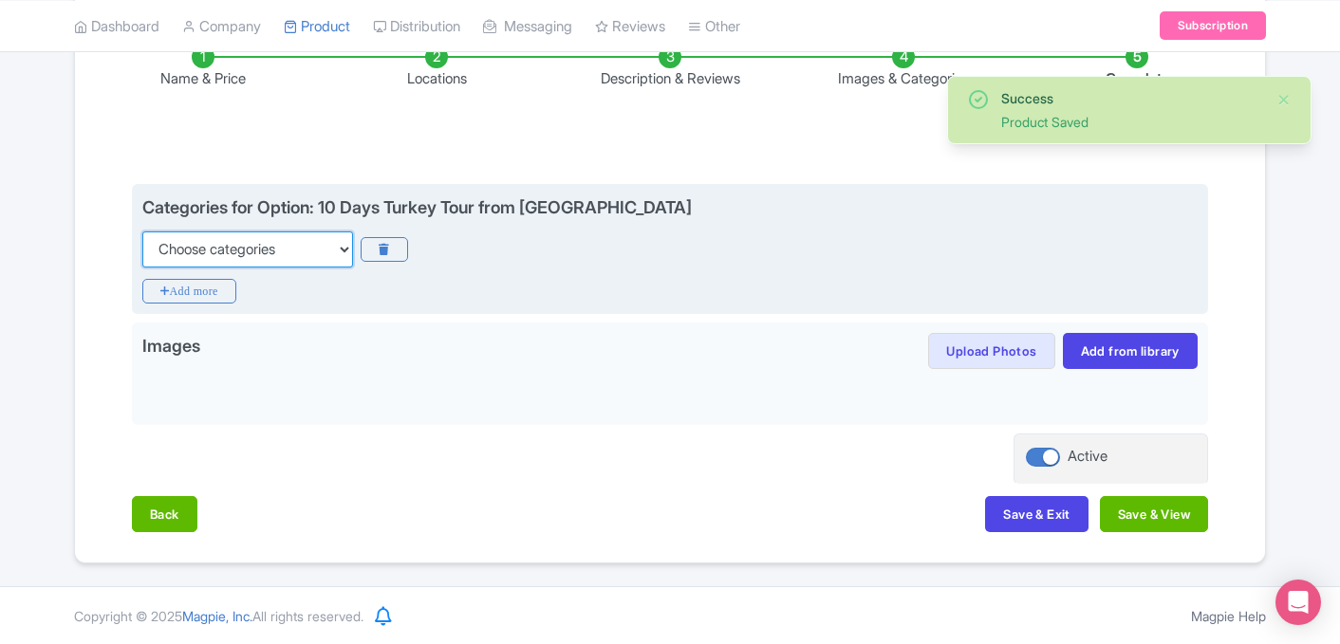
click at [277, 257] on select "Choose categories Adults Only Animals Audio Guide Beaches Bike Tours Boat Tours…" at bounding box center [247, 249] width 211 height 36
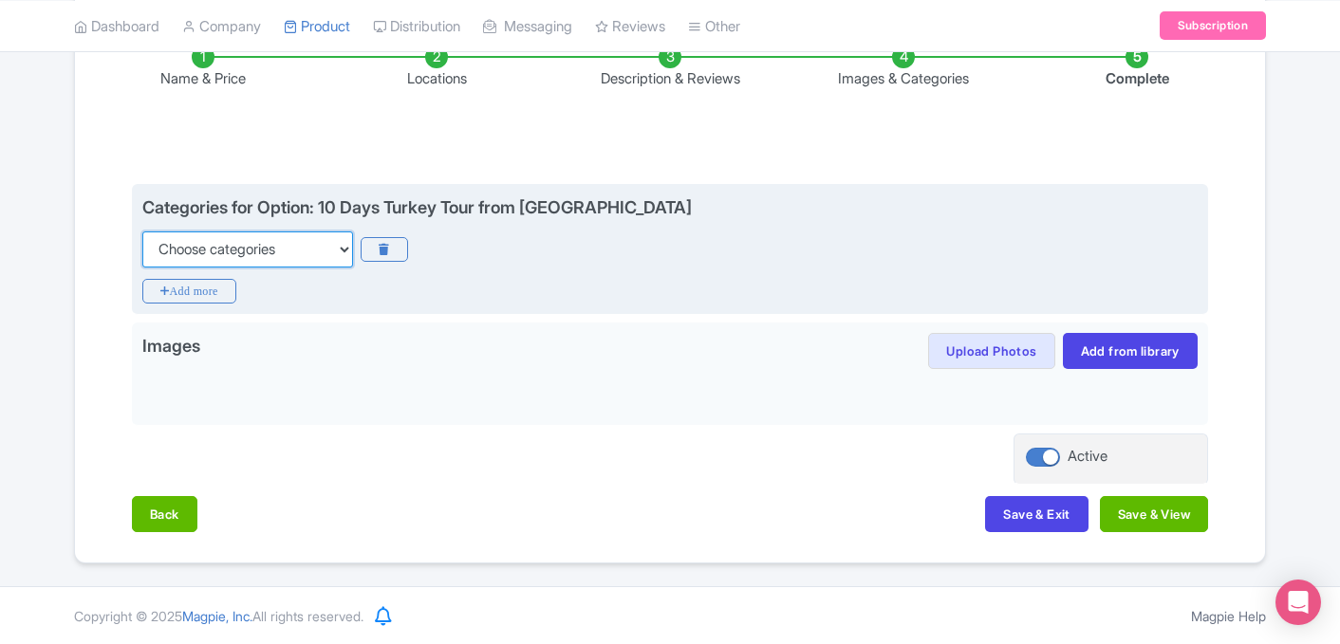
select select "day-trips"
click at [142, 231] on select "Choose categories Adults Only Animals Audio Guide Beaches Bike Tours Boat Tours…" at bounding box center [247, 249] width 211 height 36
click at [223, 288] on icon "Add more" at bounding box center [189, 291] width 94 height 25
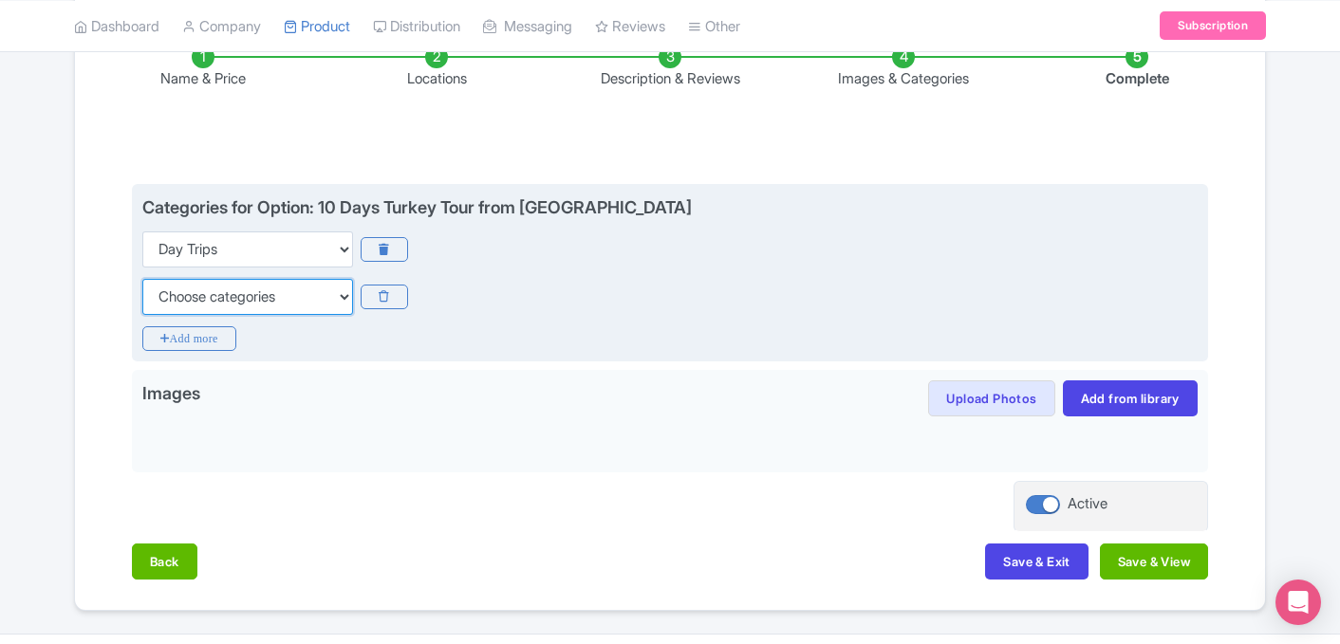
click at [264, 296] on select "Choose categories Adults Only Animals Audio Guide Beaches Bike Tours Boat Tours…" at bounding box center [247, 297] width 211 height 36
select select "guided-tours"
click at [142, 279] on select "Choose categories Adults Only Animals Audio Guide Beaches Bike Tours Boat Tours…" at bounding box center [247, 297] width 211 height 36
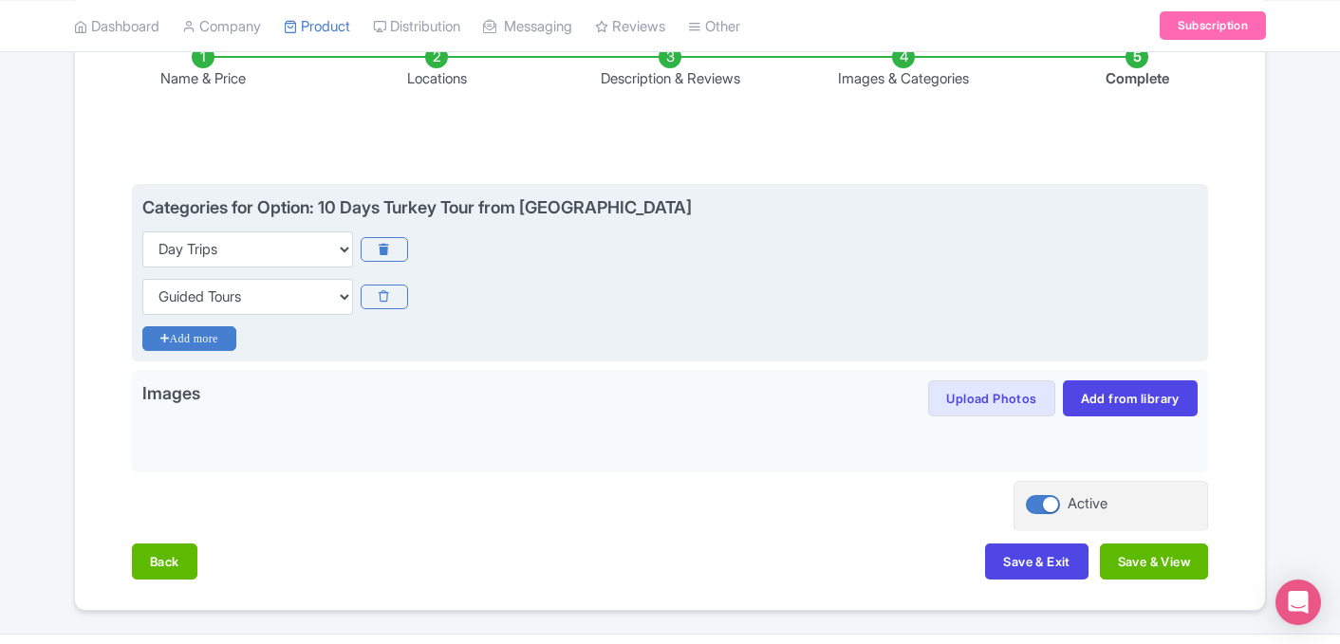
click at [203, 345] on icon "Add more" at bounding box center [189, 338] width 94 height 25
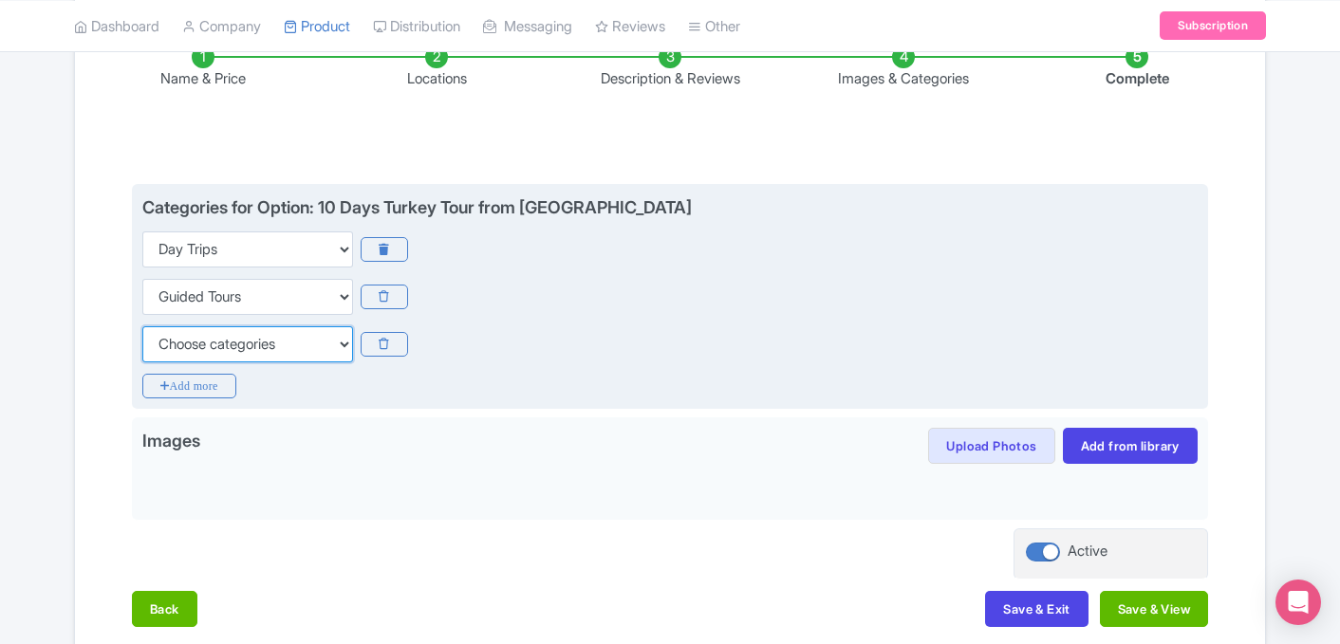
click at [232, 342] on select "Choose categories Adults Only Animals Audio Guide Beaches Bike Tours Boat Tours…" at bounding box center [247, 344] width 211 height 36
select select "small-group-tours"
click at [142, 326] on select "Choose categories Adults Only Animals Audio Guide Beaches Bike Tours Boat Tours…" at bounding box center [247, 344] width 211 height 36
click at [216, 384] on icon "Add more" at bounding box center [189, 386] width 94 height 25
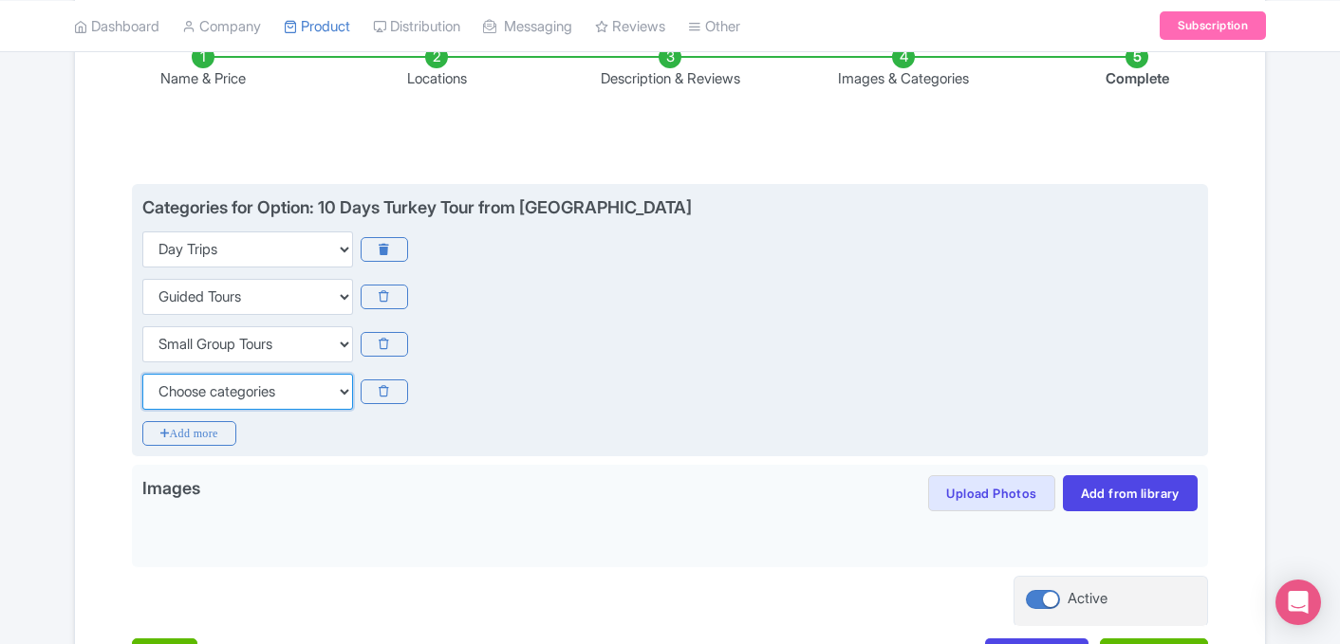
click at [241, 401] on select "Choose categories Adults Only Animals Audio Guide Beaches Bike Tours Boat Tours…" at bounding box center [247, 392] width 211 height 36
select select "walking-tours"
click at [142, 374] on select "Choose categories Adults Only Animals Audio Guide Beaches Bike Tours Boat Tours…" at bounding box center [247, 392] width 211 height 36
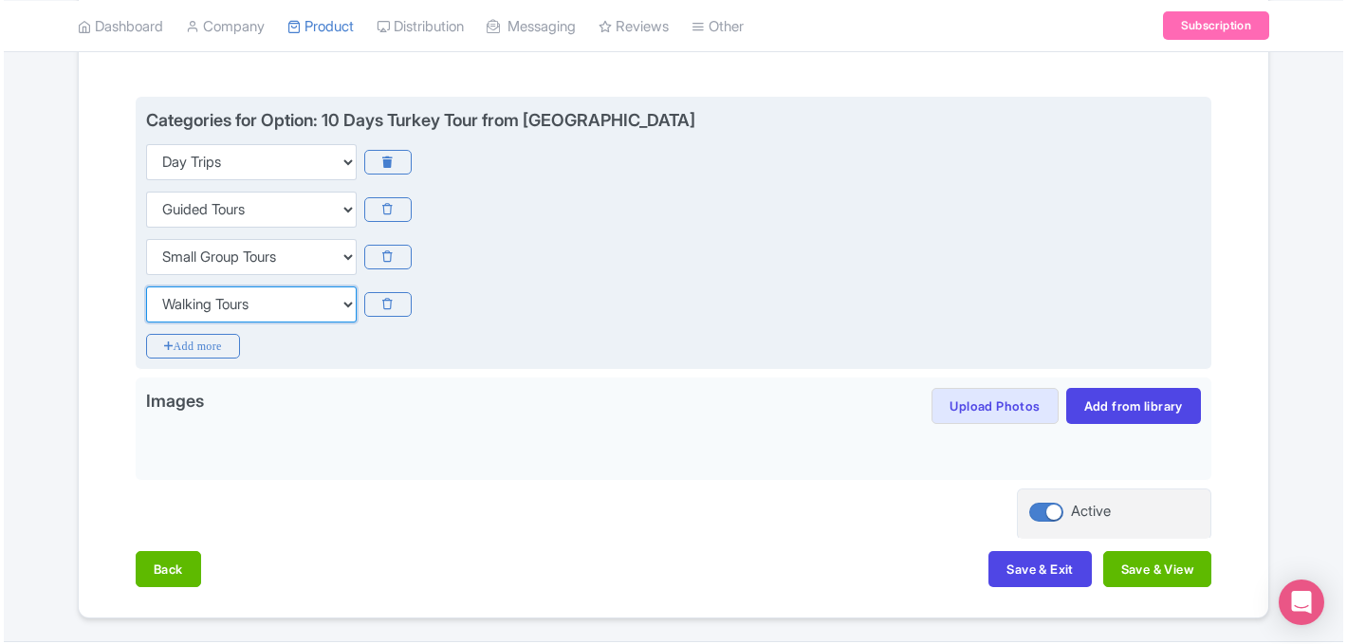
scroll to position [476, 0]
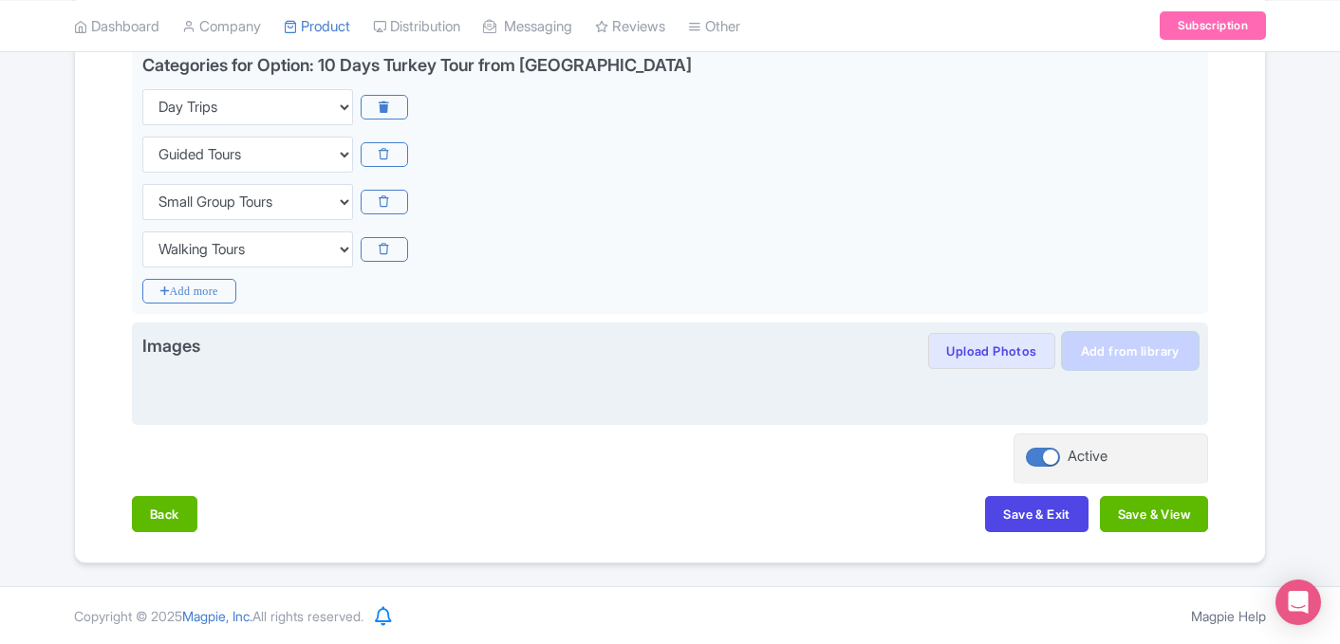
click at [1119, 359] on link "Add from library" at bounding box center [1130, 351] width 135 height 36
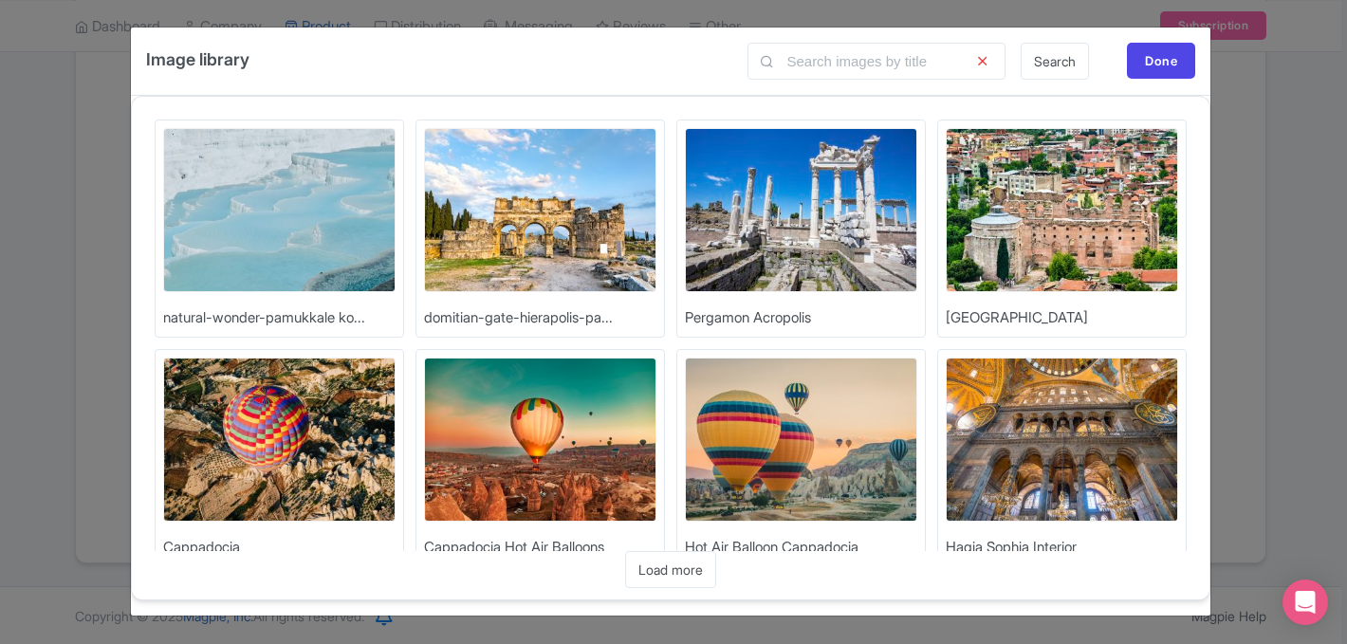
click at [790, 260] on img at bounding box center [801, 210] width 232 height 164
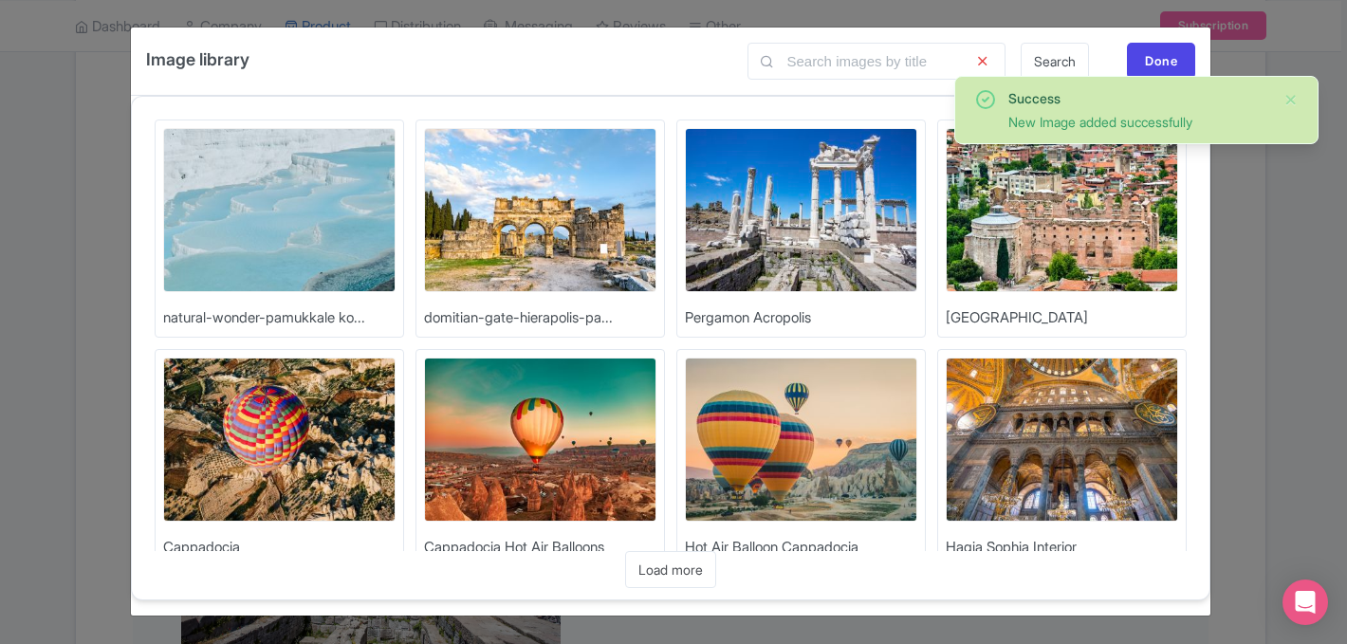
click at [275, 412] on img at bounding box center [279, 440] width 232 height 164
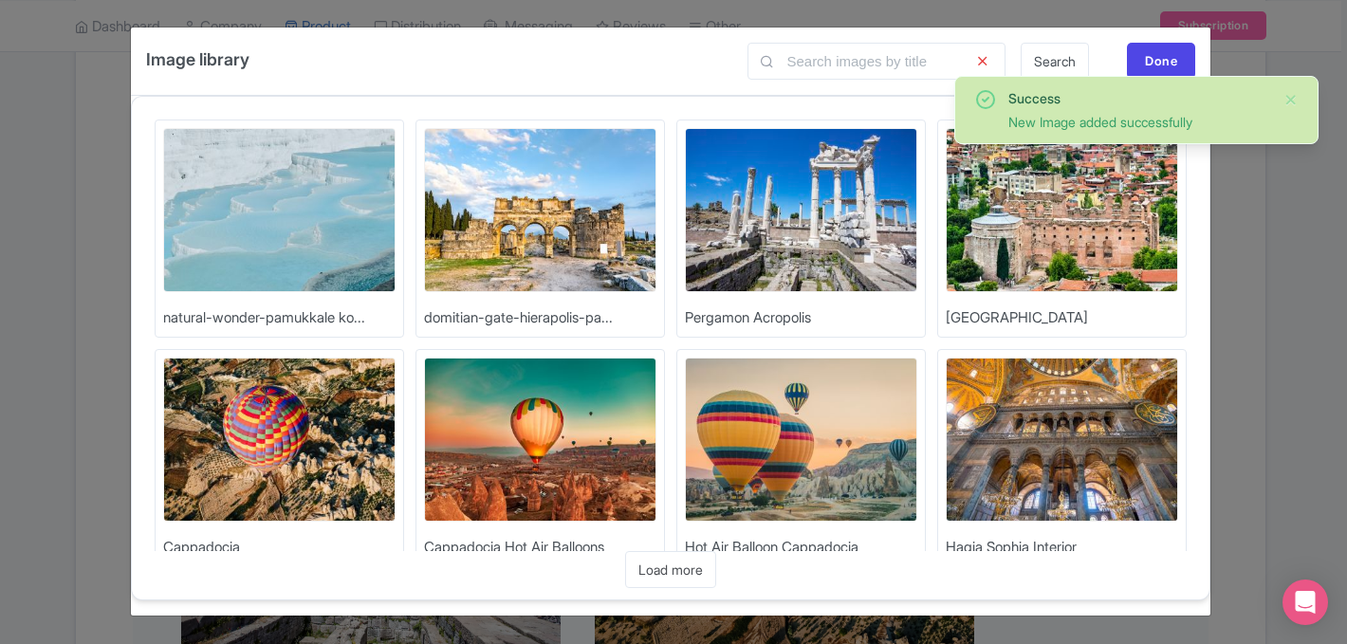
click at [1079, 470] on img at bounding box center [1062, 440] width 232 height 164
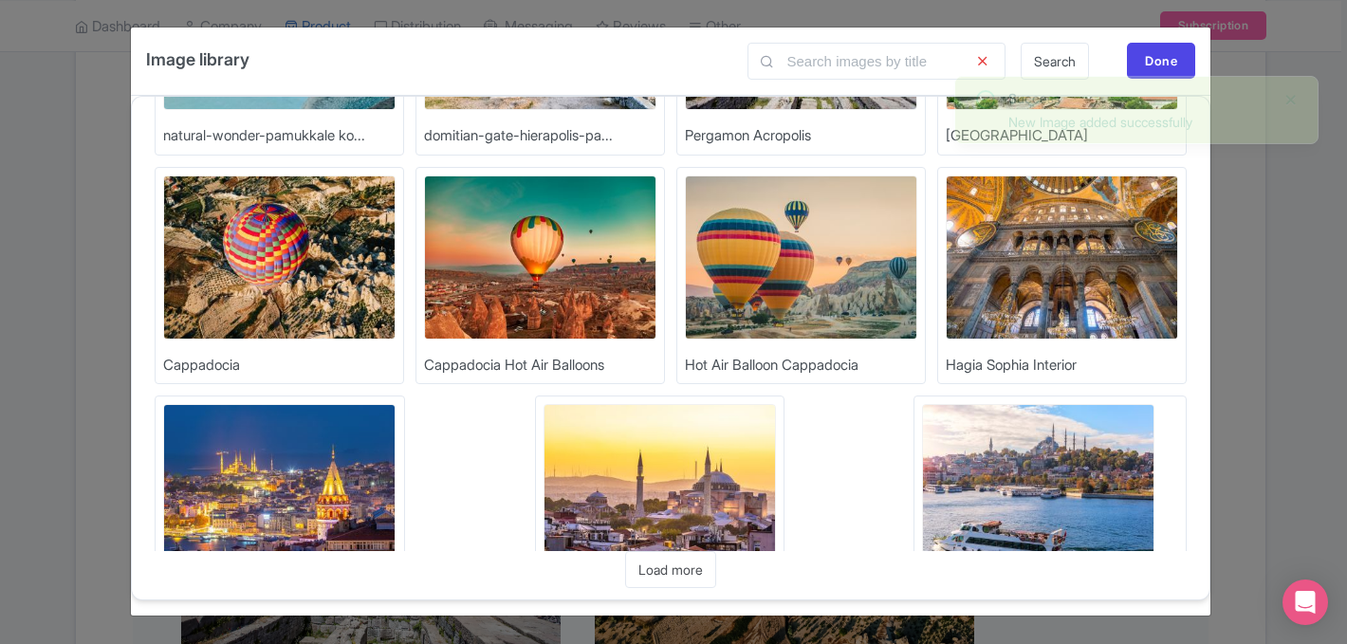
scroll to position [189, 0]
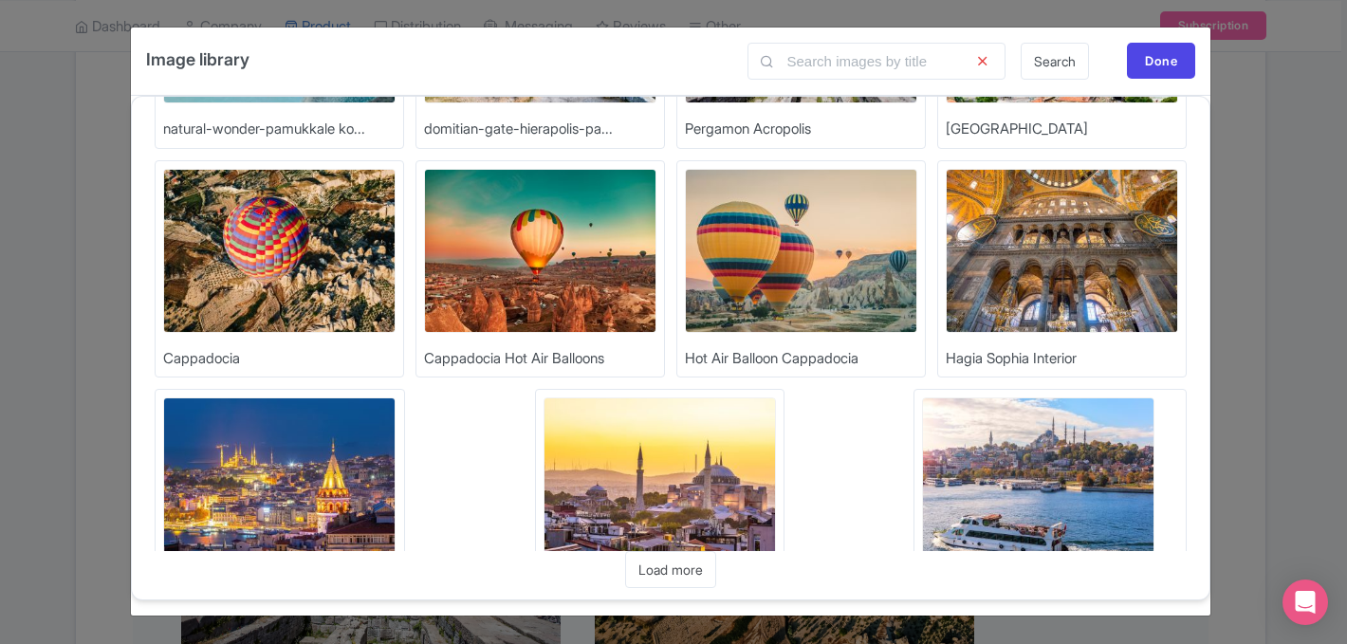
click at [798, 270] on img at bounding box center [801, 251] width 232 height 164
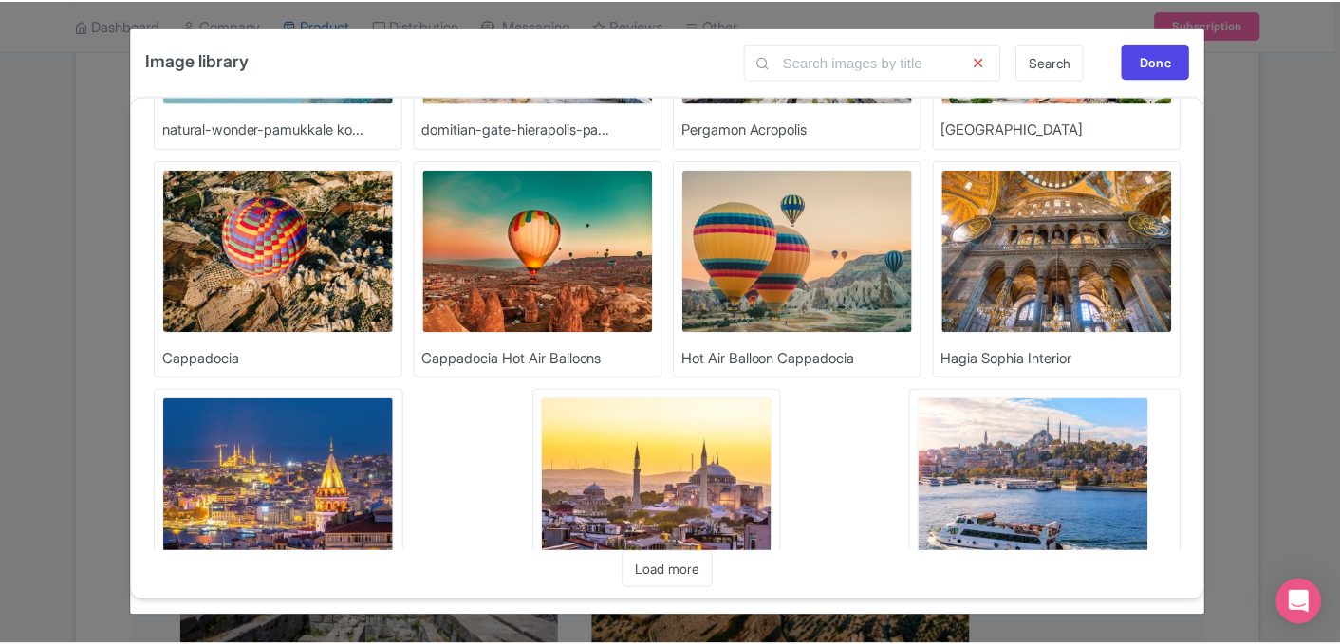
scroll to position [274, 0]
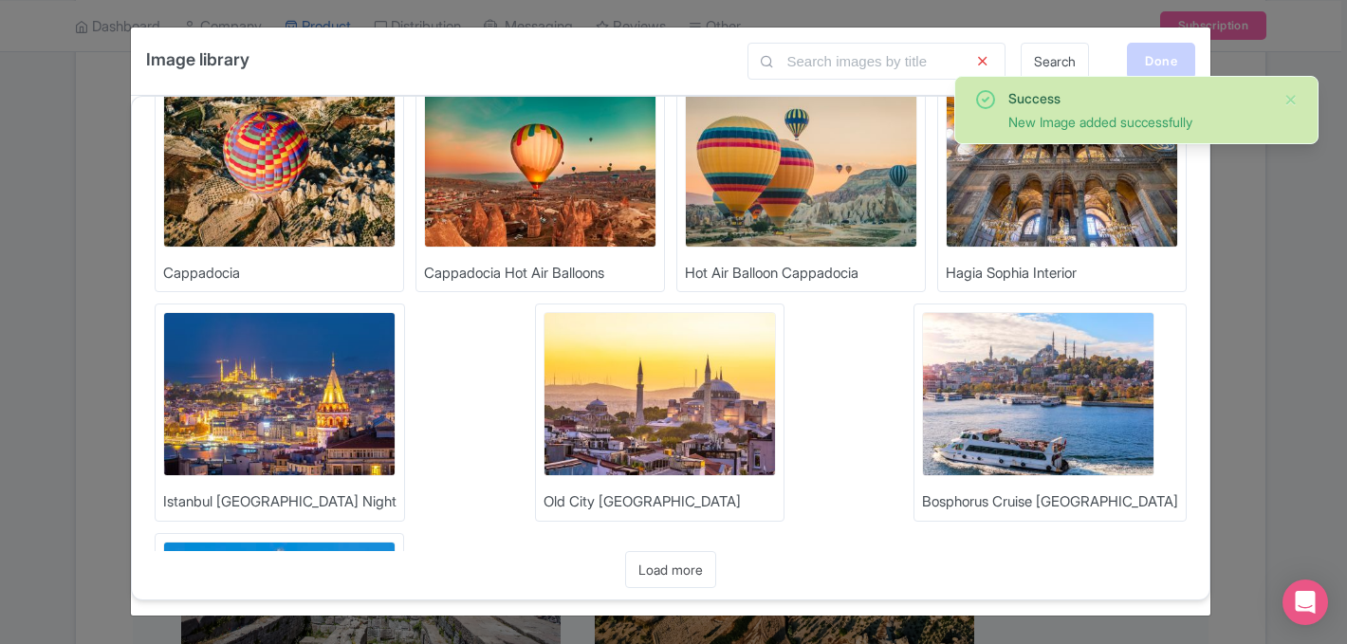
click at [1171, 65] on div "Done" at bounding box center [1161, 61] width 68 height 36
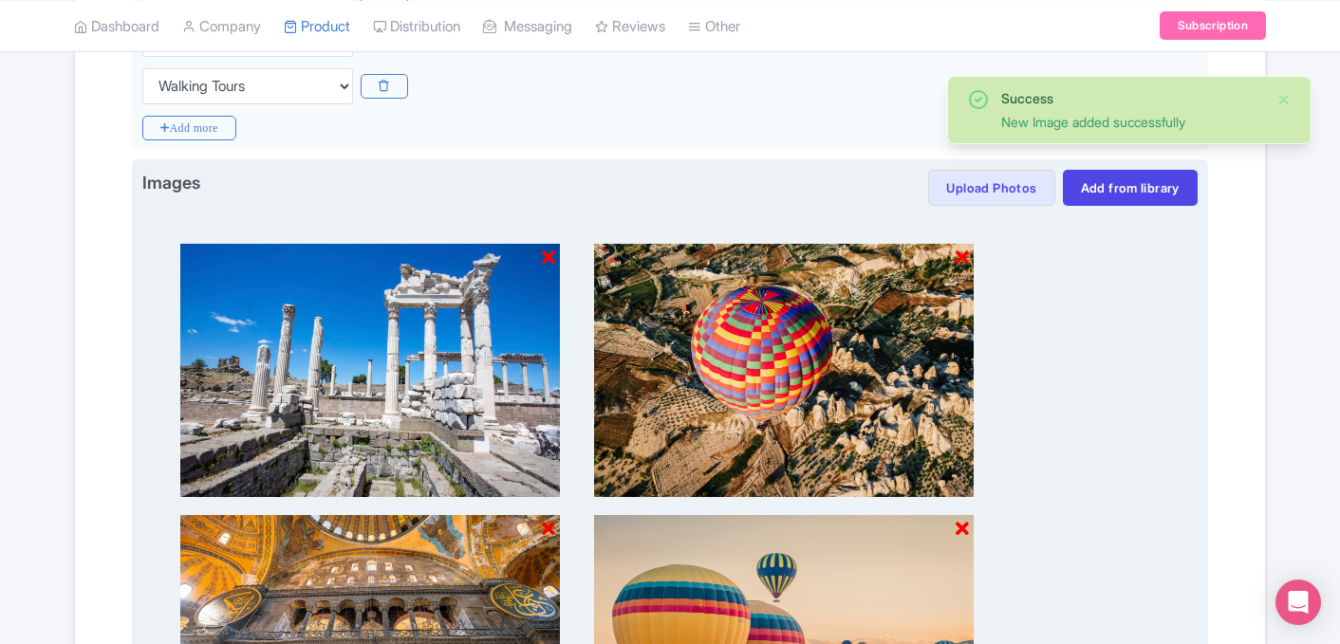
scroll to position [1015, 0]
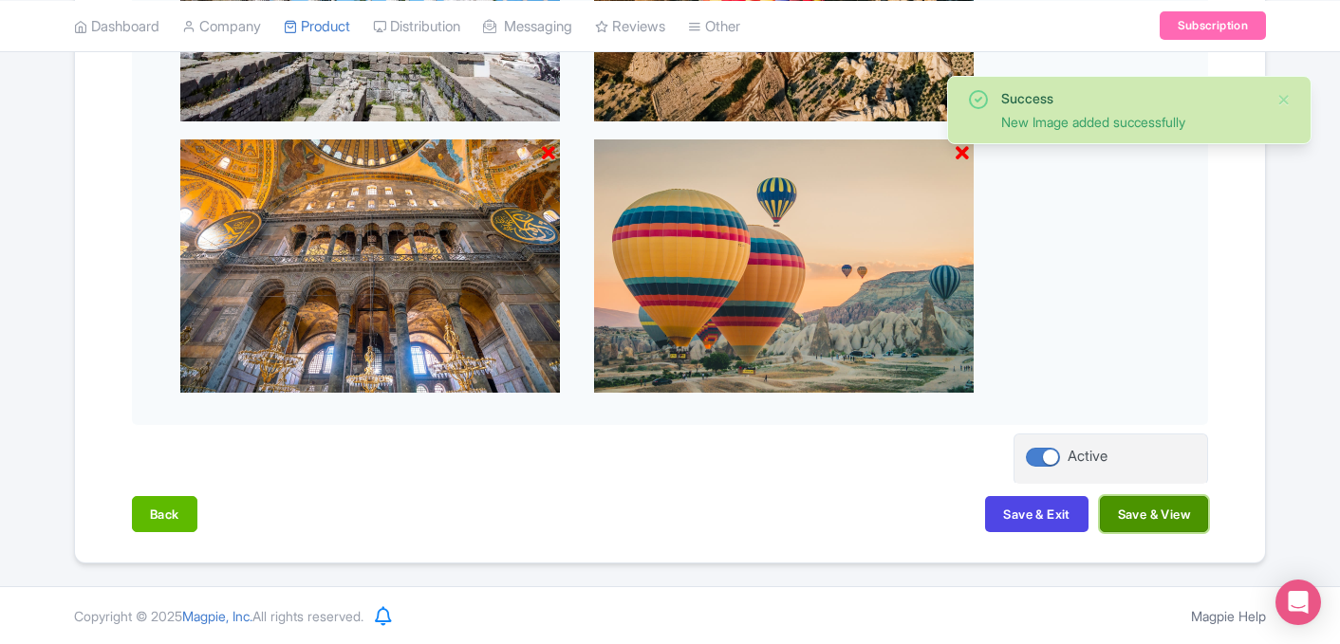
click at [1136, 509] on button "Save & View" at bounding box center [1154, 514] width 108 height 36
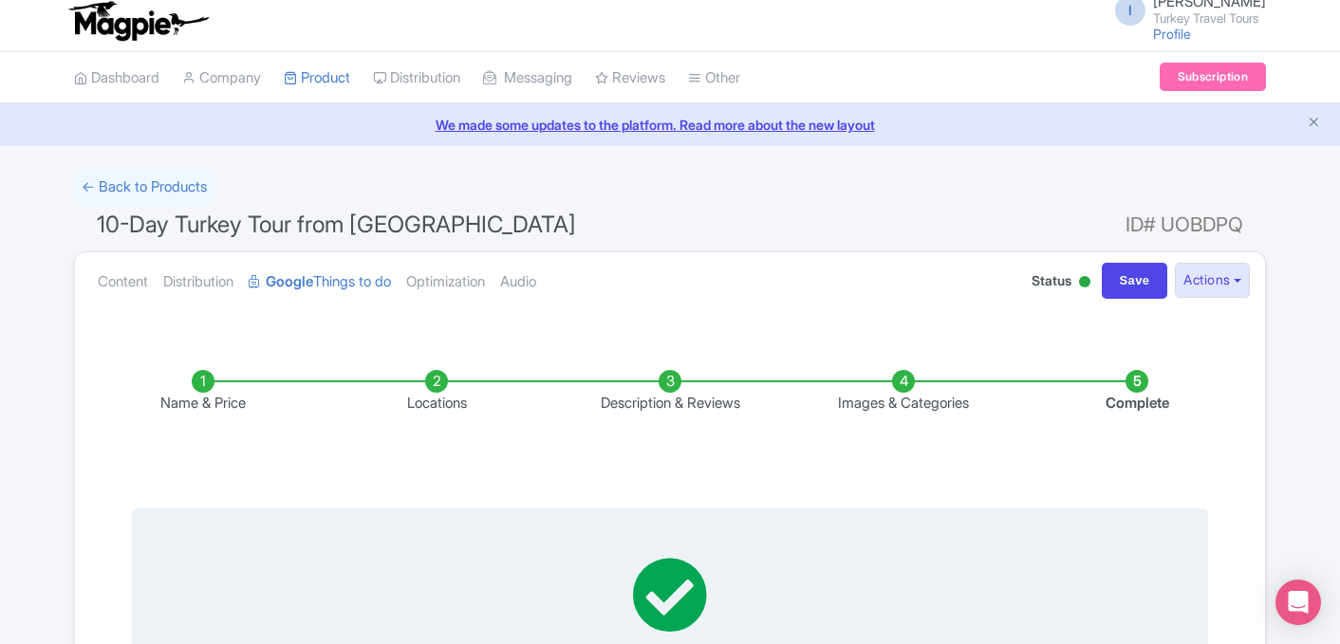
scroll to position [0, 0]
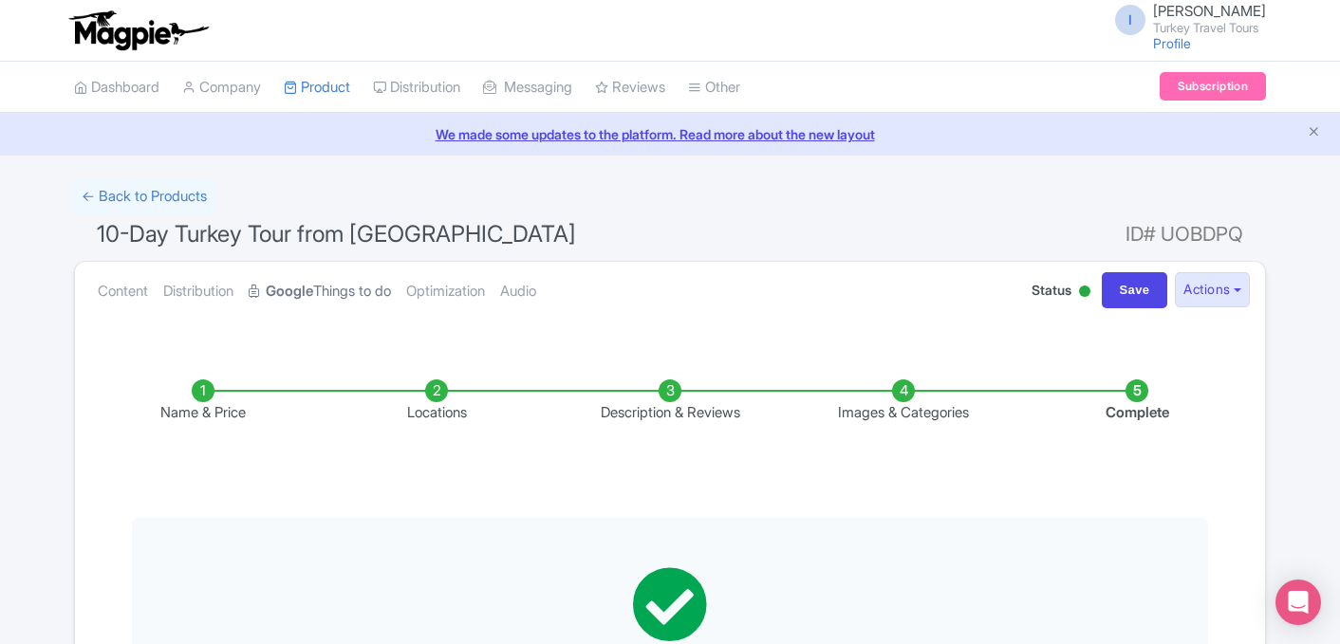
click at [309, 292] on strong "Google" at bounding box center [289, 292] width 47 height 22
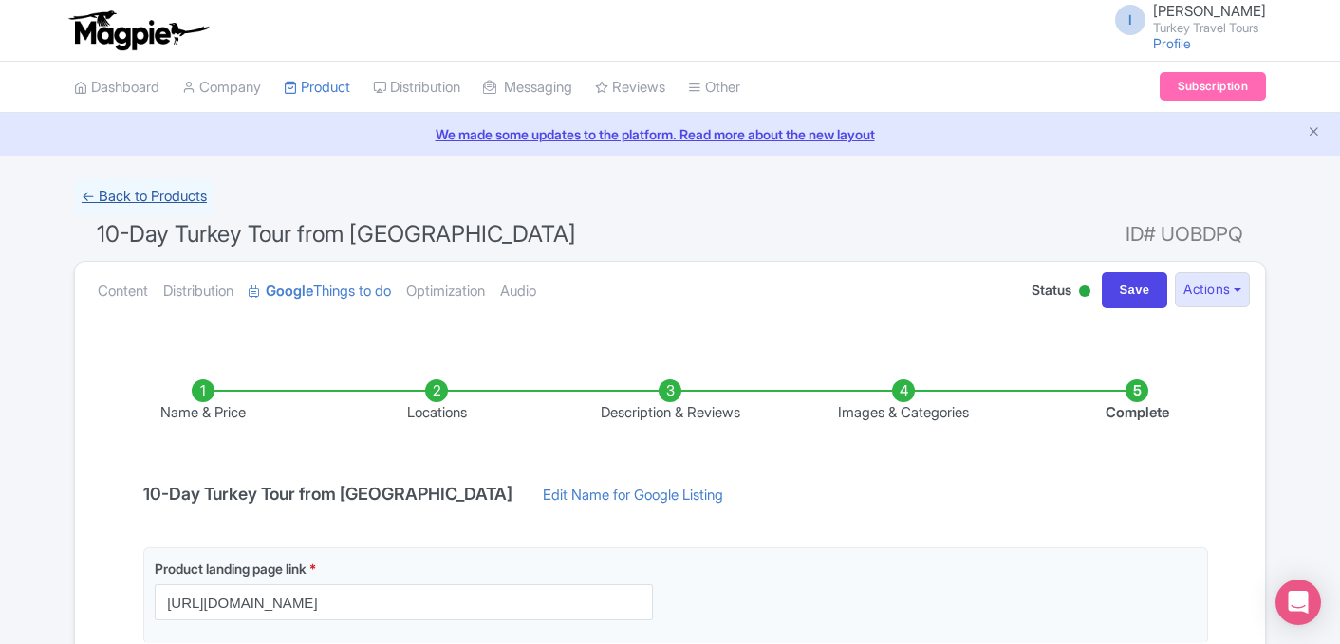
click at [149, 197] on link "← Back to Products" at bounding box center [144, 196] width 140 height 37
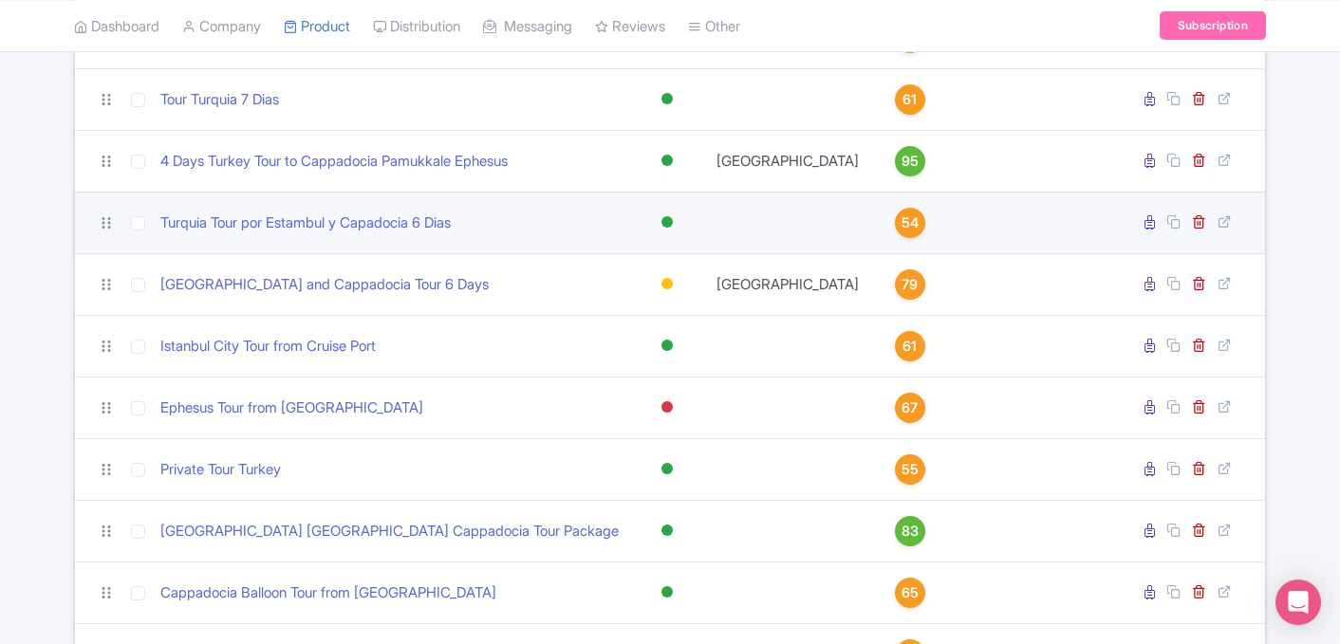
scroll to position [781, 0]
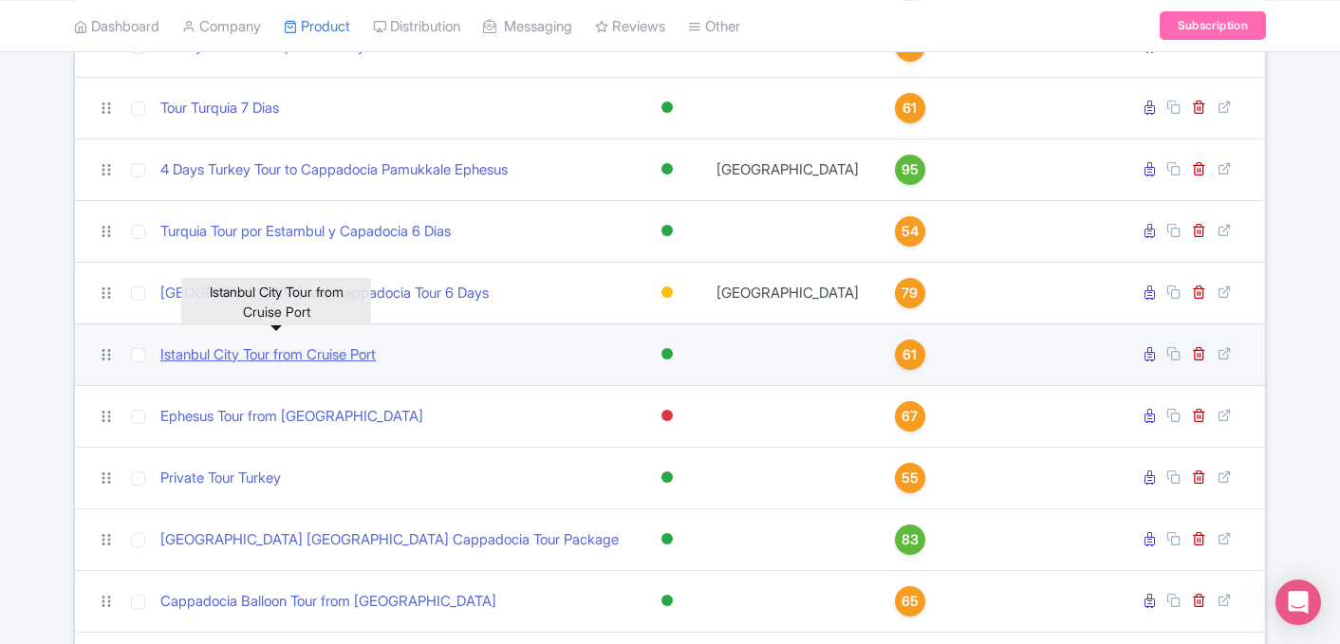
click at [288, 344] on link "Istanbul City Tour from Cruise Port" at bounding box center [267, 355] width 215 height 22
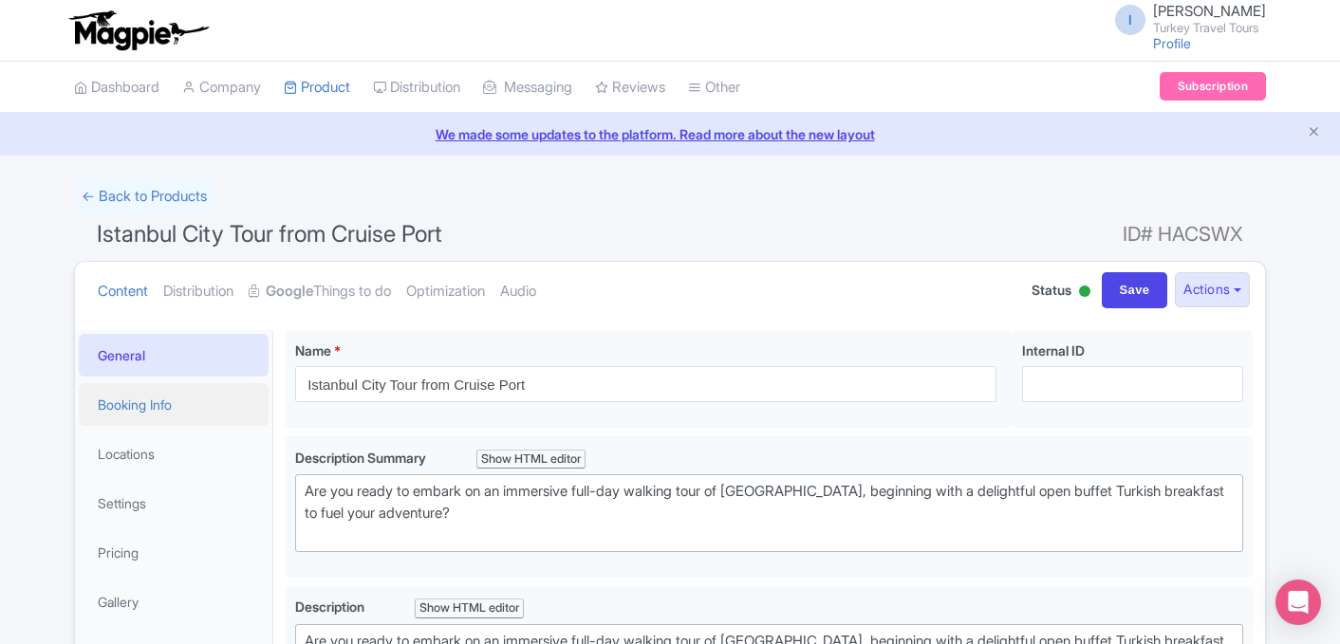
click at [132, 392] on link "Booking Info" at bounding box center [174, 404] width 190 height 43
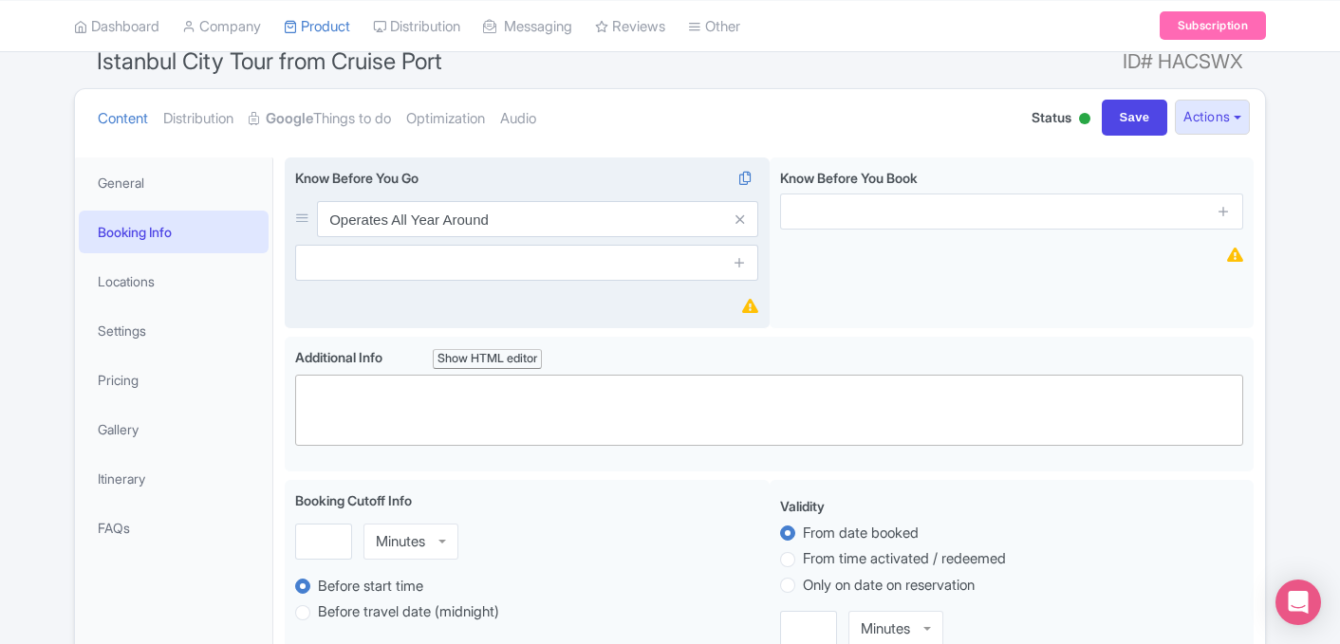
scroll to position [176, 0]
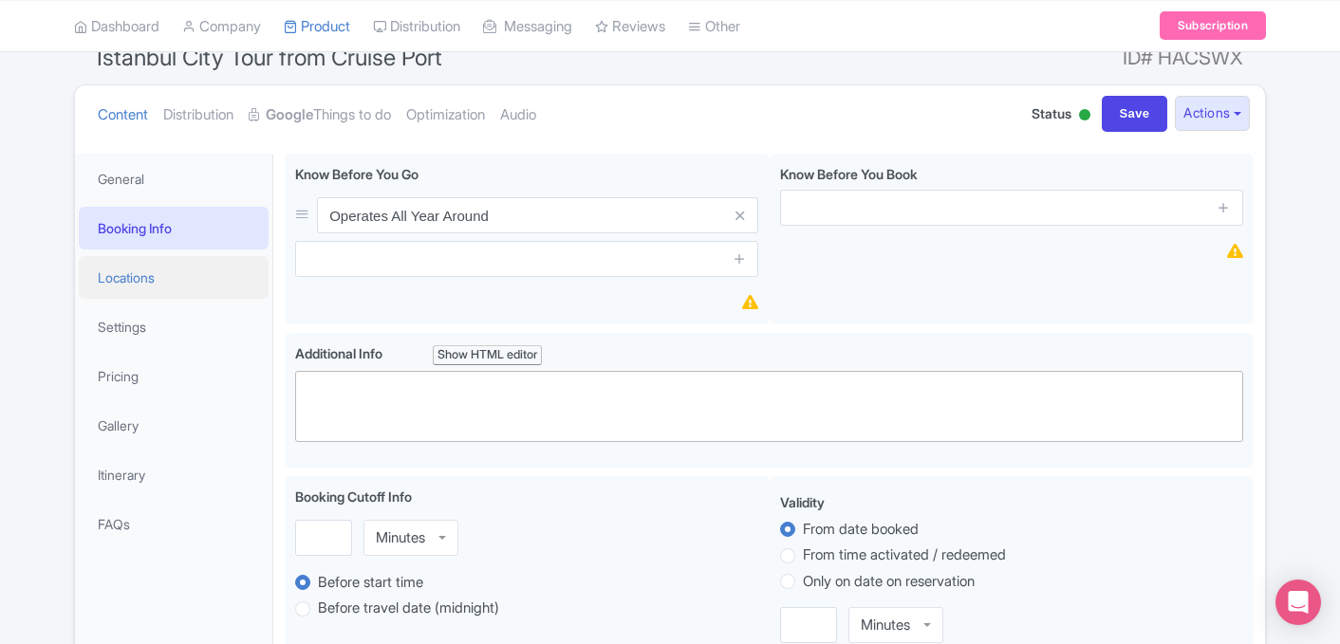
click at [160, 275] on link "Locations" at bounding box center [174, 277] width 190 height 43
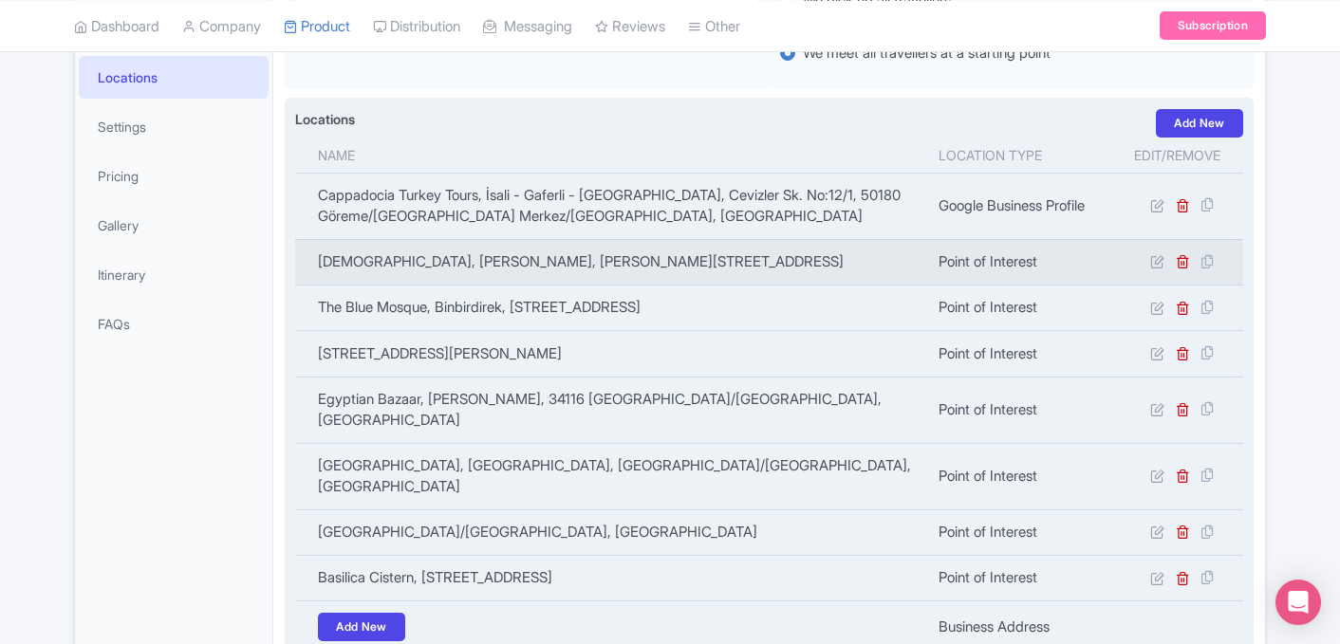
scroll to position [384, 0]
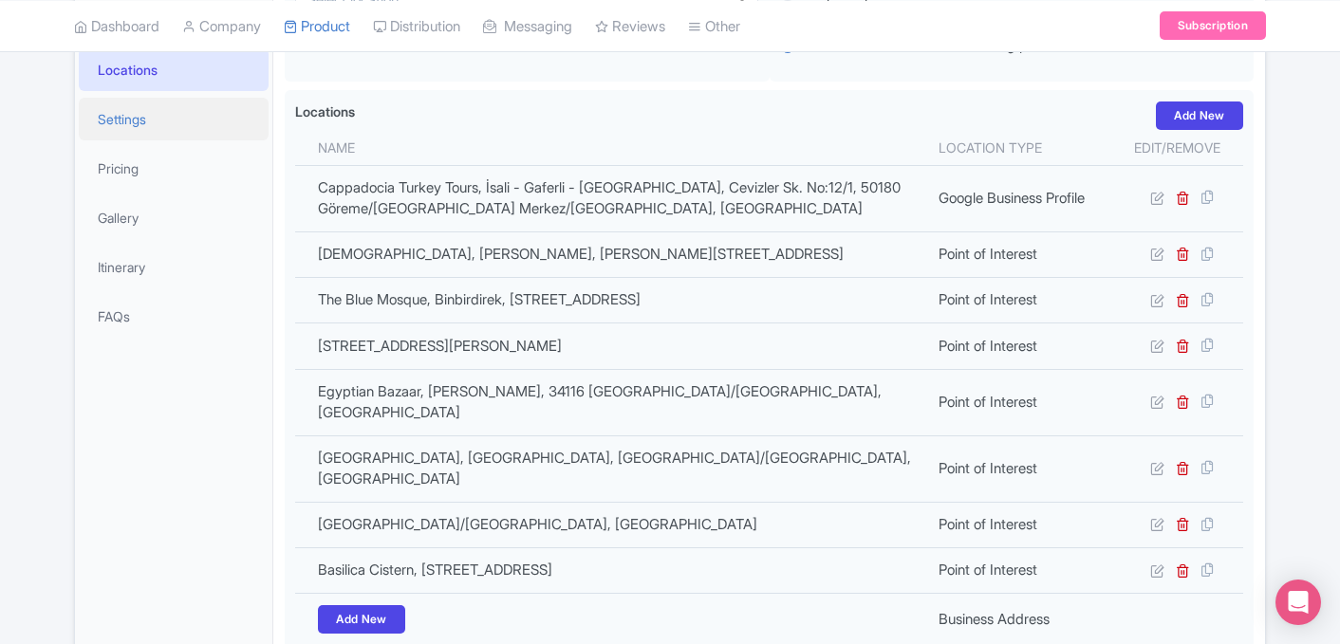
click at [188, 129] on link "Settings" at bounding box center [174, 119] width 190 height 43
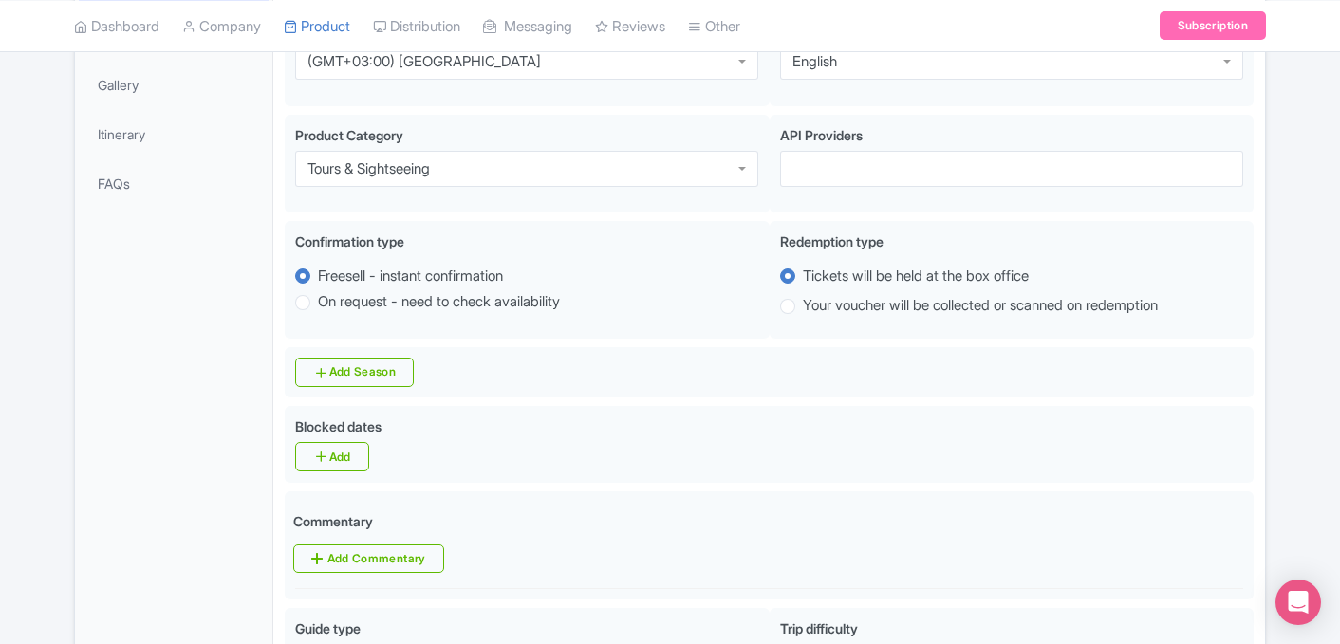
scroll to position [0, 0]
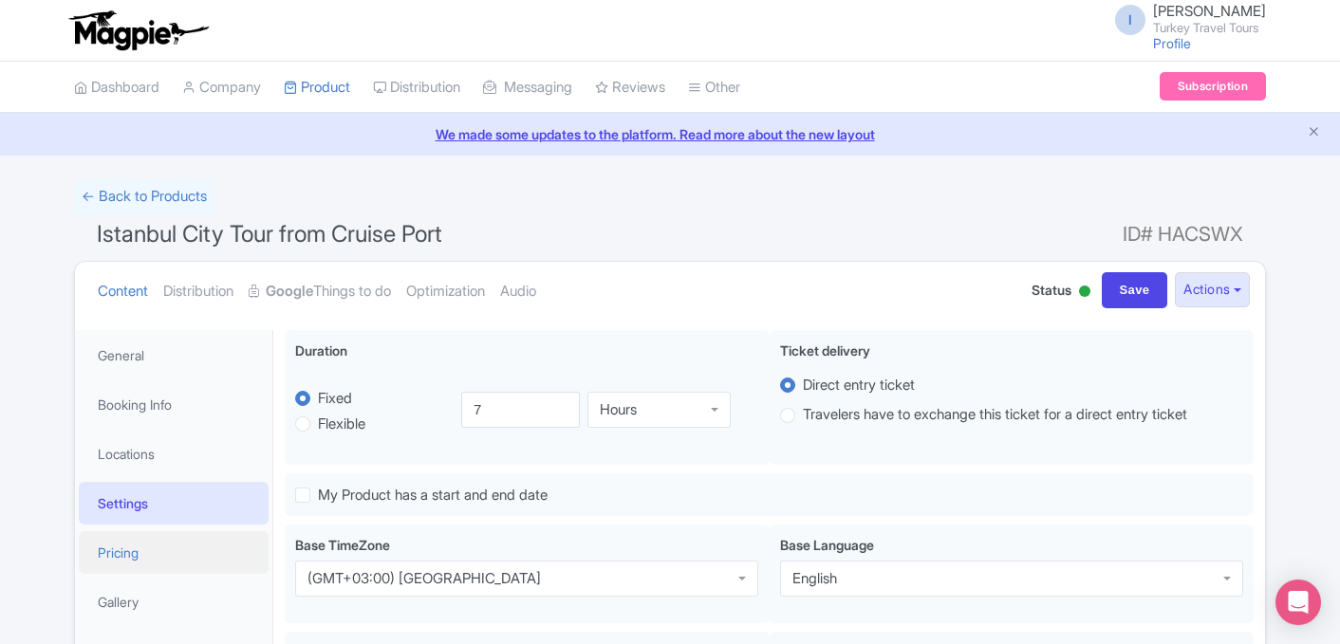
click at [169, 552] on link "Pricing" at bounding box center [174, 552] width 190 height 43
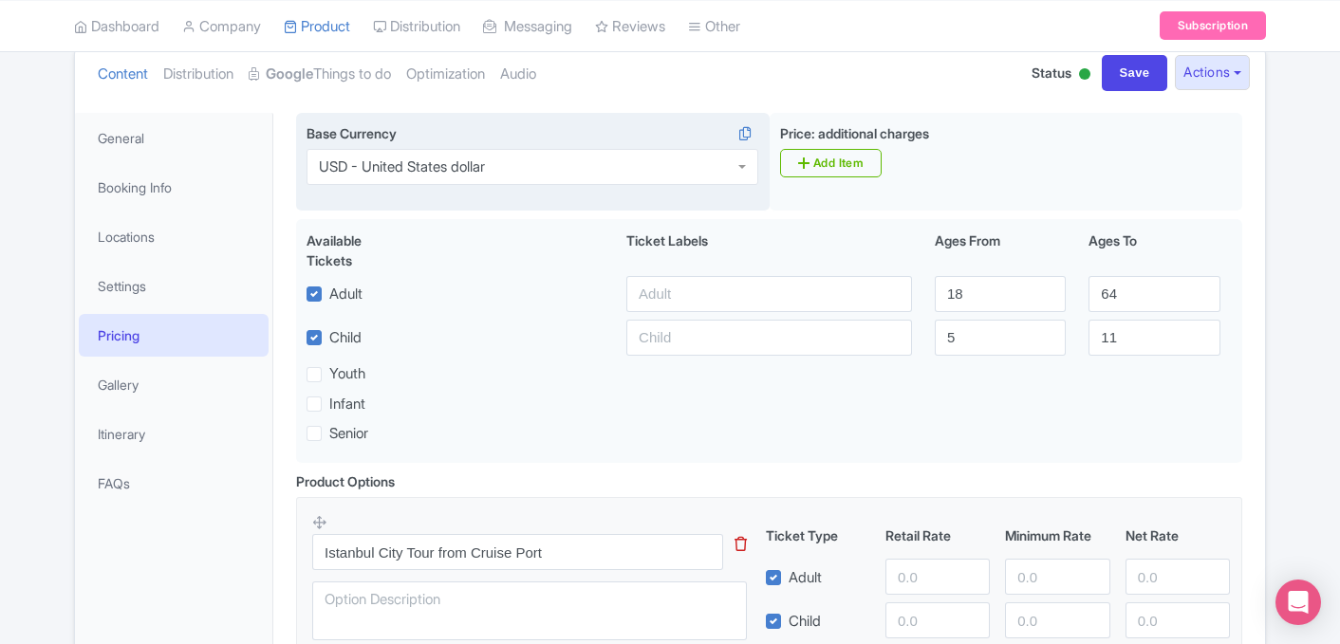
scroll to position [218, 0]
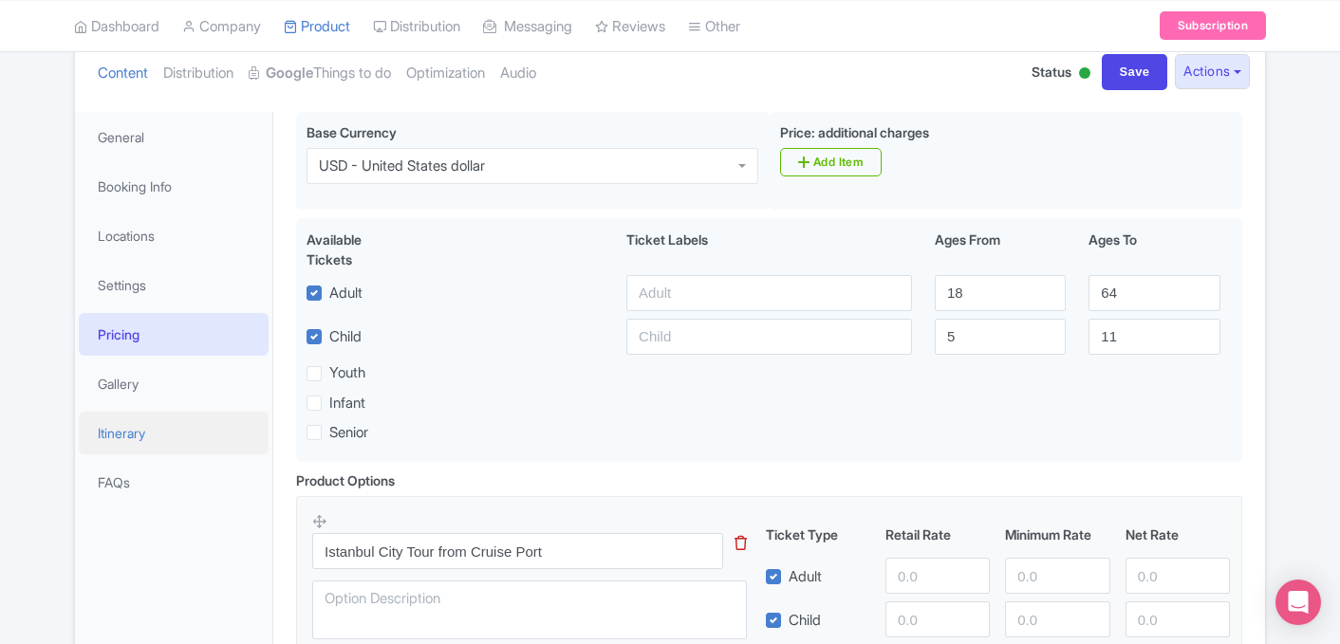
click at [189, 439] on link "Itinerary" at bounding box center [174, 433] width 190 height 43
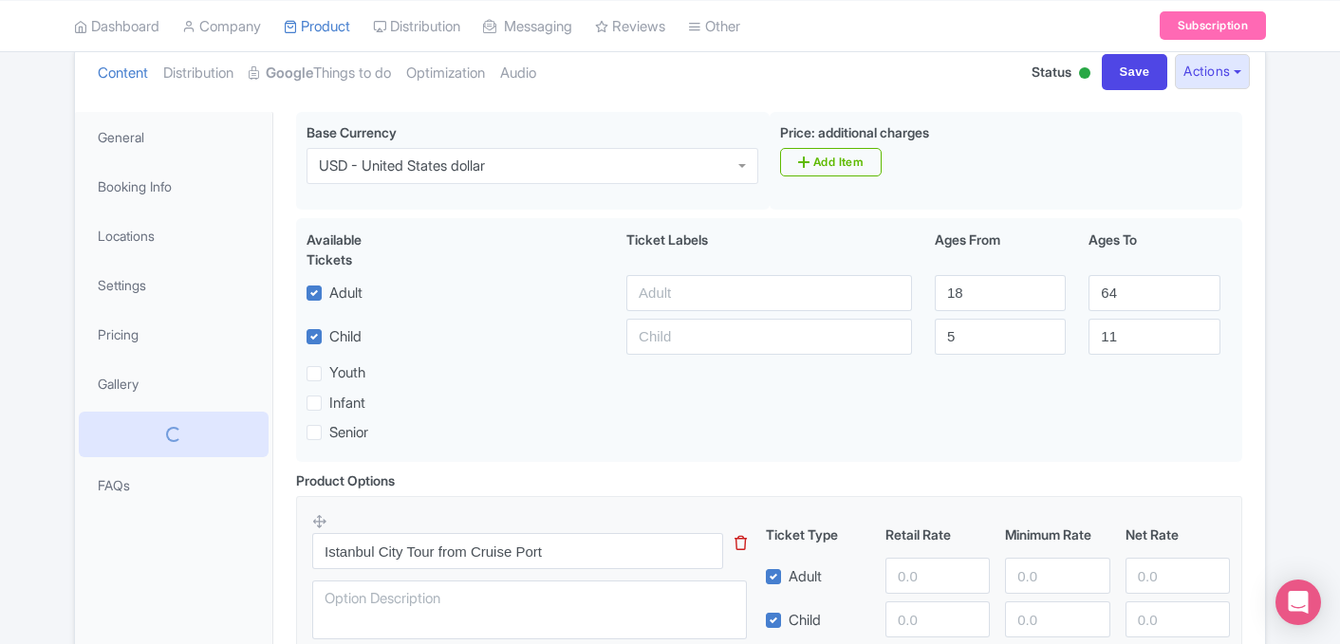
scroll to position [186, 0]
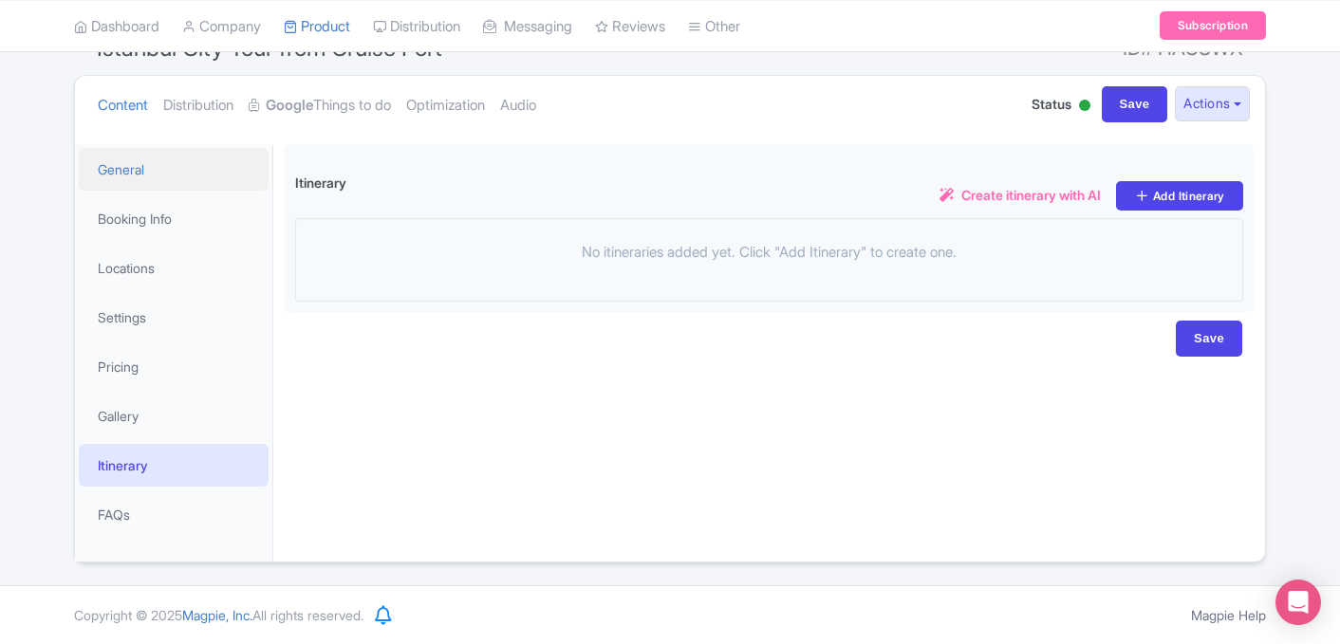
click at [187, 178] on link "General" at bounding box center [174, 169] width 190 height 43
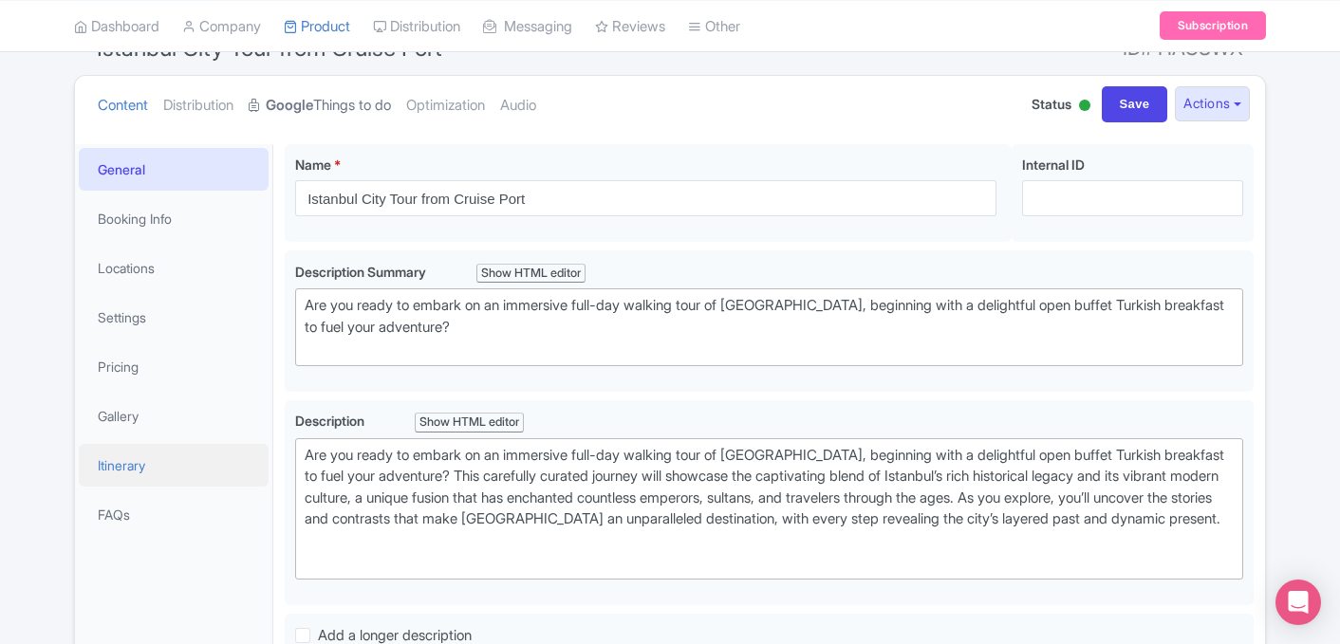
click at [313, 108] on strong "Google" at bounding box center [289, 106] width 47 height 22
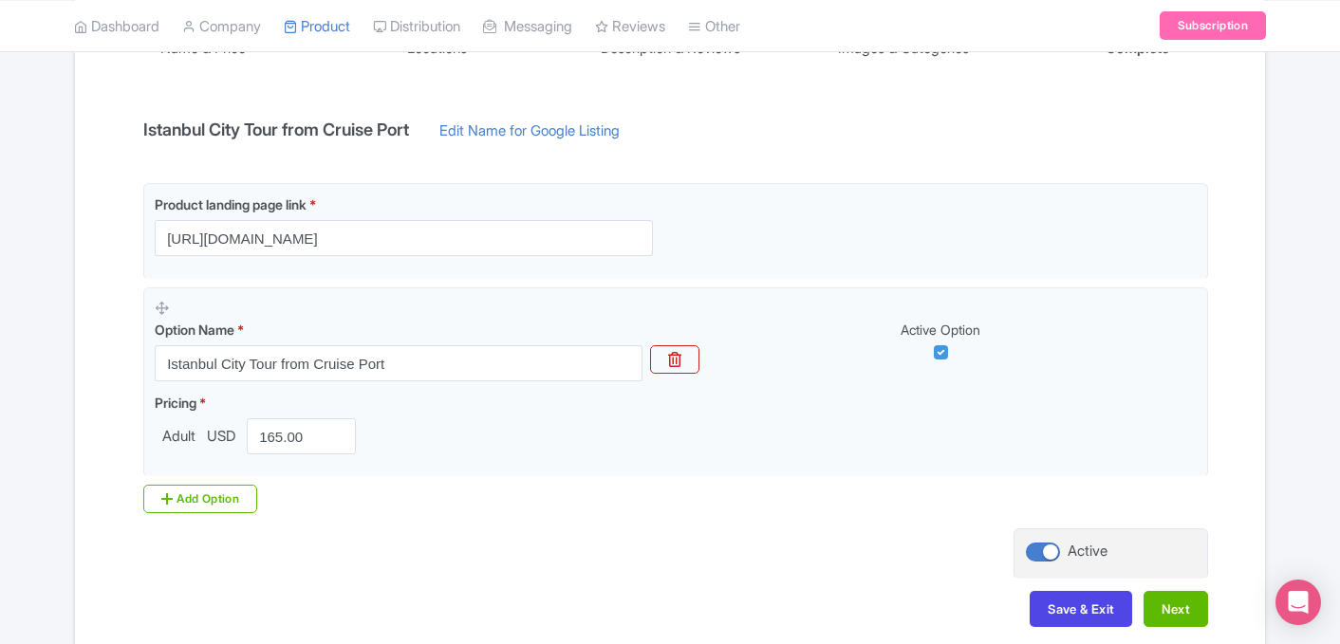
scroll to position [0, 0]
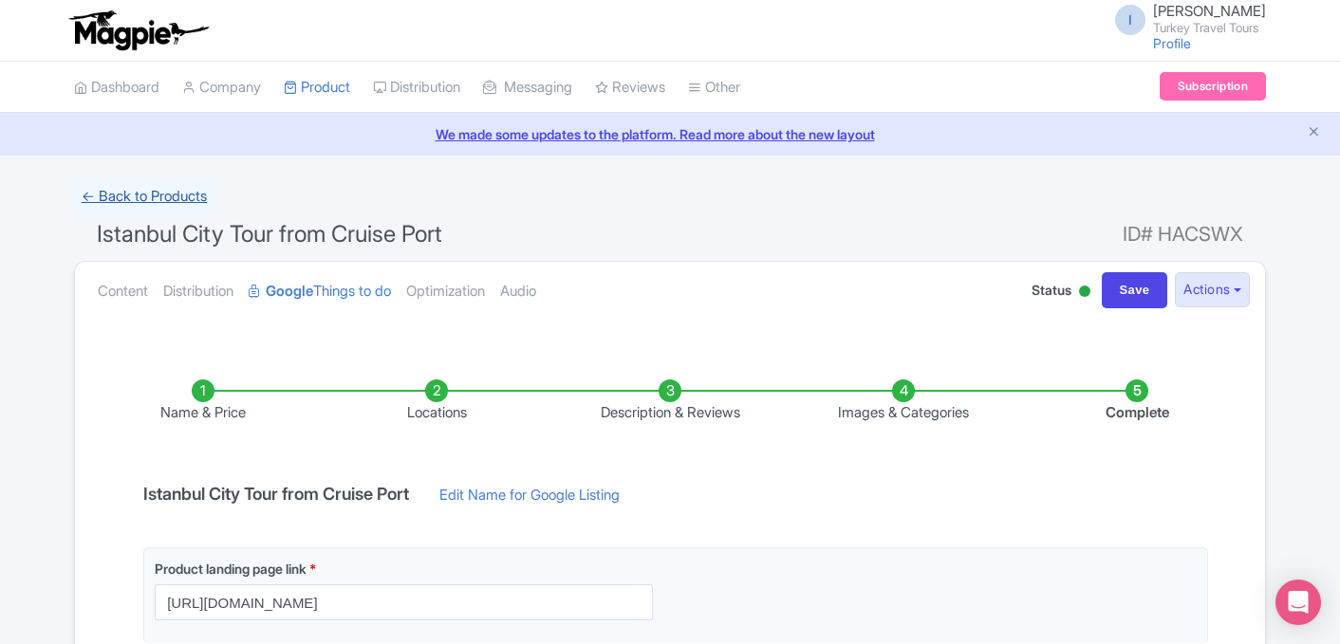
click at [140, 191] on link "← Back to Products" at bounding box center [144, 196] width 140 height 37
